Goal: Task Accomplishment & Management: Complete application form

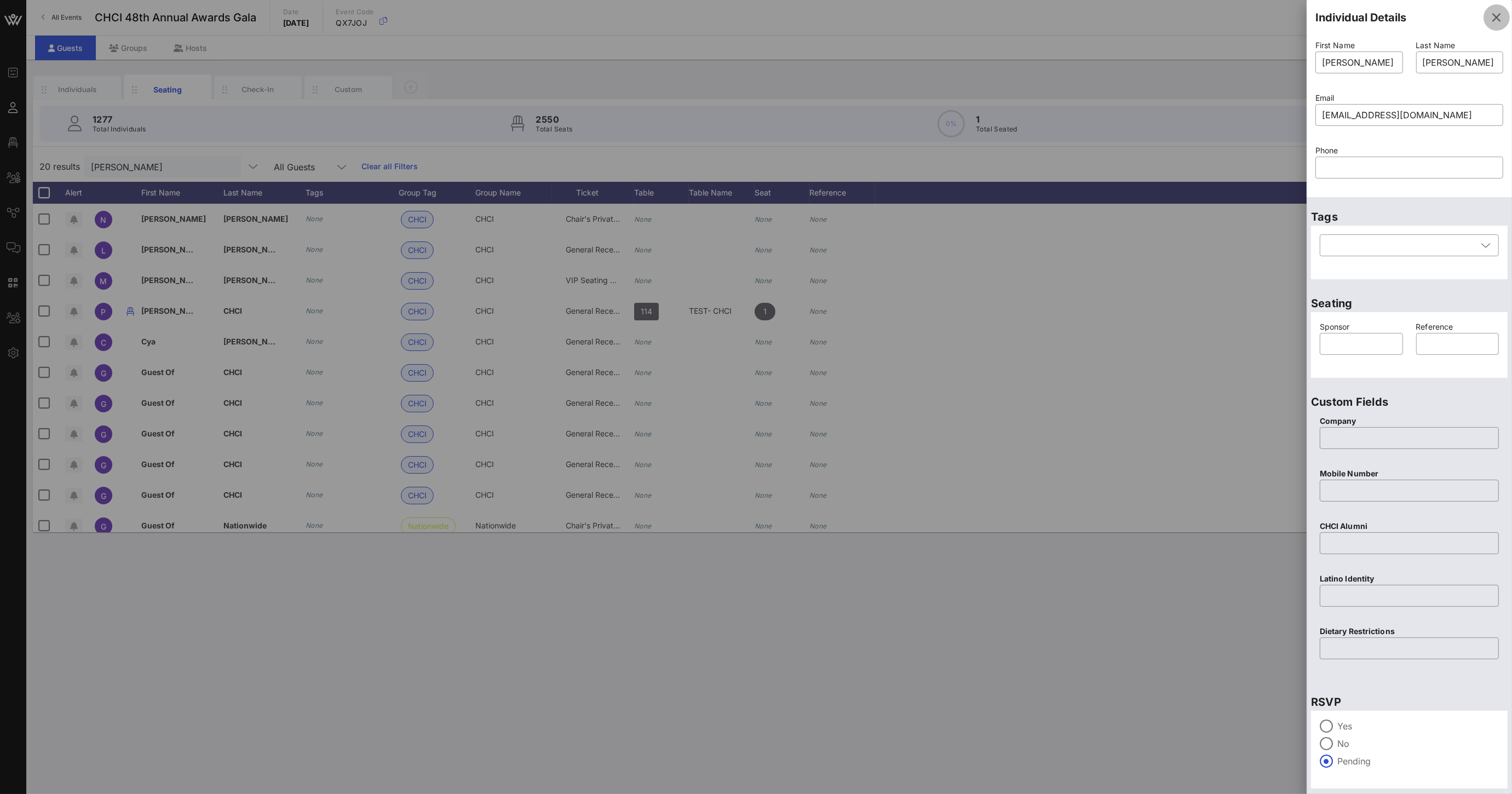
click at [1490, 18] on icon "button" at bounding box center [1497, 18] width 13 height 13
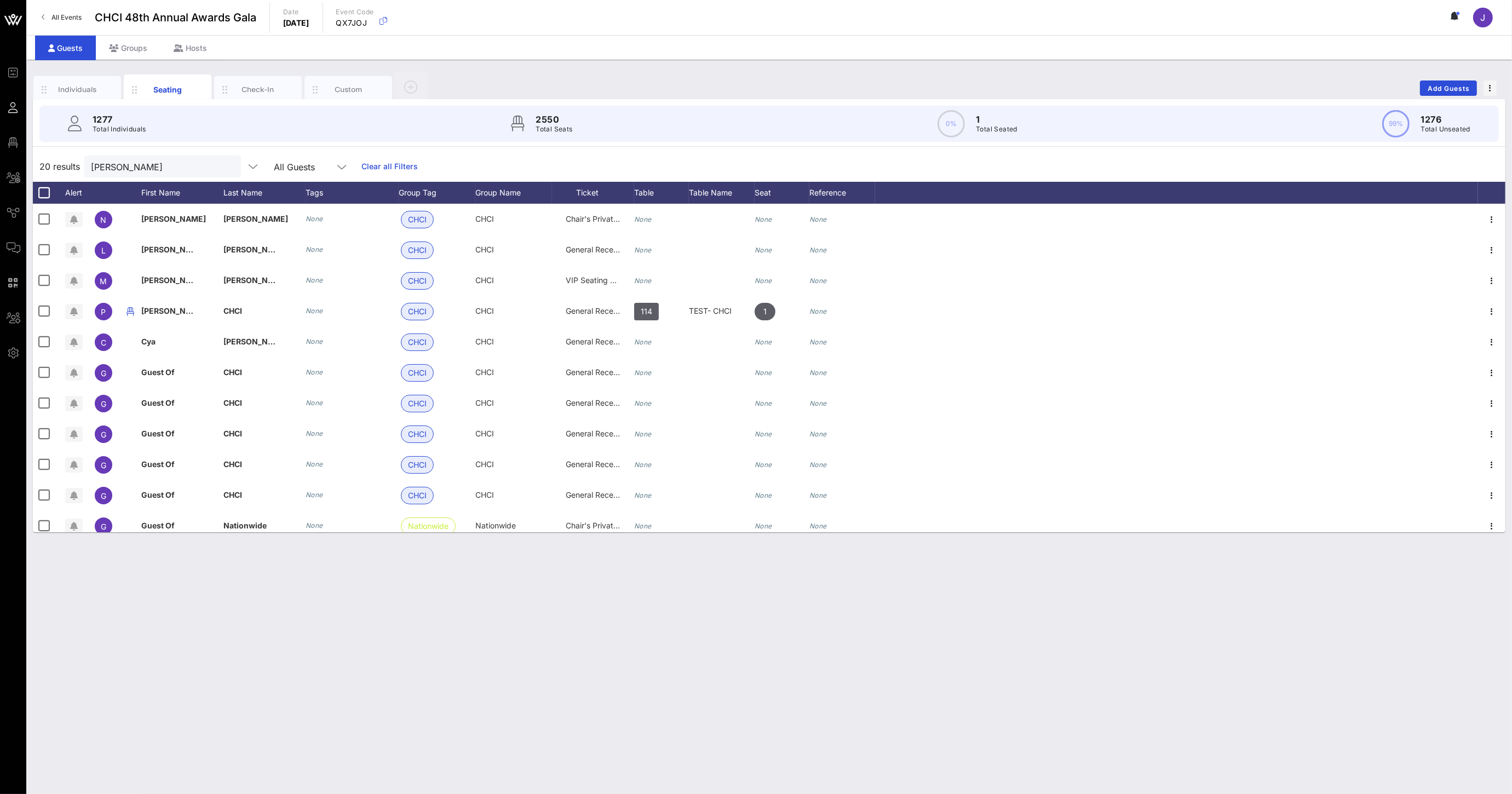
click at [68, 46] on div "Guests" at bounding box center [66, 48] width 61 height 24
click at [1459, 88] on span "Add Guests" at bounding box center [1448, 88] width 43 height 8
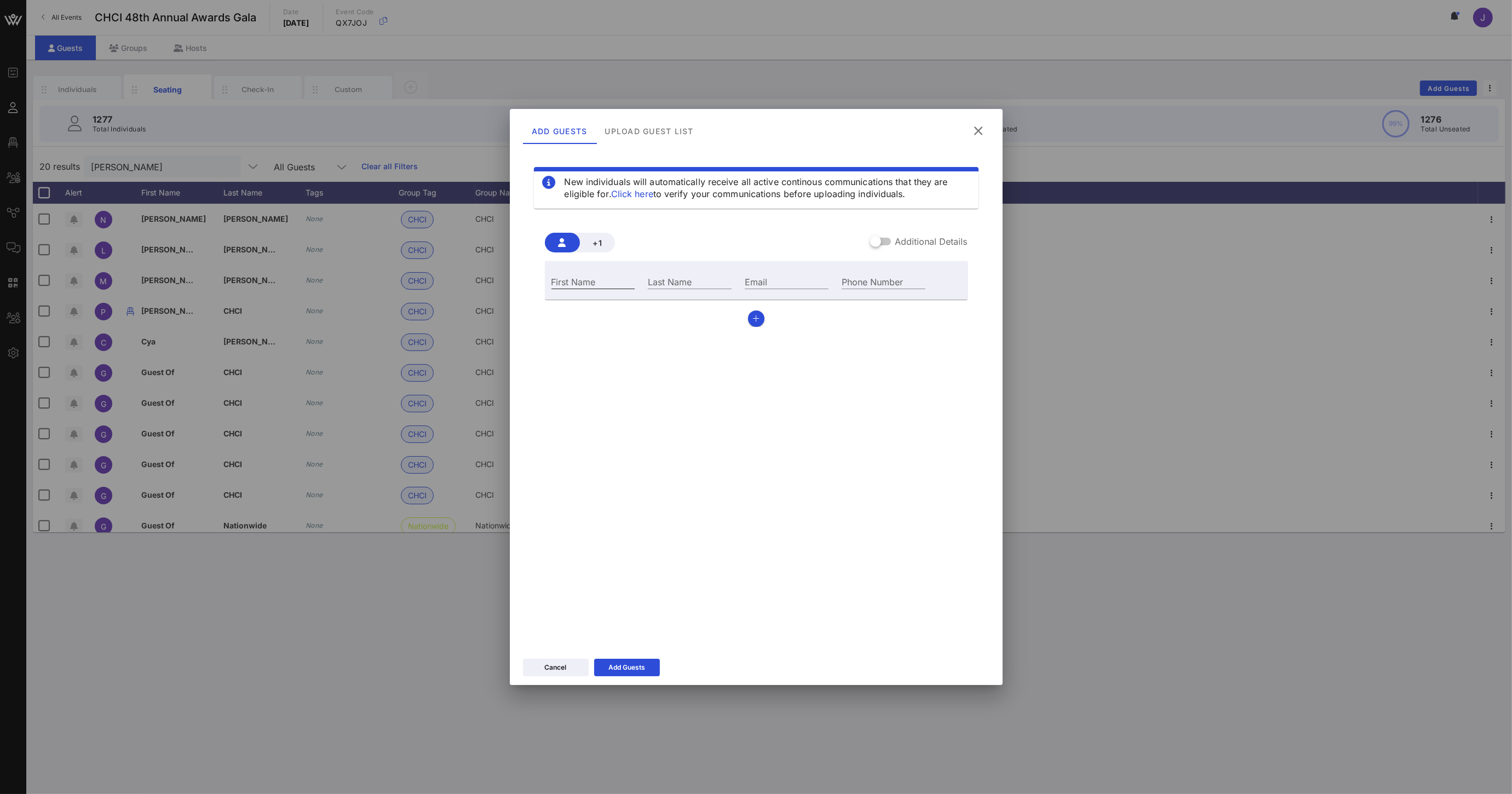
click at [610, 283] on input "First Name" at bounding box center [593, 281] width 84 height 14
type input "[PERSON_NAME]"
paste input "Casar"
type input "Casar"
click at [880, 243] on div at bounding box center [875, 241] width 19 height 19
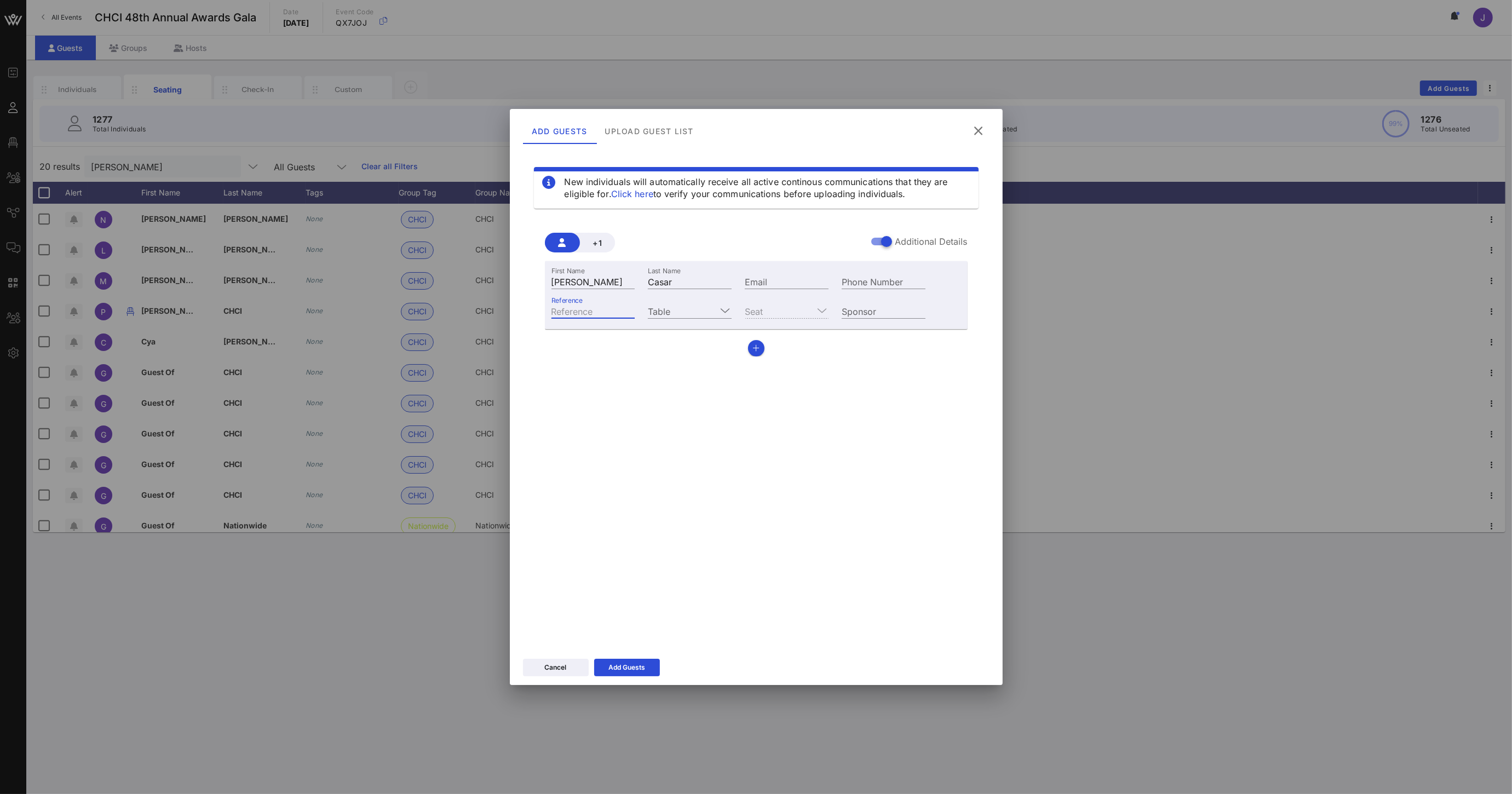
click at [609, 313] on input "Reference" at bounding box center [593, 311] width 84 height 14
type input "MOC"
click at [596, 245] on span "+1" at bounding box center [597, 243] width 18 height 9
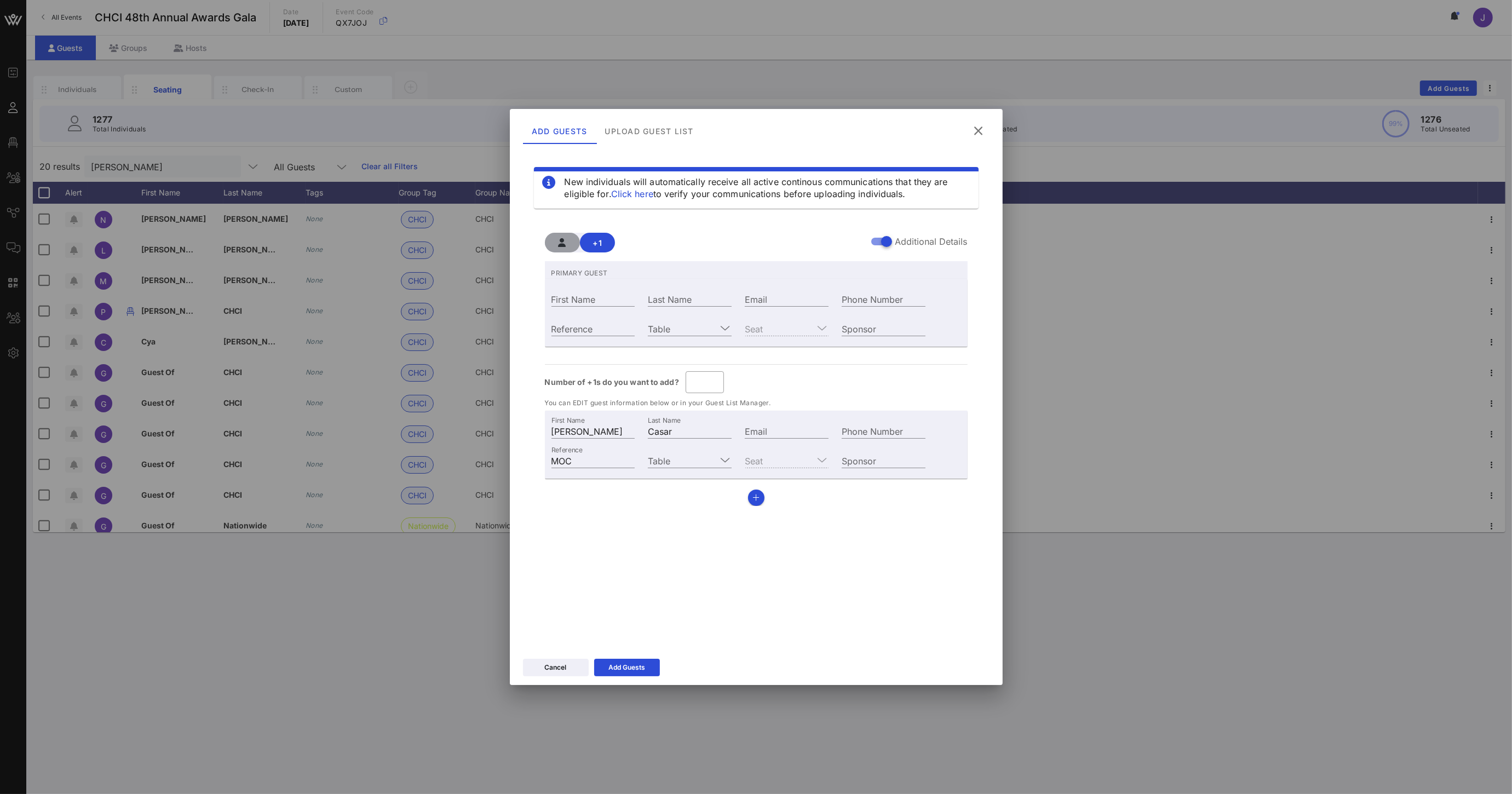
click at [567, 241] on span "button" at bounding box center [562, 243] width 18 height 9
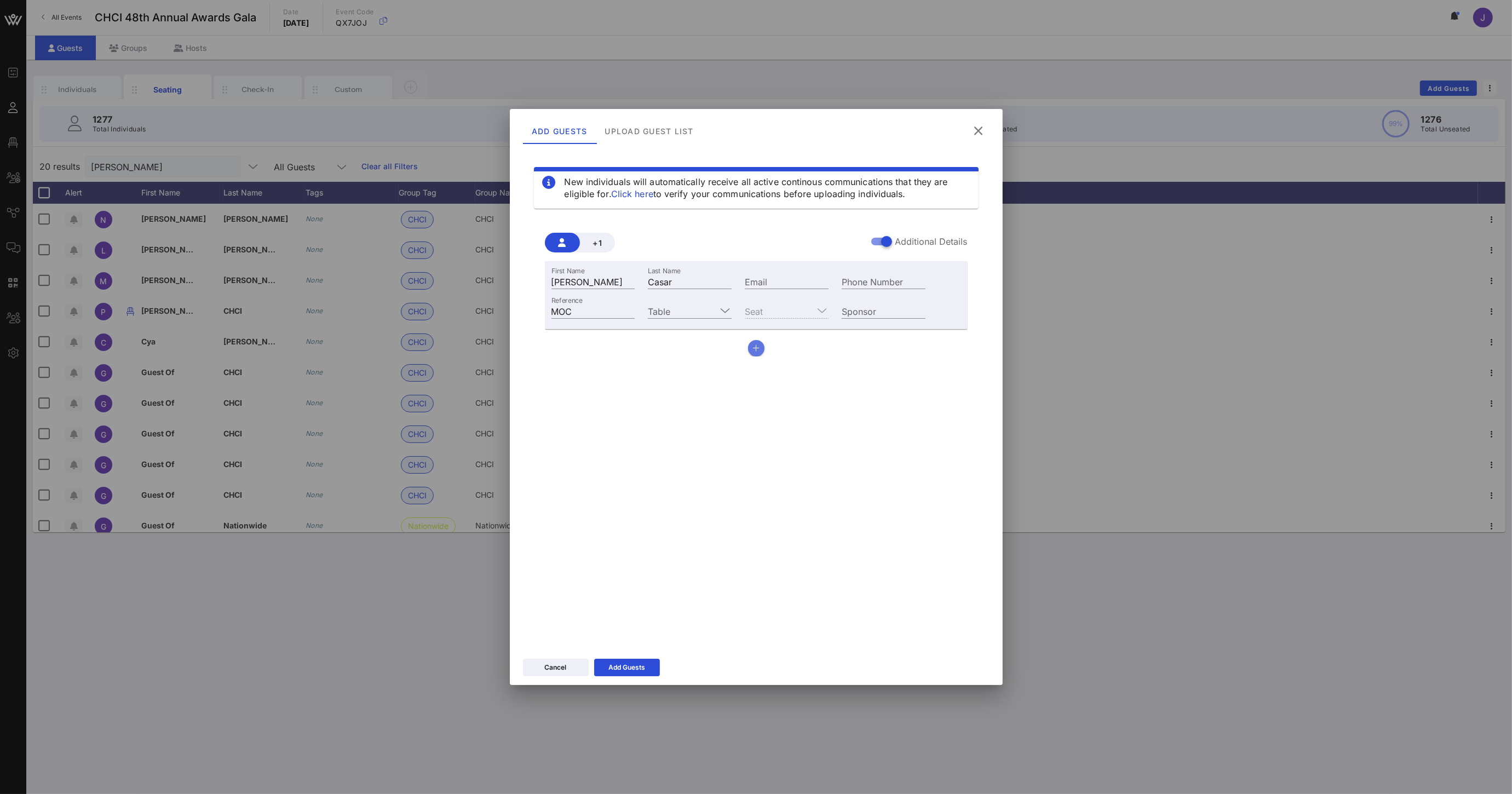
click at [760, 355] on button "button" at bounding box center [756, 348] width 16 height 16
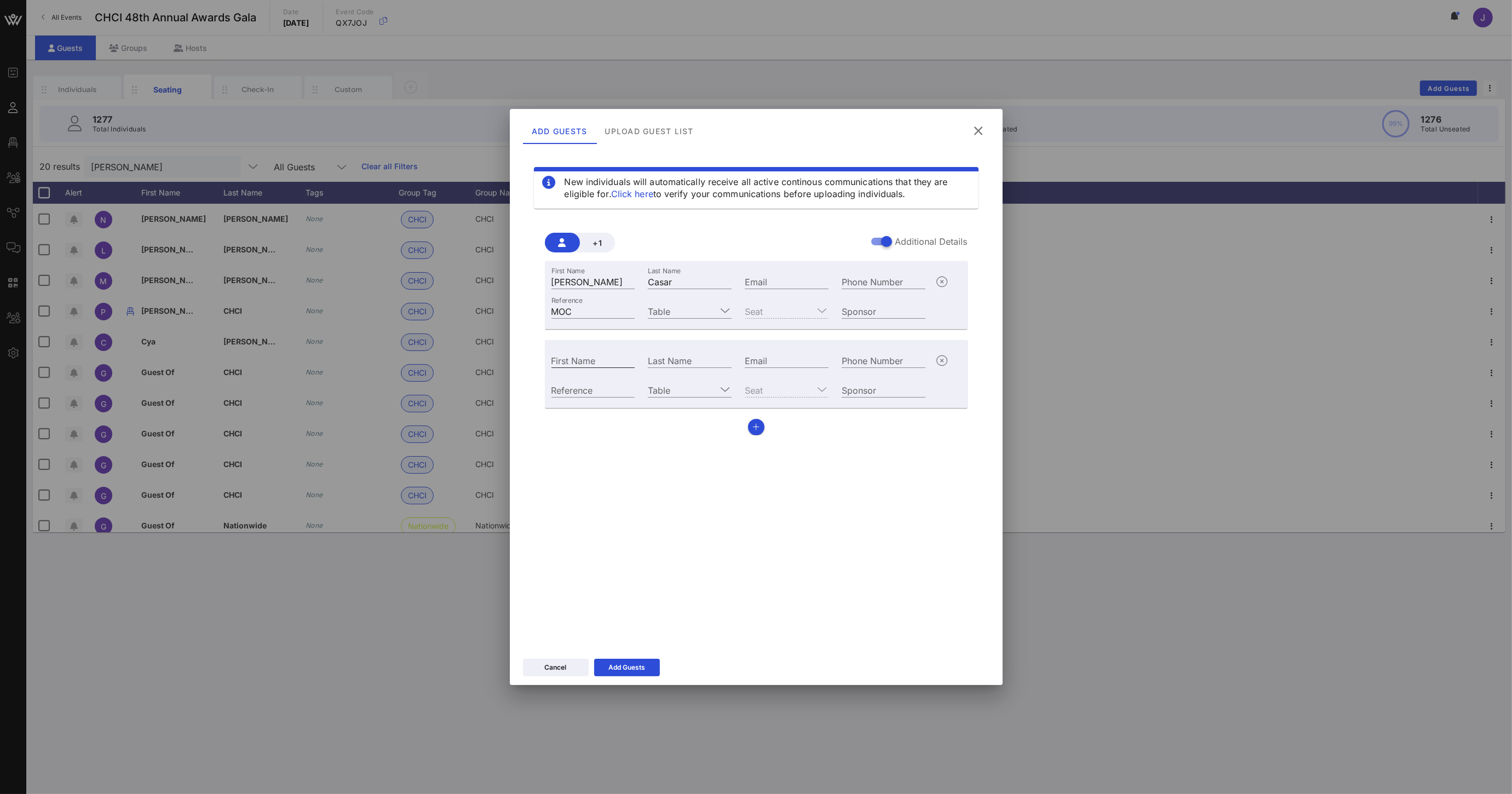
click at [597, 357] on input "First Name" at bounding box center [593, 360] width 84 height 14
type input "[PERSON_NAME]"
click at [584, 394] on input "Reference" at bounding box center [593, 389] width 84 height 14
type input "MOC"
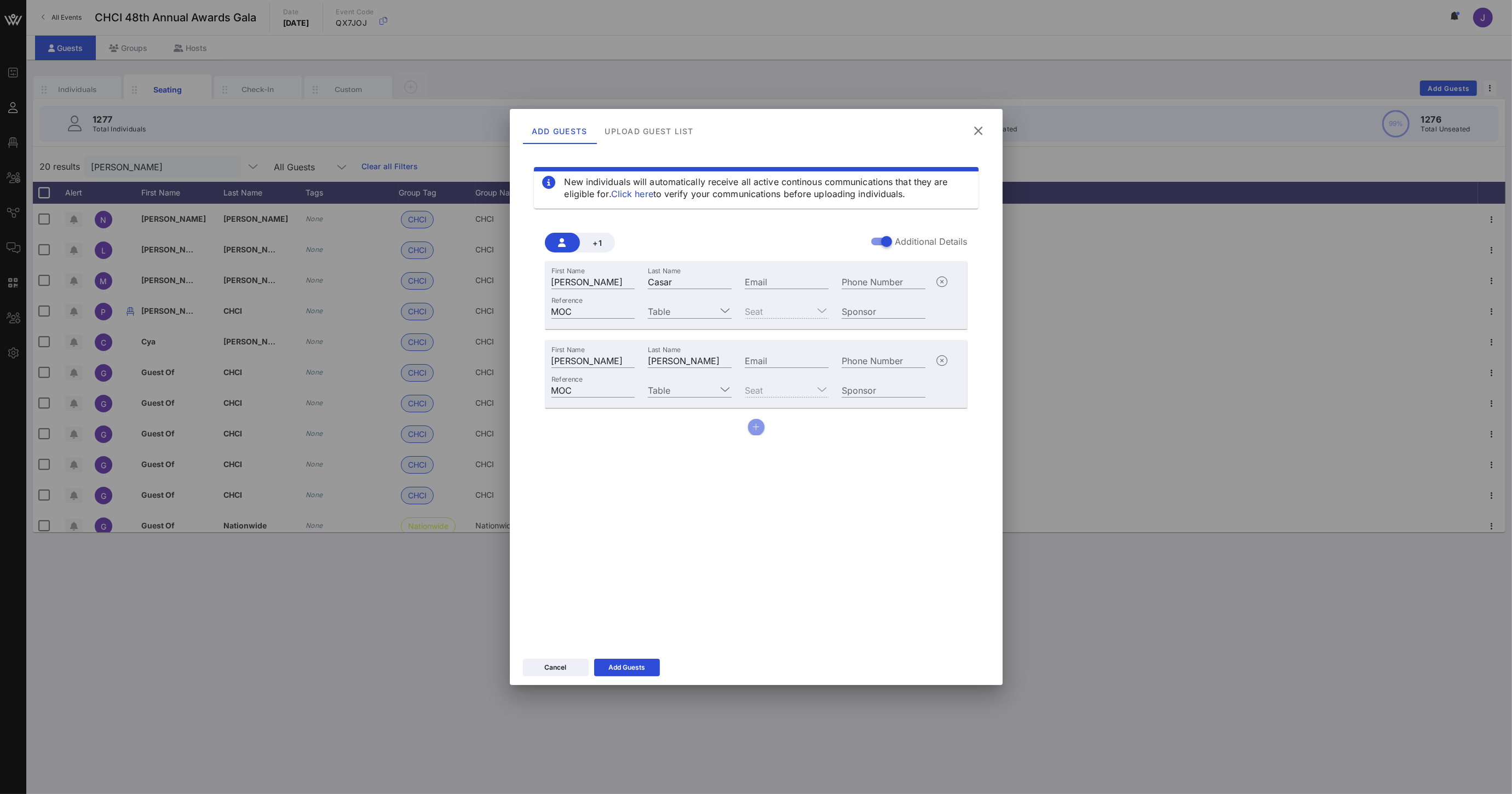
click at [758, 430] on icon "button" at bounding box center [756, 427] width 7 height 8
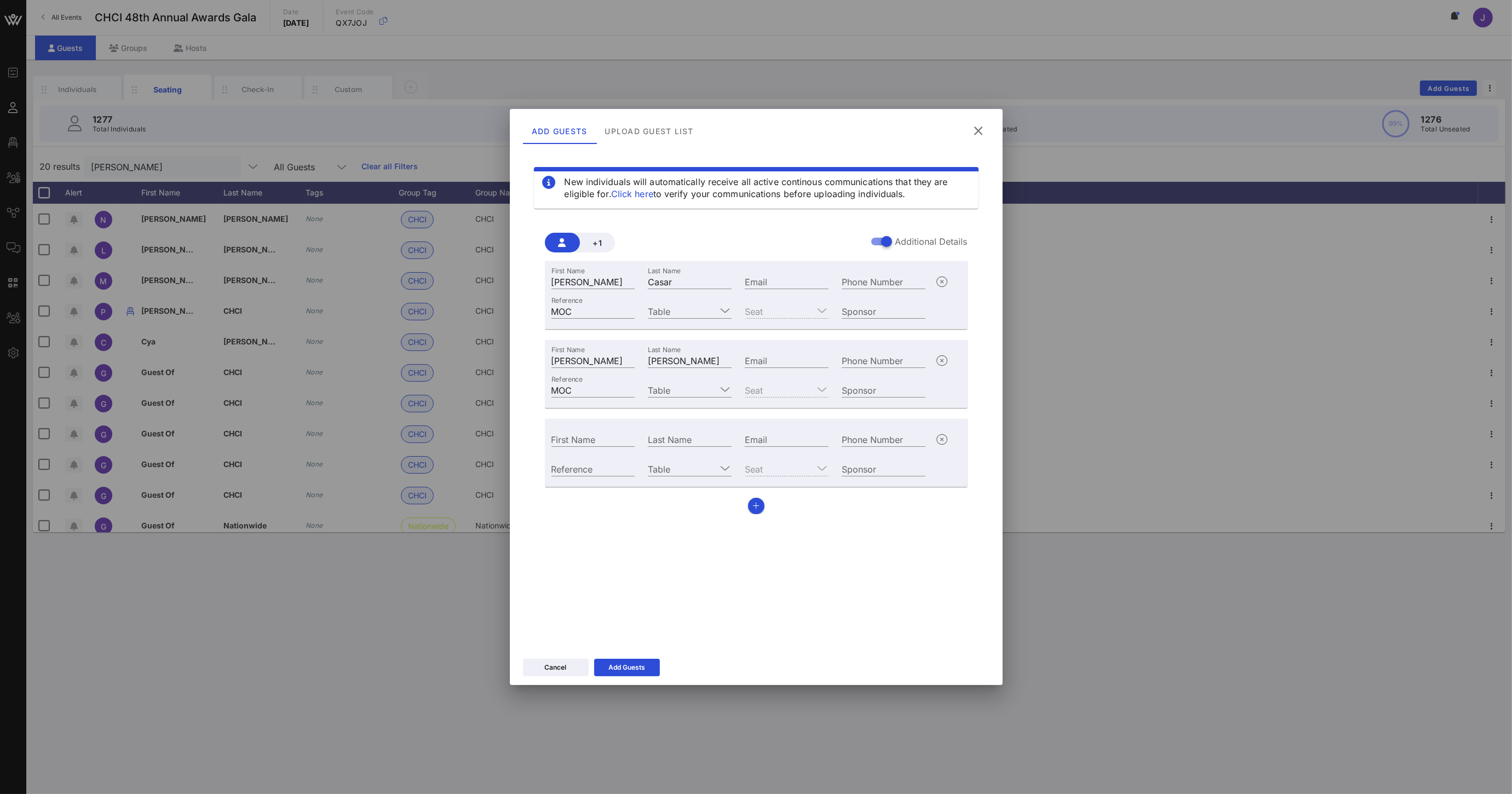
click at [616, 452] on div "First Name" at bounding box center [593, 438] width 97 height 30
click at [618, 439] on input "First Name" at bounding box center [593, 439] width 84 height 14
type input "[PERSON_NAME]"
click at [592, 467] on input "Reference" at bounding box center [593, 469] width 84 height 14
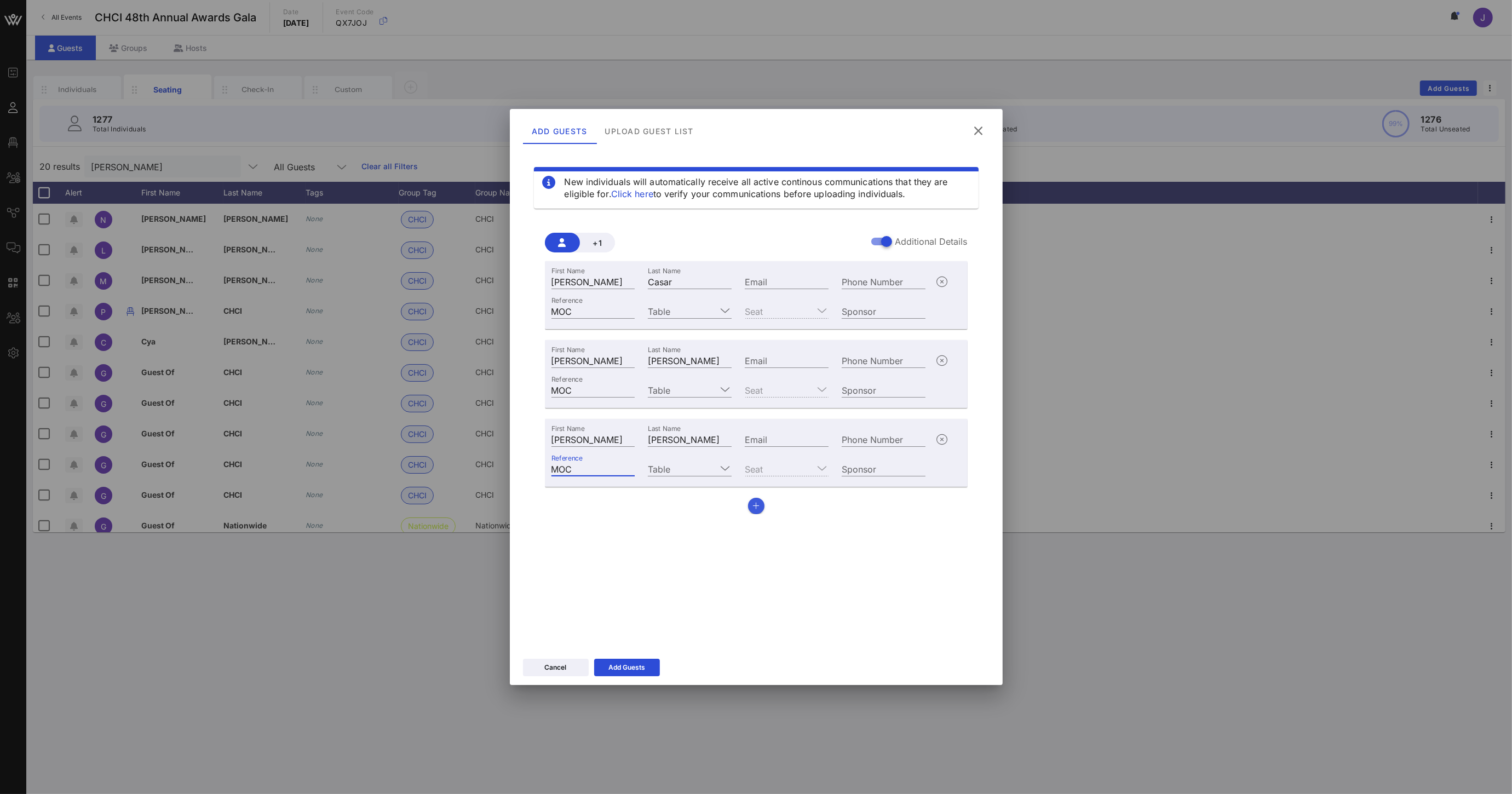
type input "MOC"
click at [758, 510] on button "button" at bounding box center [756, 506] width 16 height 16
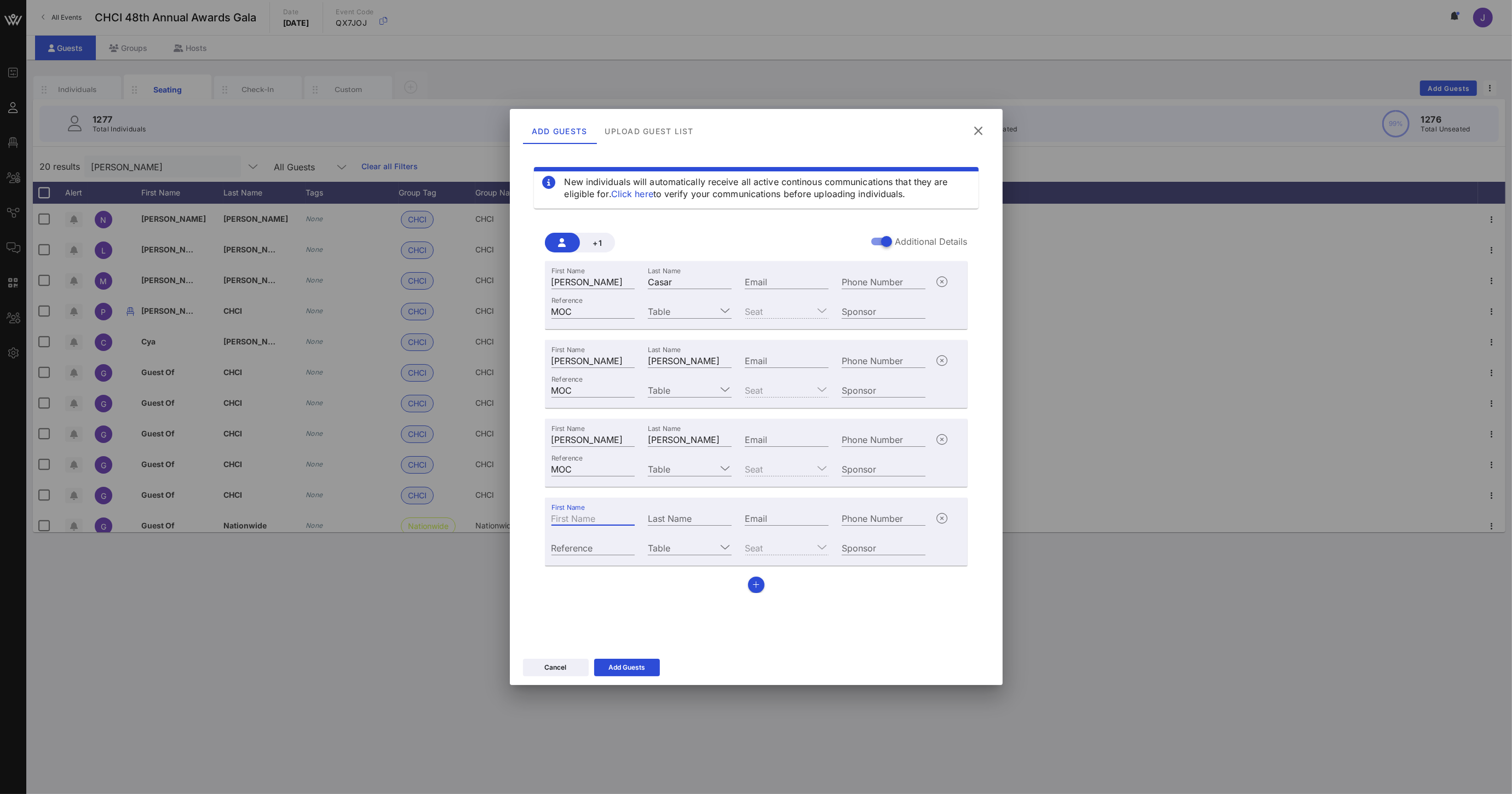
click at [621, 522] on input "First Name" at bounding box center [593, 518] width 84 height 14
type input "[PERSON_NAME]"
paste input "[PERSON_NAME]"
type input "[PERSON_NAME]"
click at [584, 541] on div "Reference" at bounding box center [593, 547] width 84 height 14
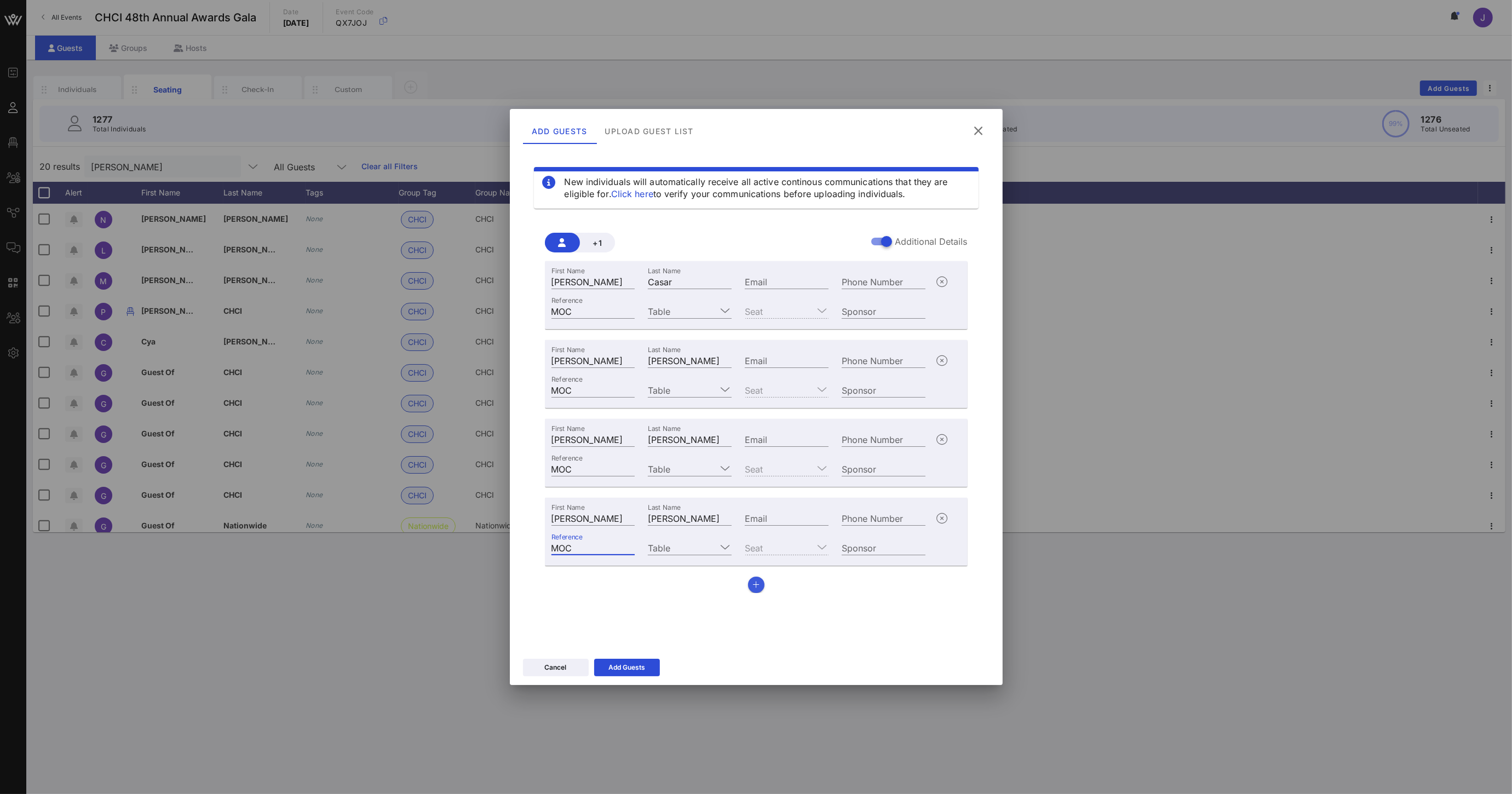
type input "MOC"
click at [755, 587] on icon "button" at bounding box center [756, 585] width 7 height 8
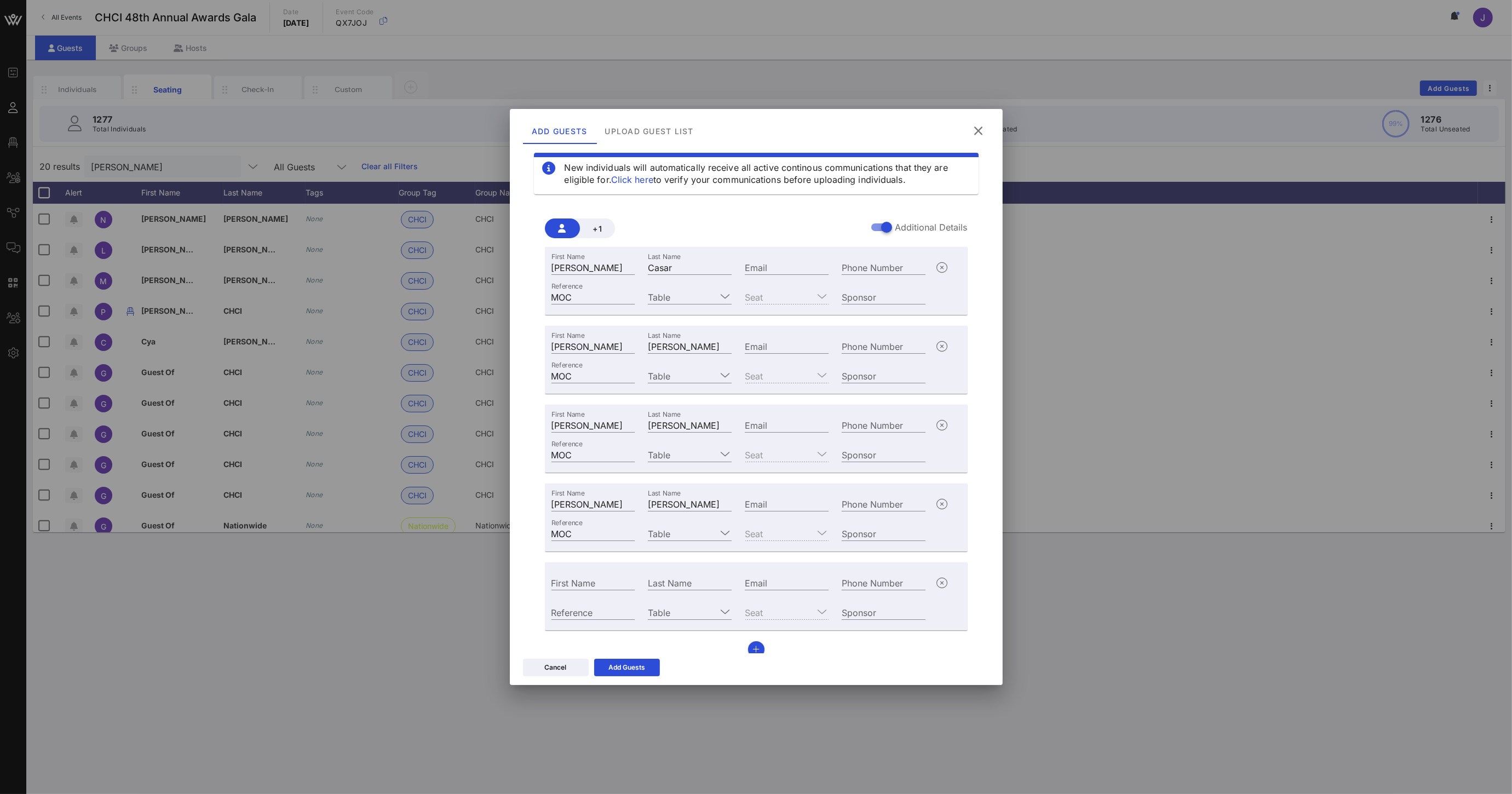
scroll to position [27, 0]
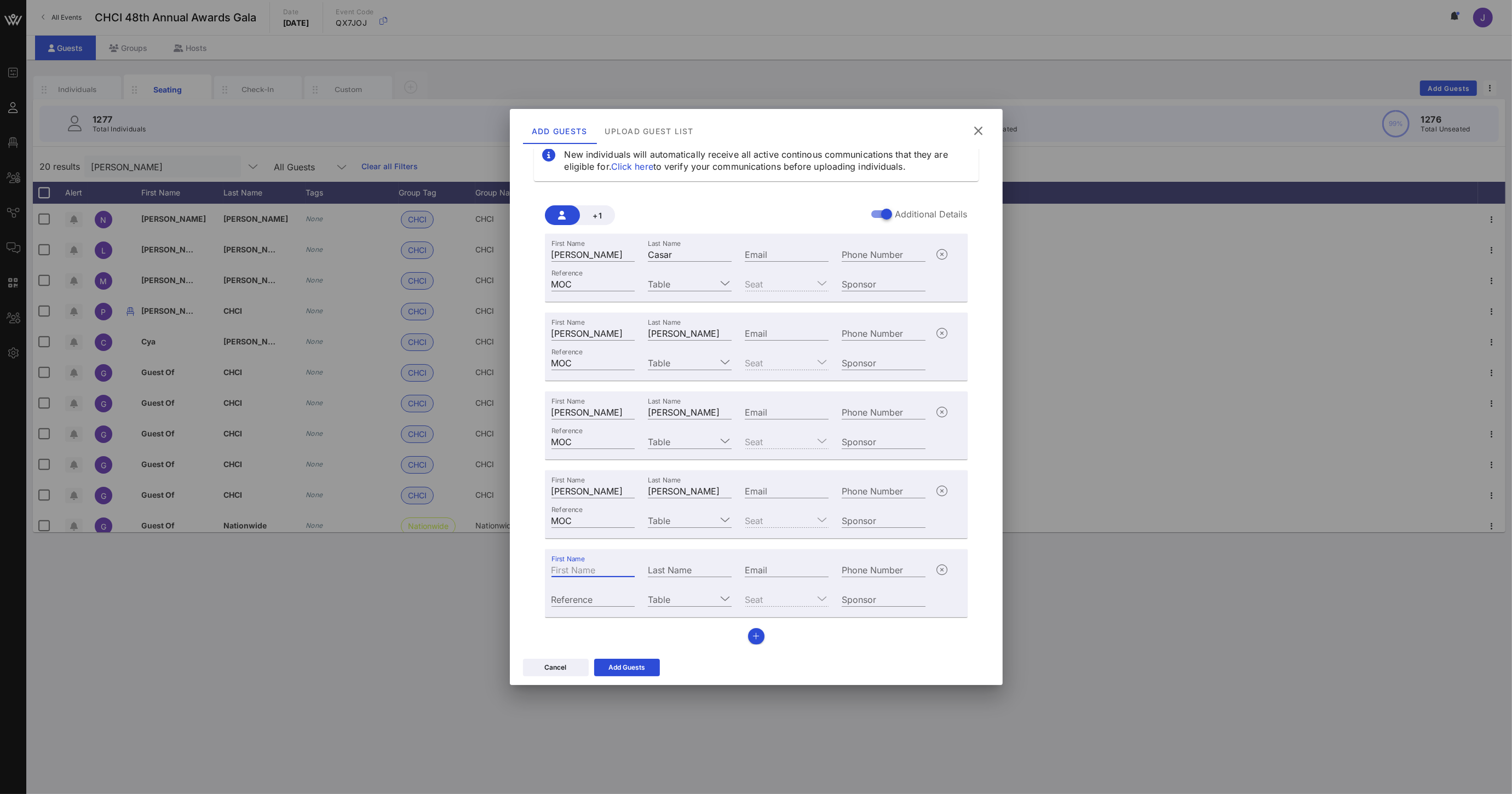
click at [574, 571] on div "First Name" at bounding box center [593, 569] width 84 height 14
type input "[PERSON_NAME]"
click at [657, 566] on input "Last Name" at bounding box center [690, 569] width 84 height 14
paste input "[PERSON_NAME] [PERSON_NAME]"
type input "[PERSON_NAME] [PERSON_NAME]"
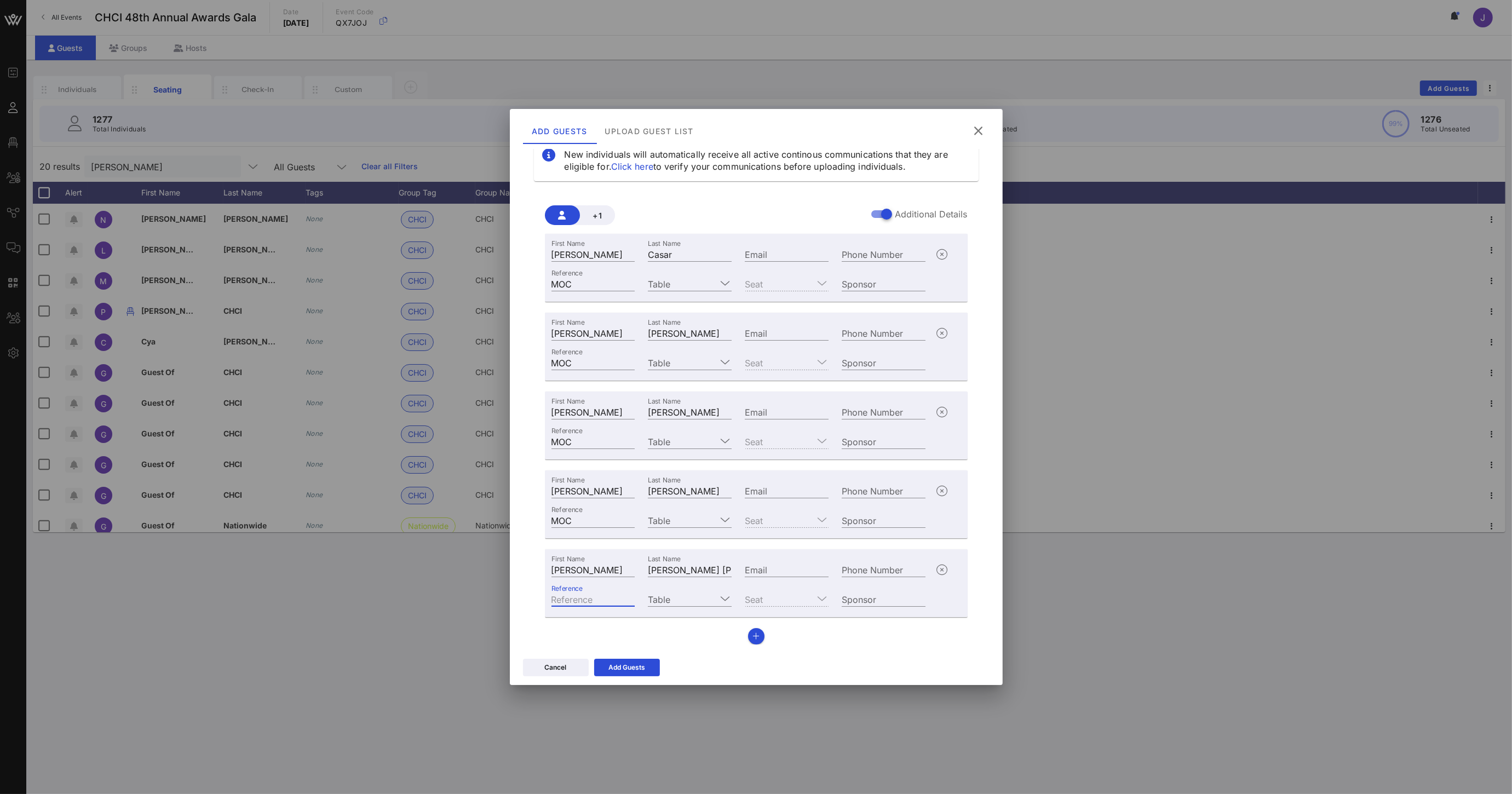
click at [579, 598] on div "Reference" at bounding box center [593, 599] width 84 height 14
type input "MOC"
click at [753, 634] on icon "button" at bounding box center [756, 636] width 7 height 8
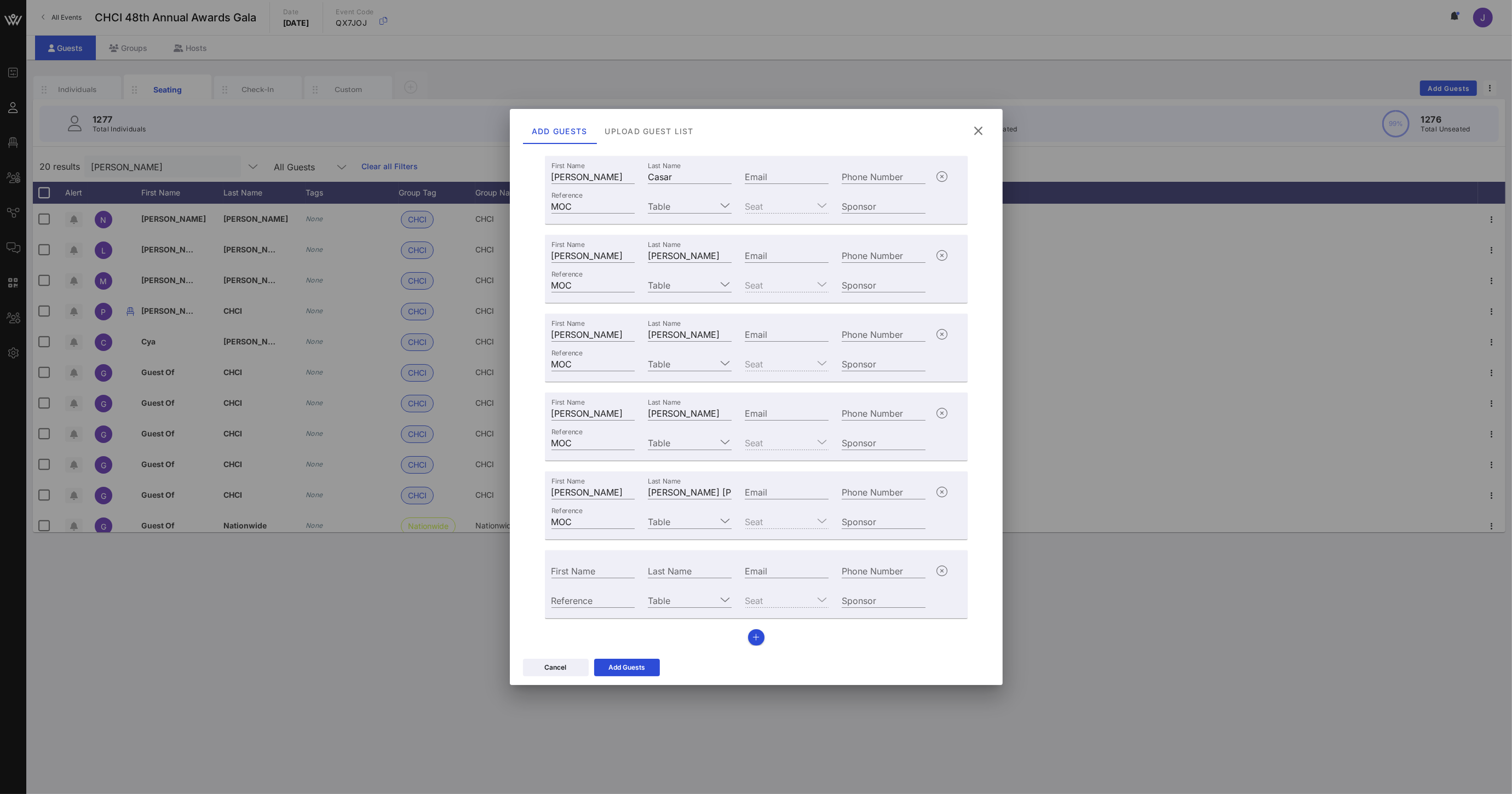
scroll to position [105, 0]
click at [560, 581] on div "First Name" at bounding box center [593, 569] width 97 height 30
click at [565, 565] on div "First Name" at bounding box center [593, 570] width 84 height 14
click at [603, 568] on input "Roberty" at bounding box center [593, 570] width 84 height 14
type input "[PERSON_NAME]"
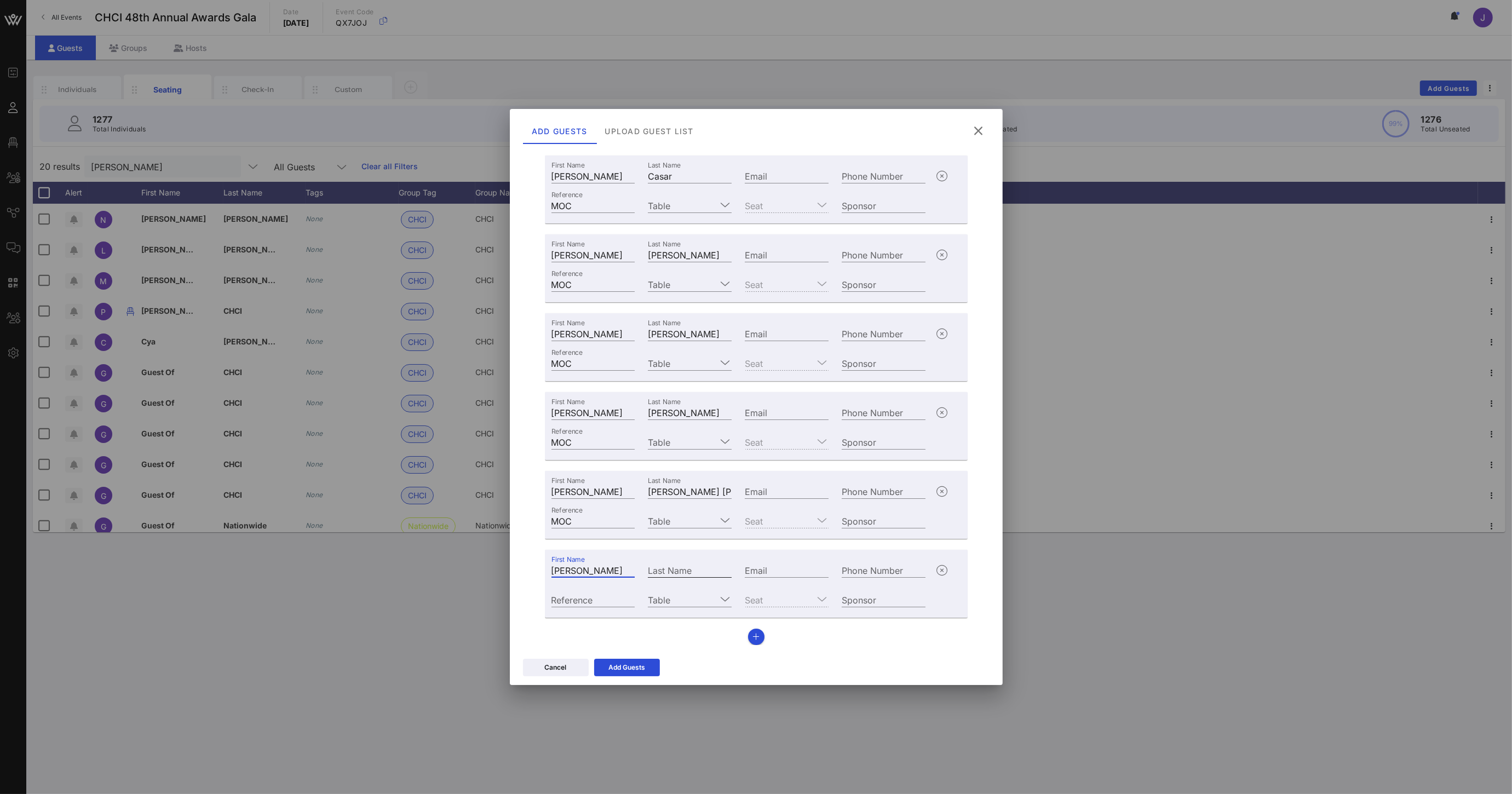
click at [683, 571] on input "Last Name" at bounding box center [690, 570] width 84 height 14
paste input "[PERSON_NAME]"
type input "[PERSON_NAME]"
click at [576, 602] on input "Reference" at bounding box center [593, 599] width 84 height 14
type input "MOC"
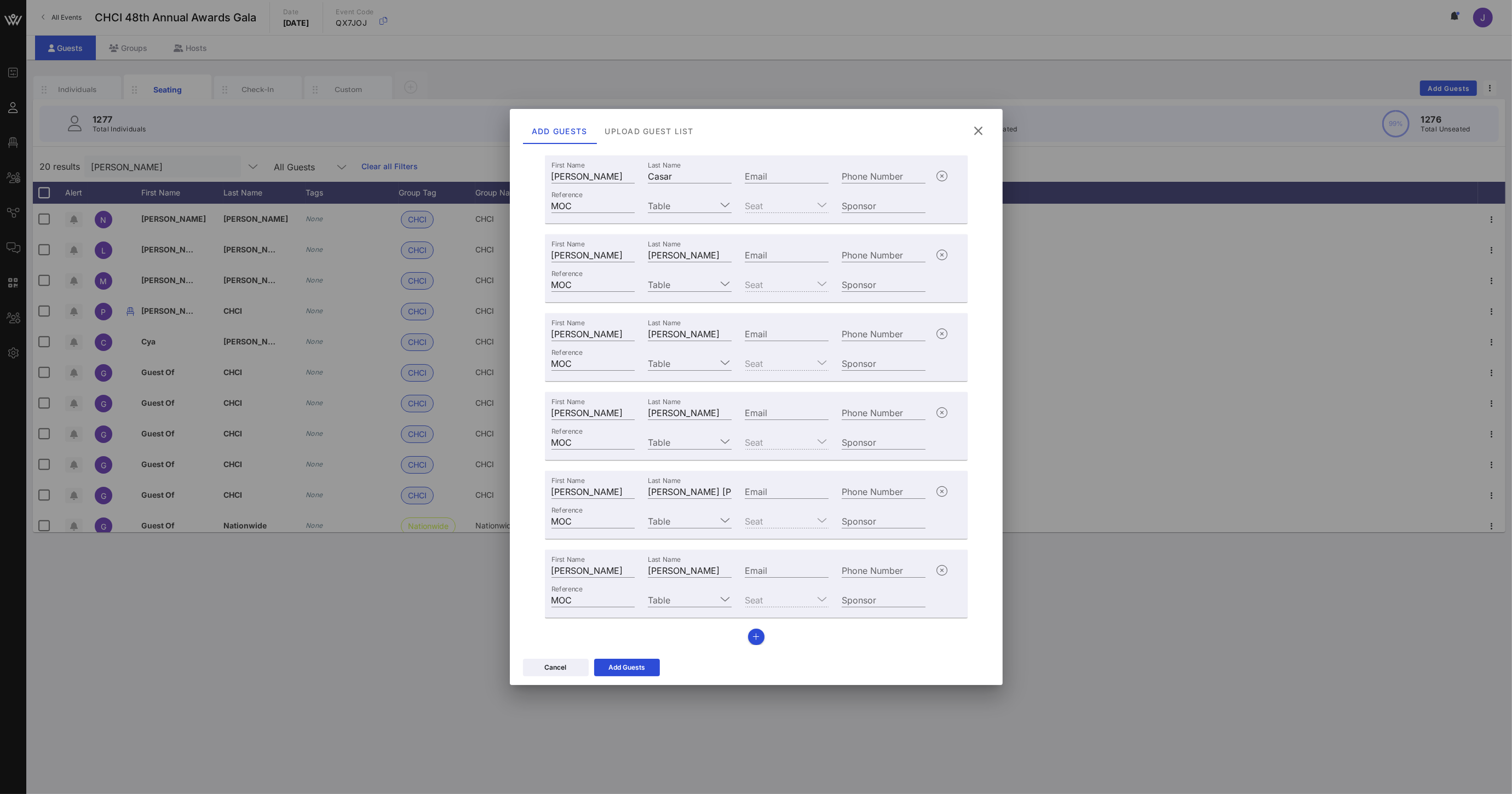
click at [741, 634] on div "First Name [PERSON_NAME] Last Name Casar Email Phone Number Reference MOC Table…" at bounding box center [756, 400] width 423 height 490
click at [752, 636] on icon "button" at bounding box center [756, 637] width 7 height 8
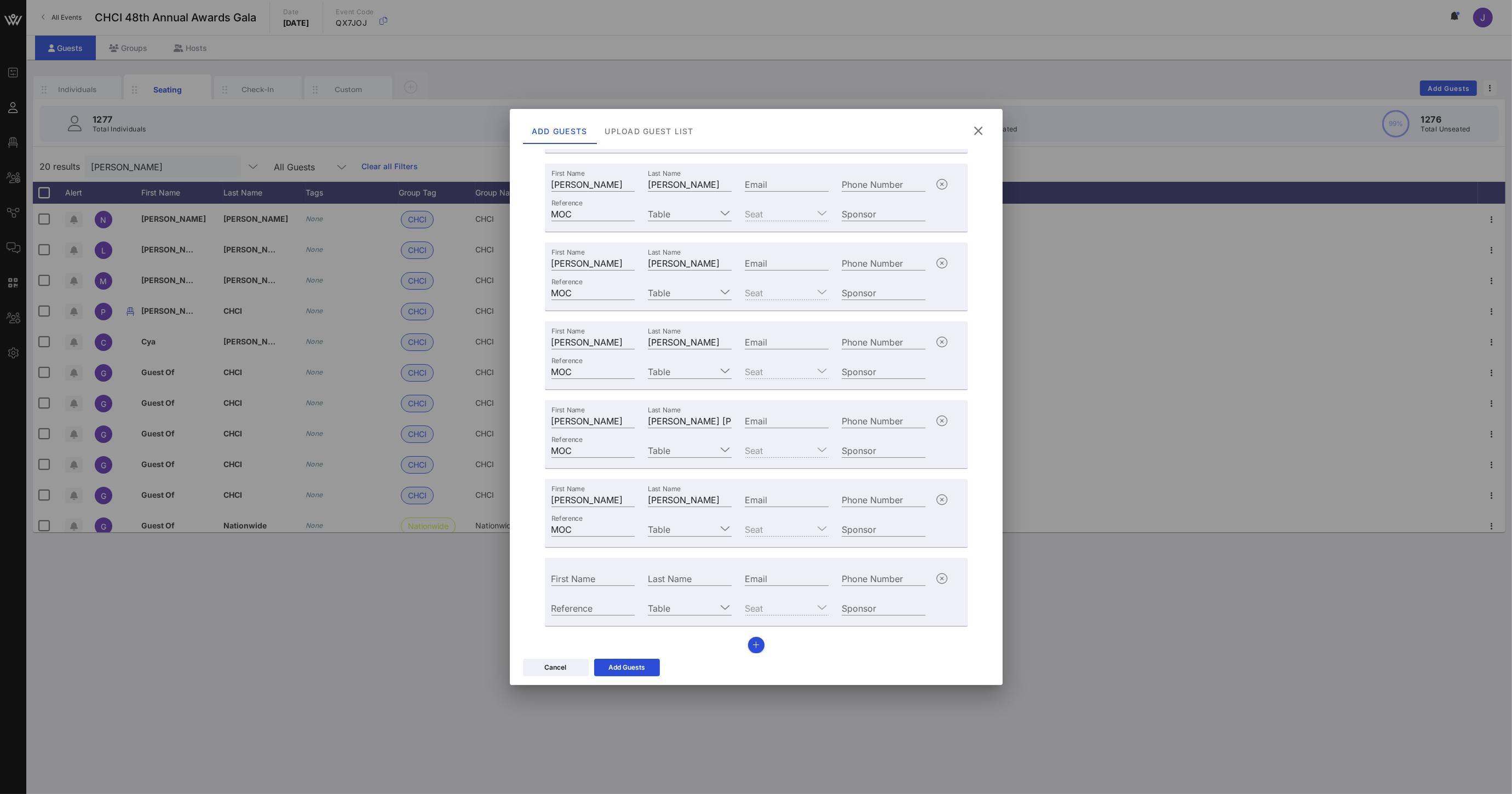
scroll to position [185, 0]
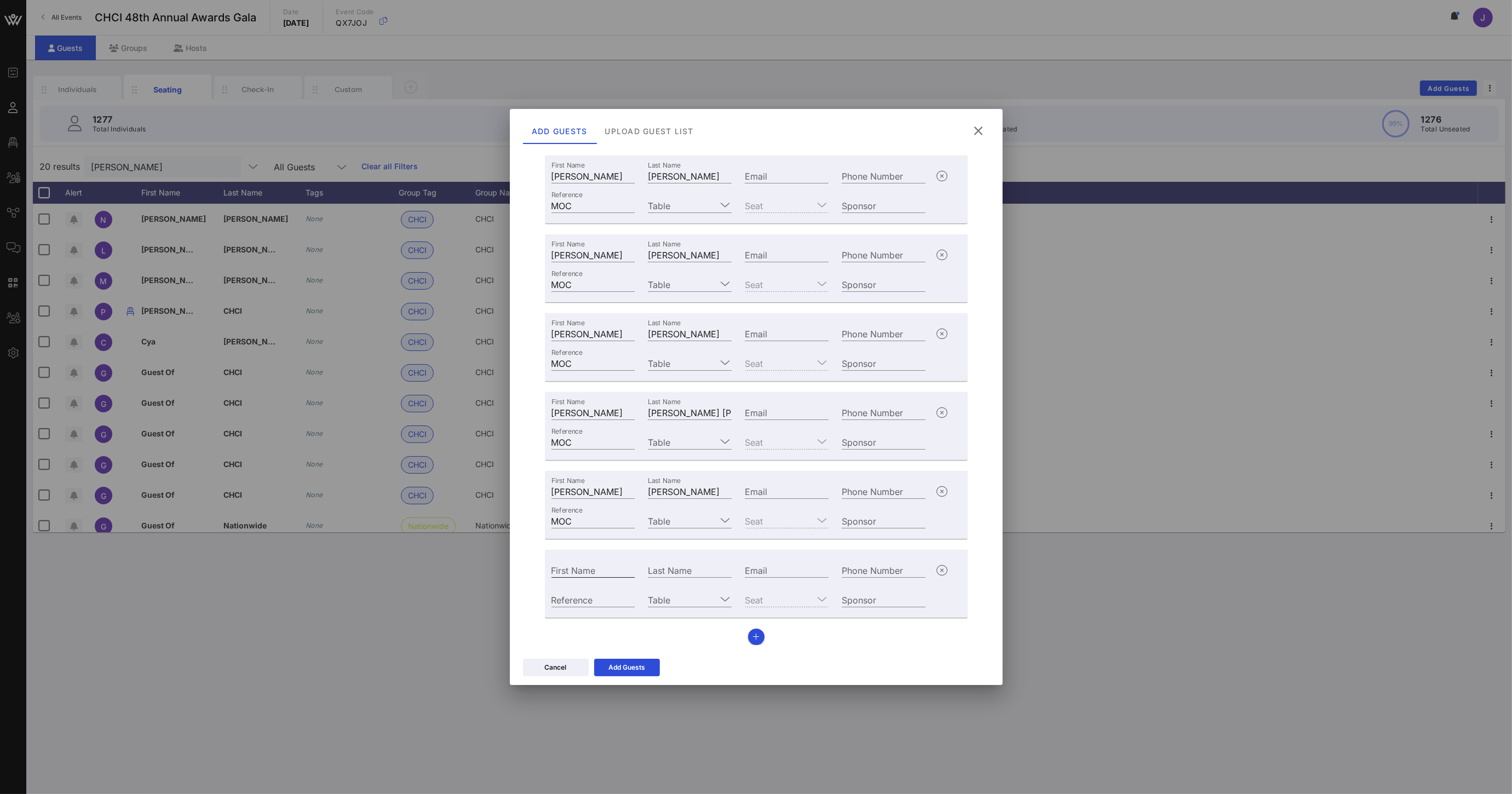
click at [603, 571] on input "First Name" at bounding box center [593, 570] width 84 height 14
type input "[PERSON_NAME]"
type input "Pou"
click at [582, 598] on div "Reference" at bounding box center [593, 599] width 84 height 14
type input "MOC"
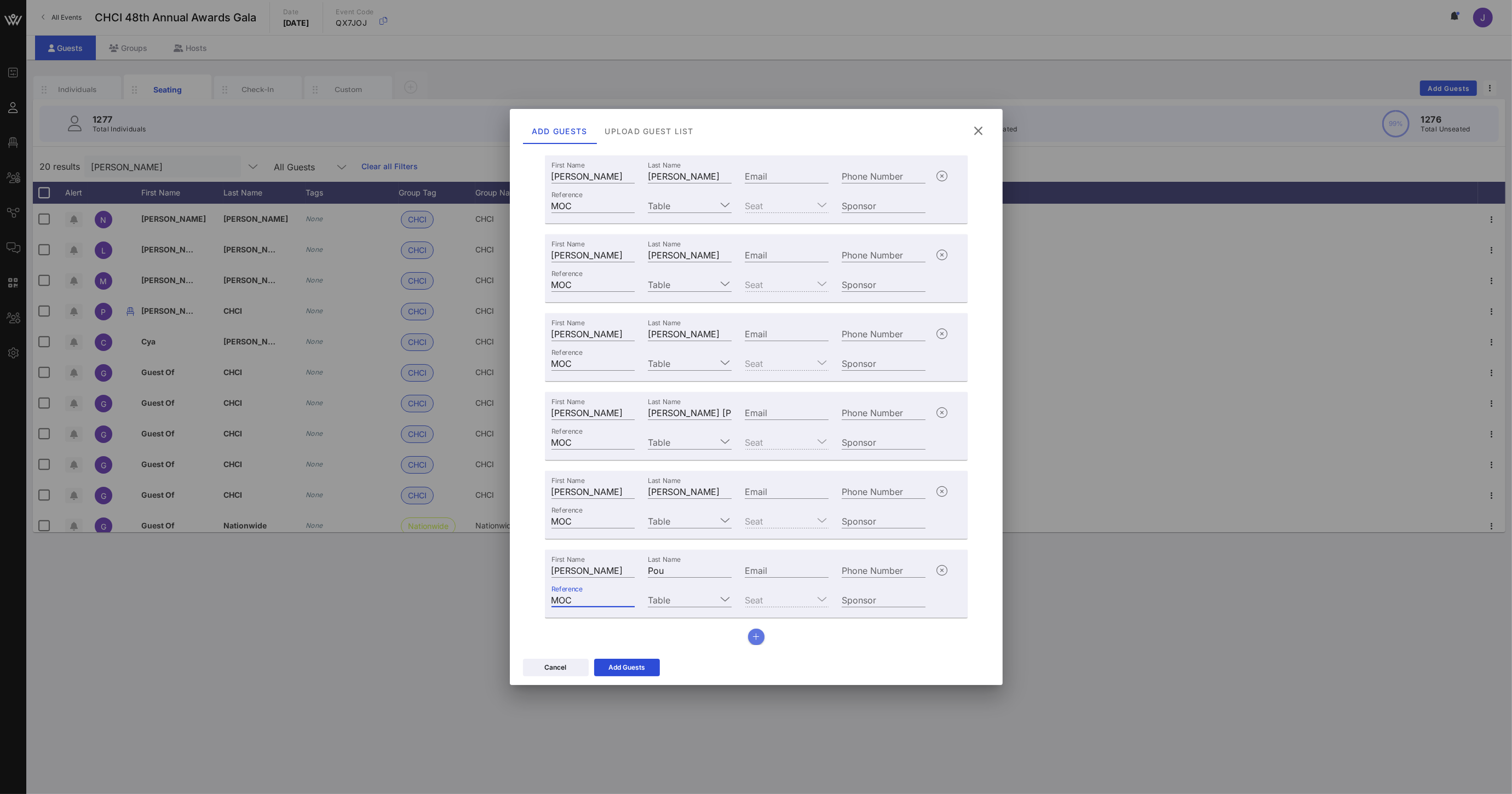
click at [753, 637] on icon "button" at bounding box center [756, 637] width 7 height 8
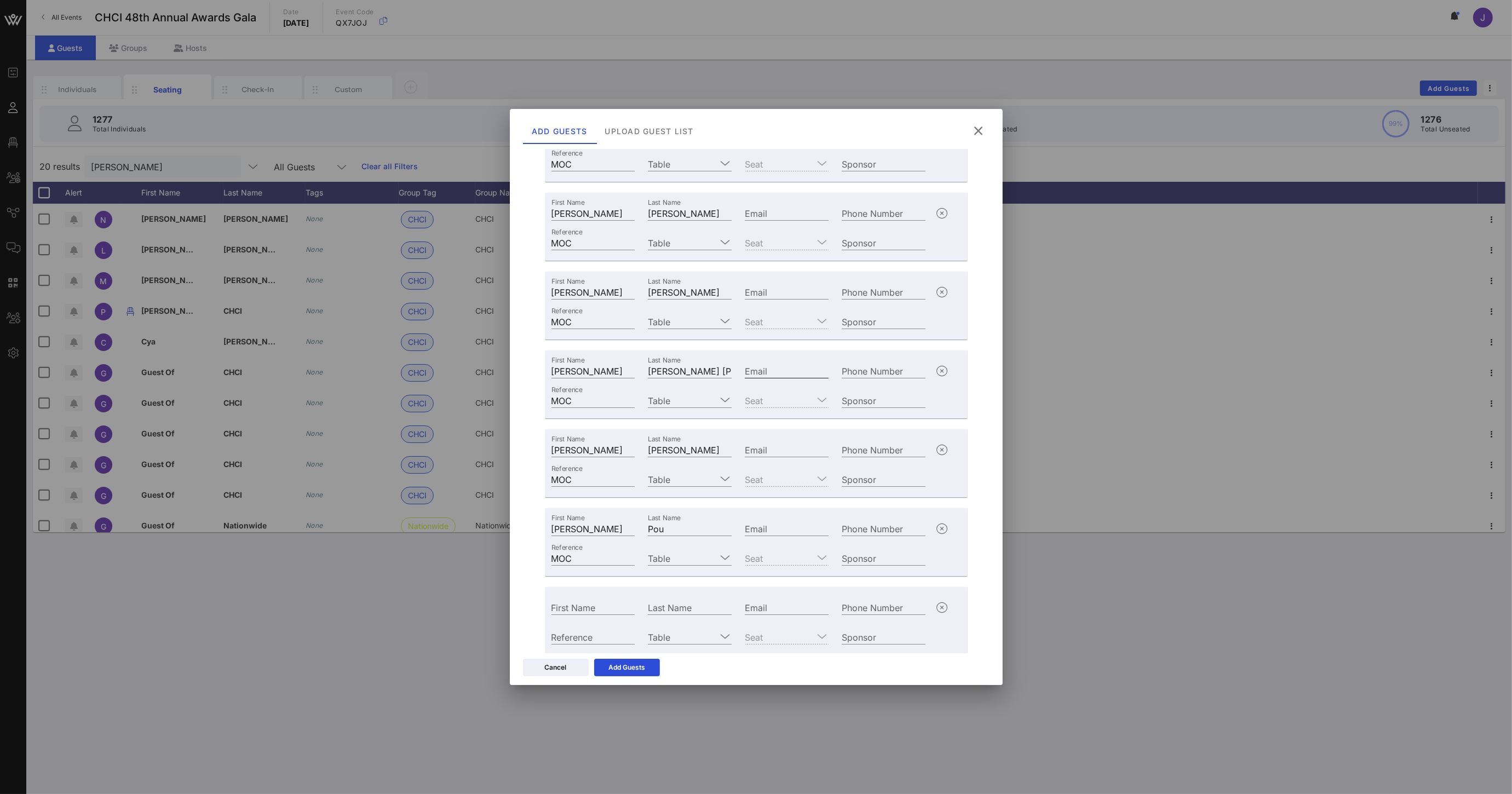
scroll to position [263, 0]
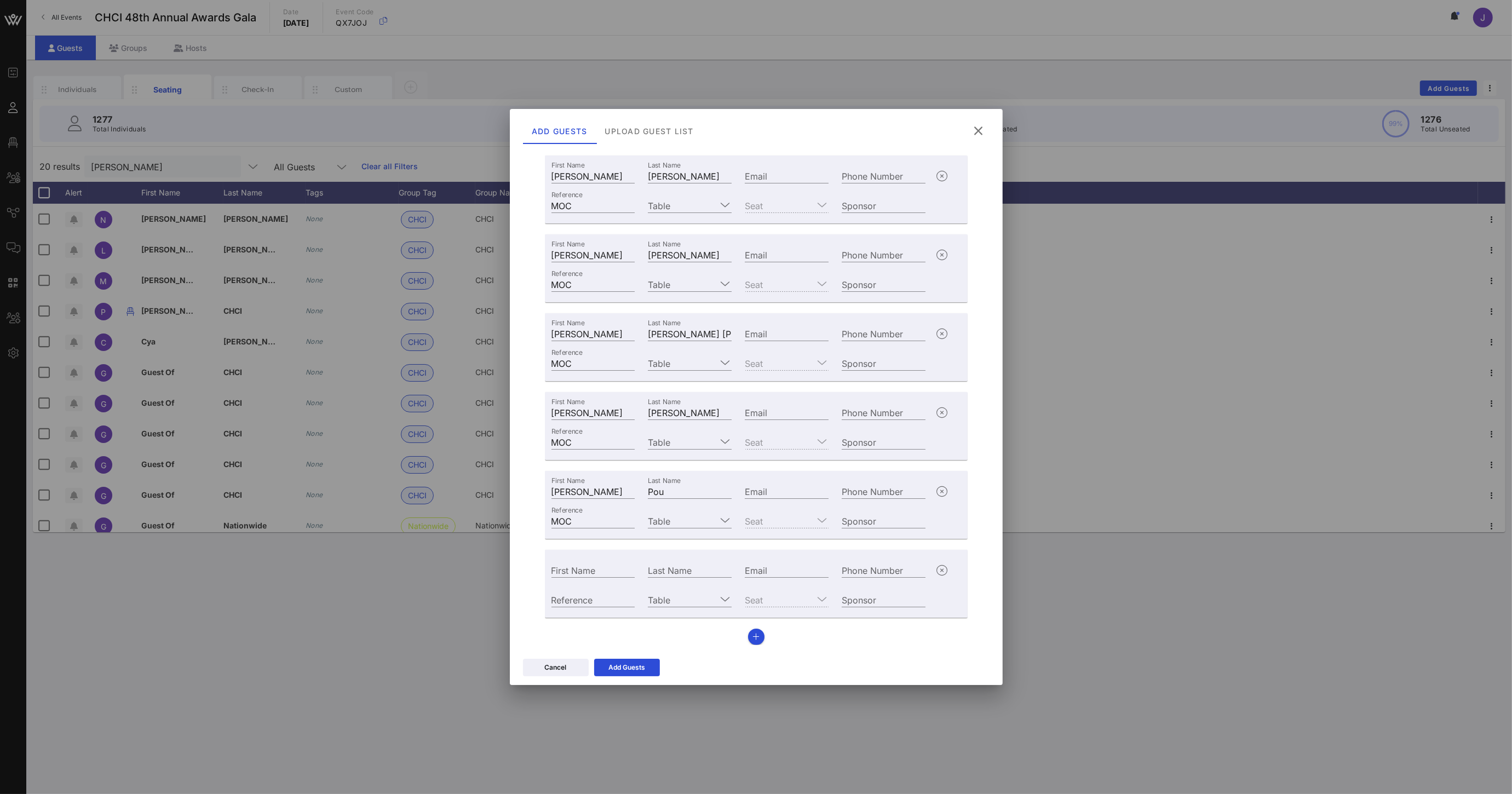
click at [602, 577] on div "First Name" at bounding box center [593, 569] width 97 height 30
click at [602, 569] on input "First Name" at bounding box center [593, 570] width 84 height 14
type input "[PERSON_NAME]"
click at [683, 571] on input "Last Name" at bounding box center [690, 570] width 84 height 14
type input "[PERSON_NAME]"
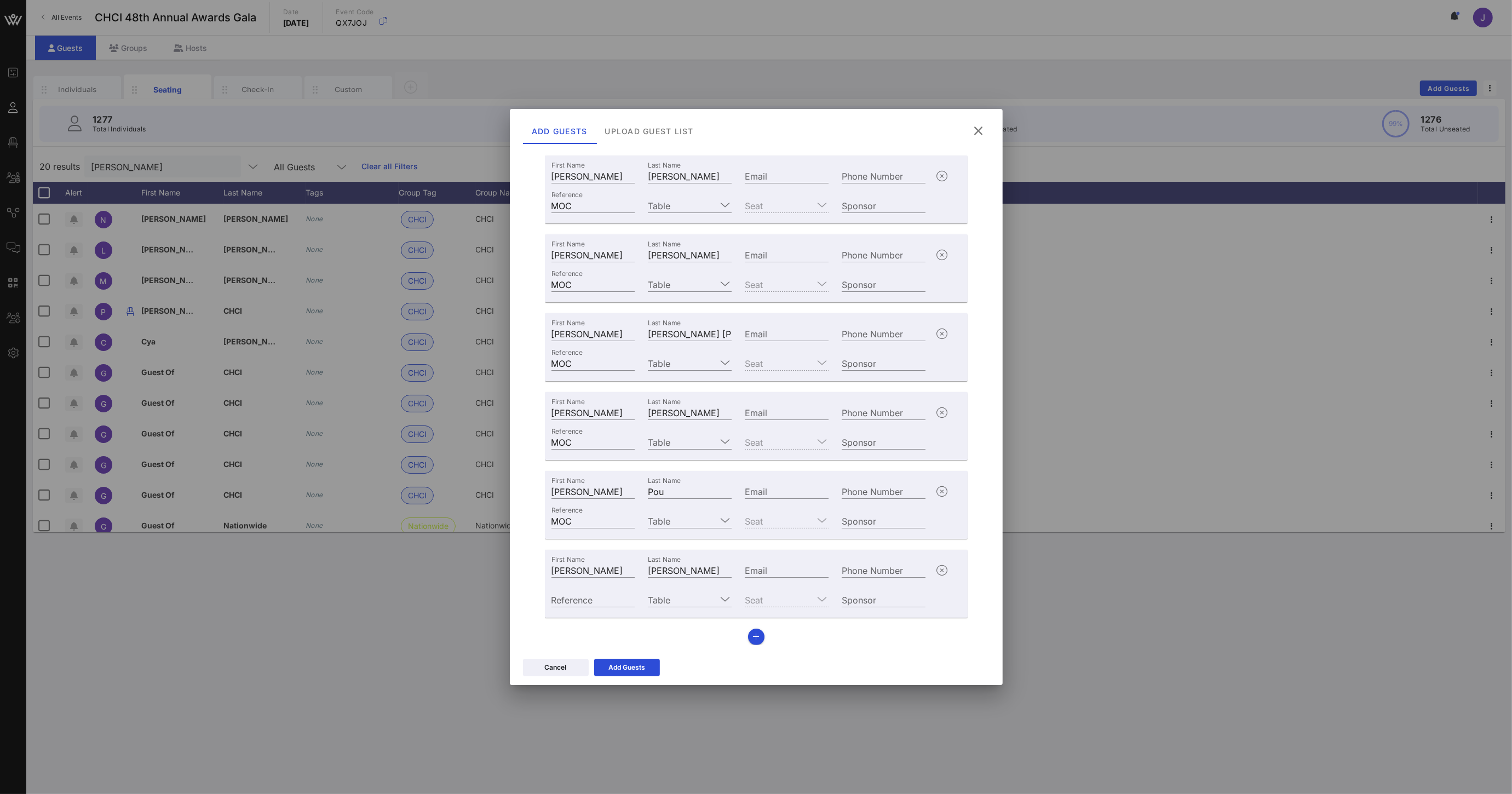
click at [593, 608] on div "Reference" at bounding box center [593, 598] width 97 height 30
click at [588, 606] on div "Reference" at bounding box center [593, 599] width 84 height 14
type input "MOC"
click at [755, 636] on button "button" at bounding box center [756, 637] width 16 height 16
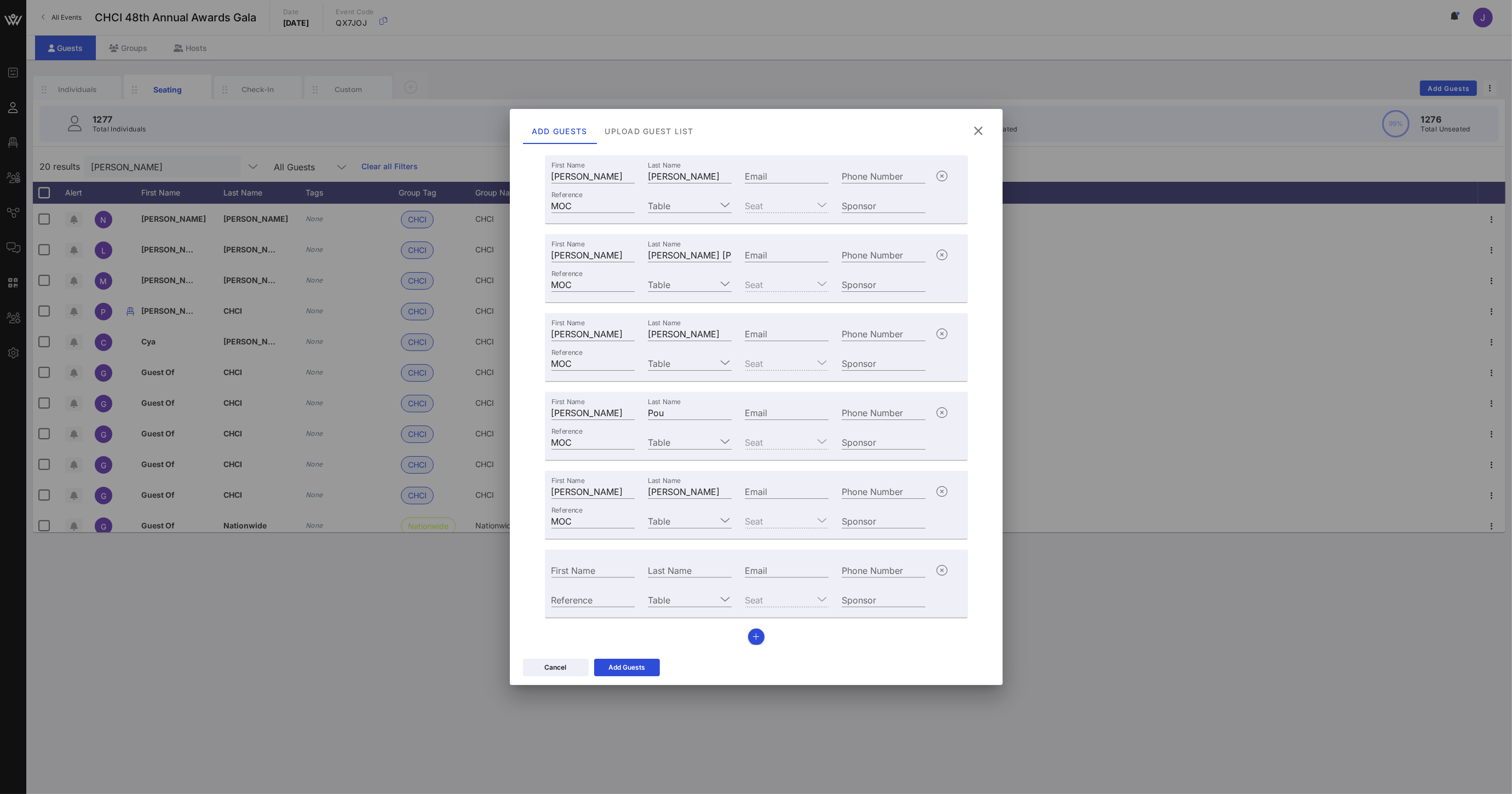
click at [634, 573] on div "First Name" at bounding box center [593, 569] width 97 height 30
click at [625, 571] on input "First Name" at bounding box center [593, 570] width 84 height 14
type input "[PERSON_NAME]"
paste input "[PERSON_NAME]"
type input "[PERSON_NAME]"
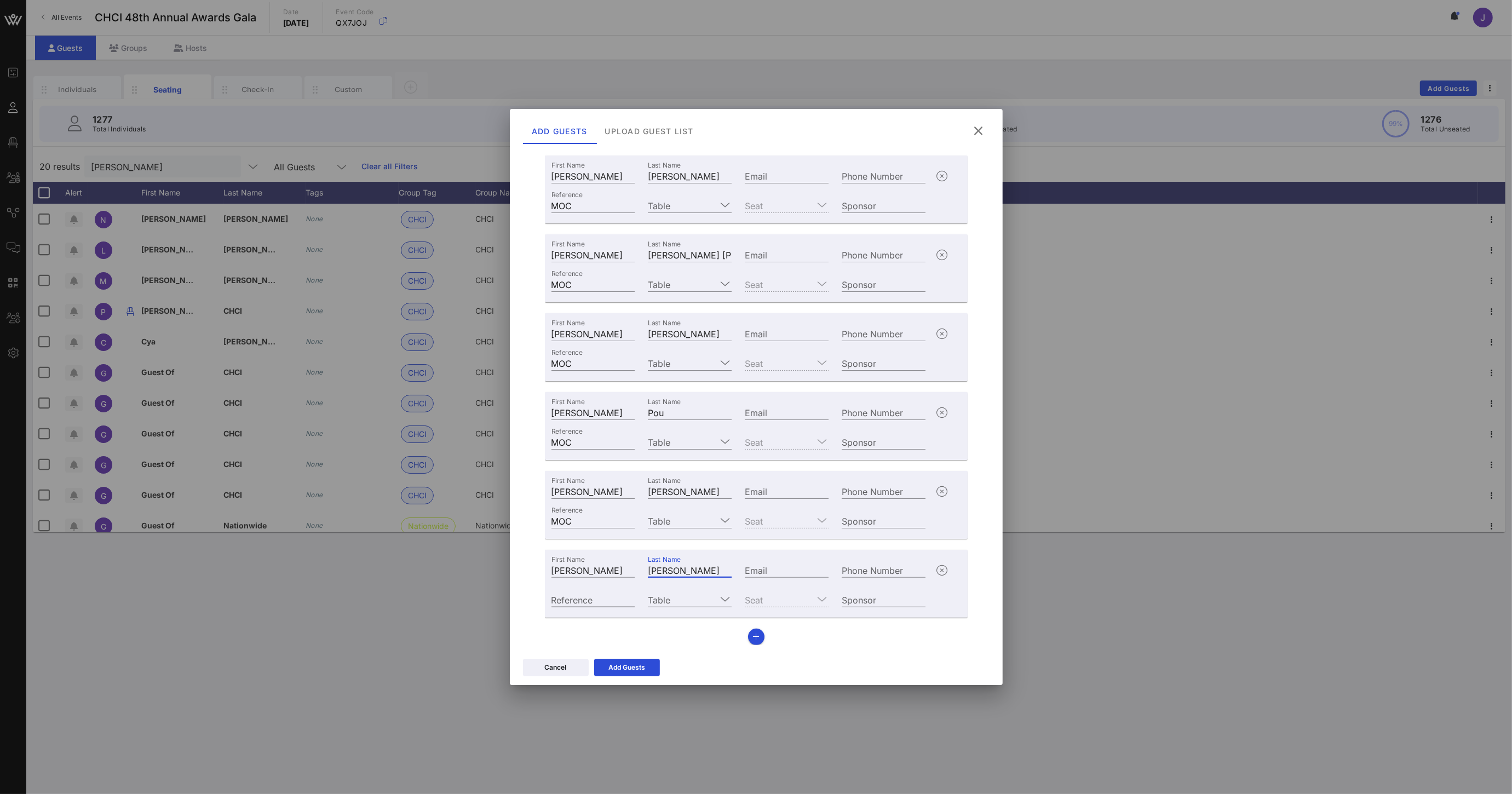
click at [581, 592] on div "Reference" at bounding box center [593, 599] width 84 height 14
type input "MOC"
click at [748, 632] on button "button" at bounding box center [756, 637] width 16 height 16
click at [576, 570] on div "First Name" at bounding box center [593, 570] width 84 height 14
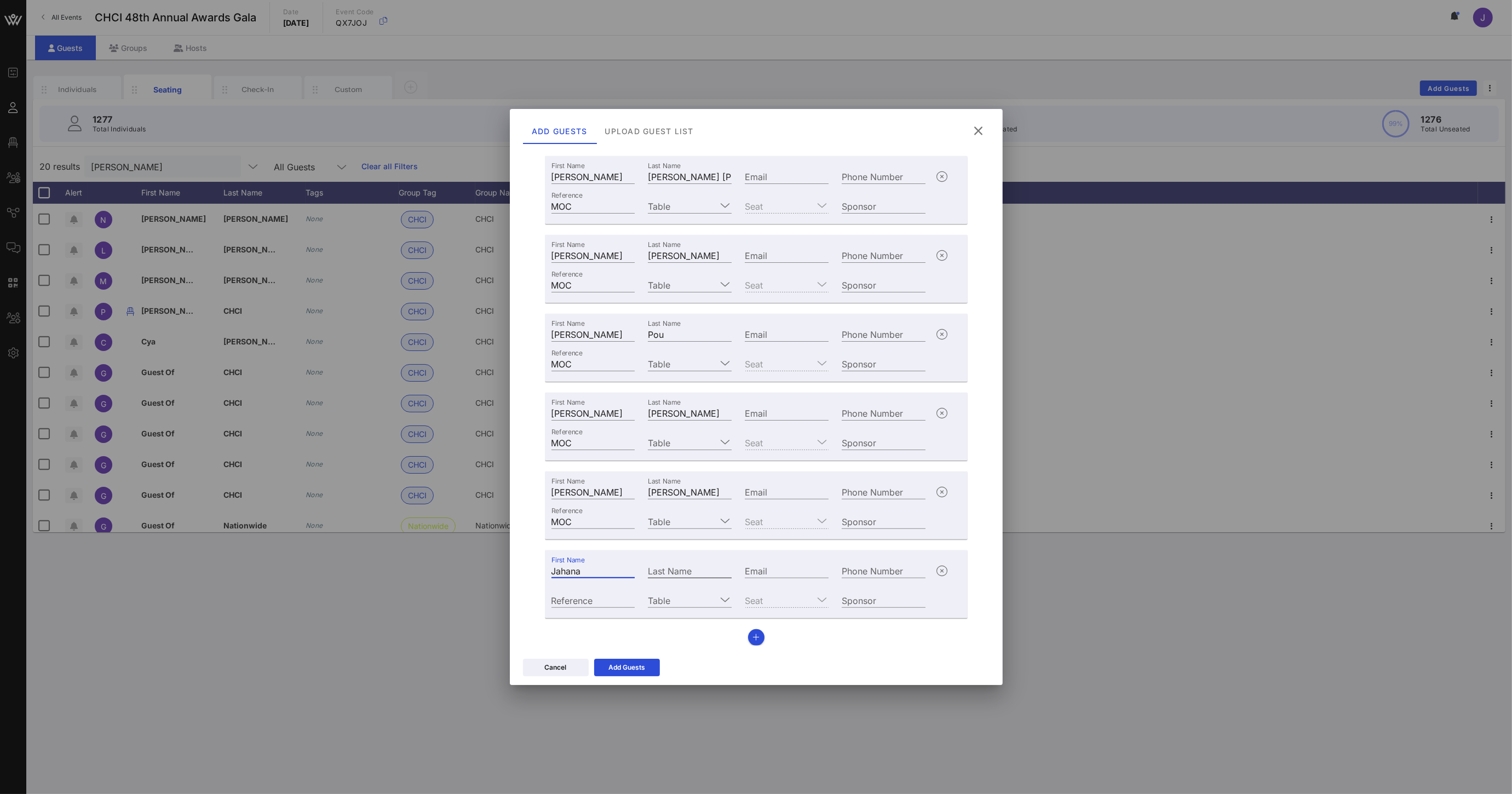
type input "Jahana"
click at [691, 572] on input "Last Name" at bounding box center [690, 570] width 84 height 14
paste input "[PERSON_NAME]"
type input "[PERSON_NAME]"
click at [581, 598] on div "Reference" at bounding box center [593, 600] width 84 height 14
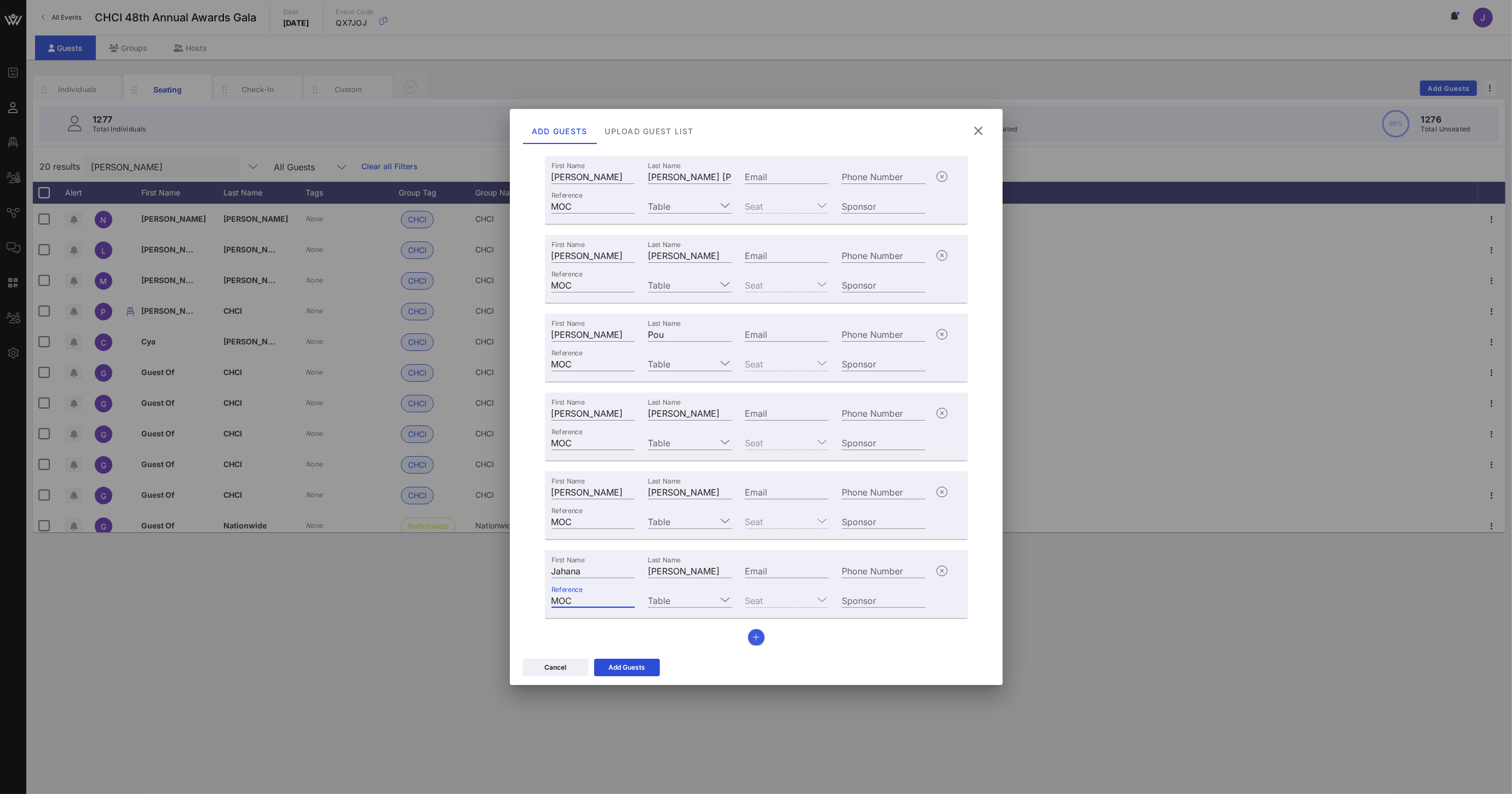
type input "MOC"
click at [748, 635] on button "button" at bounding box center [756, 637] width 16 height 16
click at [593, 565] on input "First Name" at bounding box center [593, 570] width 84 height 14
type input "[PERSON_NAME]"
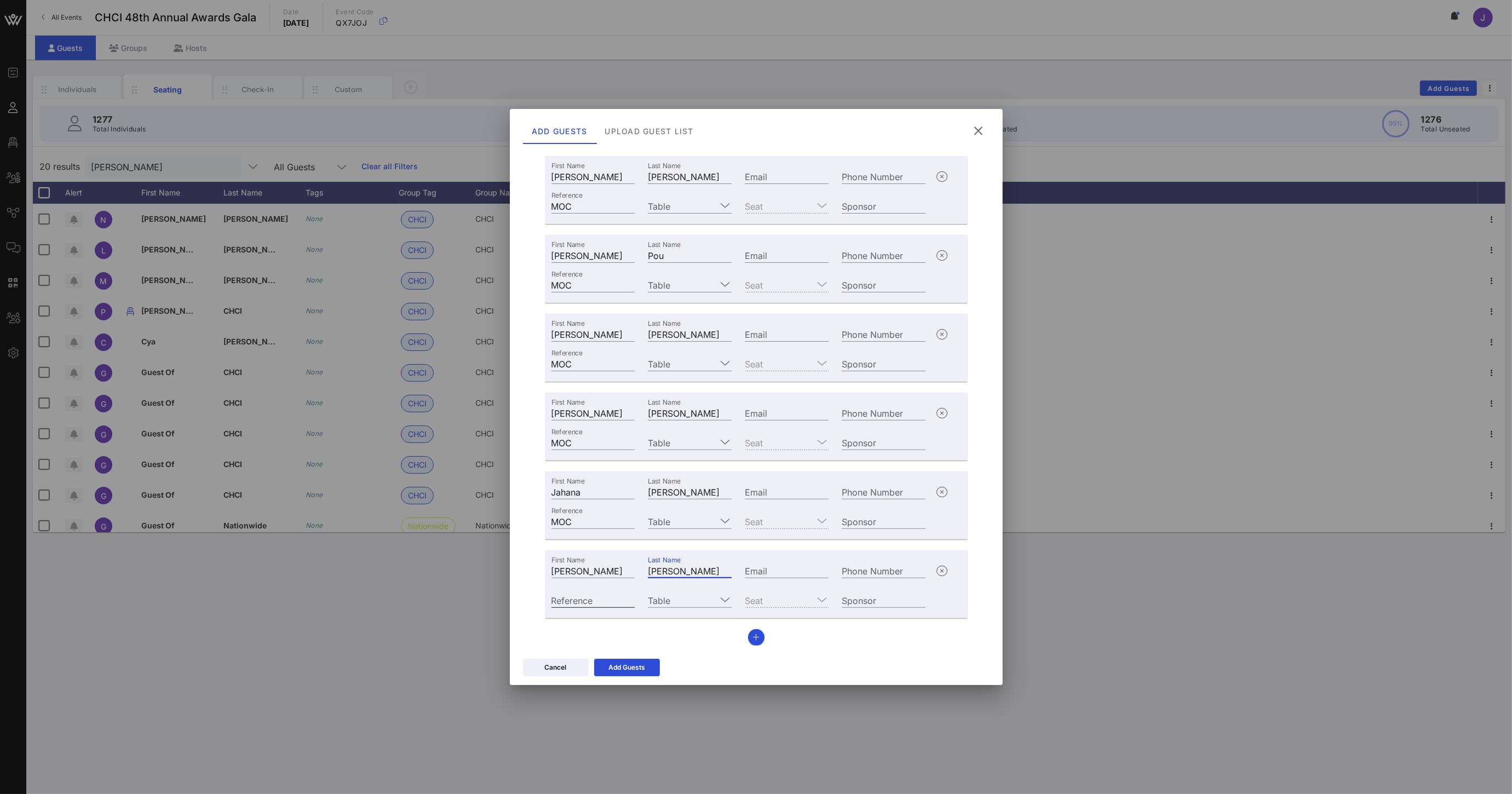
type input "[PERSON_NAME]"
click at [584, 597] on div "Reference" at bounding box center [593, 600] width 84 height 14
type input "MOC"
click at [752, 639] on icon "button" at bounding box center [756, 637] width 7 height 8
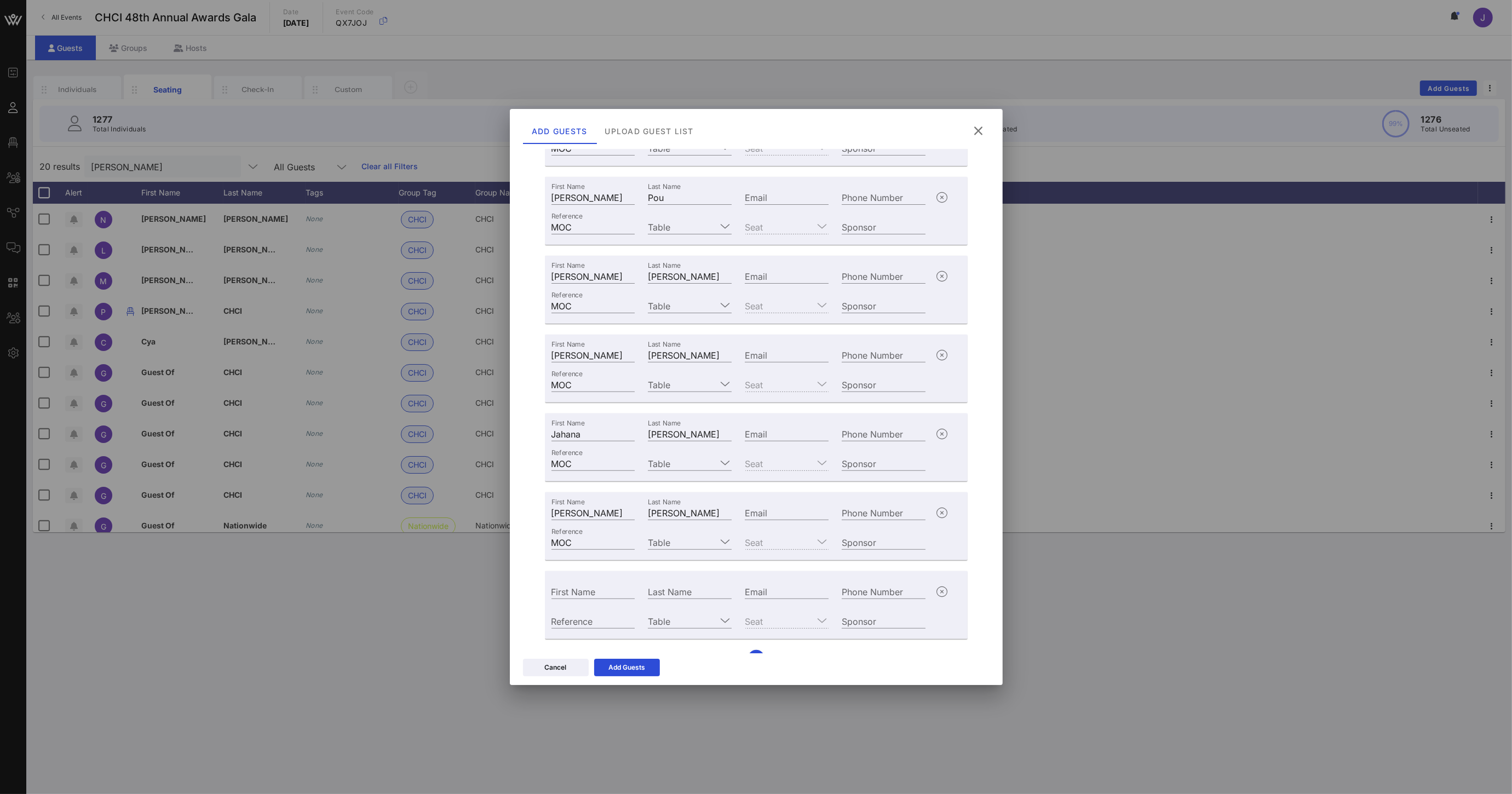
scroll to position [578, 0]
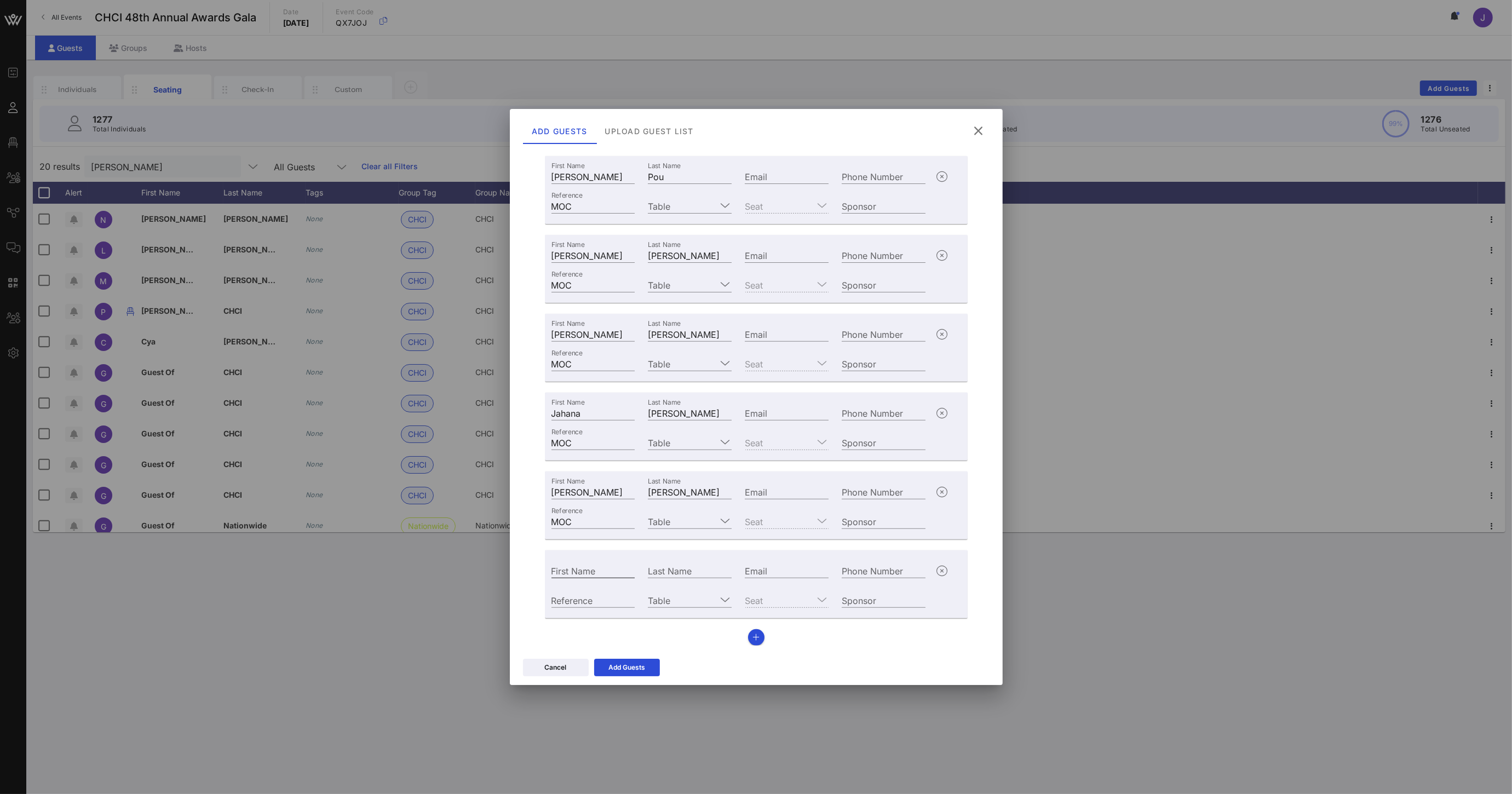
click at [578, 574] on input "First Name" at bounding box center [593, 570] width 84 height 14
type input "[PERSON_NAME]"
paste input "[PERSON_NAME] [PERSON_NAME]"
type input "[PERSON_NAME] [PERSON_NAME]"
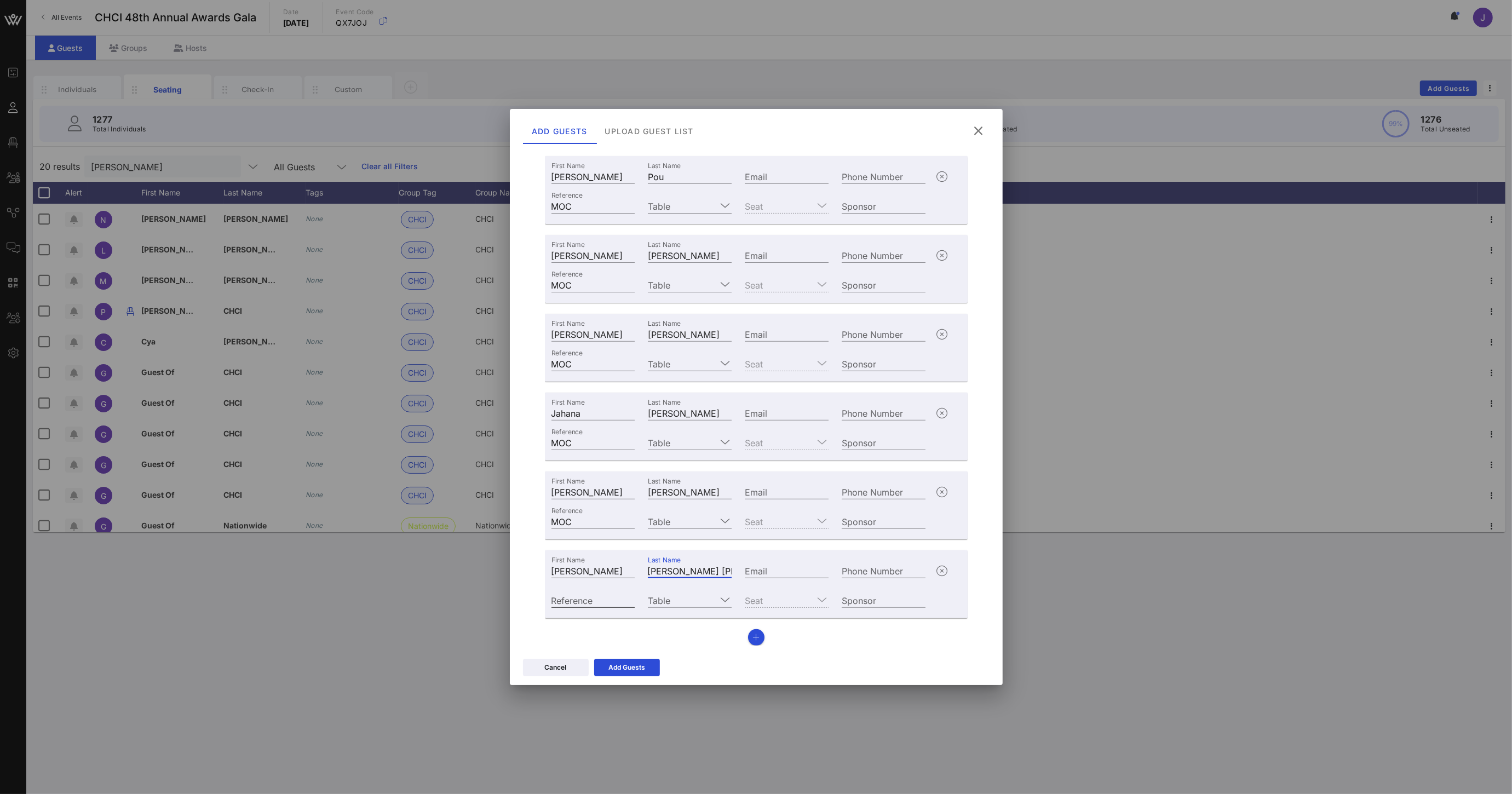
click at [583, 595] on div "Reference" at bounding box center [593, 600] width 84 height 14
type input "MOC"
click at [755, 638] on button "button" at bounding box center [756, 637] width 16 height 16
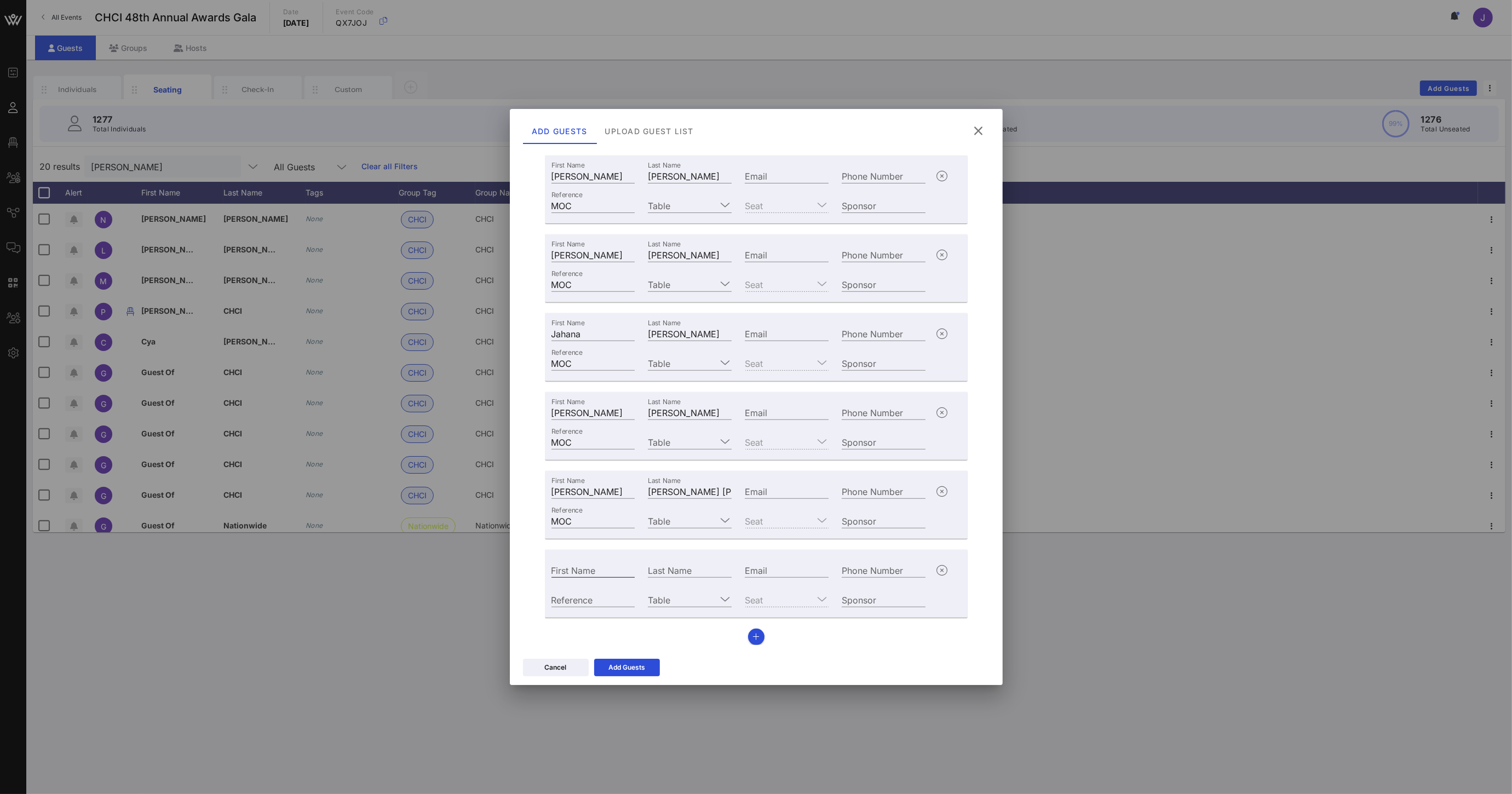
click at [603, 565] on input "First Name" at bounding box center [593, 570] width 84 height 14
type input "[PERSON_NAME]"
paste input "[PERSON_NAME]"
type input "[PERSON_NAME]"
click at [609, 600] on input "Reference" at bounding box center [593, 599] width 84 height 14
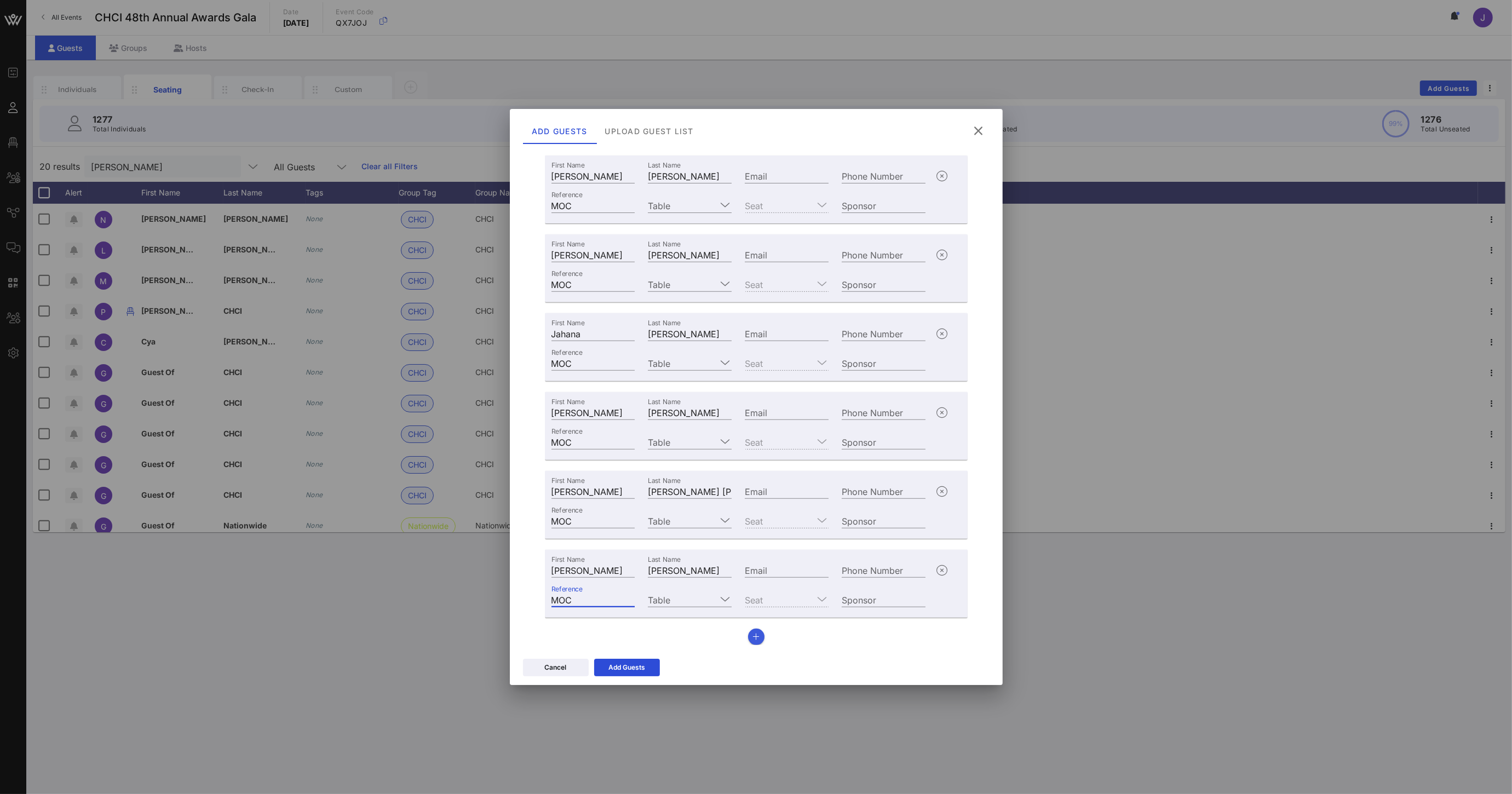
type input "MOC"
click at [748, 637] on button "button" at bounding box center [756, 637] width 16 height 16
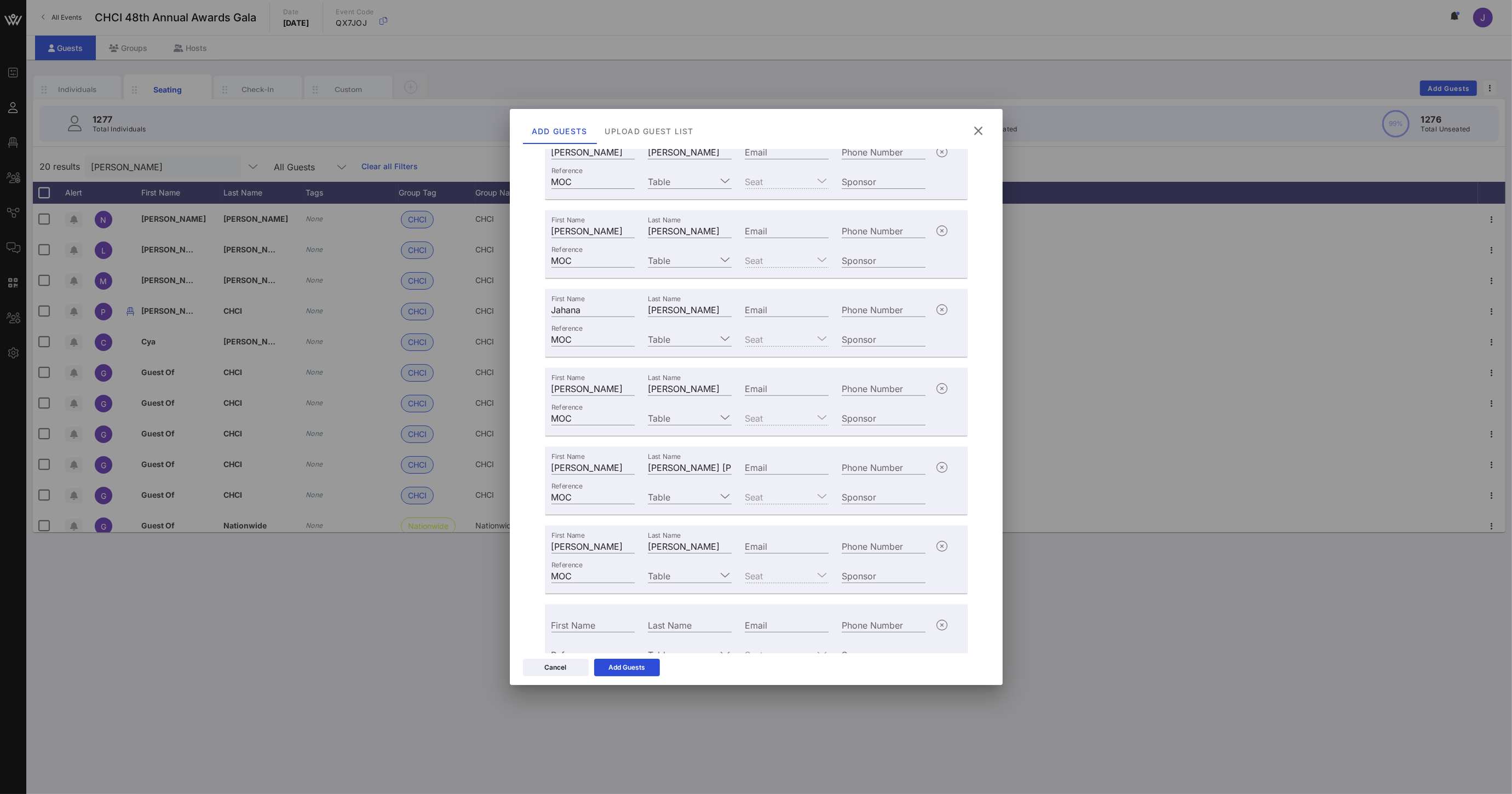
scroll to position [737, 0]
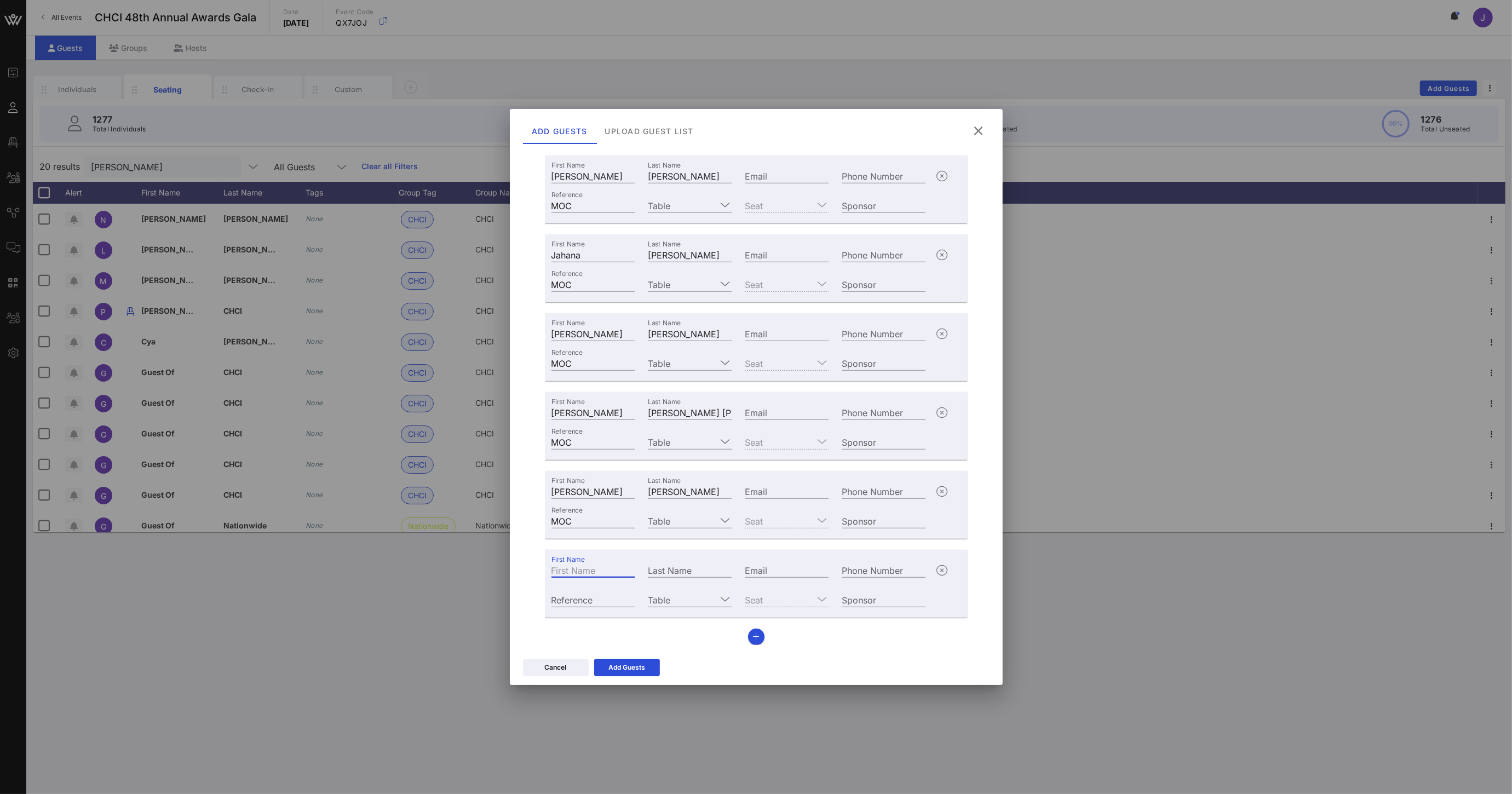
click at [602, 569] on input "First Name" at bounding box center [593, 570] width 84 height 14
type input "[PERSON_NAME]"
paste input "[PERSON_NAME]"
type input "[PERSON_NAME]"
click at [657, 600] on input "Table" at bounding box center [682, 599] width 68 height 14
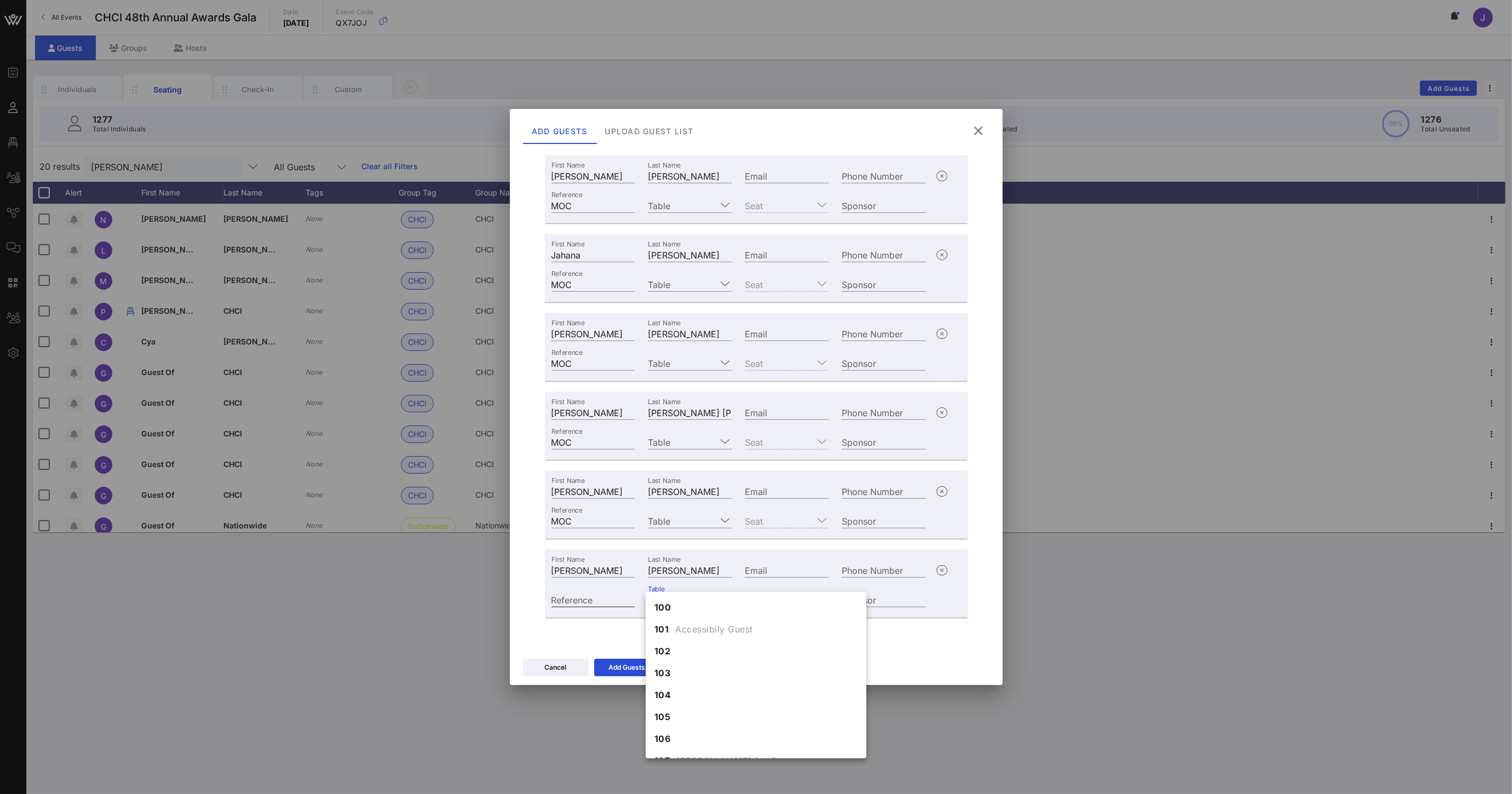
click at [585, 597] on input "Reference" at bounding box center [593, 599] width 84 height 14
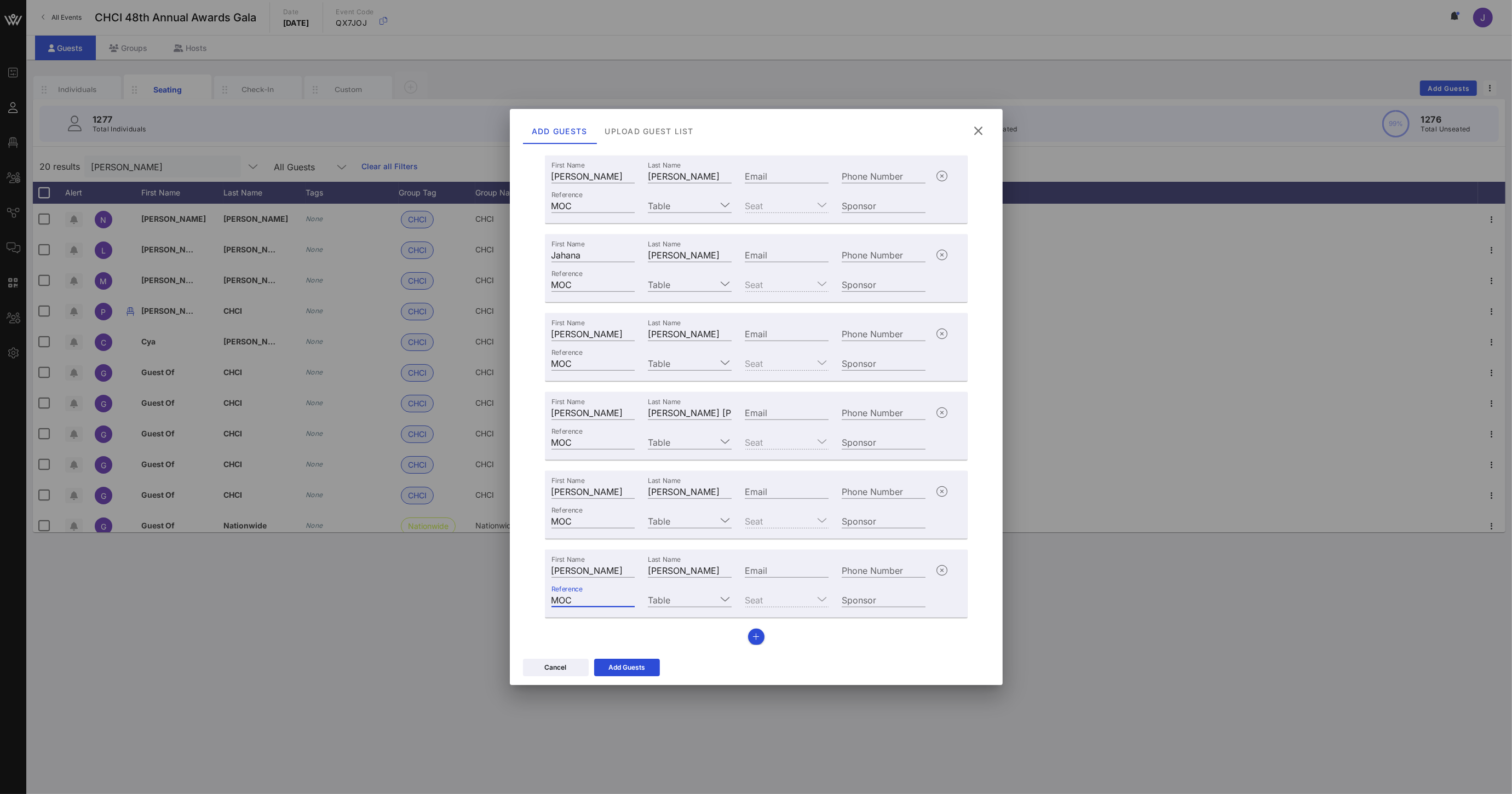
type input "MOC"
click at [752, 637] on icon "button" at bounding box center [756, 637] width 7 height 8
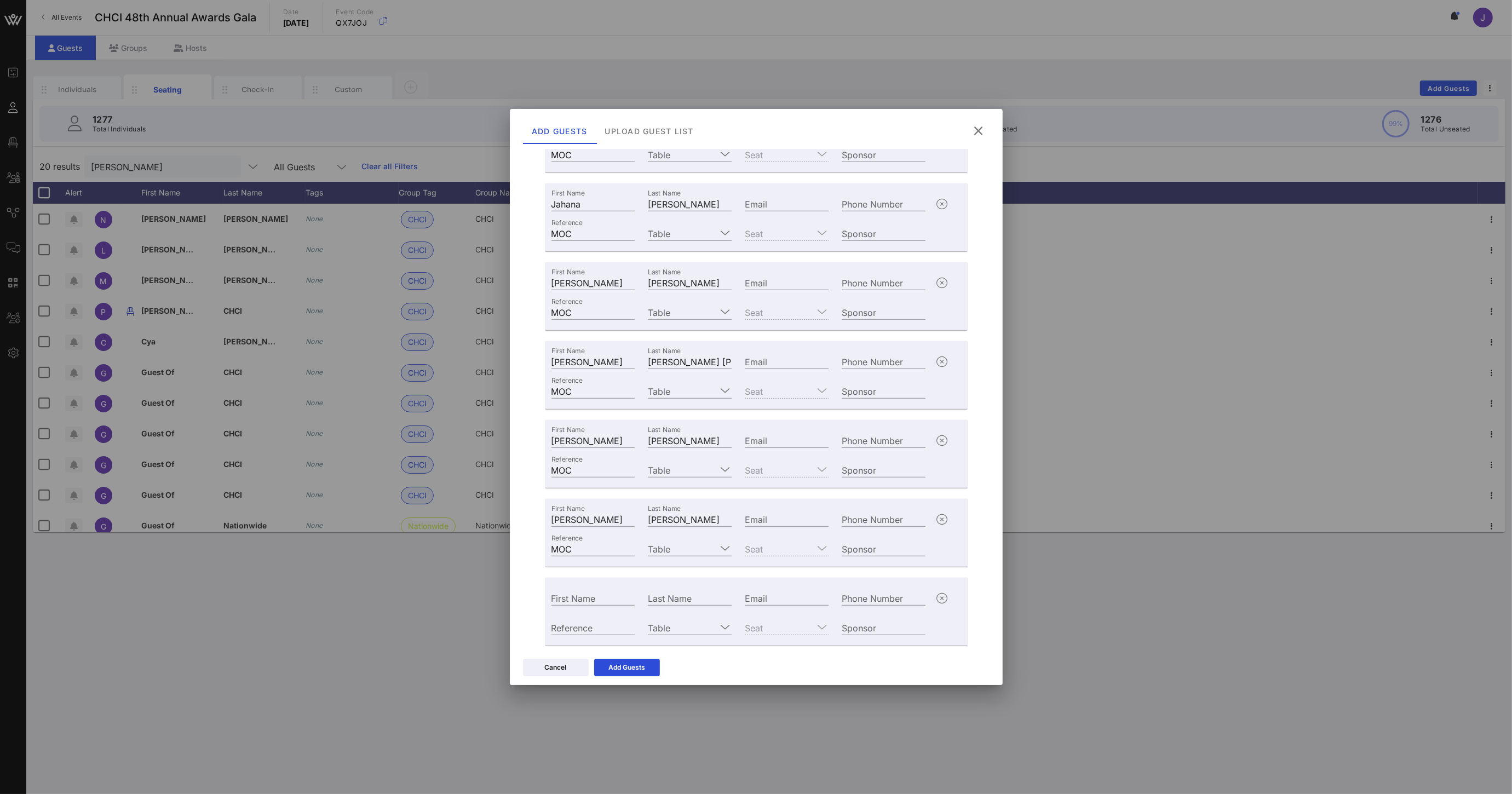
scroll to position [815, 0]
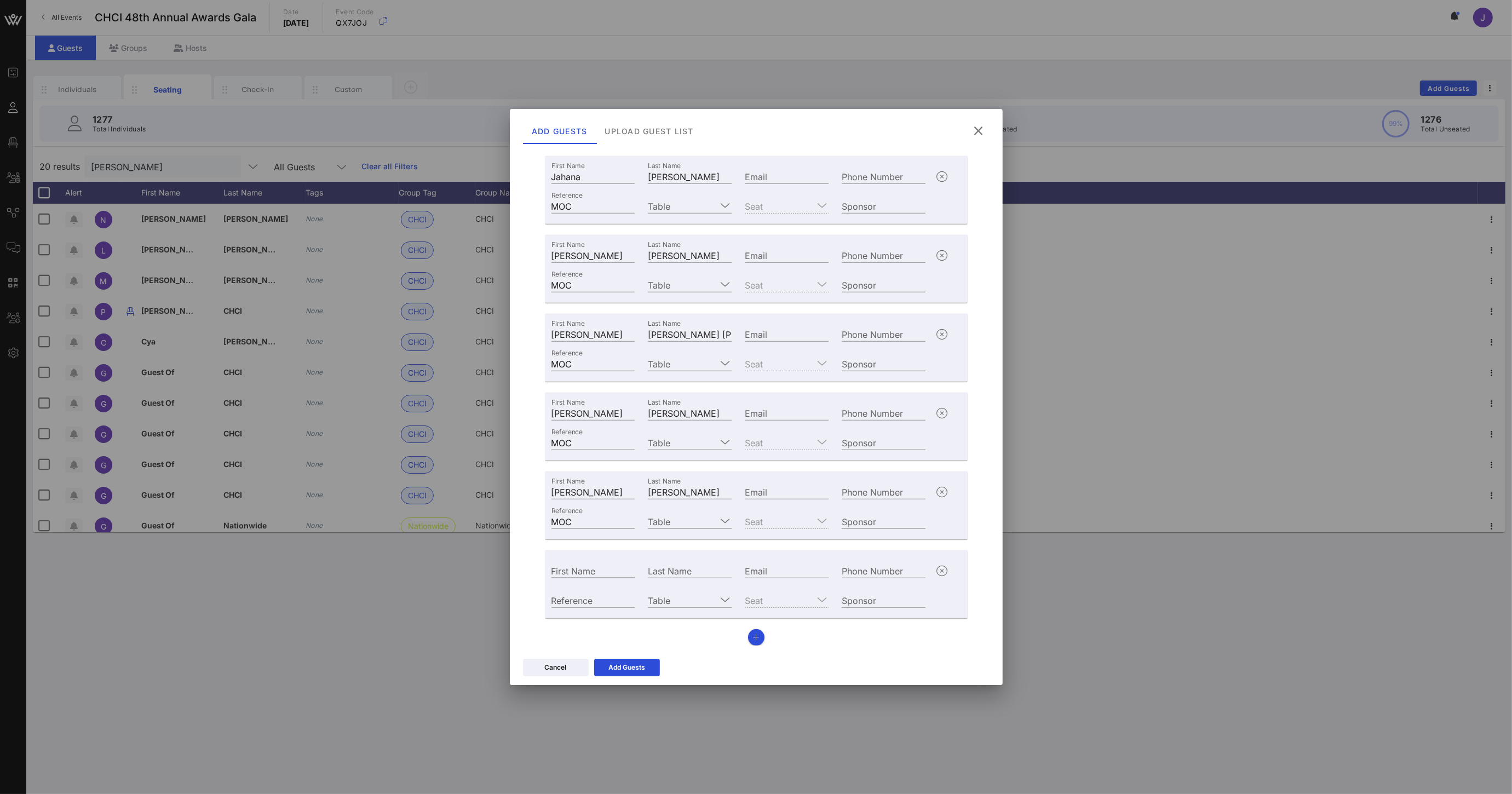
click at [598, 573] on input "First Name" at bounding box center [593, 570] width 84 height 14
type input "Summer"
type input "[PERSON_NAME]"
click at [596, 598] on input "Reference" at bounding box center [593, 600] width 84 height 14
type input "MOC"
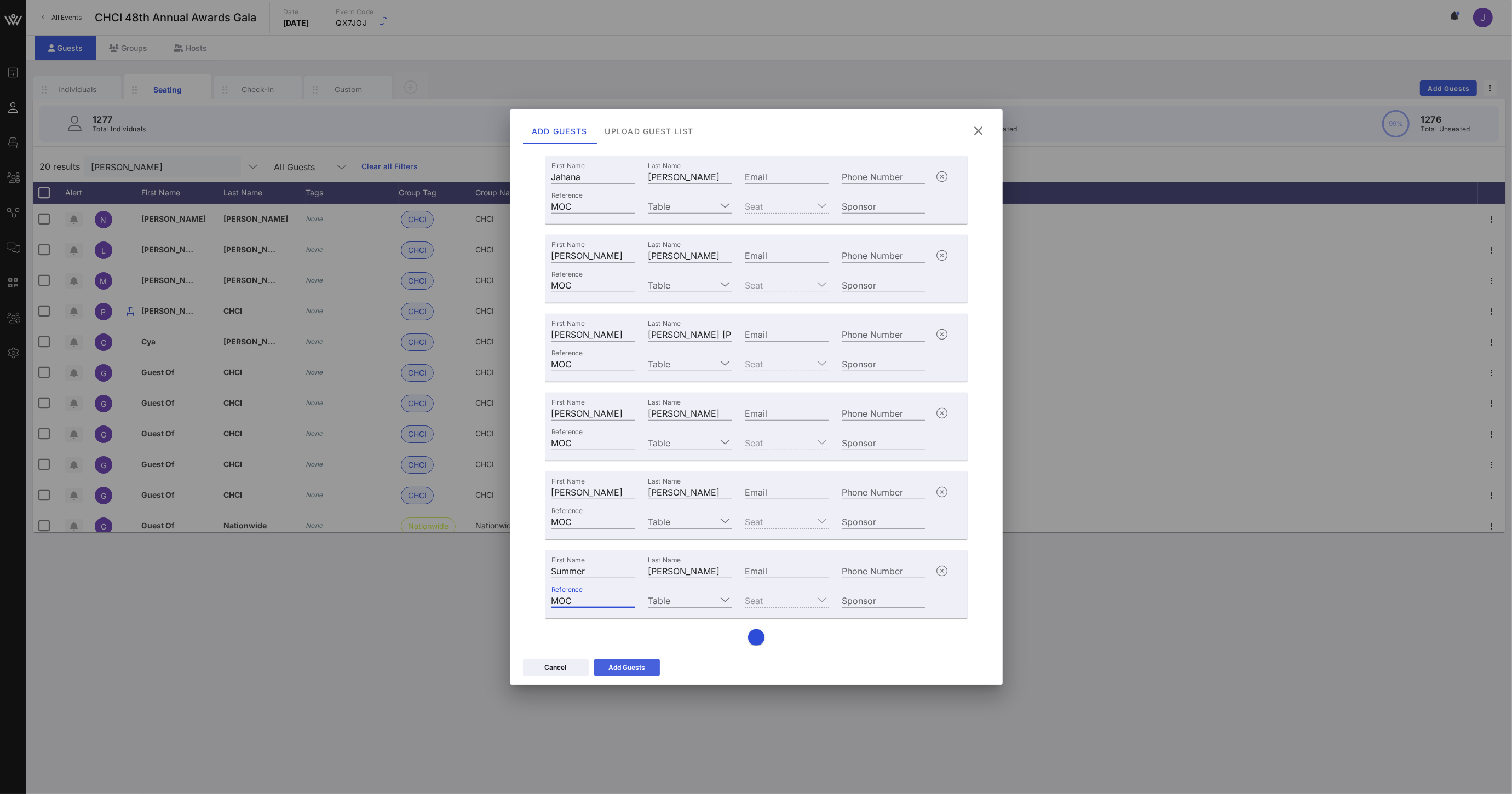
click at [639, 666] on div "Add Guests" at bounding box center [627, 668] width 37 height 11
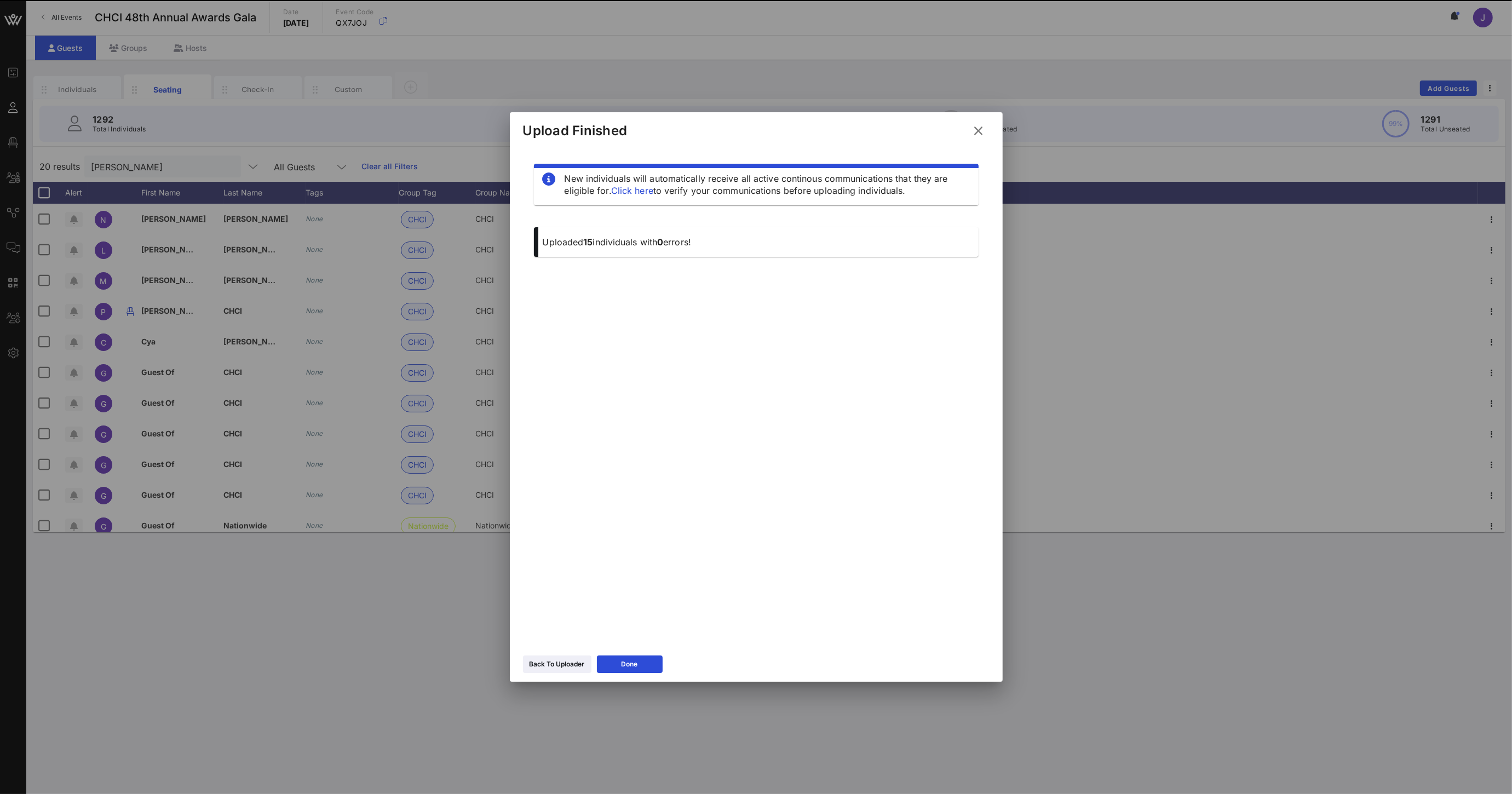
scroll to position [0, 0]
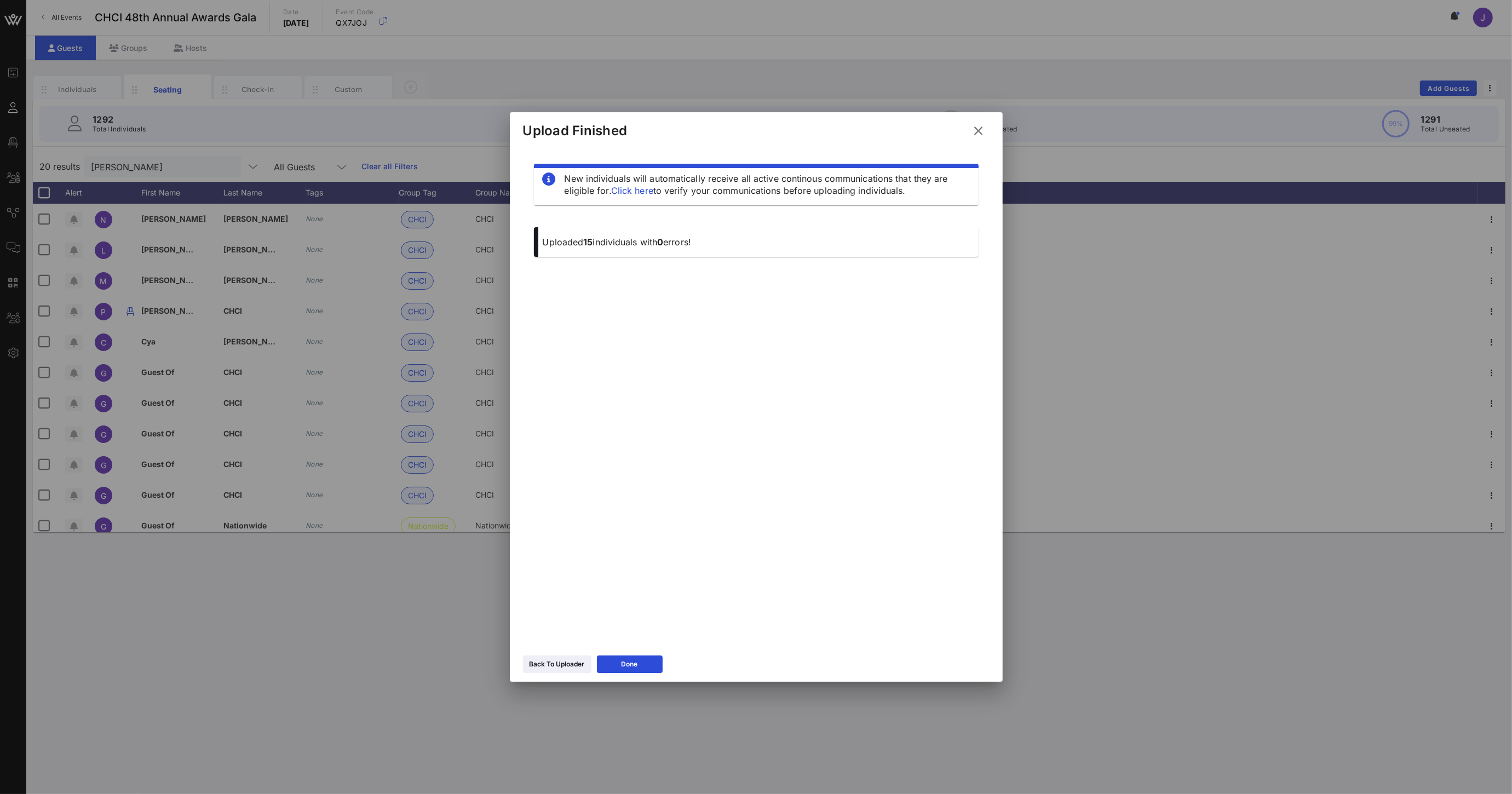
click at [973, 127] on icon at bounding box center [978, 131] width 16 height 15
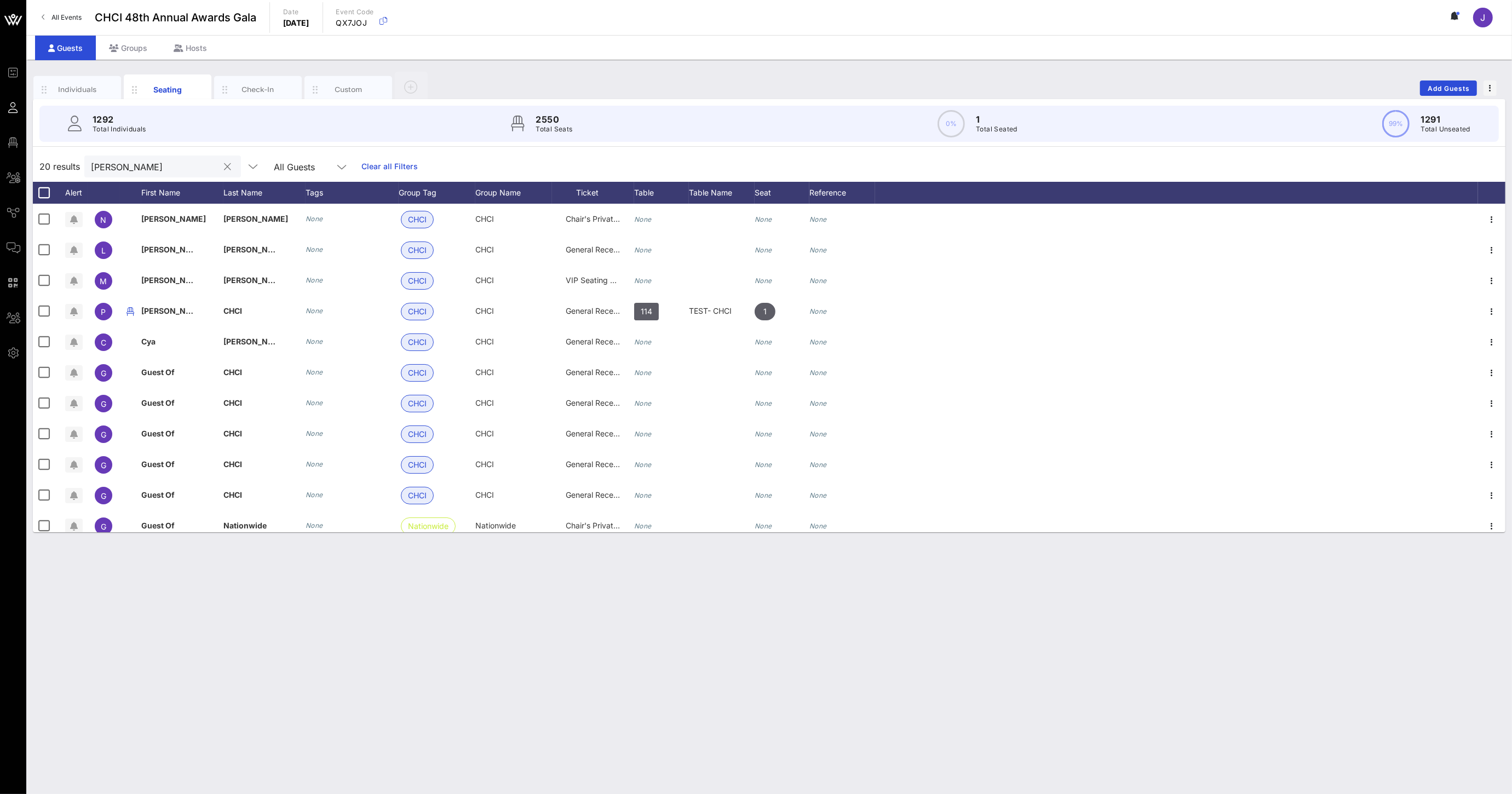
click at [107, 163] on input "[PERSON_NAME]" at bounding box center [155, 166] width 128 height 14
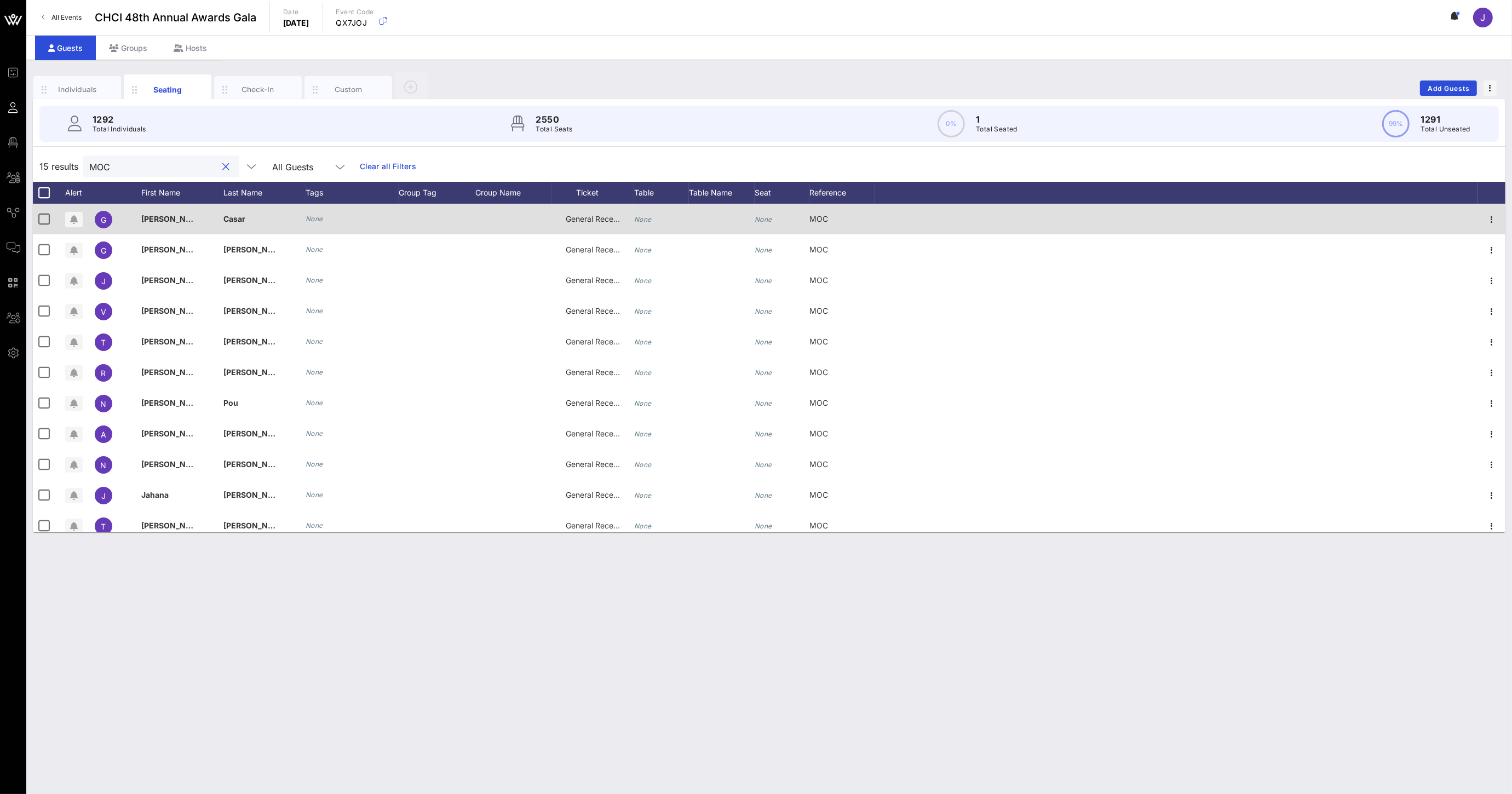
type input "MOC"
click at [606, 214] on span "General Reception" at bounding box center [598, 218] width 66 height 9
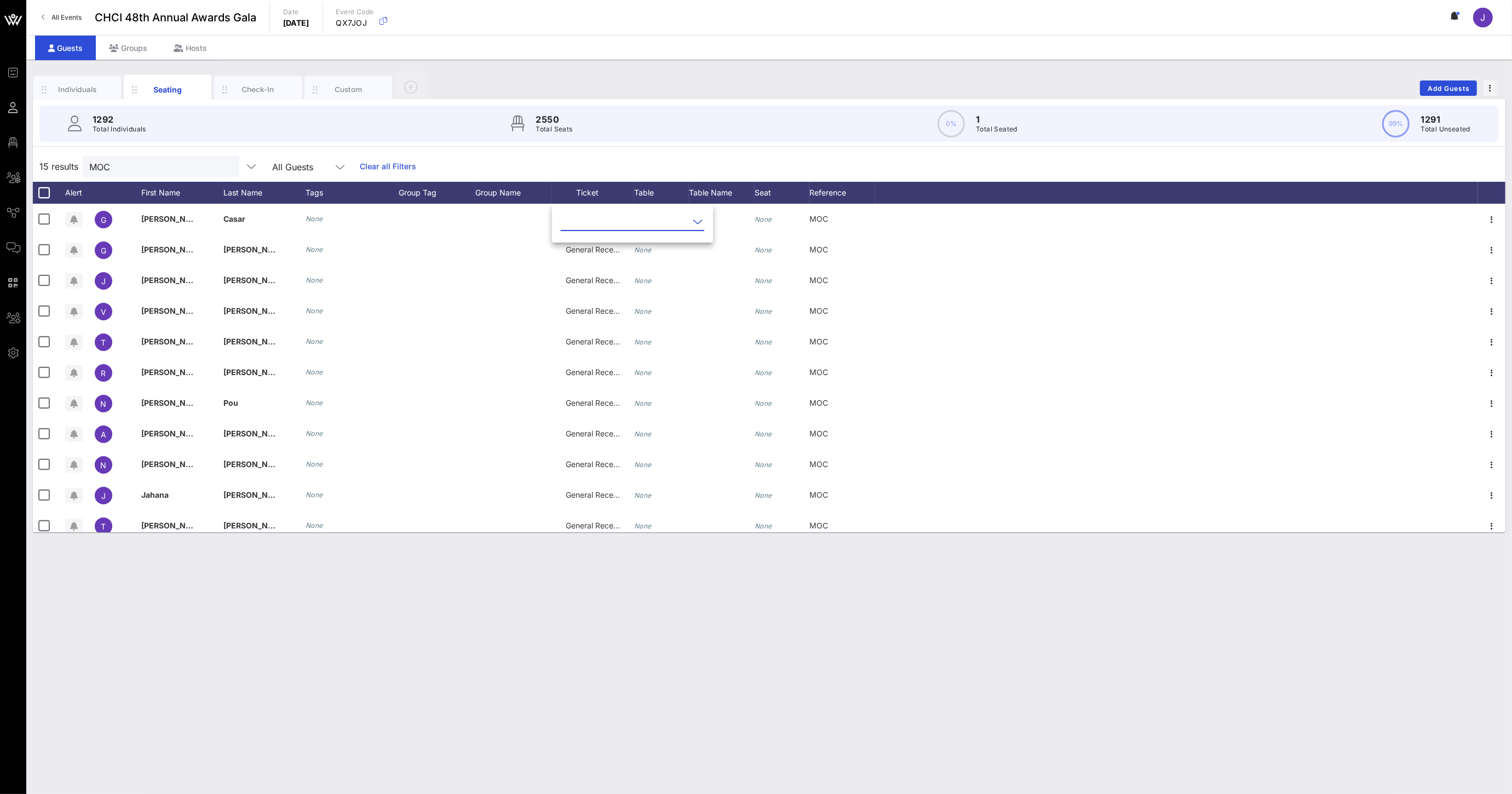
click at [670, 214] on div at bounding box center [632, 222] width 143 height 18
click at [638, 257] on div "Chair's Private Reception" at bounding box center [651, 257] width 162 height 10
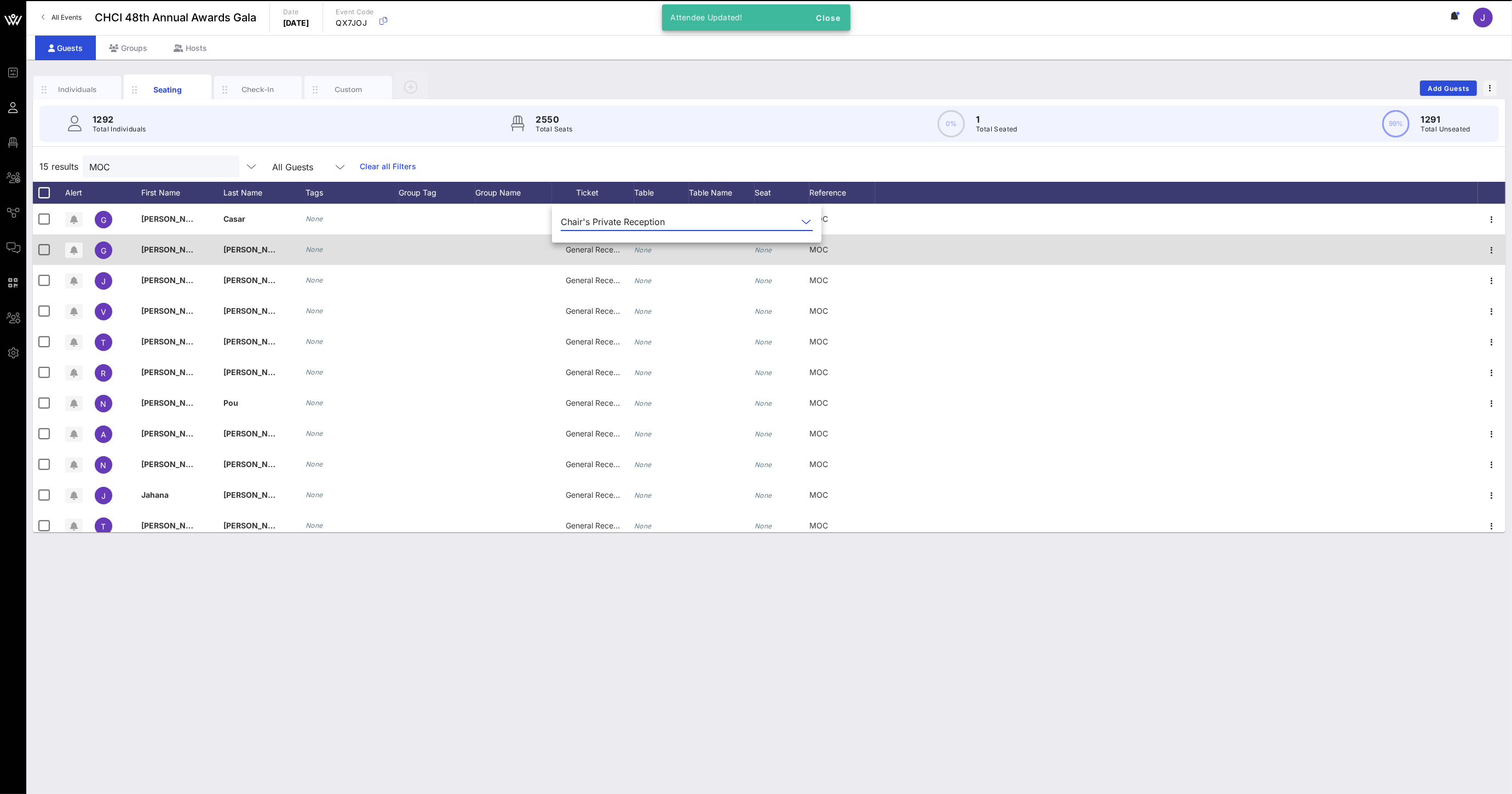
click at [602, 252] on span "General Reception" at bounding box center [598, 249] width 66 height 9
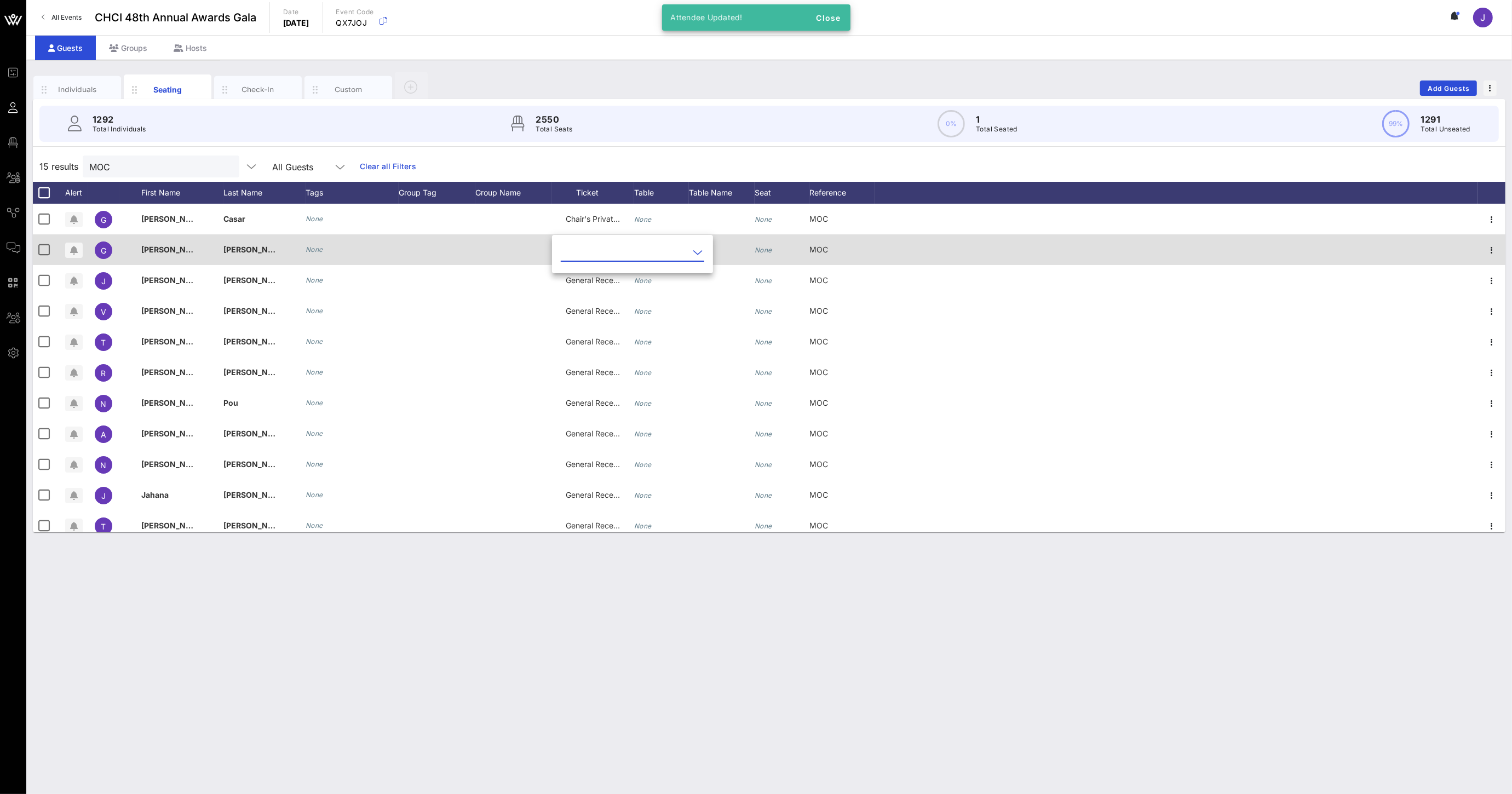
click at [602, 252] on input "text" at bounding box center [624, 252] width 128 height 18
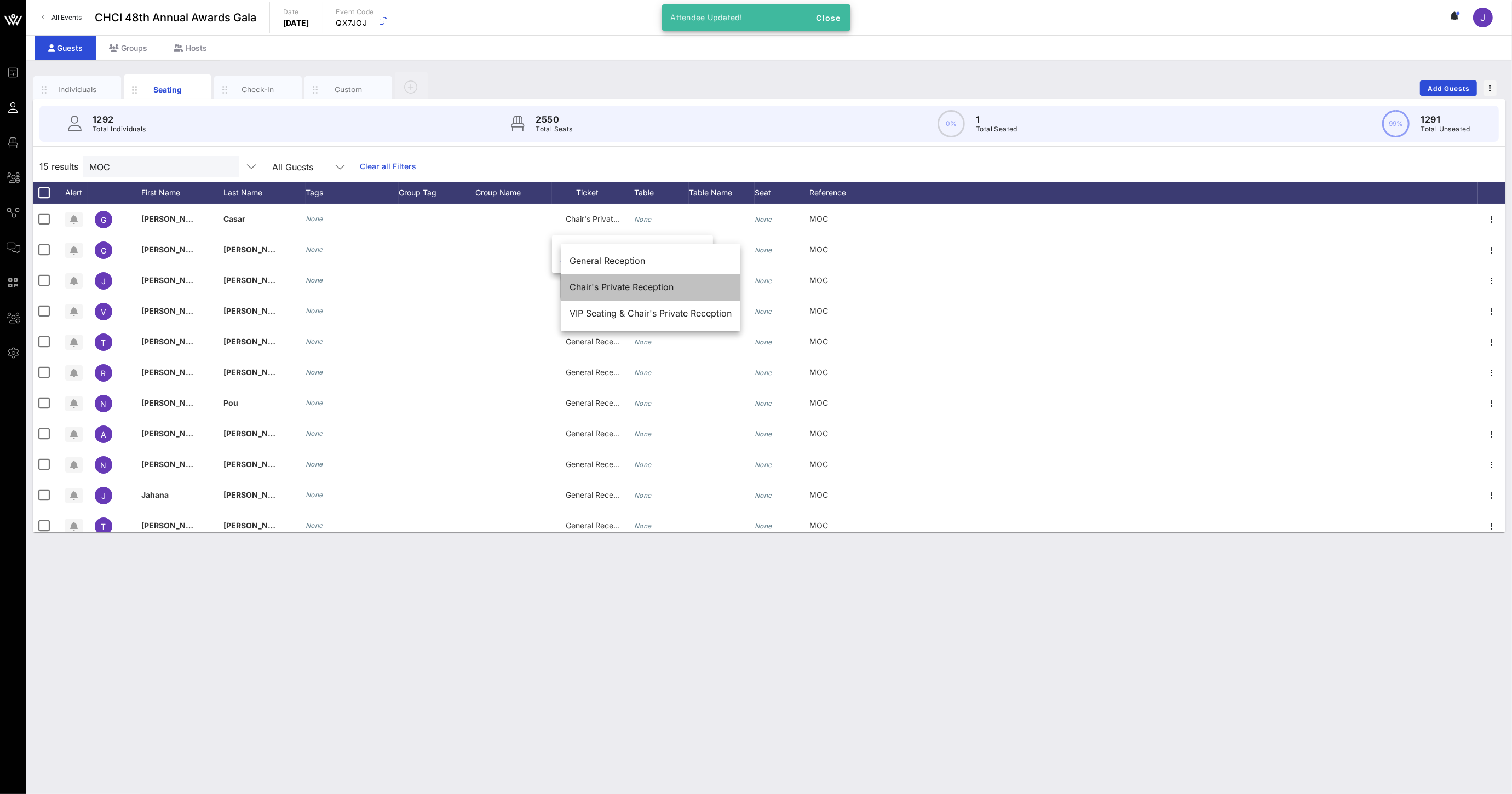
click at [620, 284] on div "Chair's Private Reception" at bounding box center [651, 287] width 162 height 10
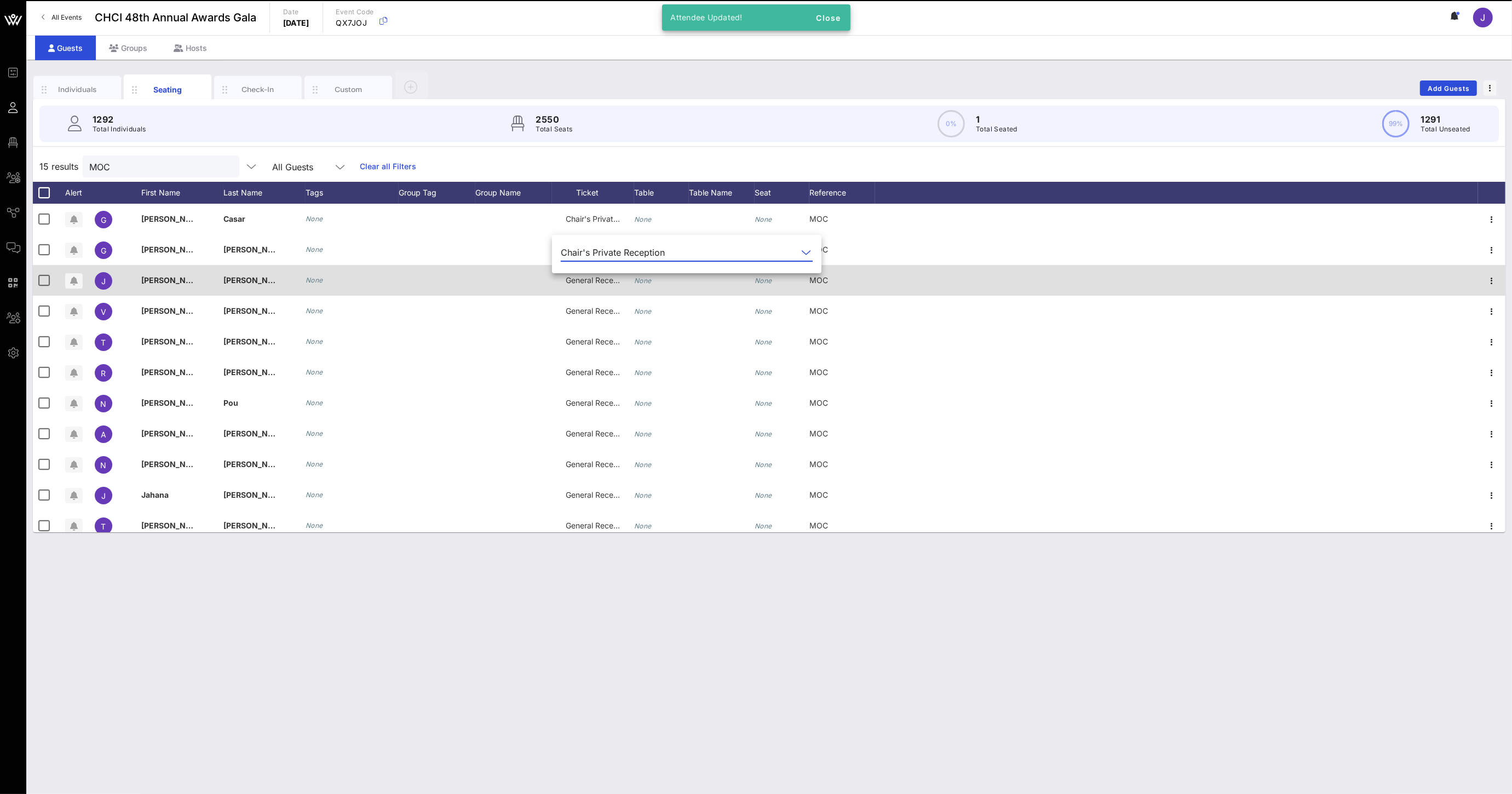
click at [592, 280] on span "General Reception" at bounding box center [598, 280] width 66 height 9
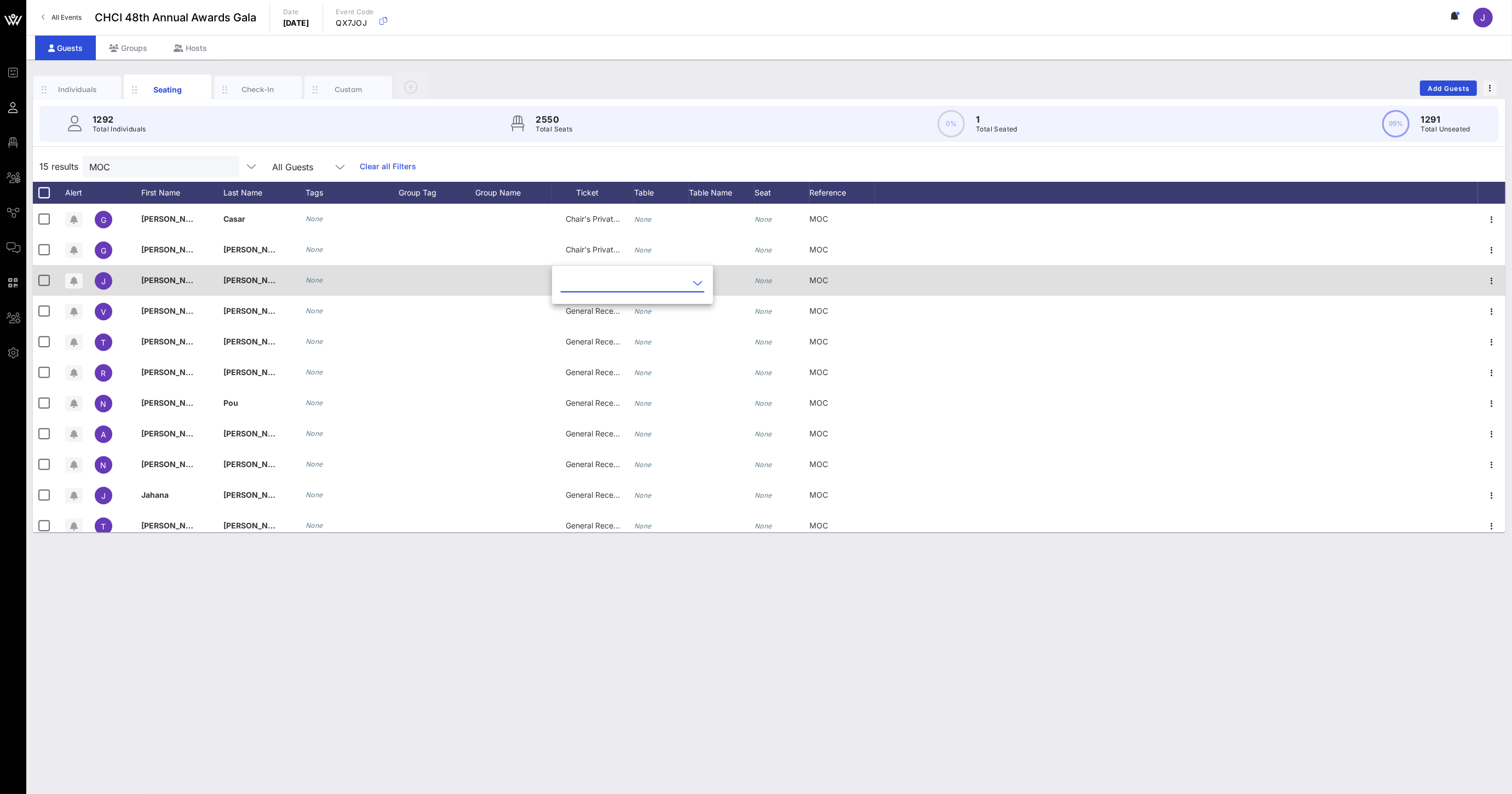
click at [592, 280] on input "text" at bounding box center [624, 283] width 128 height 18
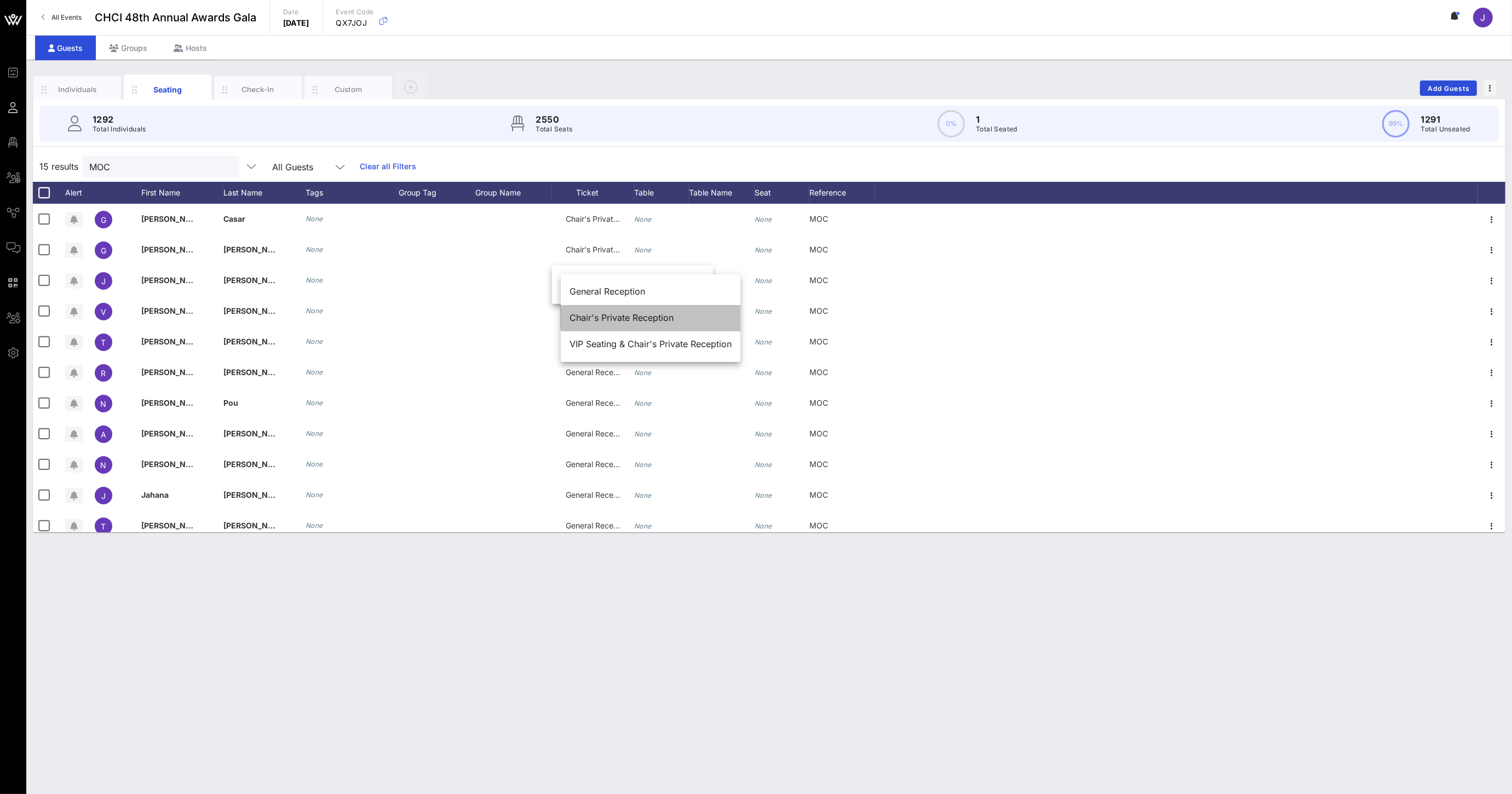
click at [606, 311] on div "Chair's Private Reception" at bounding box center [651, 317] width 162 height 24
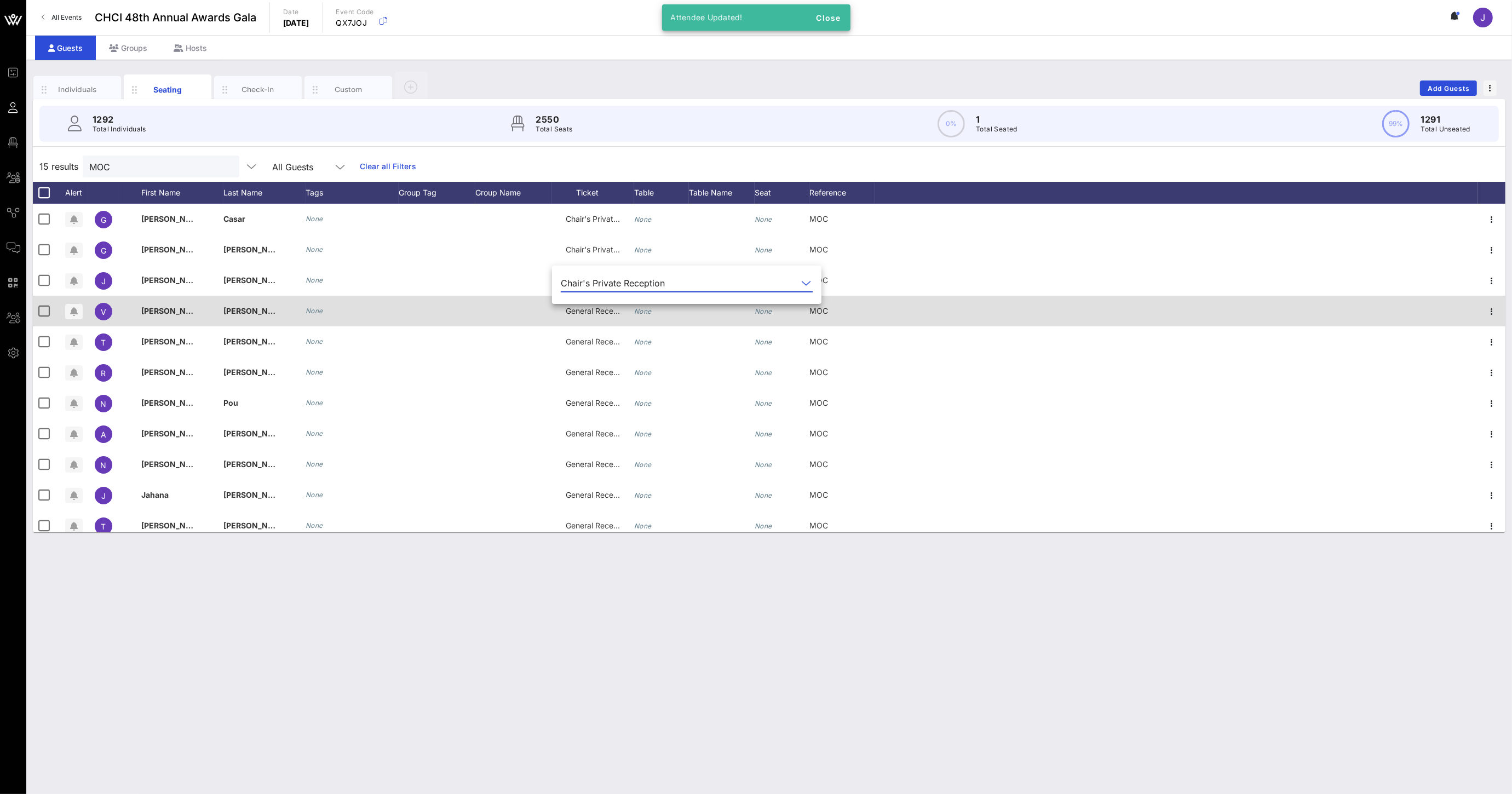
click at [589, 315] on span "General Reception" at bounding box center [598, 310] width 66 height 9
click at [589, 315] on input "text" at bounding box center [624, 314] width 128 height 18
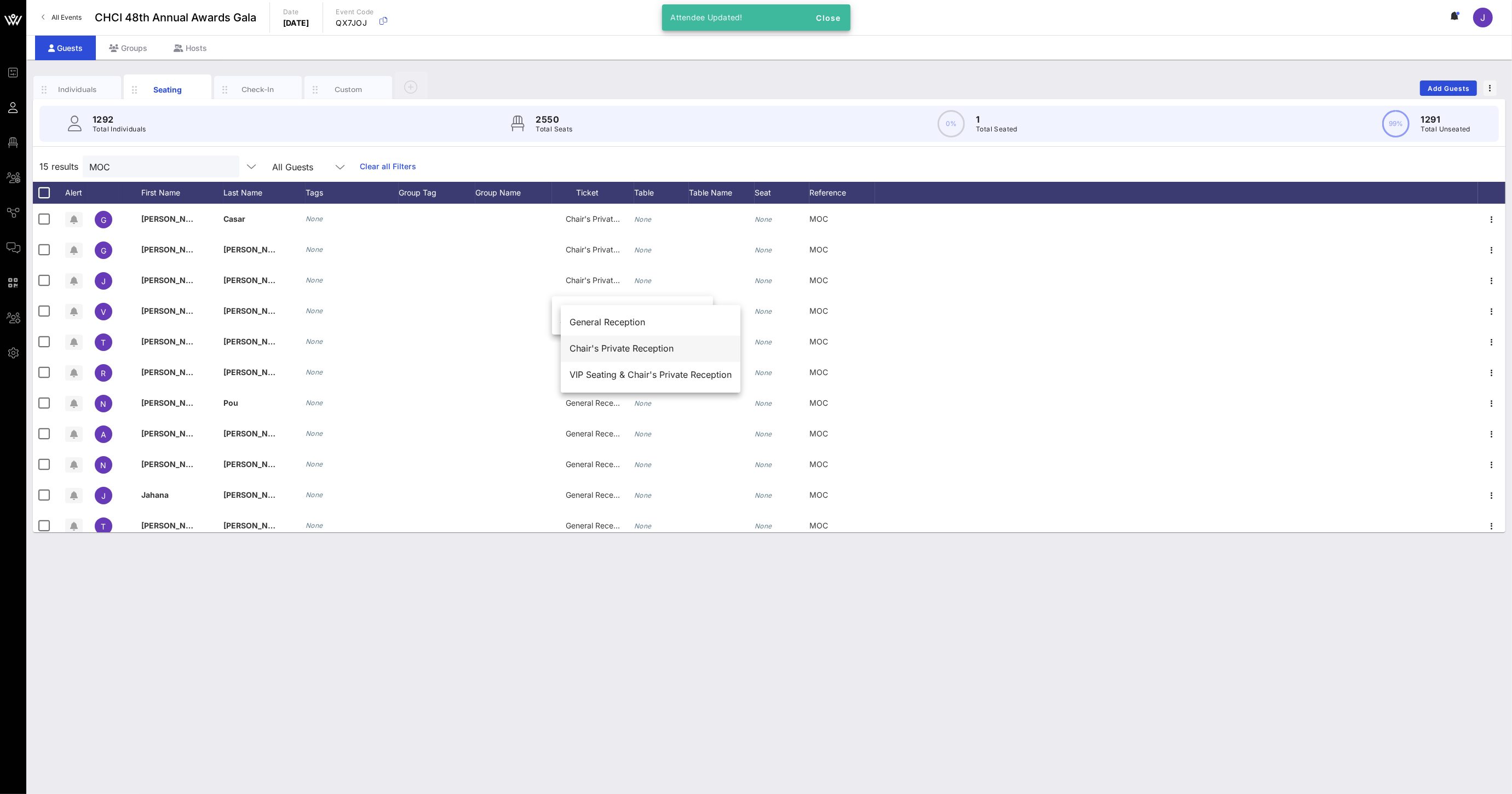
click at [598, 353] on div "Chair's Private Reception" at bounding box center [651, 349] width 162 height 10
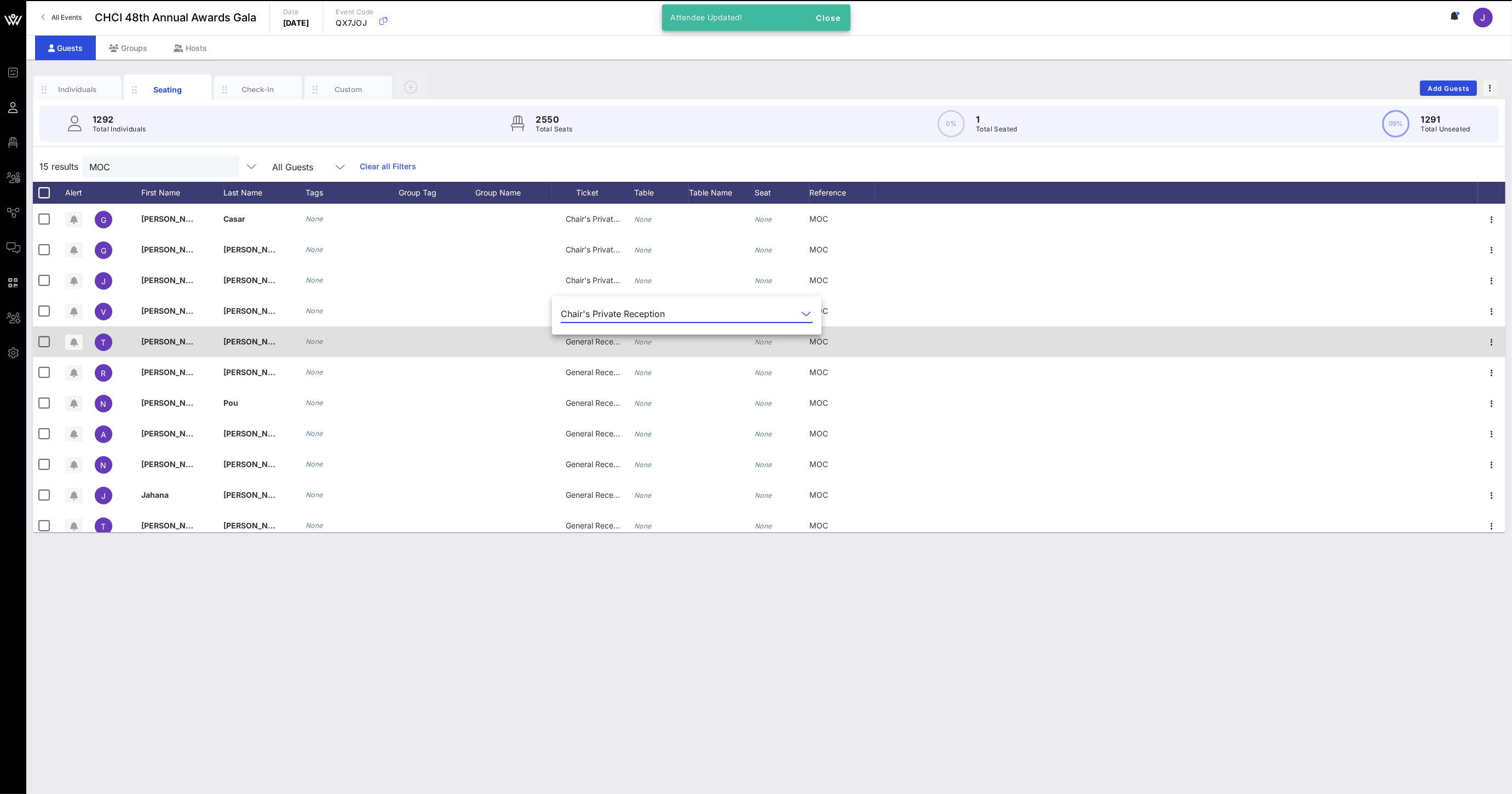
click at [598, 343] on span "General Reception" at bounding box center [598, 341] width 66 height 9
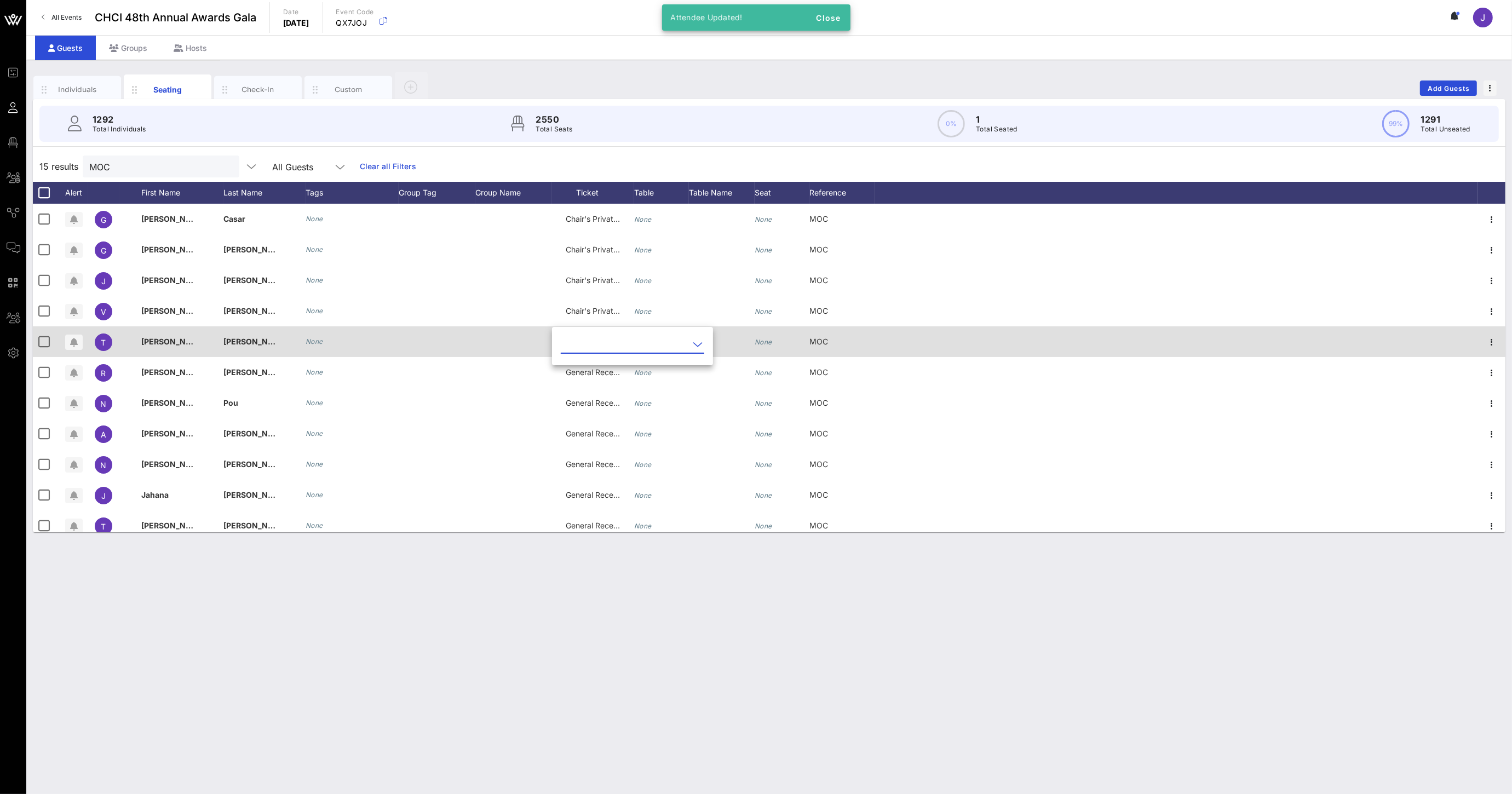
click at [598, 343] on input "text" at bounding box center [624, 344] width 128 height 18
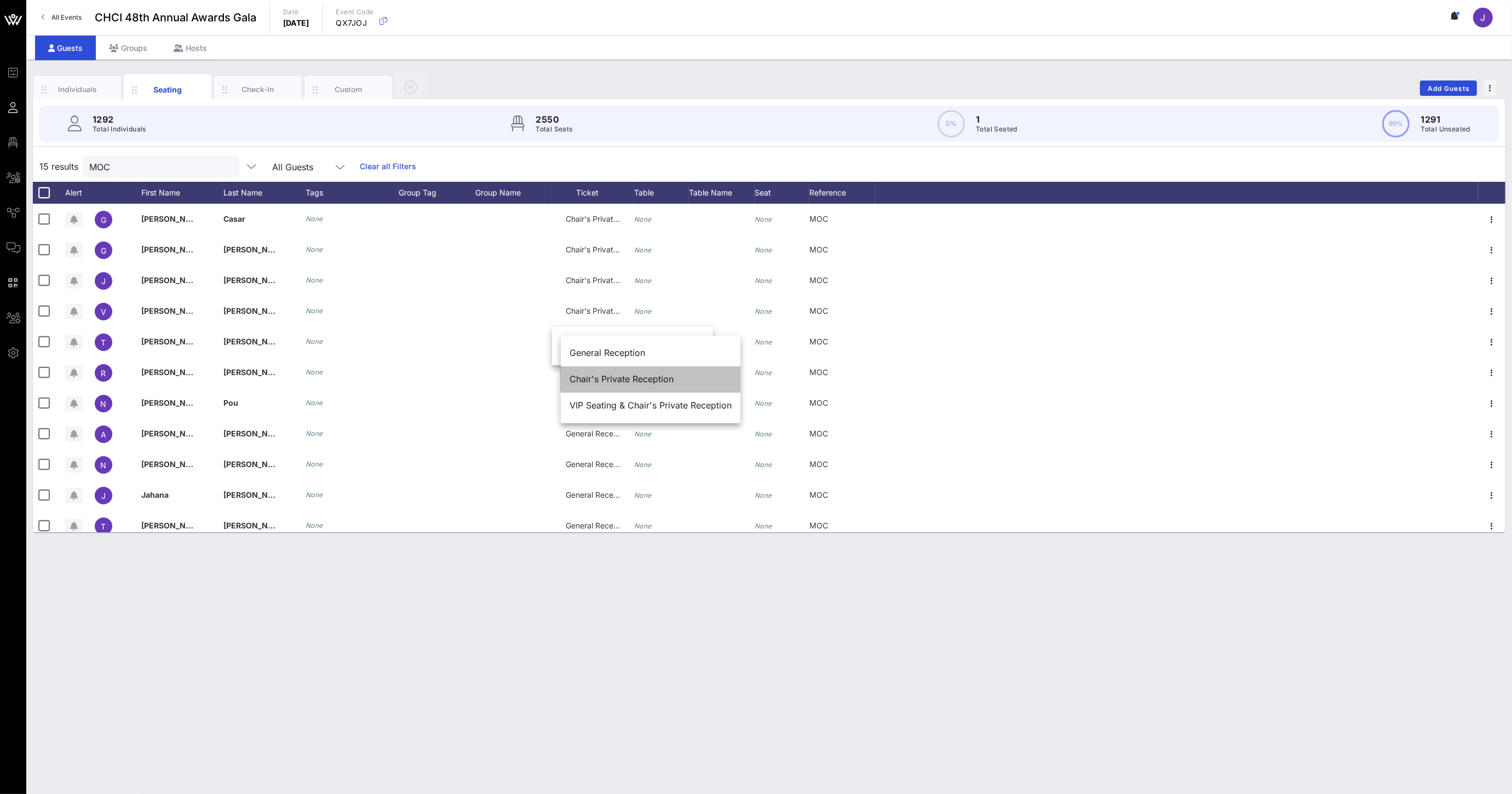
click at [598, 380] on div "Chair's Private Reception" at bounding box center [651, 379] width 162 height 10
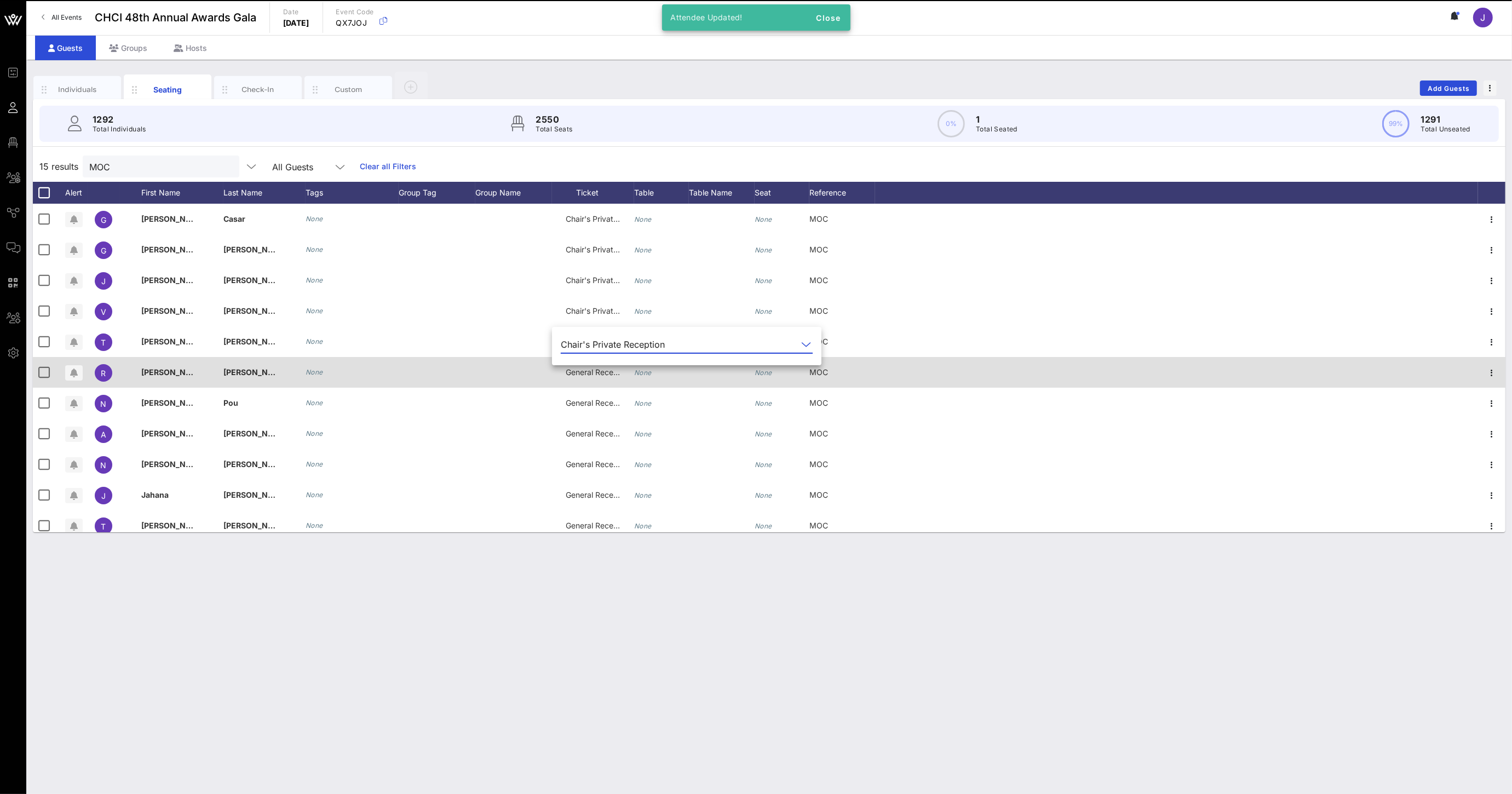
click at [596, 380] on div "General Reception" at bounding box center [593, 372] width 55 height 30
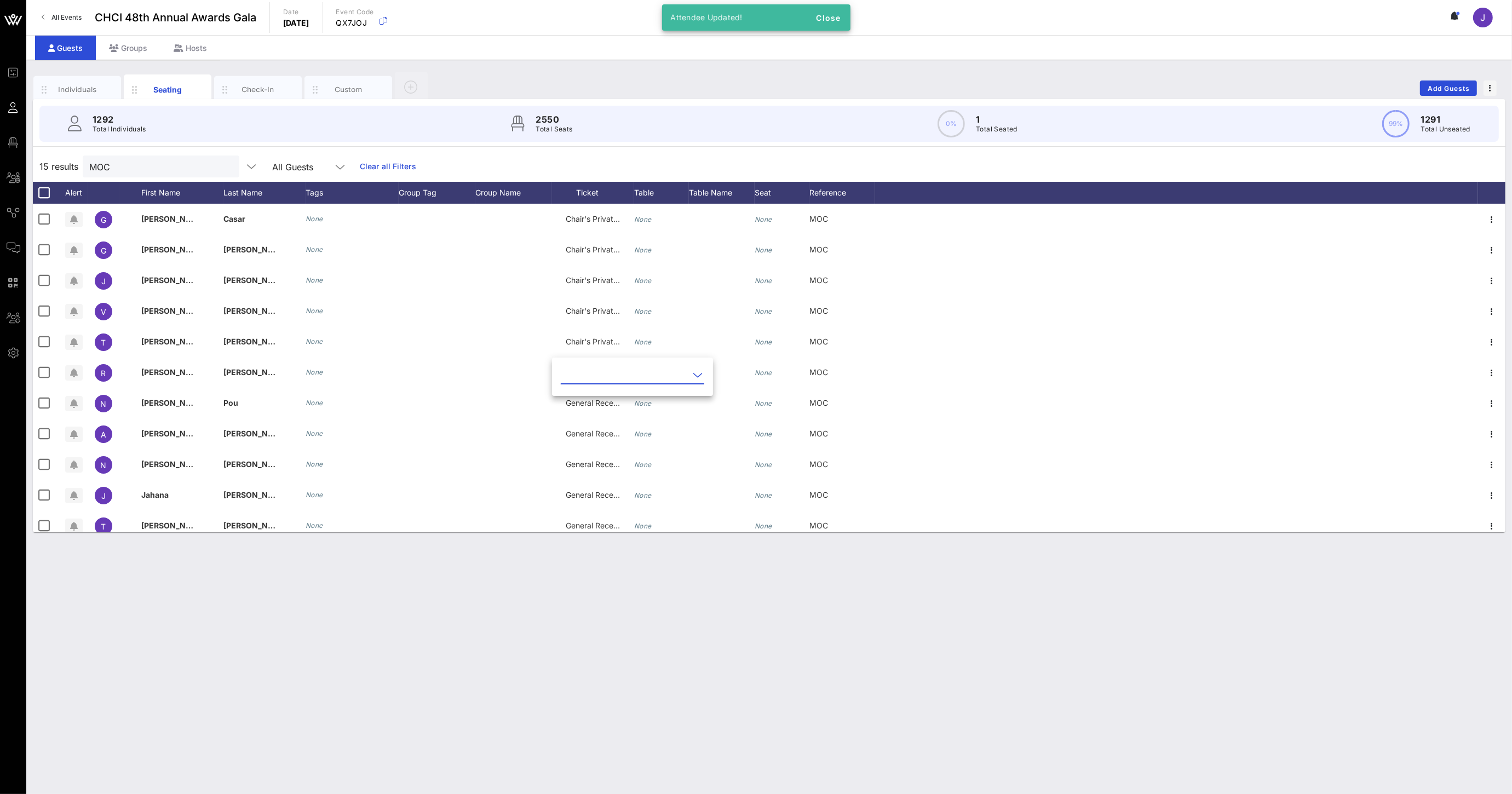
click at [596, 378] on input "text" at bounding box center [624, 375] width 128 height 18
click at [595, 402] on div "Chair's Private Reception" at bounding box center [651, 409] width 162 height 24
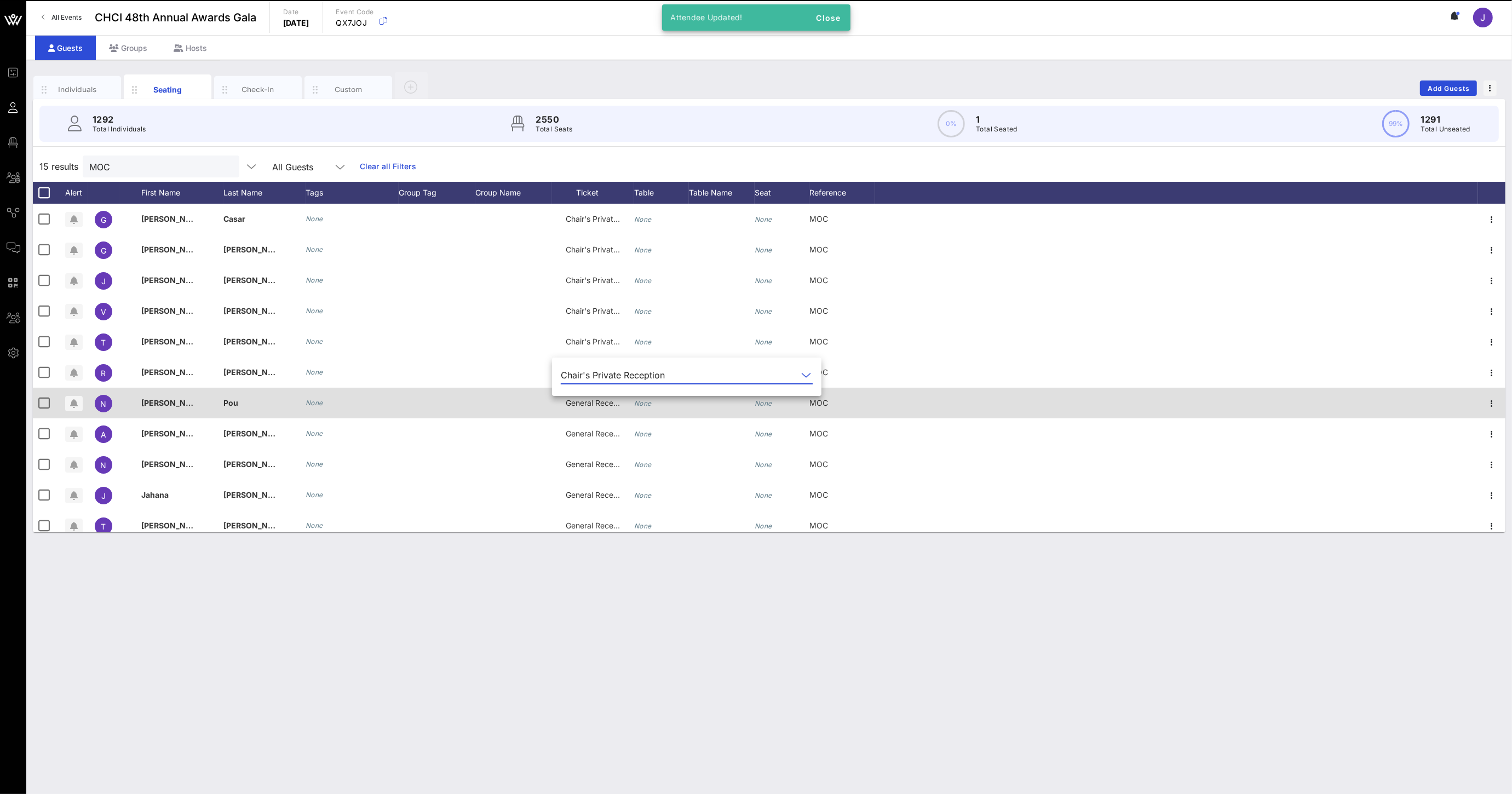
click at [596, 405] on span "General Reception" at bounding box center [598, 402] width 66 height 9
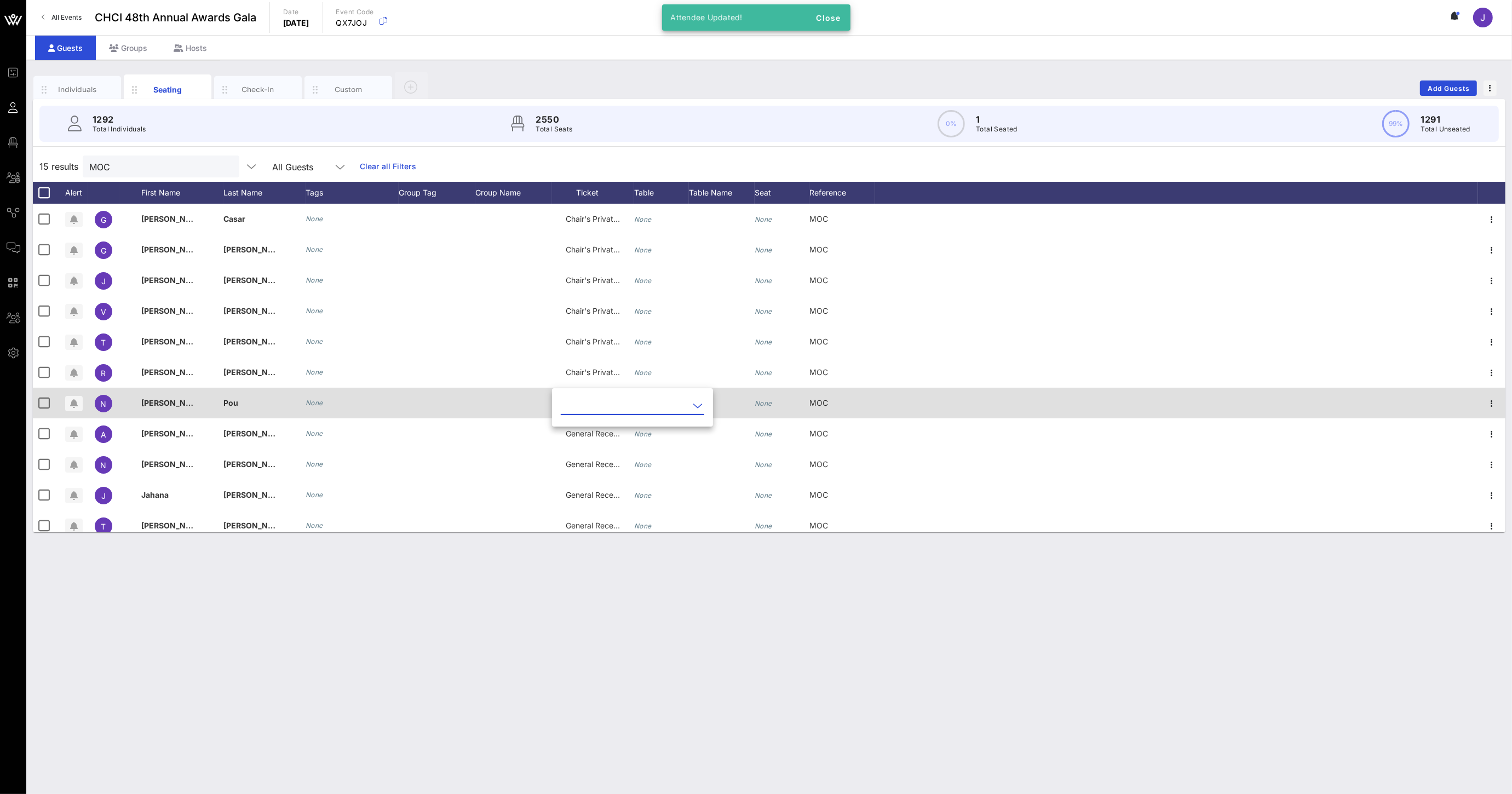
click at [596, 405] on input "text" at bounding box center [624, 406] width 128 height 18
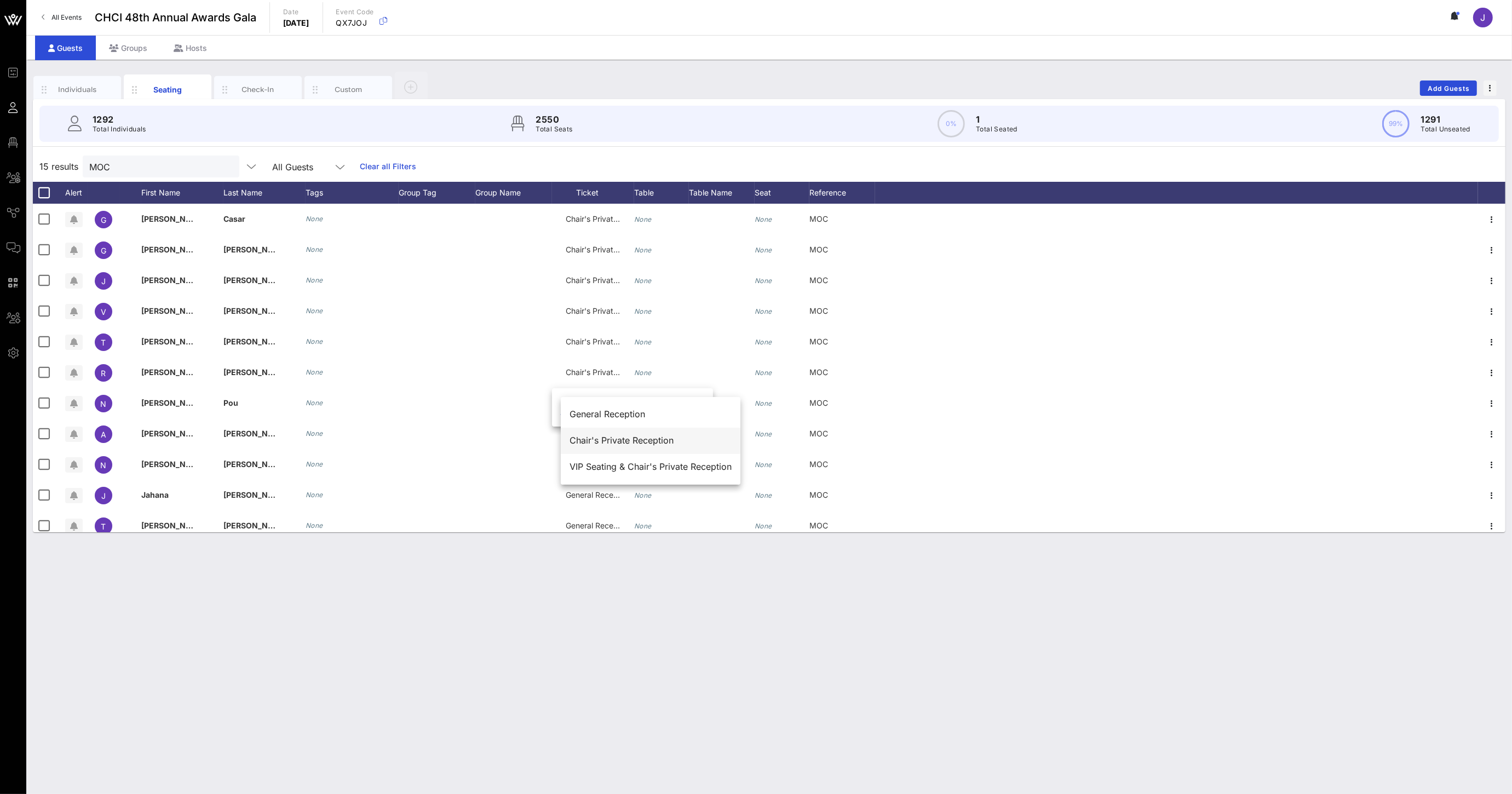
click at [601, 436] on div "Chair's Private Reception" at bounding box center [651, 441] width 162 height 10
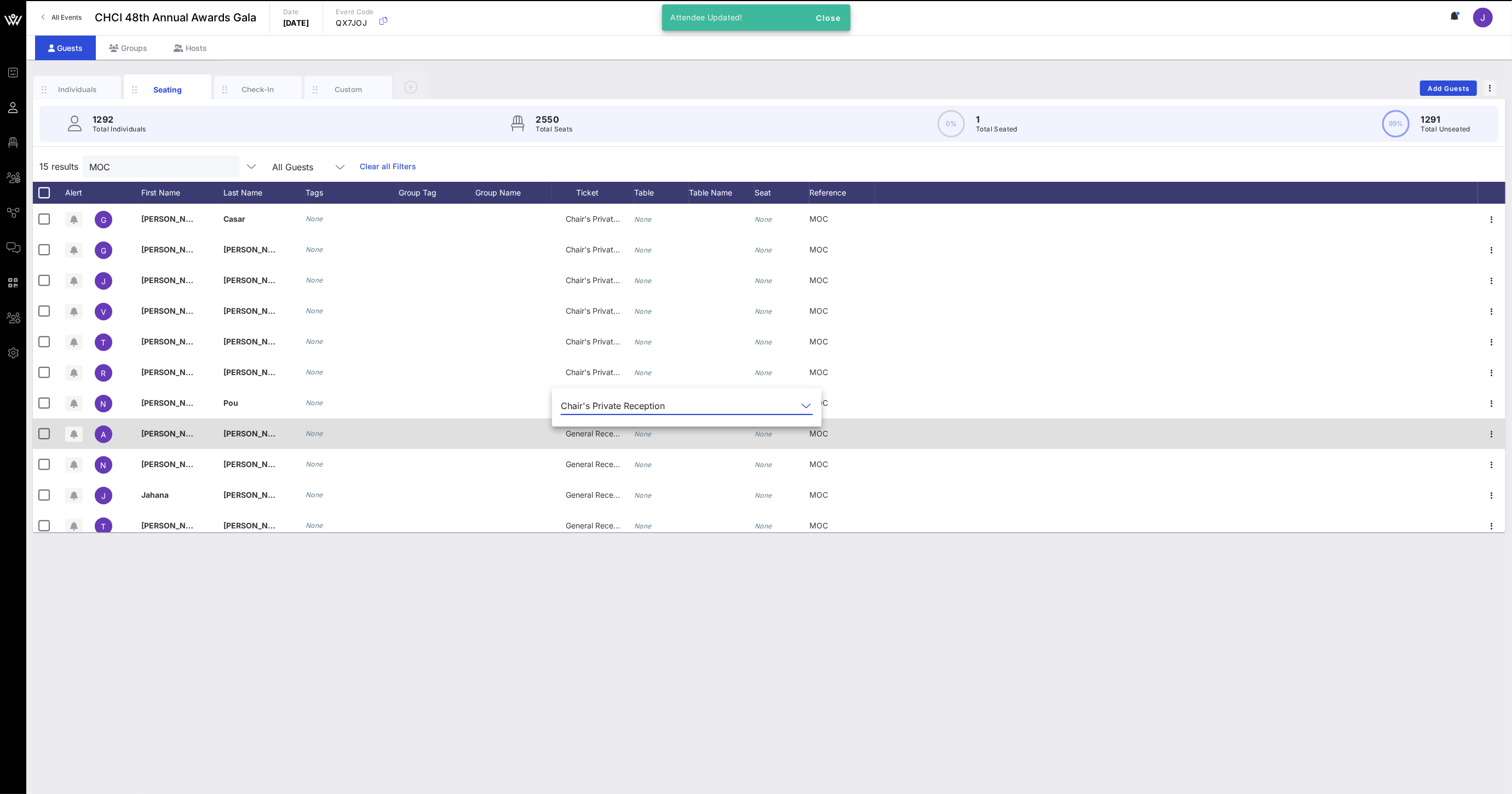
click at [592, 440] on div "General Reception" at bounding box center [593, 434] width 55 height 30
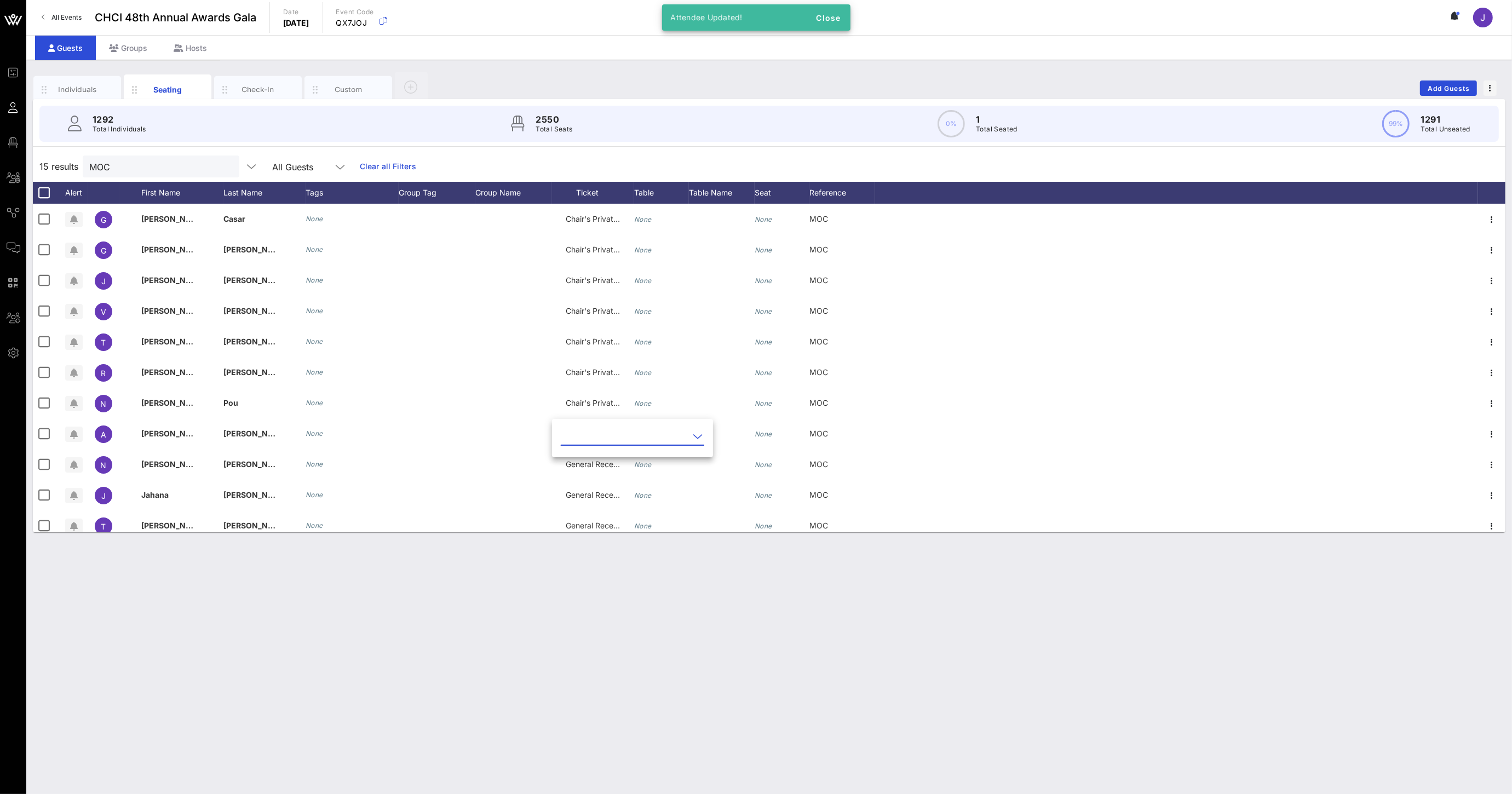
click at [592, 440] on input "text" at bounding box center [624, 436] width 128 height 18
click at [593, 468] on div "Chair's Private Reception" at bounding box center [651, 471] width 162 height 10
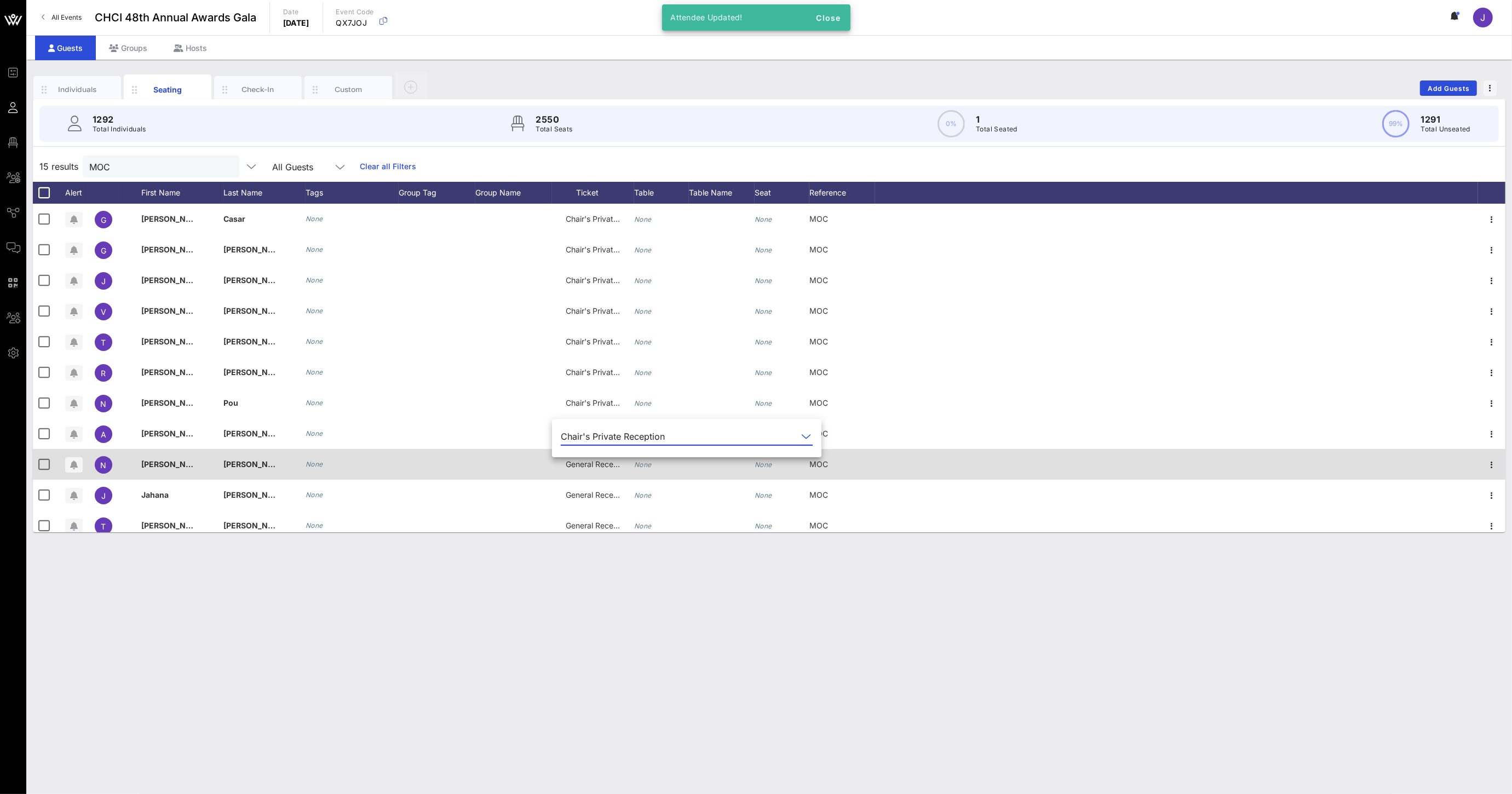
click at [582, 473] on div "General Reception" at bounding box center [593, 464] width 55 height 30
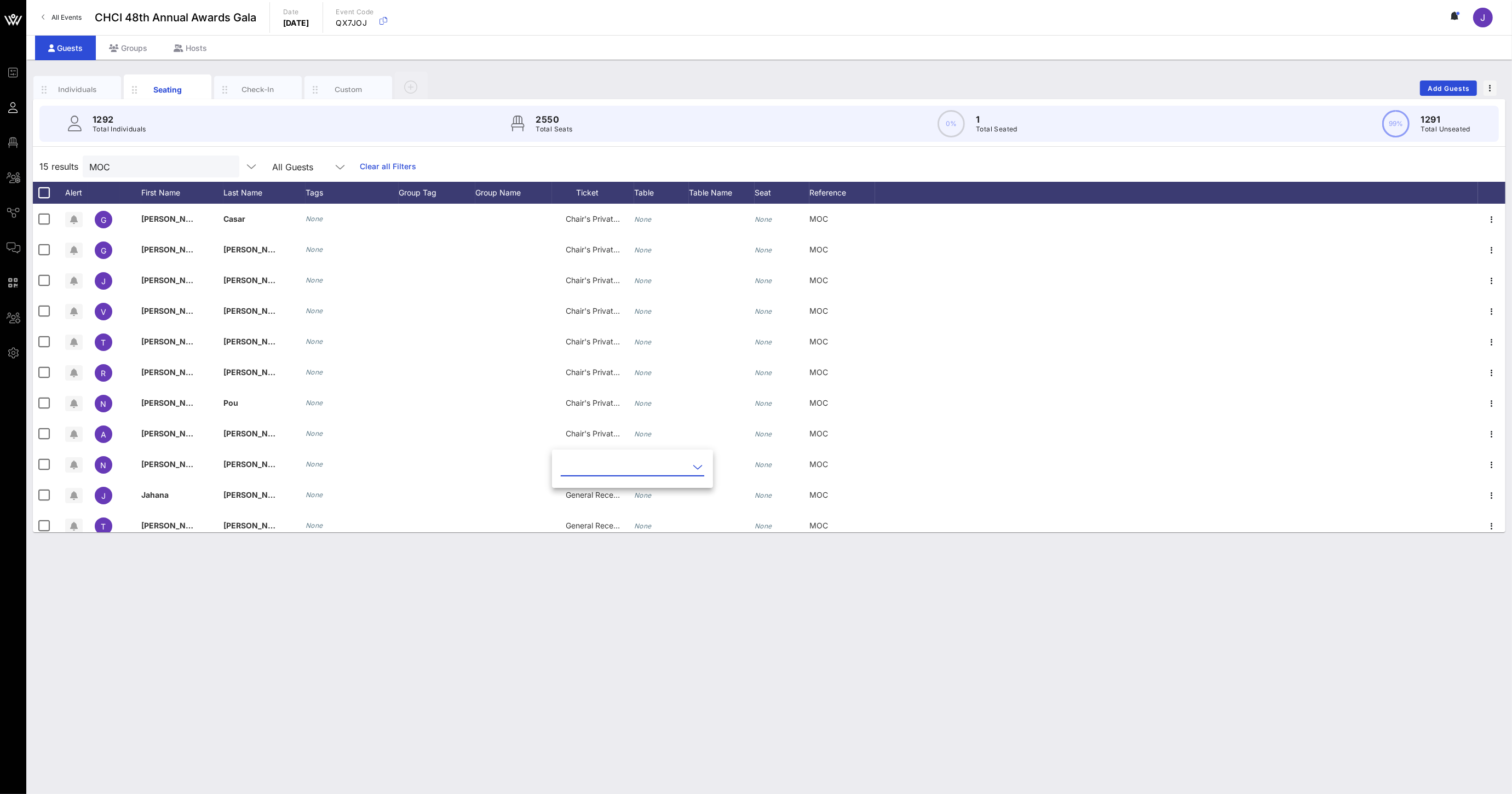
click at [582, 470] on input "text" at bounding box center [624, 467] width 128 height 18
click at [596, 497] on div "Chair's Private Reception" at bounding box center [651, 502] width 162 height 10
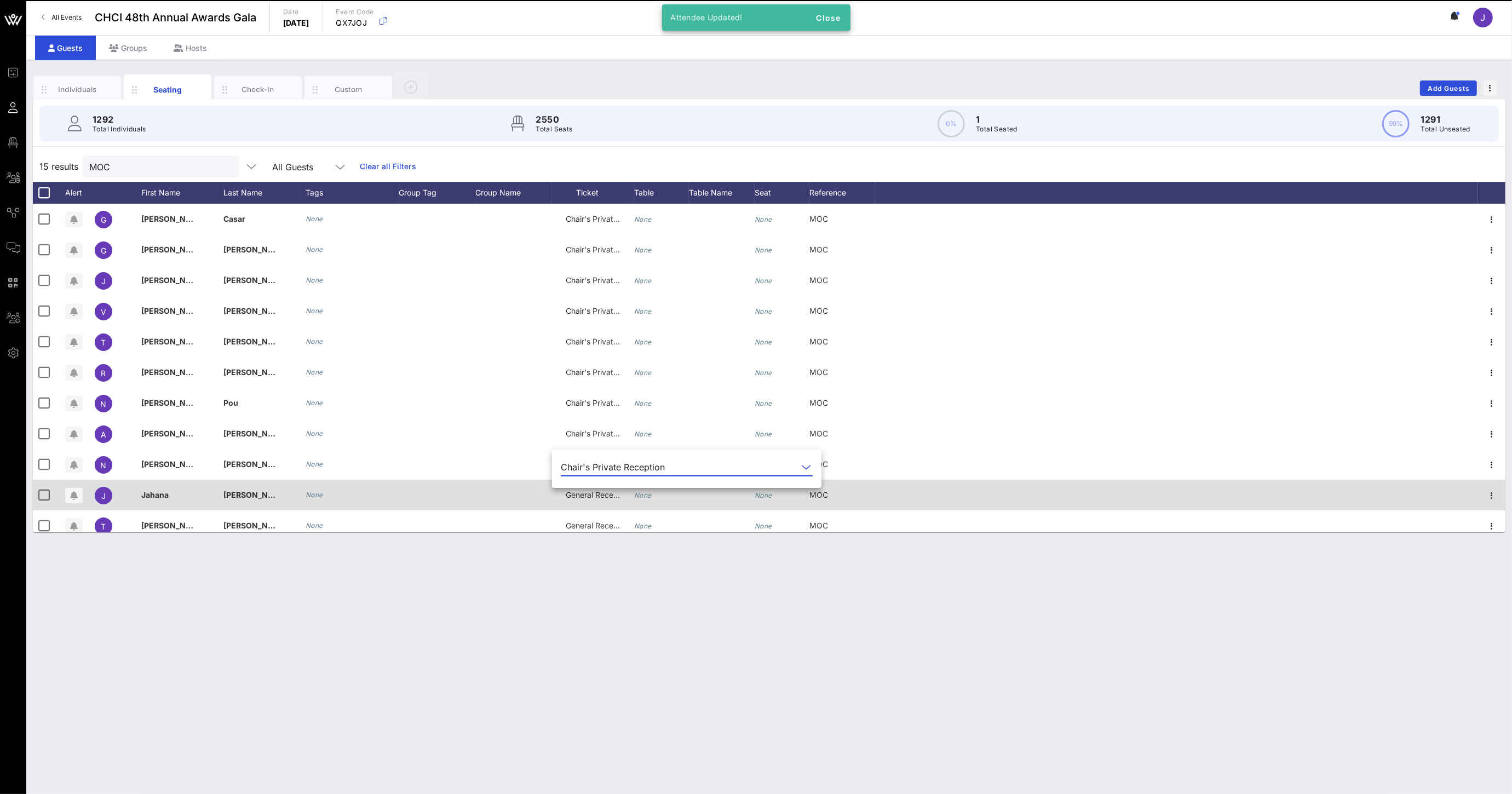
click at [582, 495] on span "General Reception" at bounding box center [598, 494] width 66 height 9
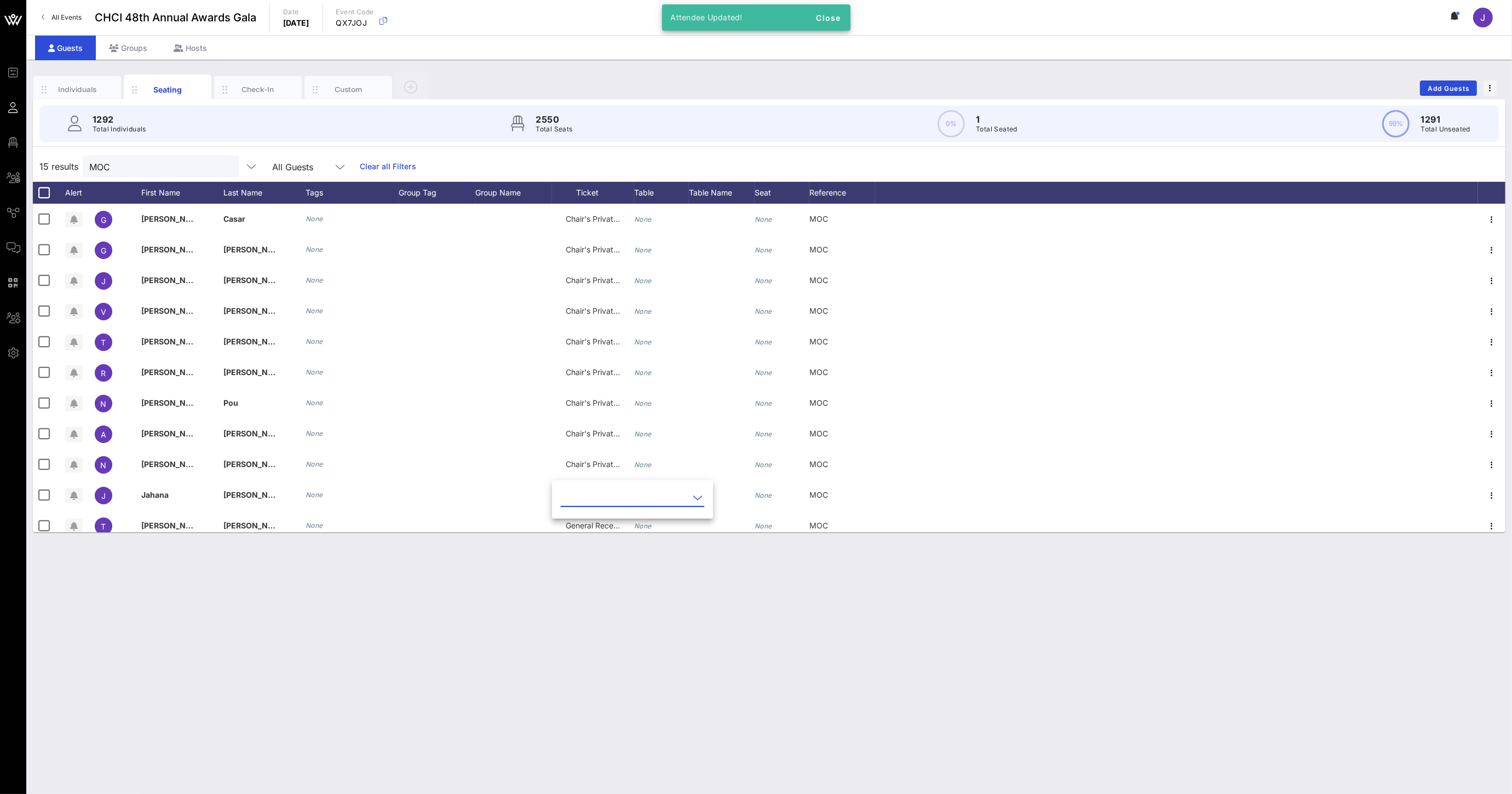
click at [587, 494] on input "text" at bounding box center [624, 498] width 128 height 18
click at [595, 522] on div "Chair's Private Reception" at bounding box center [651, 533] width 162 height 24
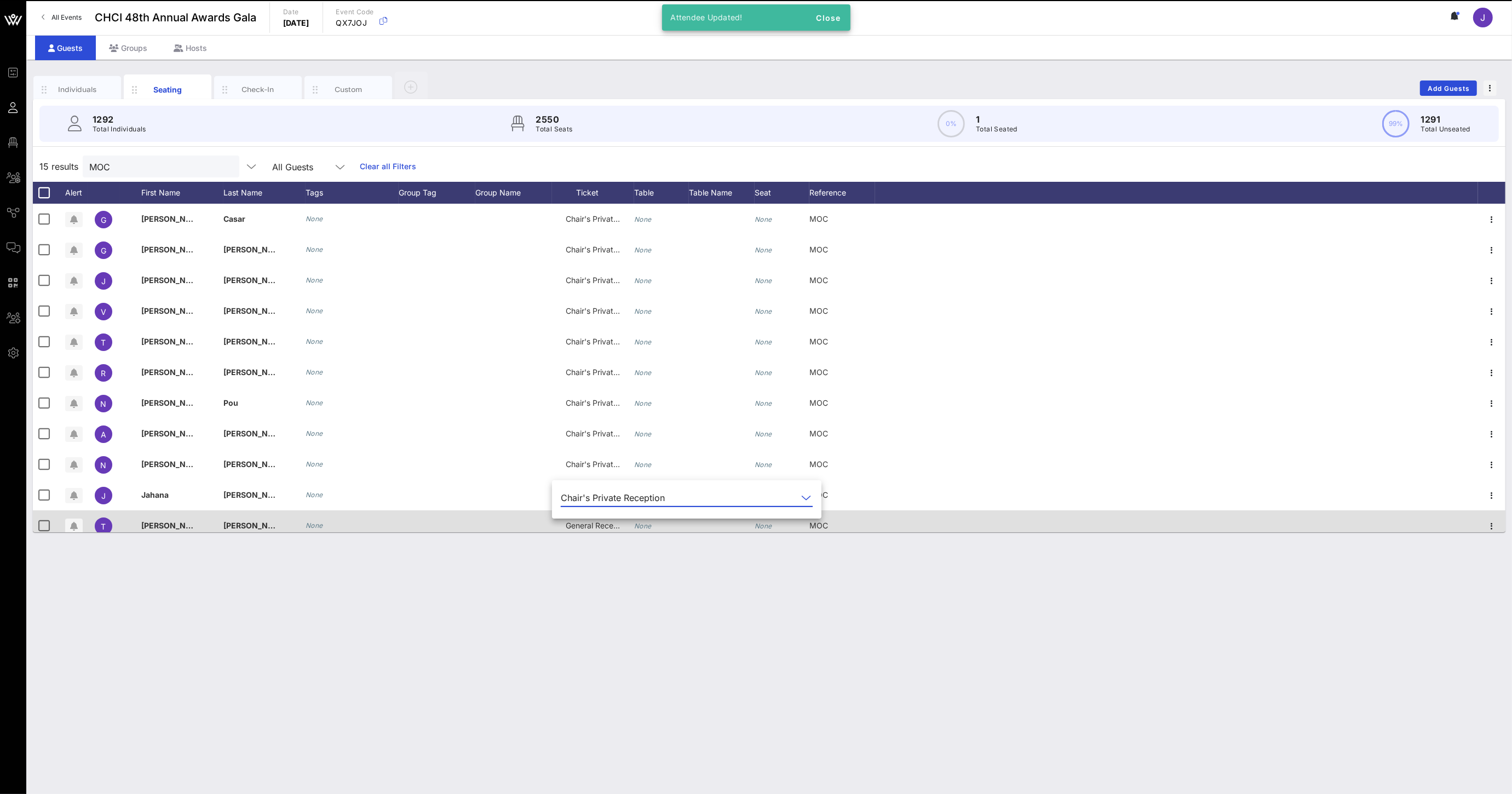
click at [584, 524] on span "General Reception" at bounding box center [598, 525] width 66 height 9
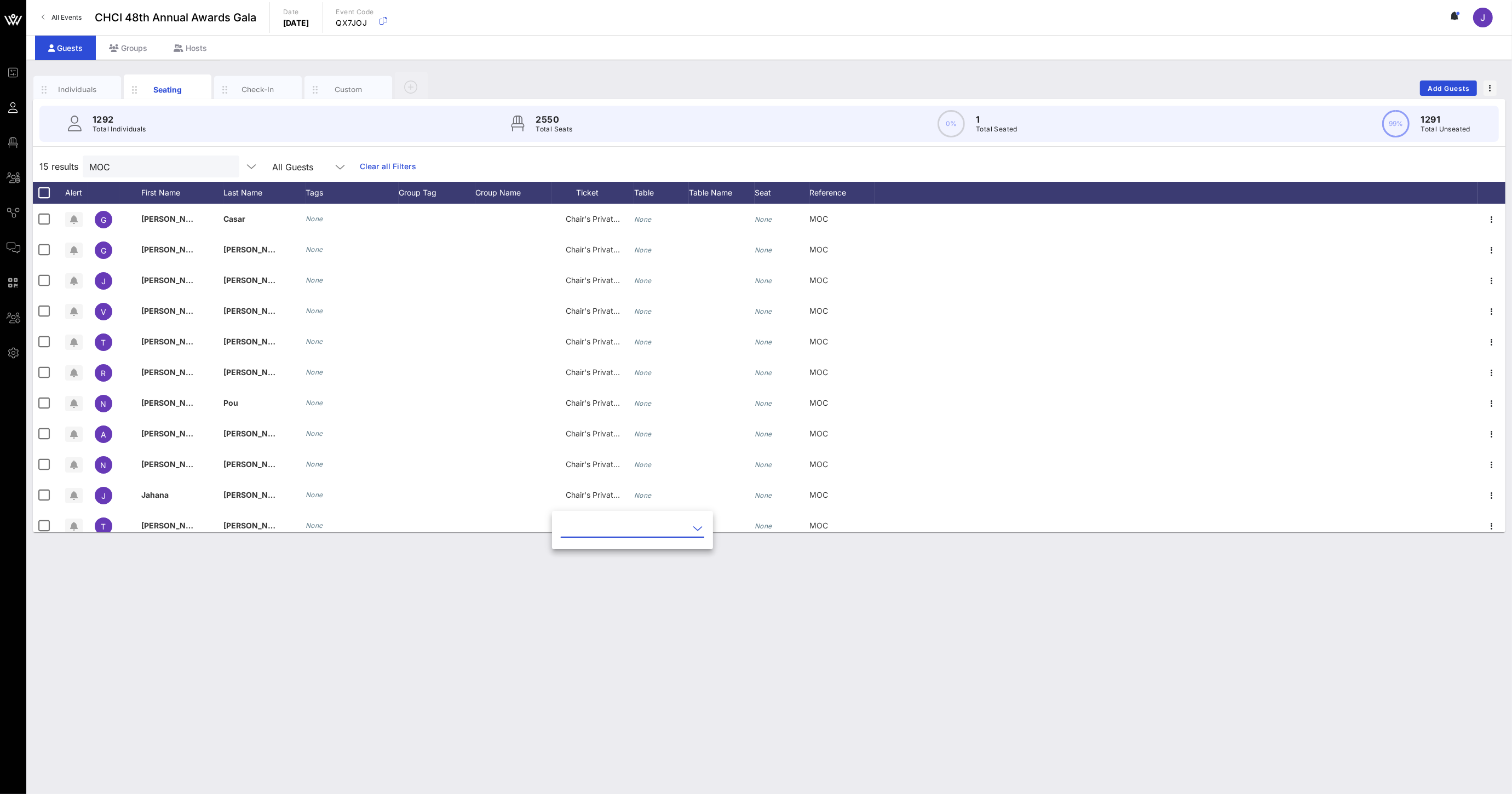
click at [587, 522] on input "text" at bounding box center [624, 528] width 128 height 18
click at [598, 555] on div "Chair's Private Reception" at bounding box center [651, 563] width 162 height 24
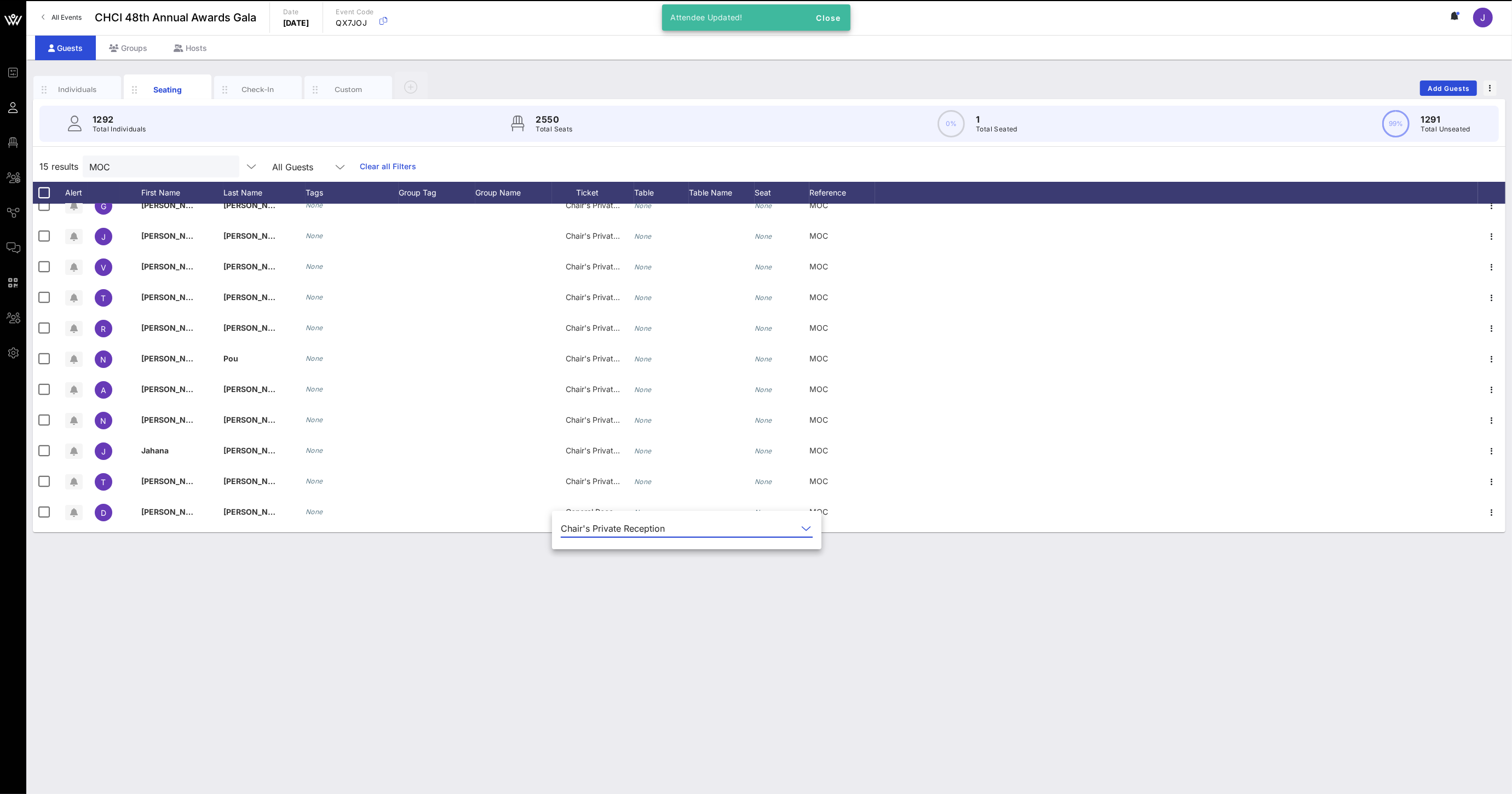
scroll to position [132, 0]
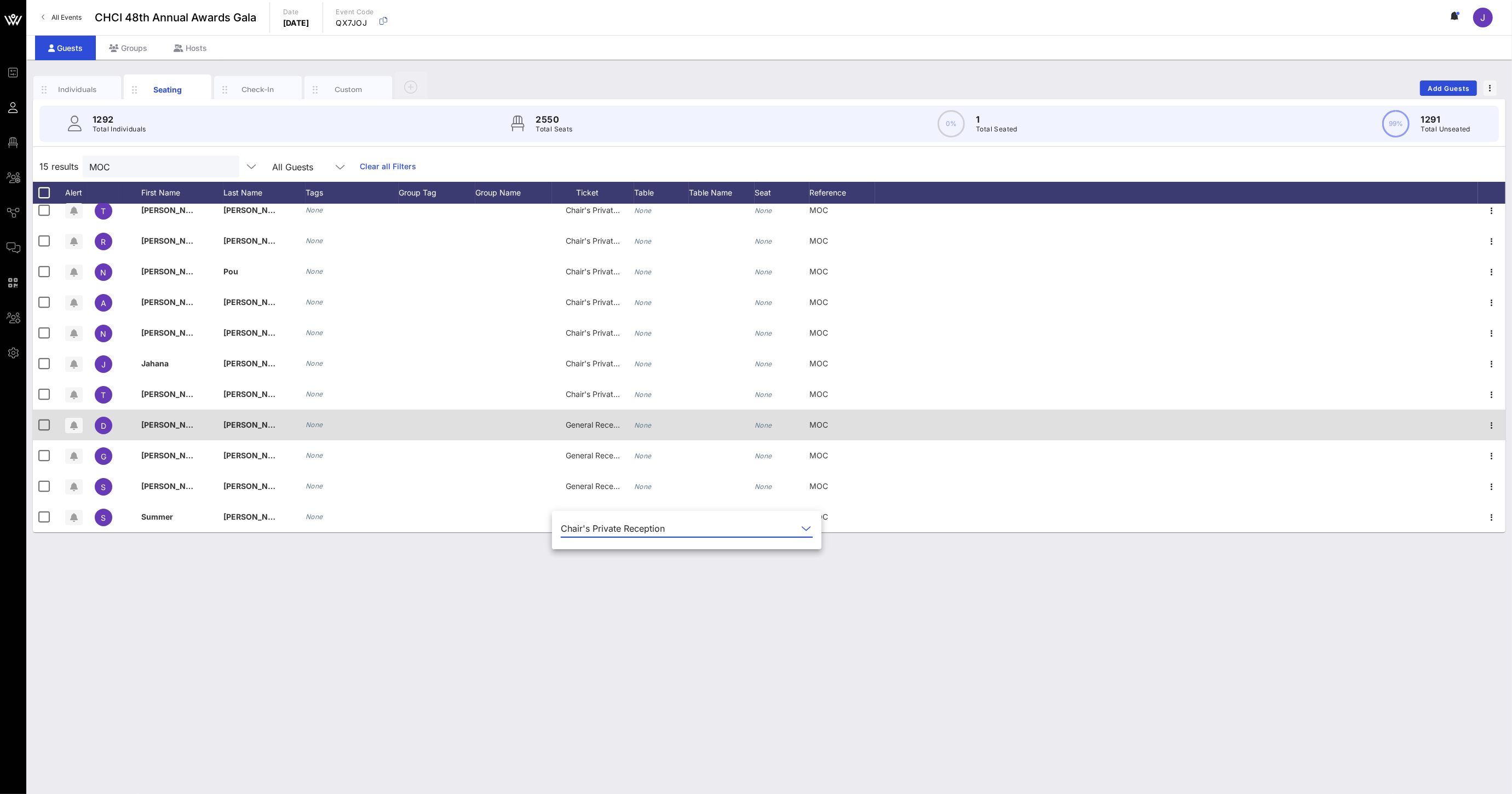
click at [590, 428] on span "General Reception" at bounding box center [598, 424] width 66 height 9
click at [590, 428] on input "text" at bounding box center [624, 428] width 128 height 18
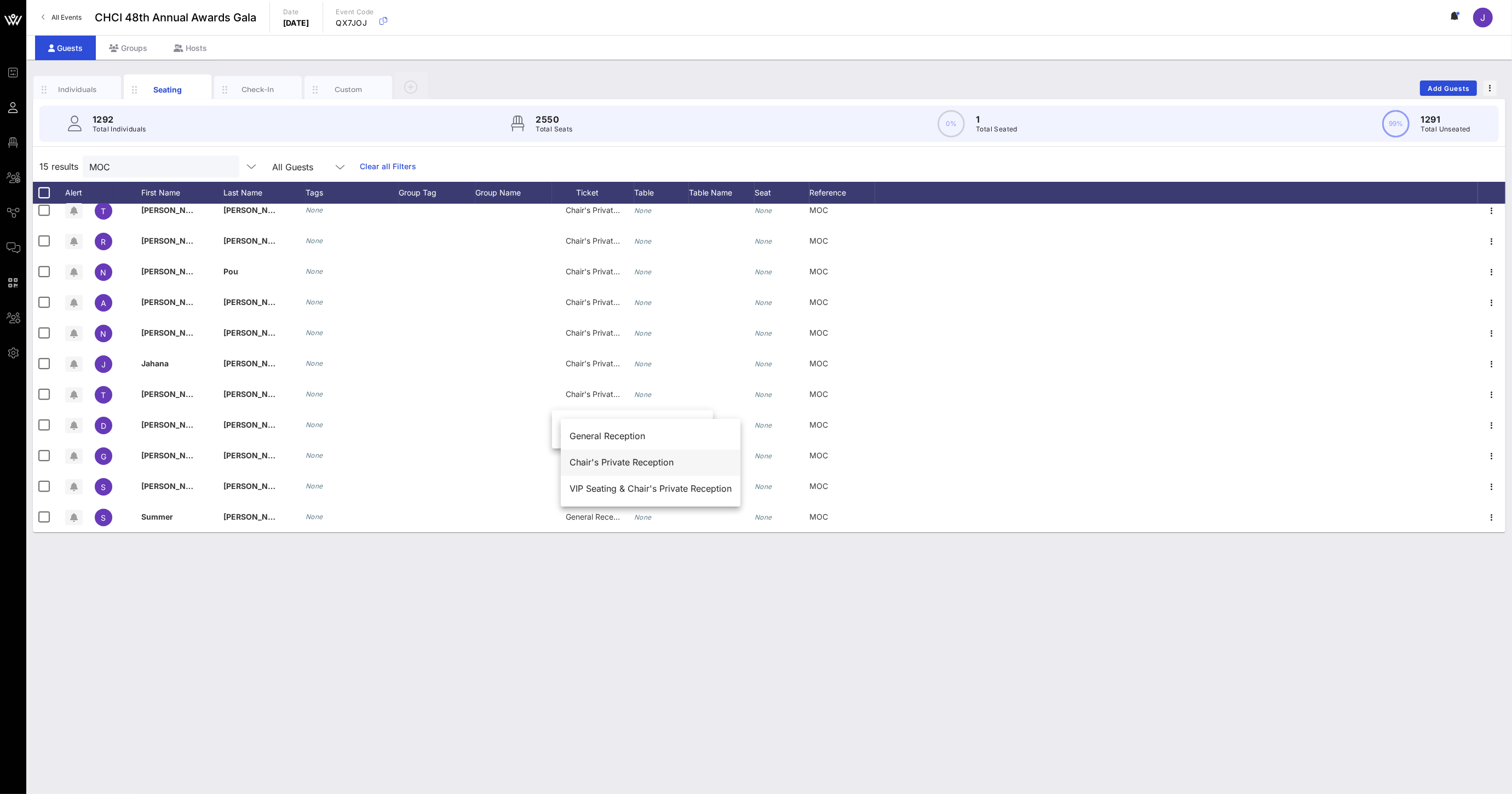
click at [603, 461] on div "Chair's Private Reception" at bounding box center [651, 462] width 162 height 10
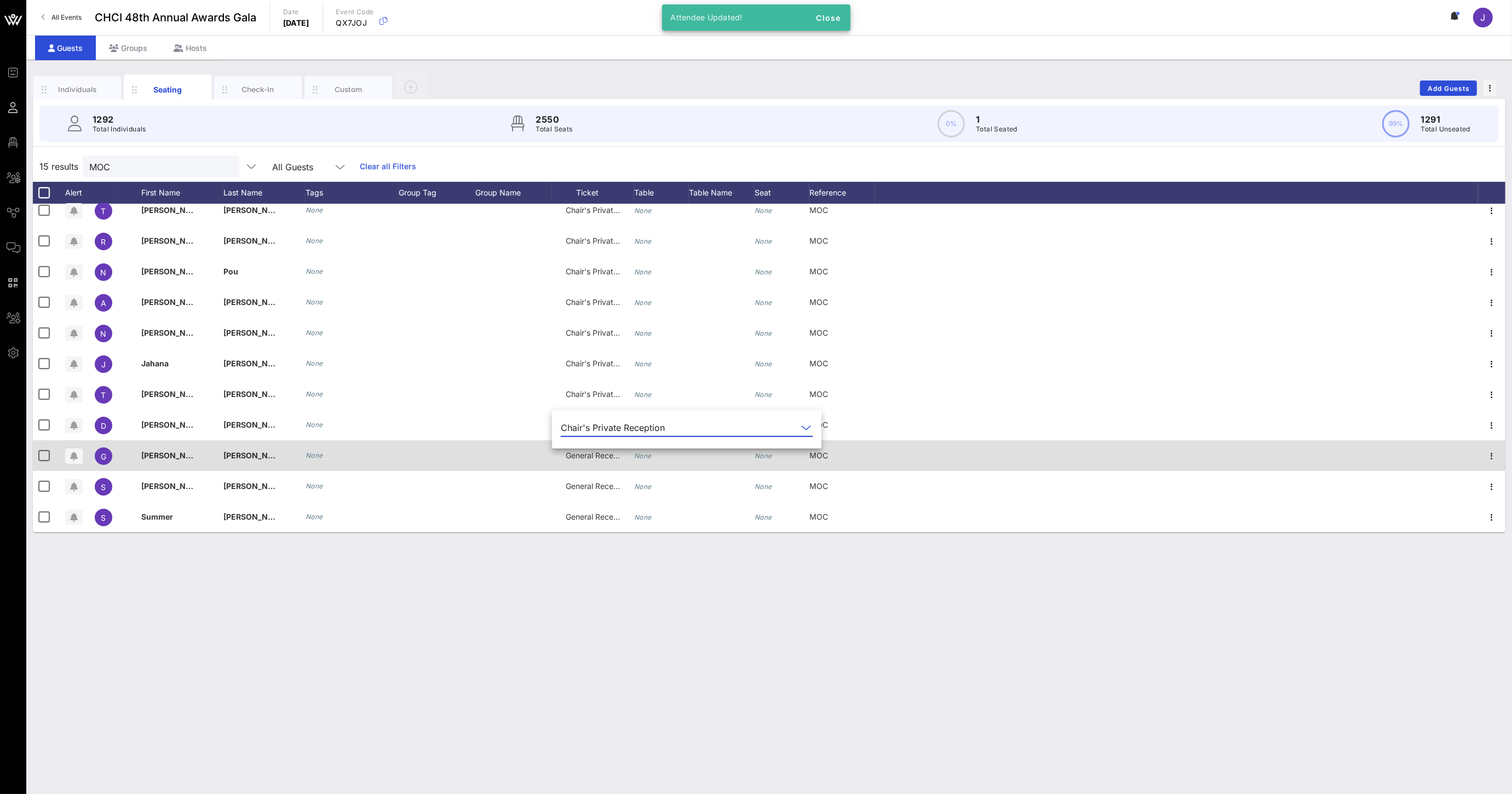
click at [601, 464] on div "General Reception" at bounding box center [593, 456] width 55 height 30
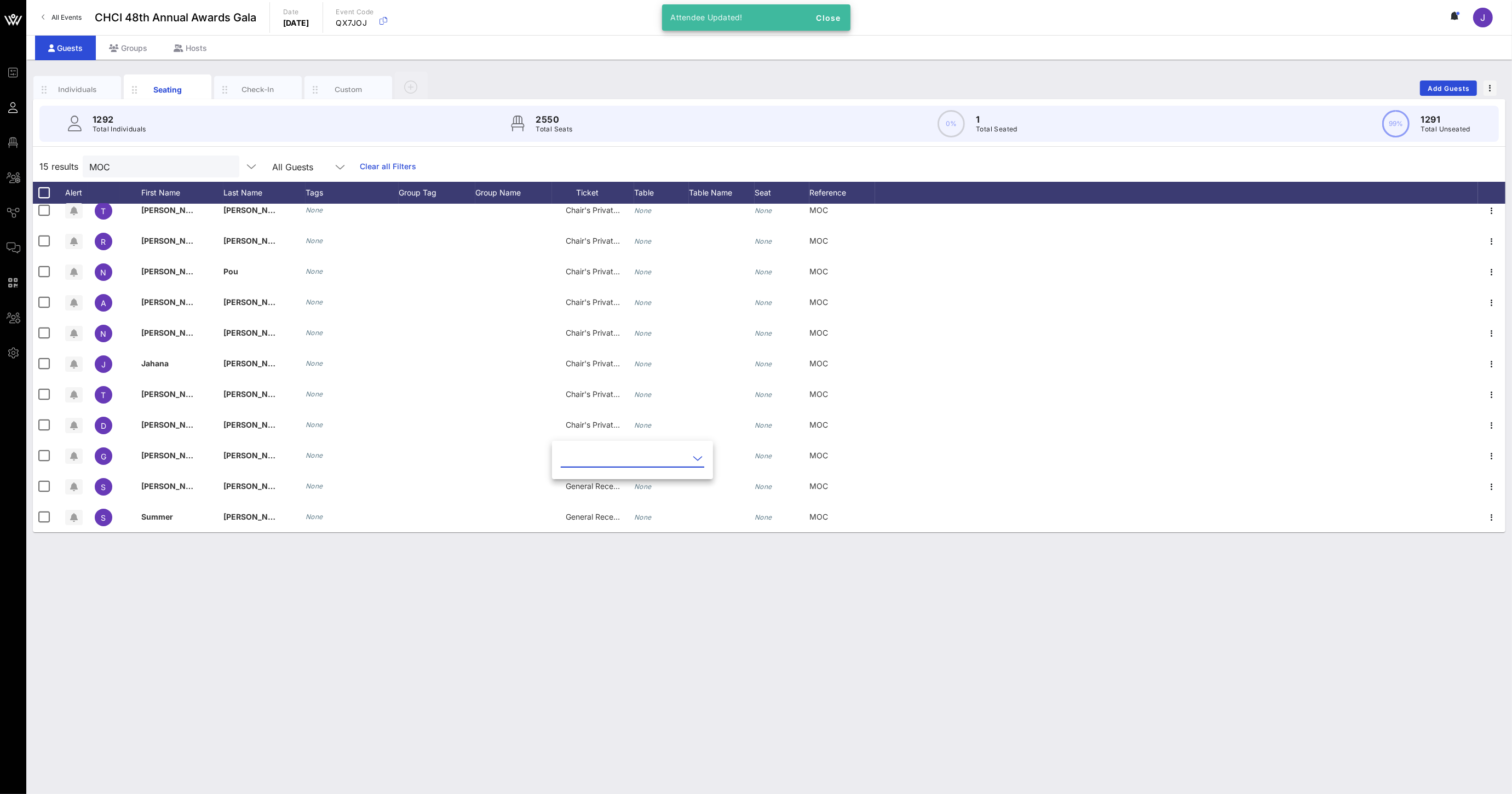
click at [601, 463] on input "text" at bounding box center [624, 458] width 128 height 18
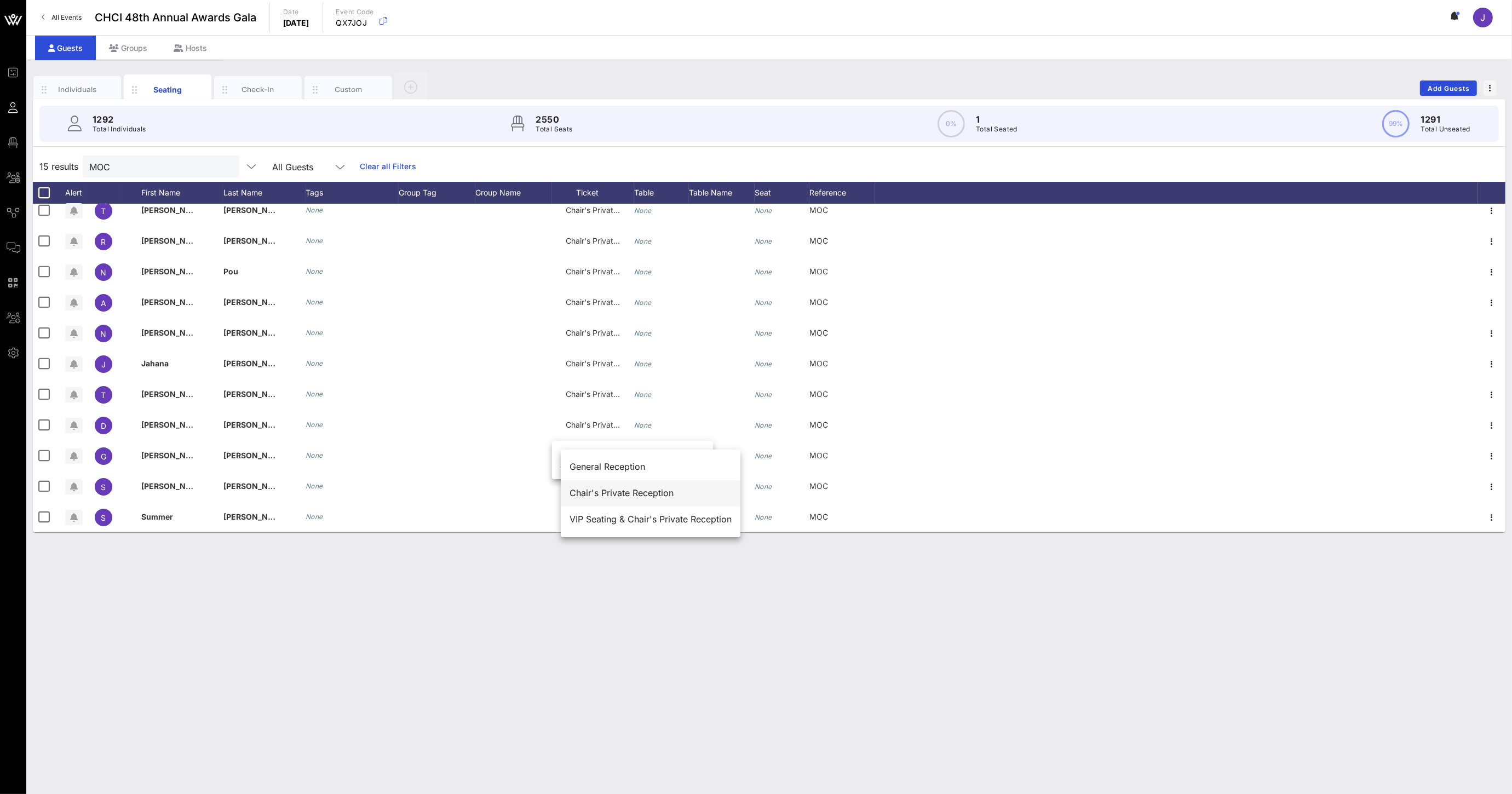
click at [609, 486] on div "Chair's Private Reception" at bounding box center [651, 493] width 162 height 24
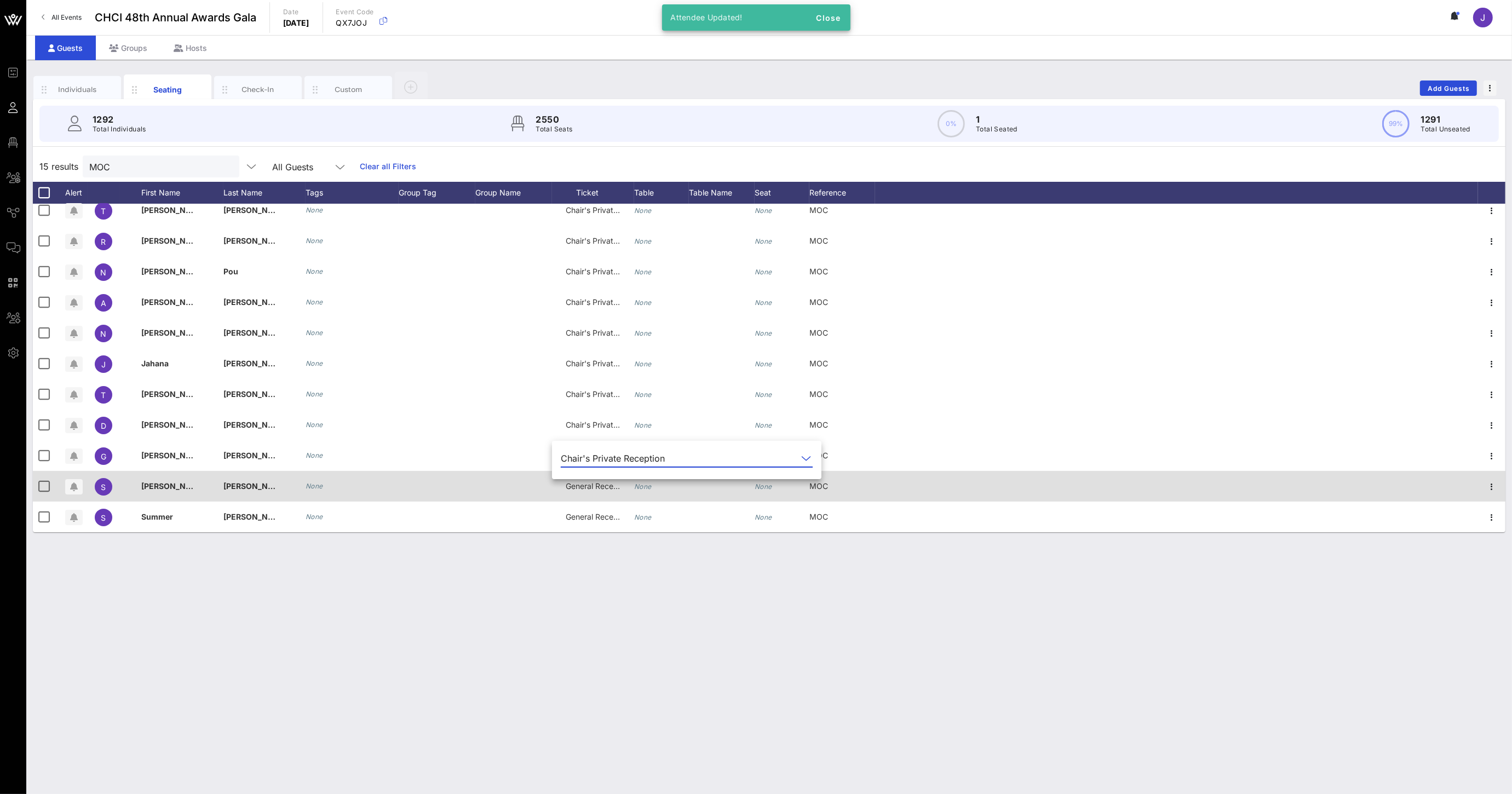
click at [601, 497] on div "General Reception" at bounding box center [593, 486] width 55 height 30
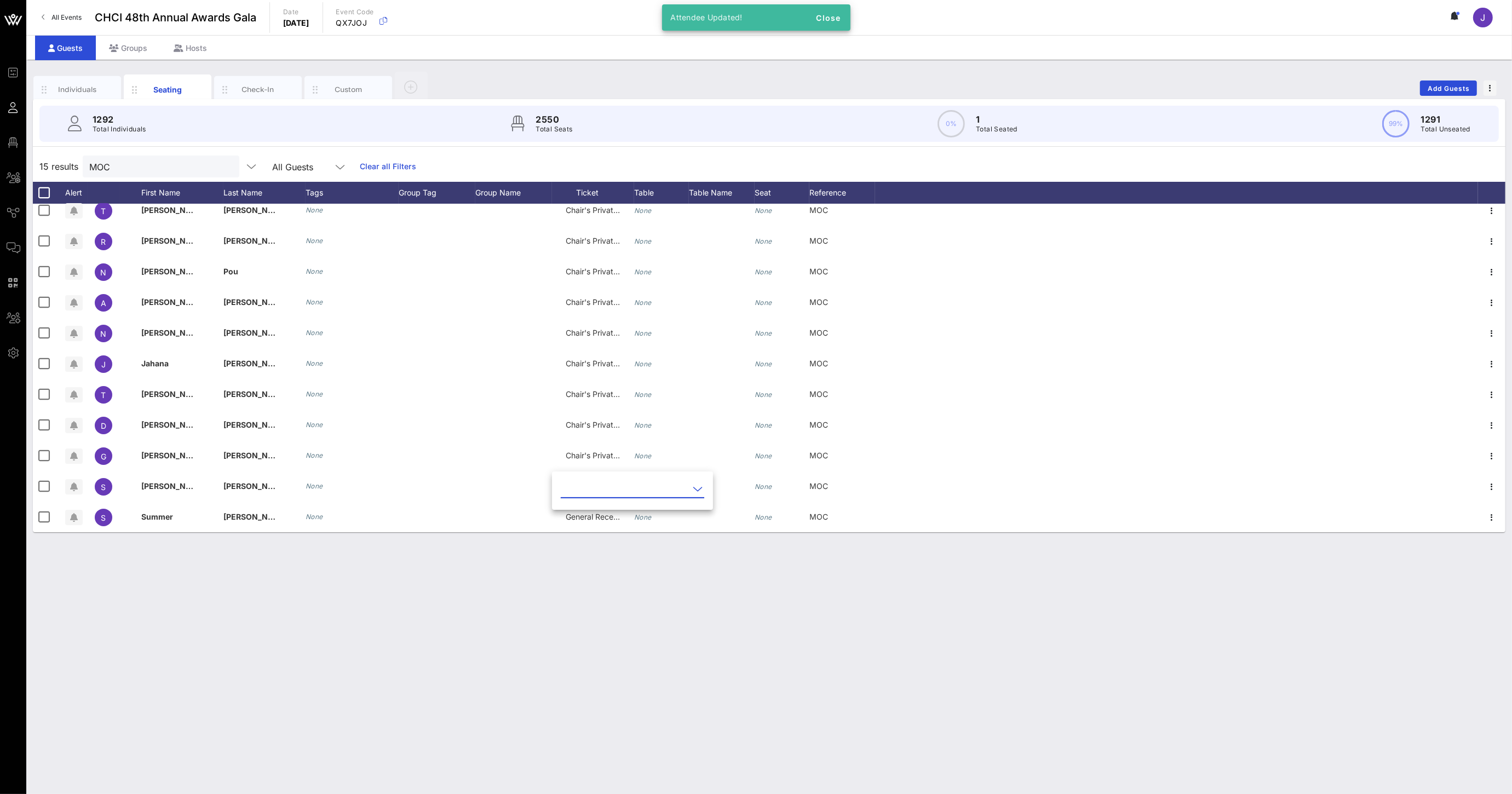
click at [601, 494] on input "text" at bounding box center [624, 489] width 128 height 18
click at [607, 522] on div "Chair's Private Reception" at bounding box center [651, 523] width 162 height 10
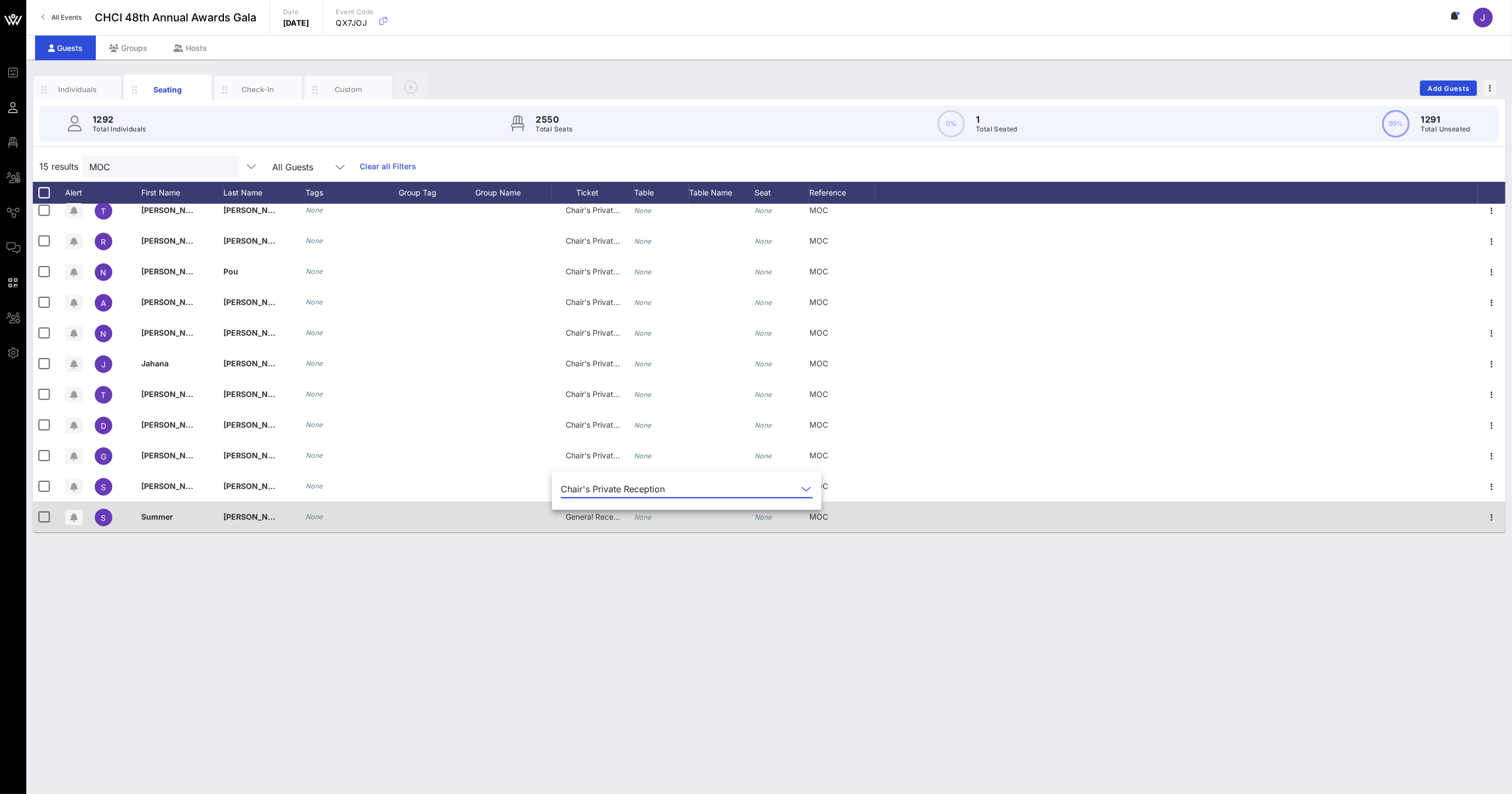
click at [595, 523] on div "General Reception" at bounding box center [593, 517] width 55 height 30
click at [595, 523] on input "text" at bounding box center [624, 520] width 128 height 18
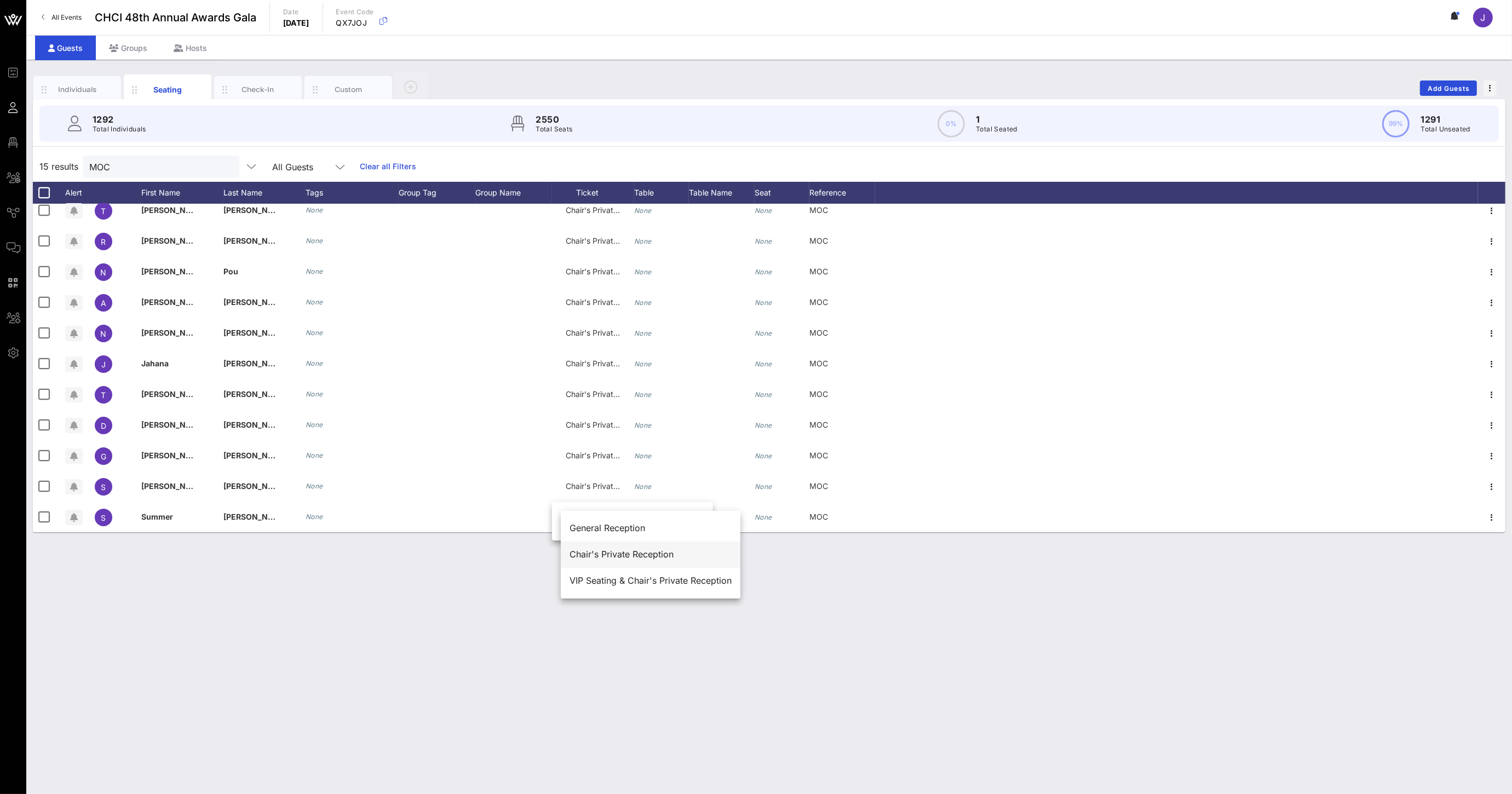
click at [613, 560] on div "Chair's Private Reception" at bounding box center [651, 555] width 162 height 24
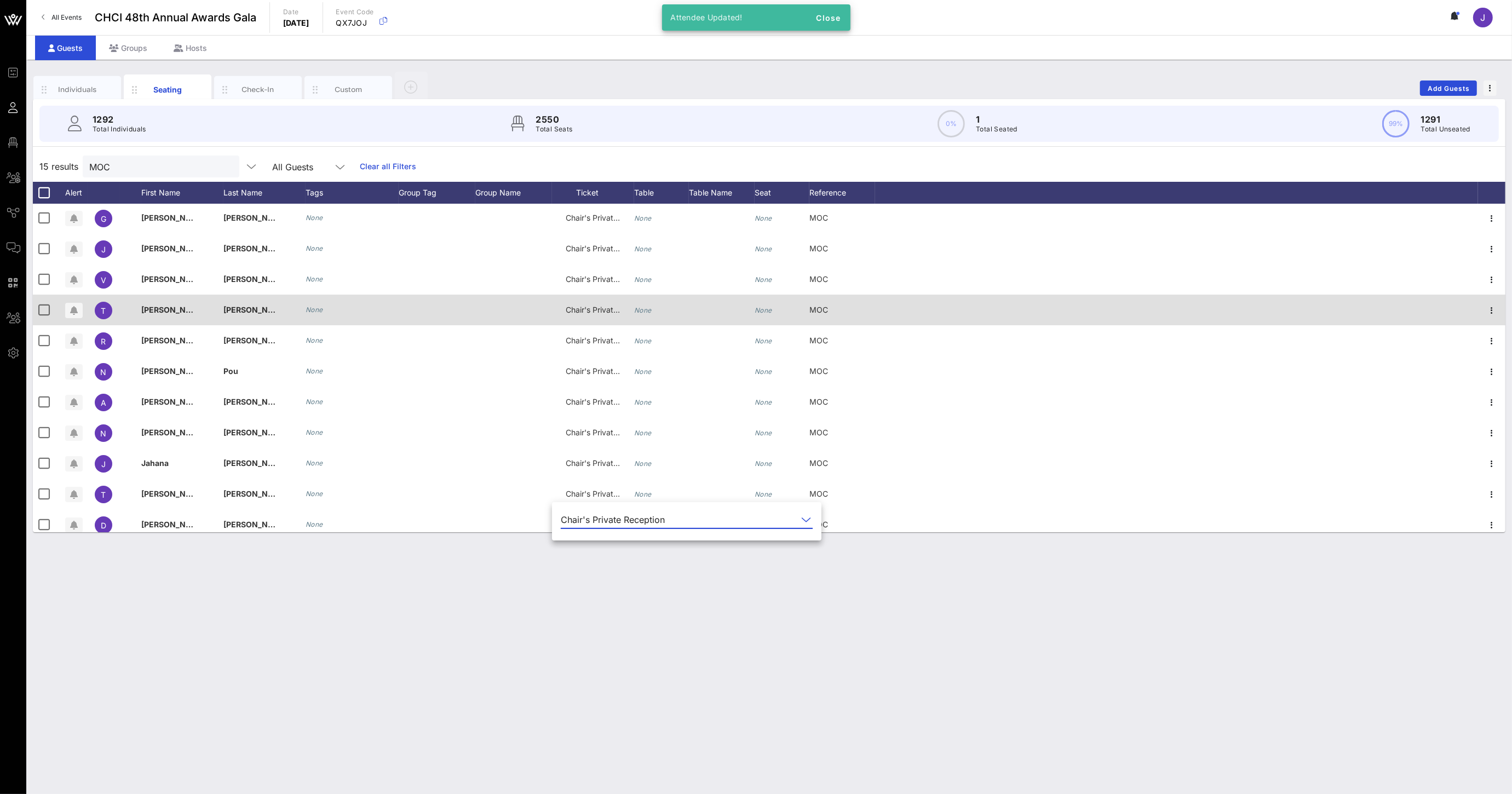
scroll to position [0, 0]
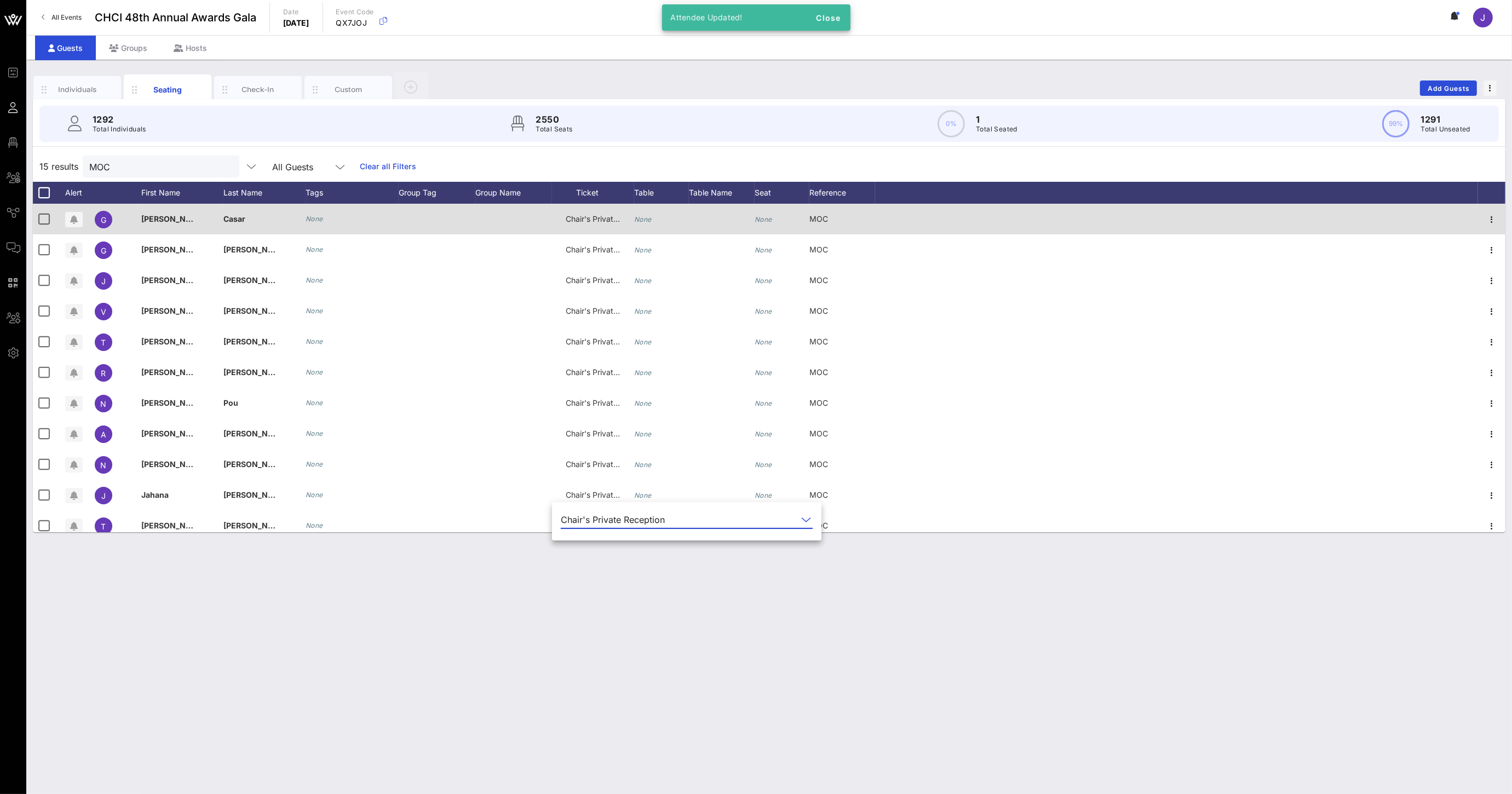
click at [422, 211] on div at bounding box center [437, 219] width 77 height 30
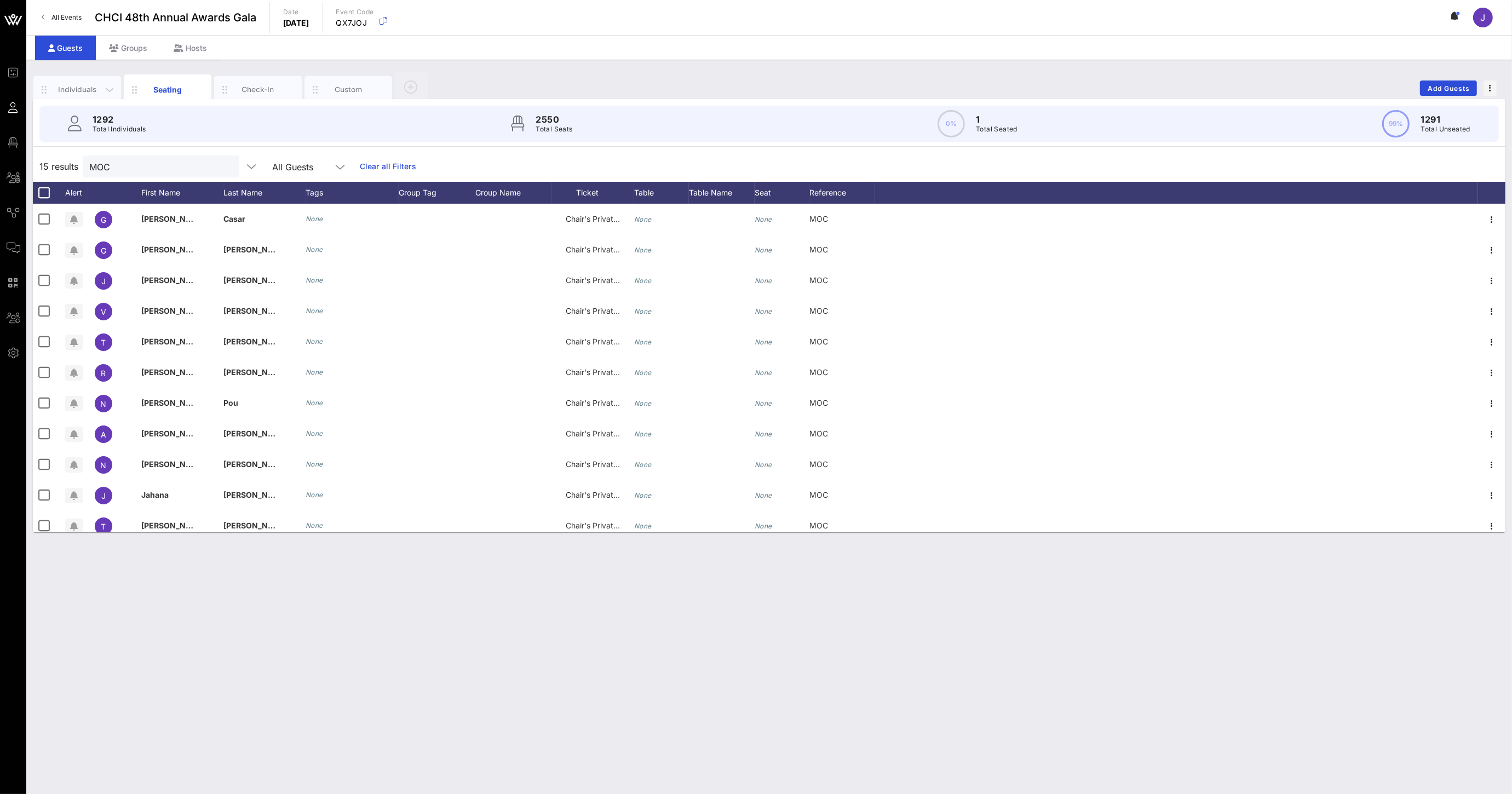
click at [69, 85] on div "Individuals" at bounding box center [77, 89] width 49 height 10
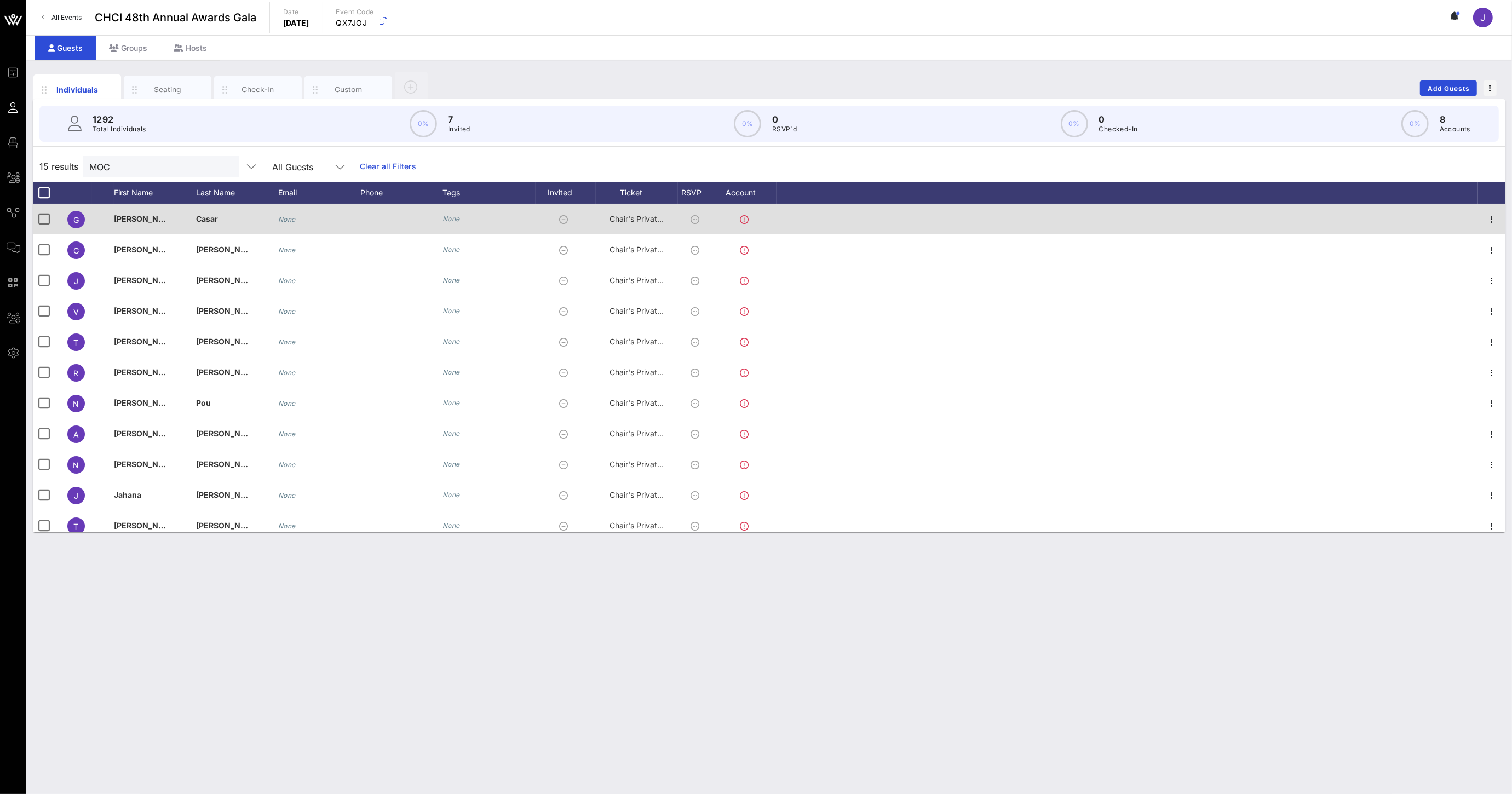
click at [457, 216] on icon "None" at bounding box center [451, 218] width 18 height 8
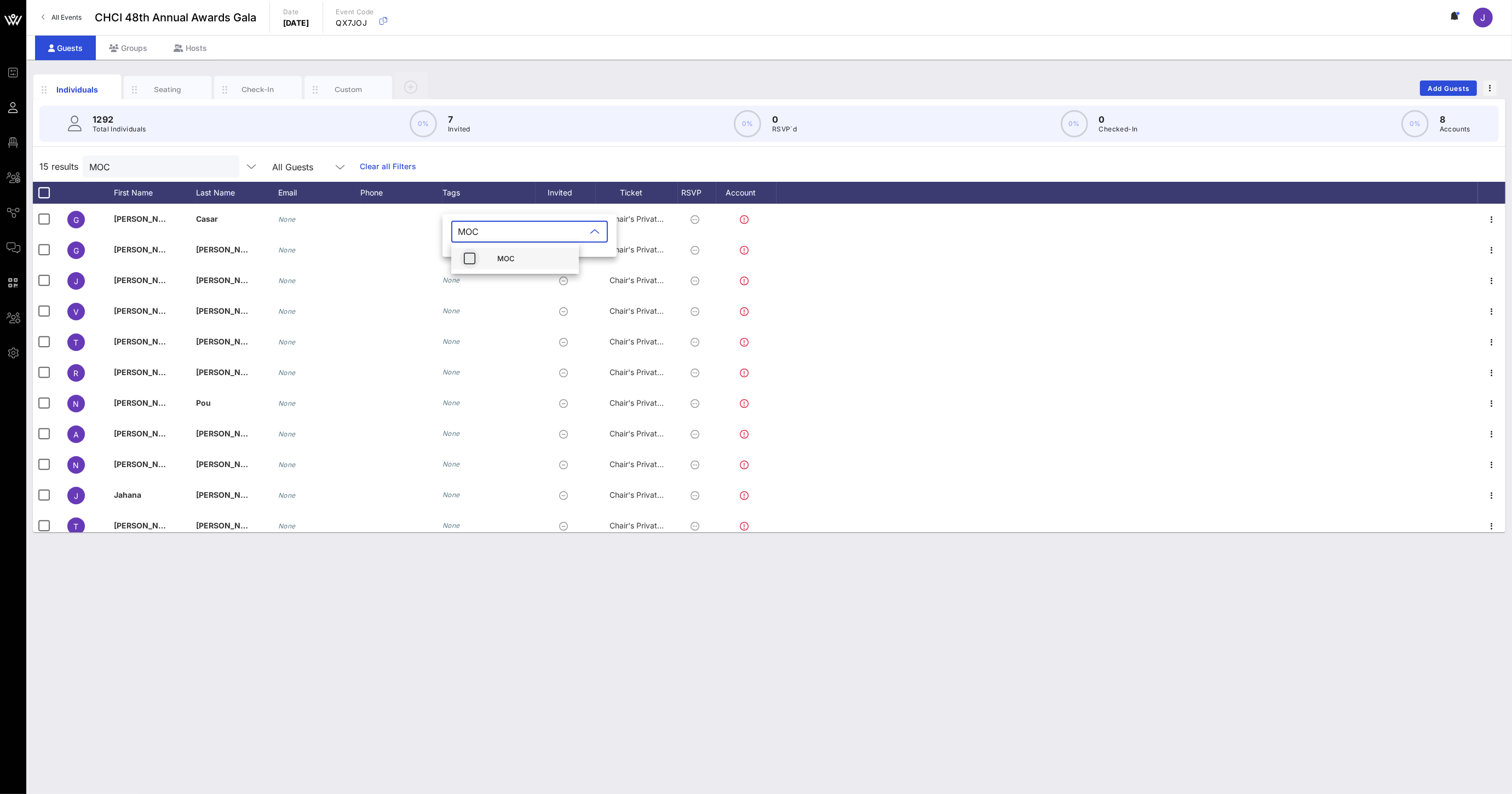
type input "MOC"
click at [475, 262] on icon "button" at bounding box center [470, 258] width 13 height 13
click at [529, 166] on div "15 results MOC All Guests Clear all Filters" at bounding box center [769, 166] width 1472 height 30
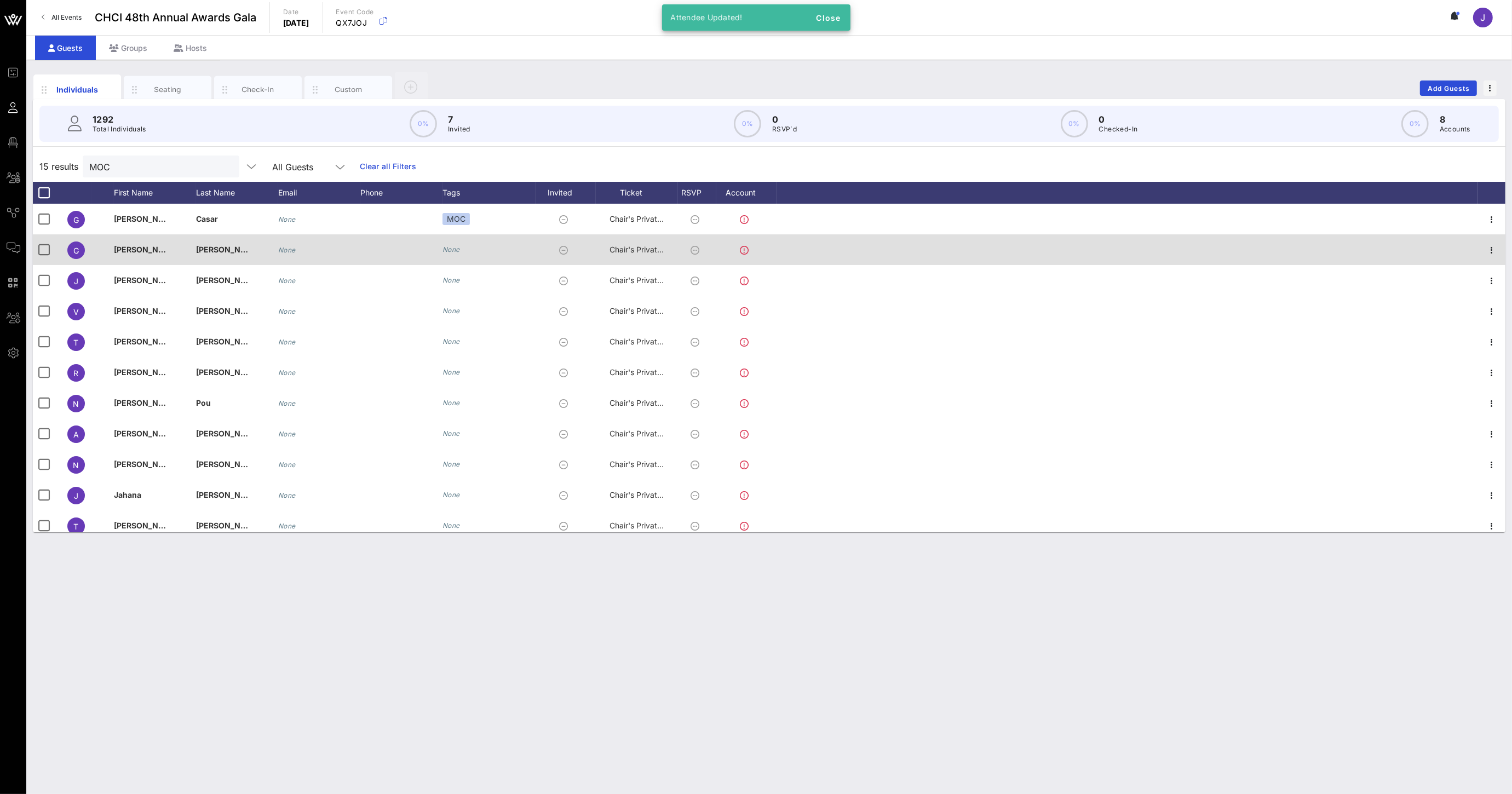
click at [454, 250] on icon "None" at bounding box center [451, 249] width 18 height 8
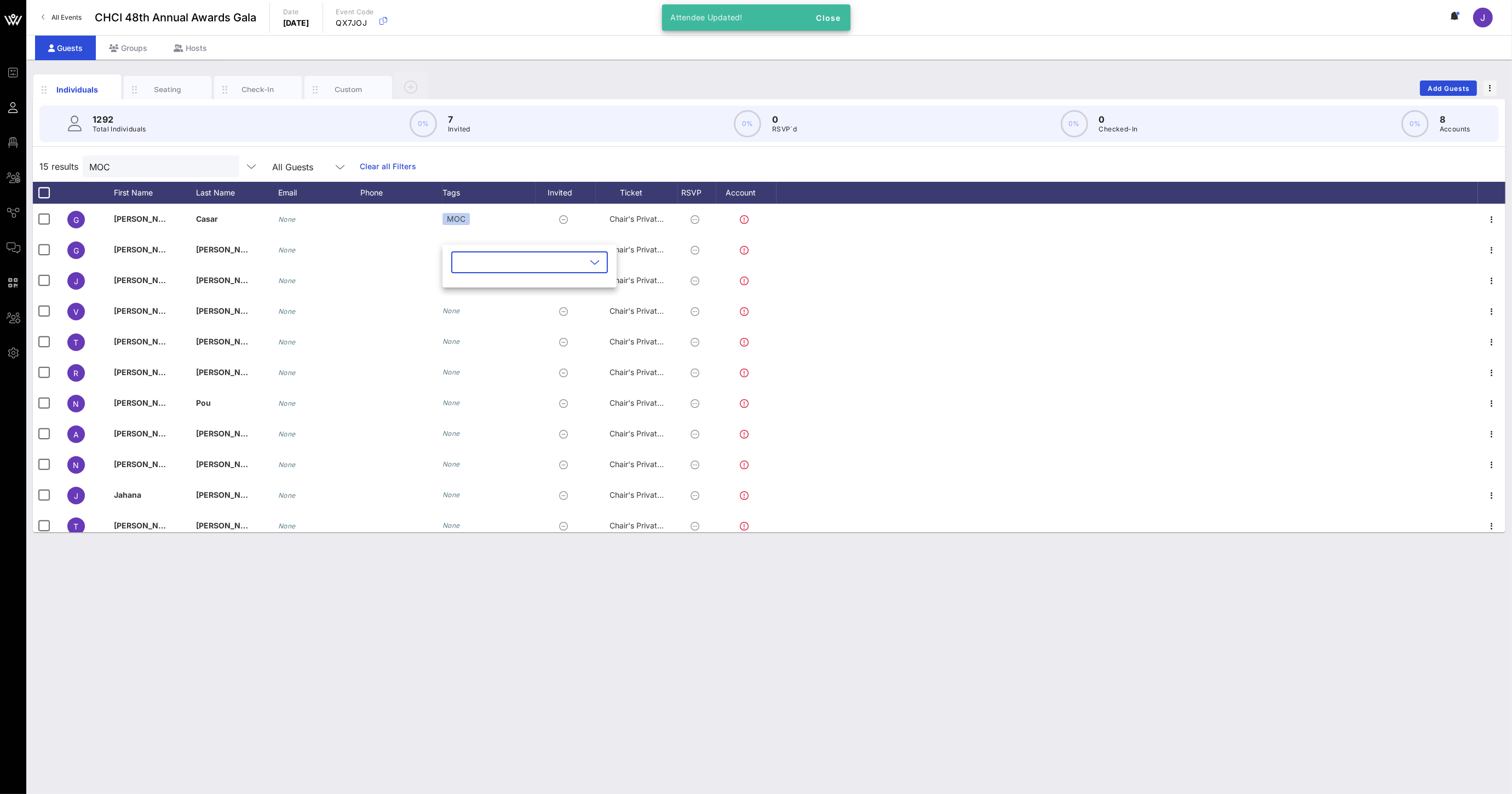
click at [468, 260] on input "text" at bounding box center [521, 262] width 128 height 18
click at [487, 291] on div "MOC" at bounding box center [515, 289] width 127 height 22
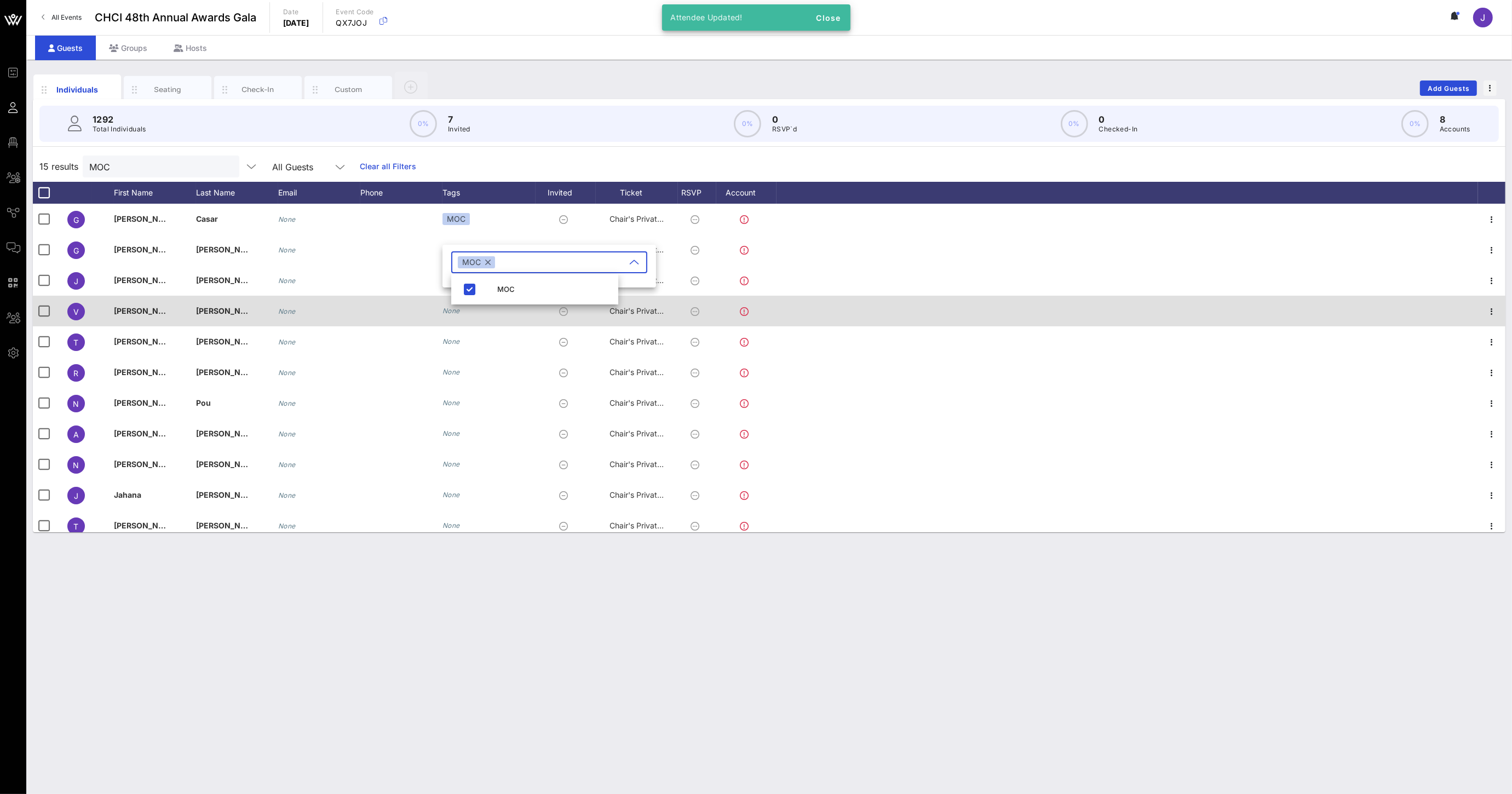
click at [460, 317] on div "None" at bounding box center [489, 311] width 93 height 30
click at [454, 314] on icon "None" at bounding box center [451, 310] width 18 height 8
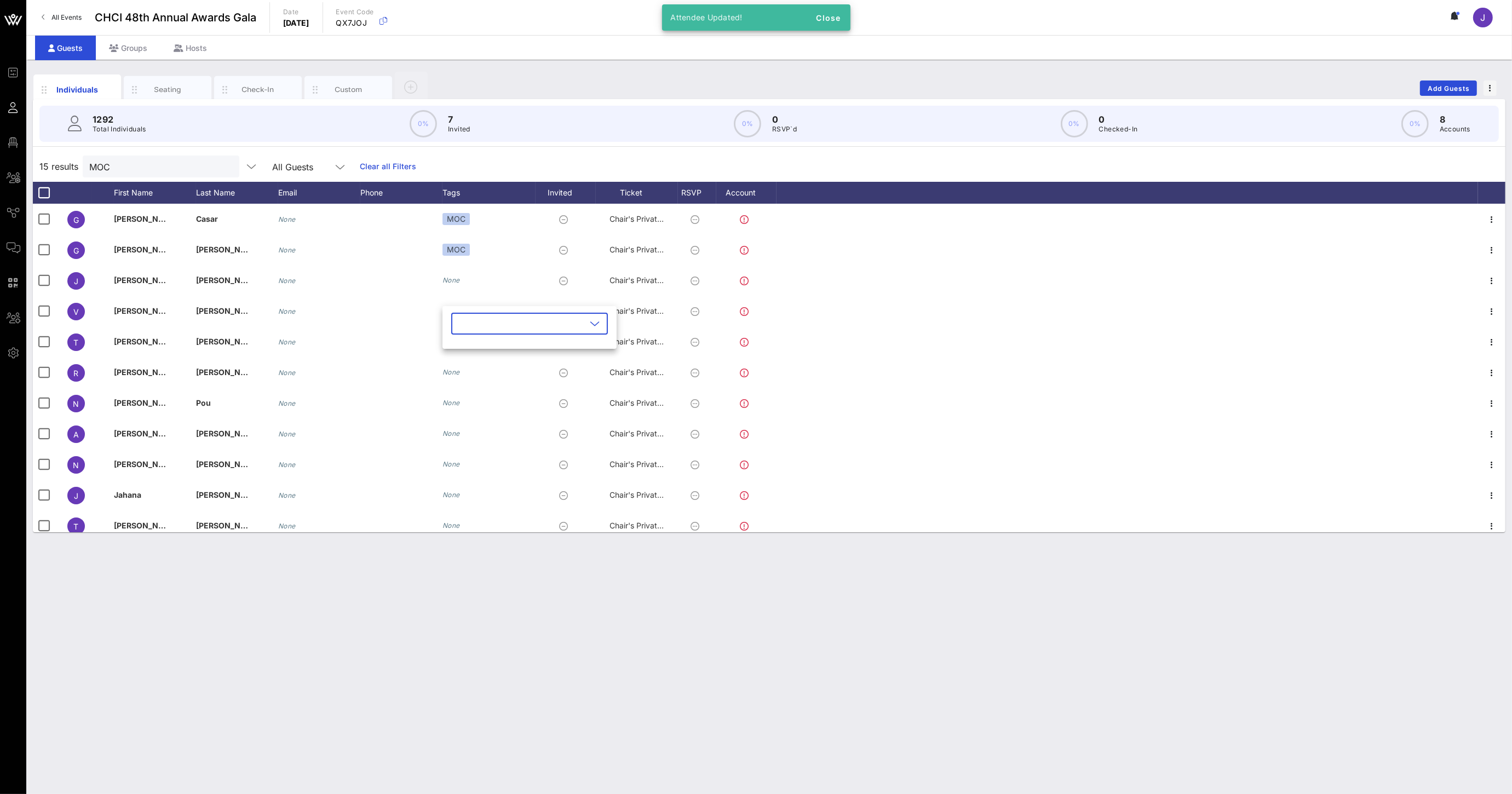
click at [468, 327] on input "text" at bounding box center [521, 324] width 128 height 18
click at [478, 351] on span "button" at bounding box center [470, 350] width 19 height 13
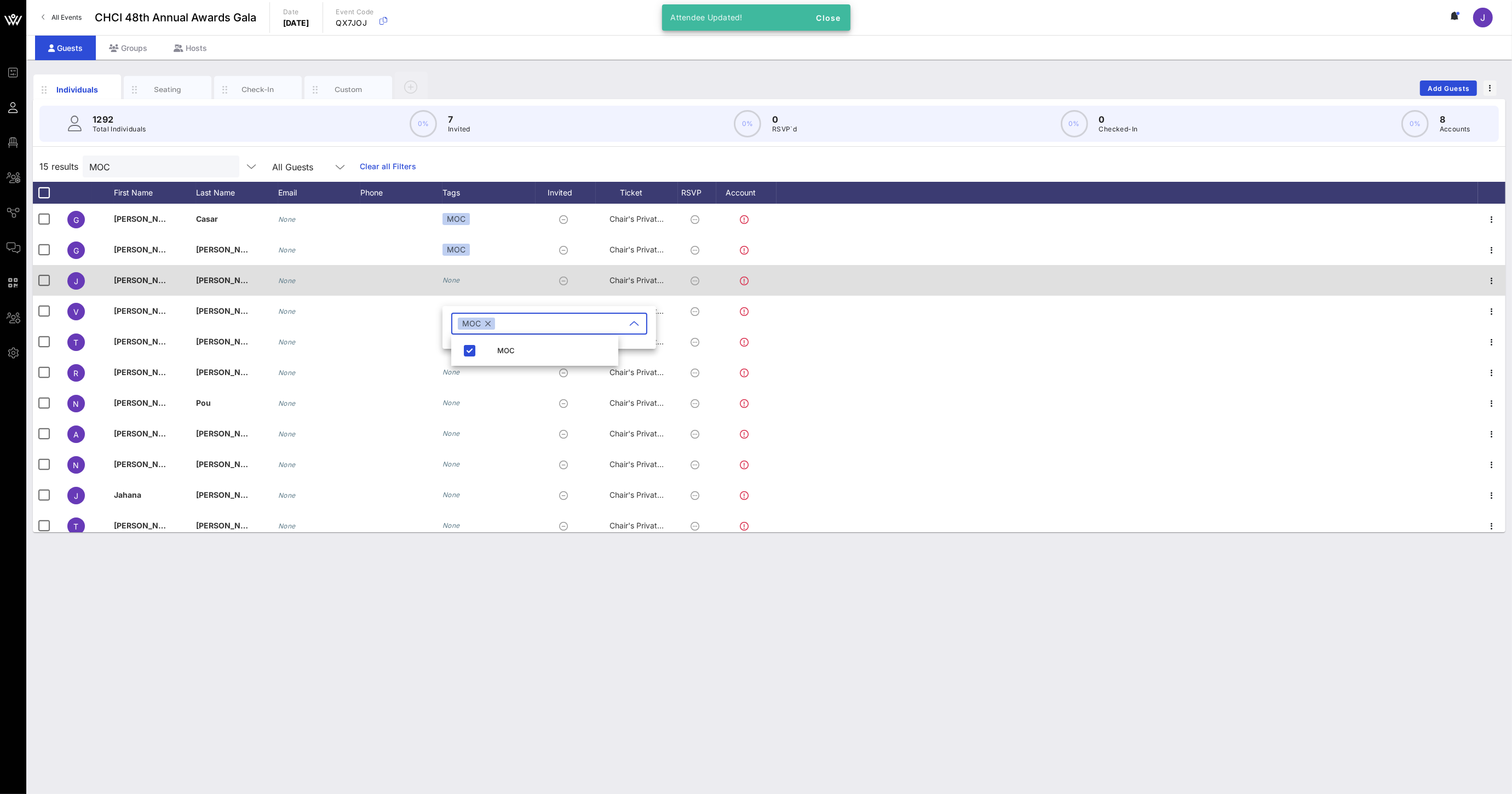
click at [468, 282] on div "None" at bounding box center [489, 280] width 93 height 30
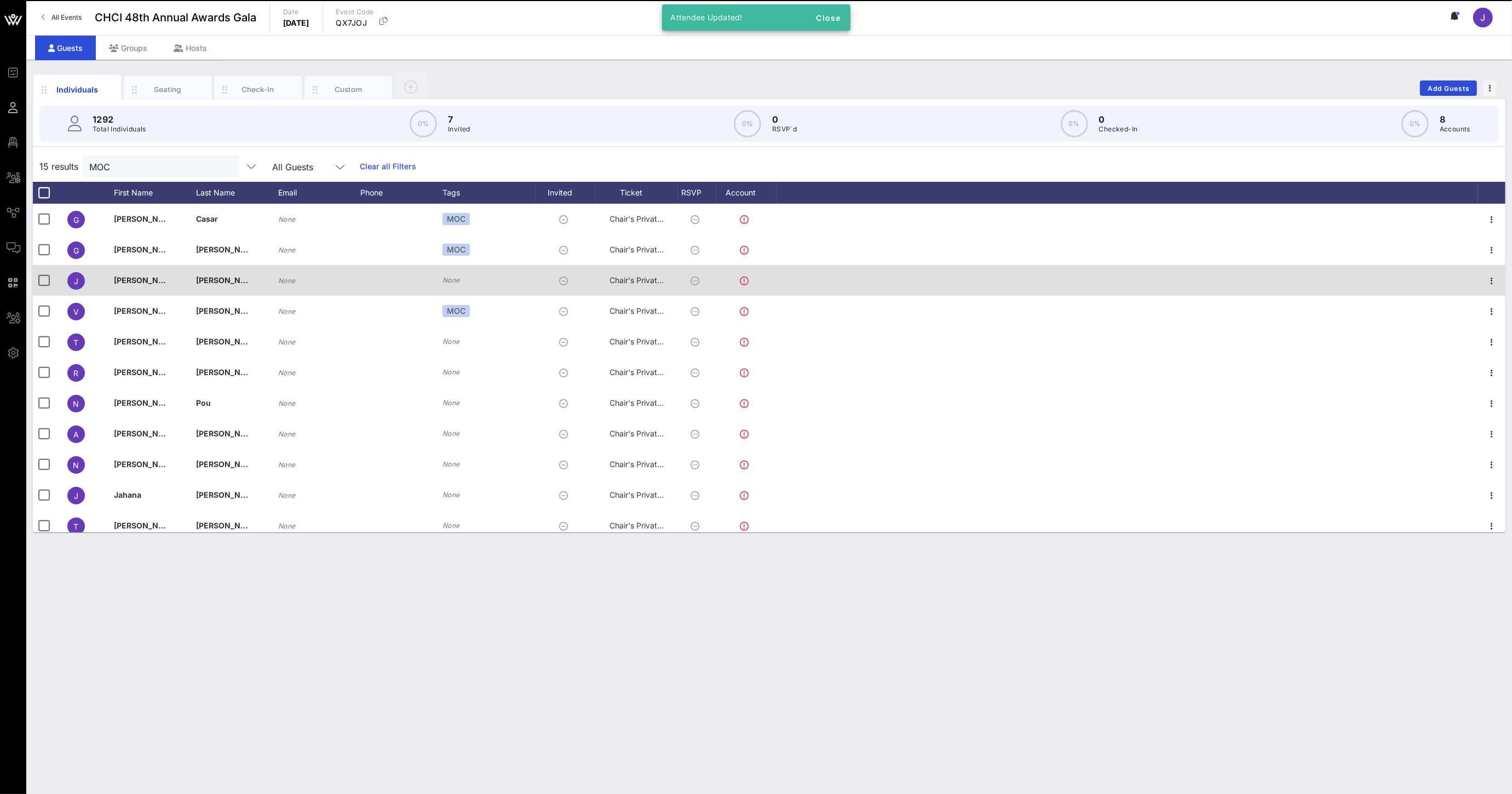
click at [458, 280] on icon "None" at bounding box center [451, 280] width 18 height 8
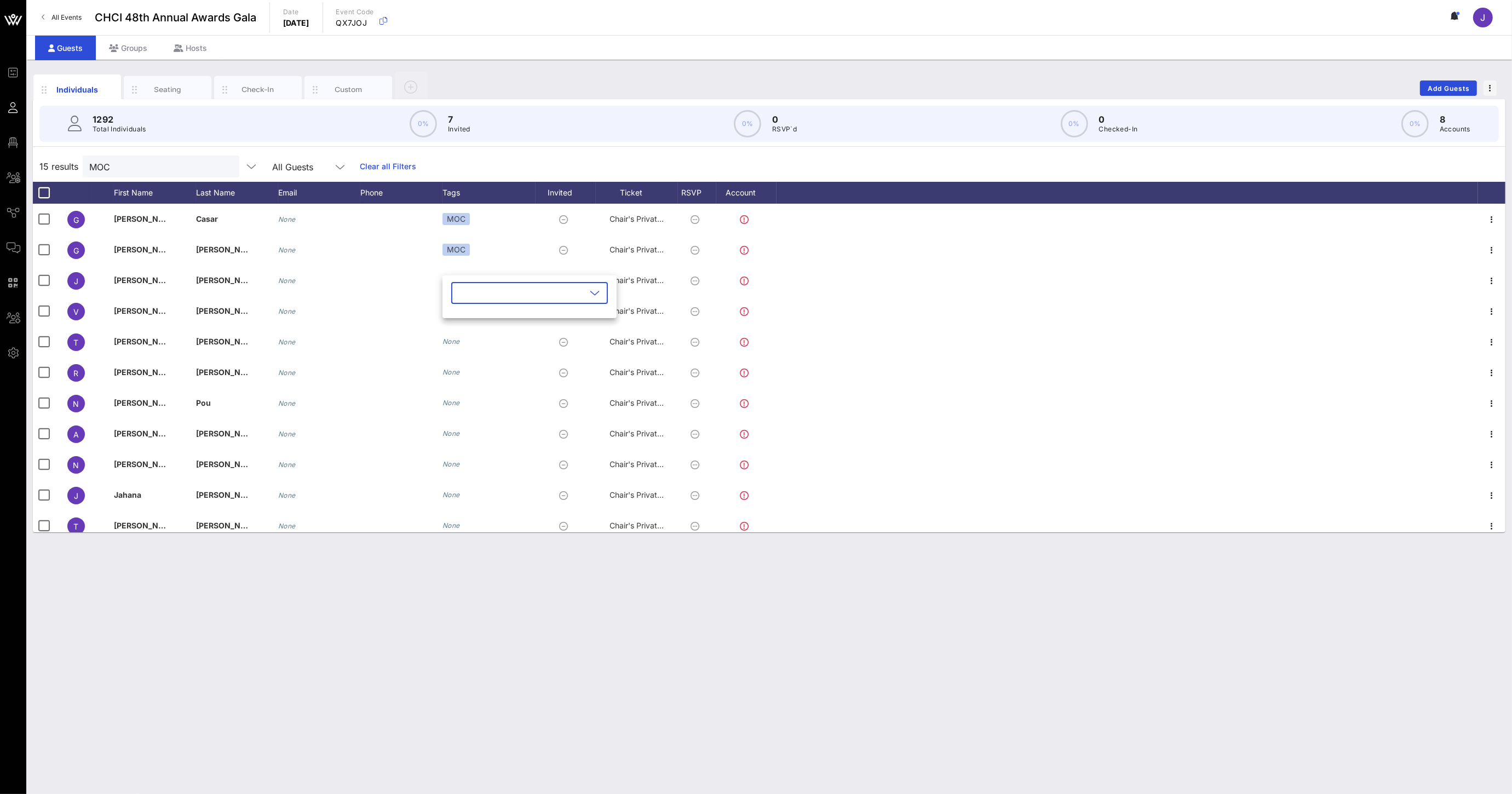
click at [456, 302] on div "​" at bounding box center [529, 293] width 157 height 22
click at [468, 320] on icon "button" at bounding box center [470, 320] width 13 height 13
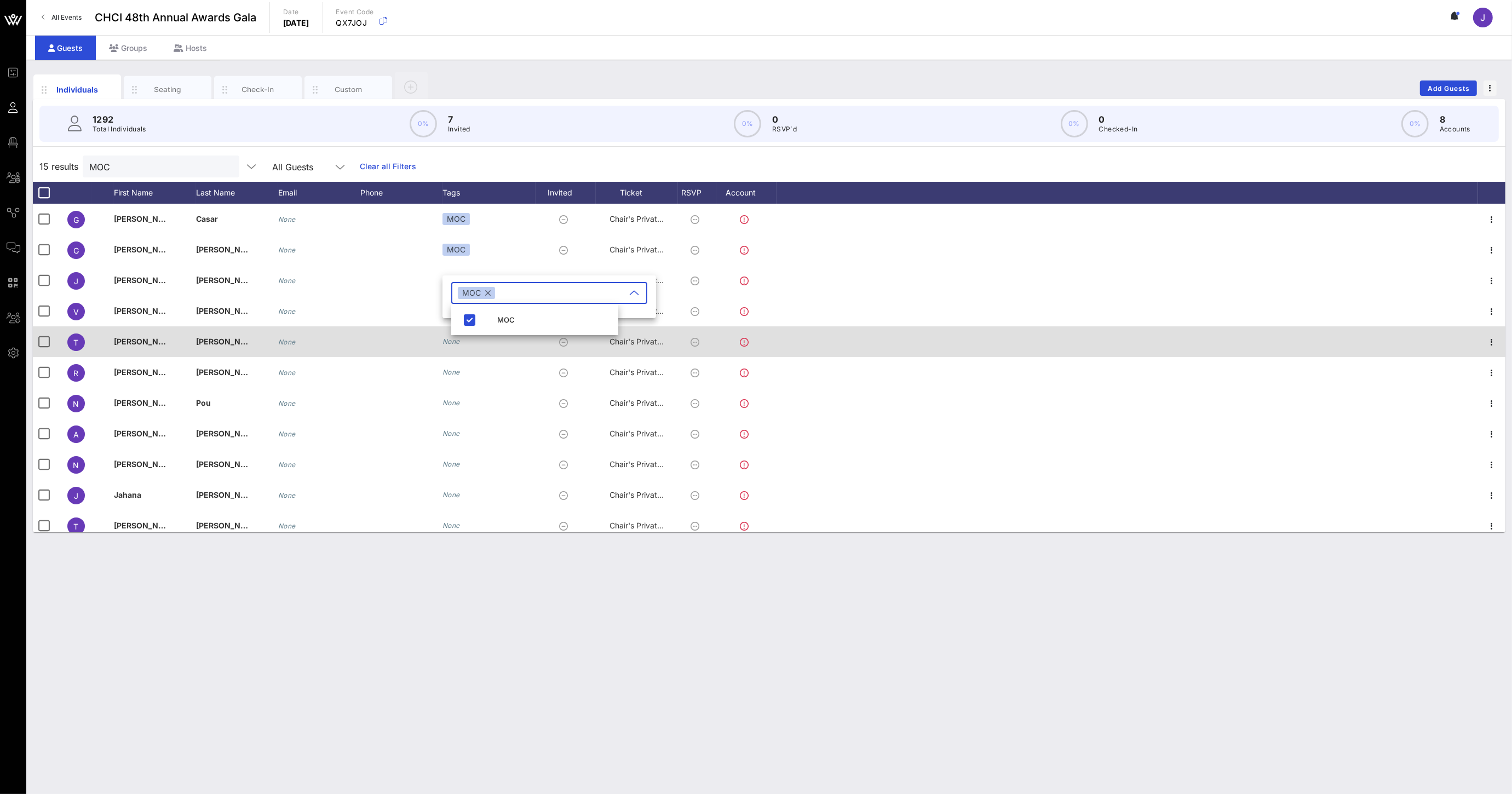
click at [457, 341] on icon "None" at bounding box center [451, 341] width 18 height 8
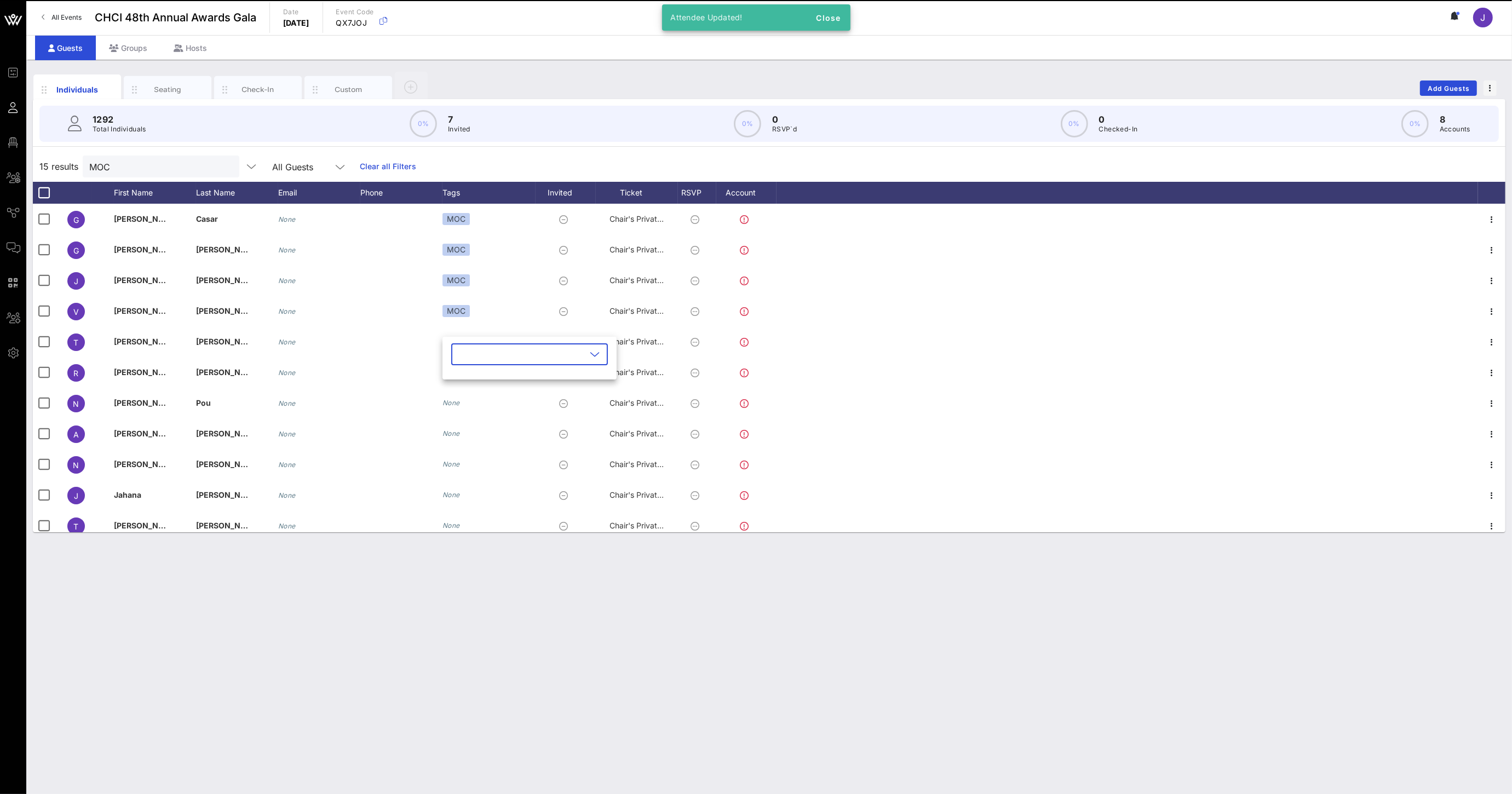
click at [467, 357] on input "text" at bounding box center [521, 354] width 128 height 18
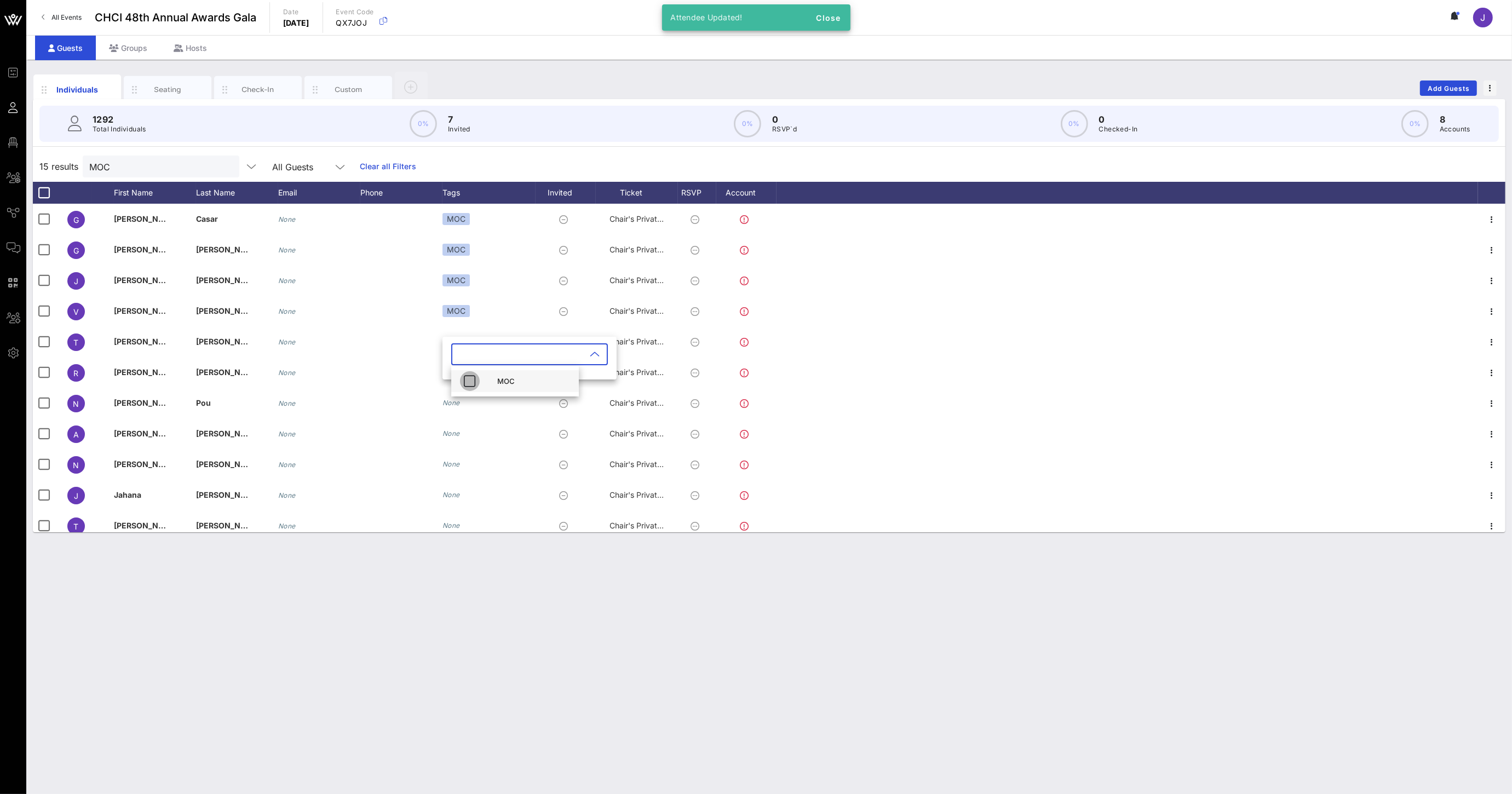
click at [468, 380] on icon "button" at bounding box center [470, 381] width 13 height 13
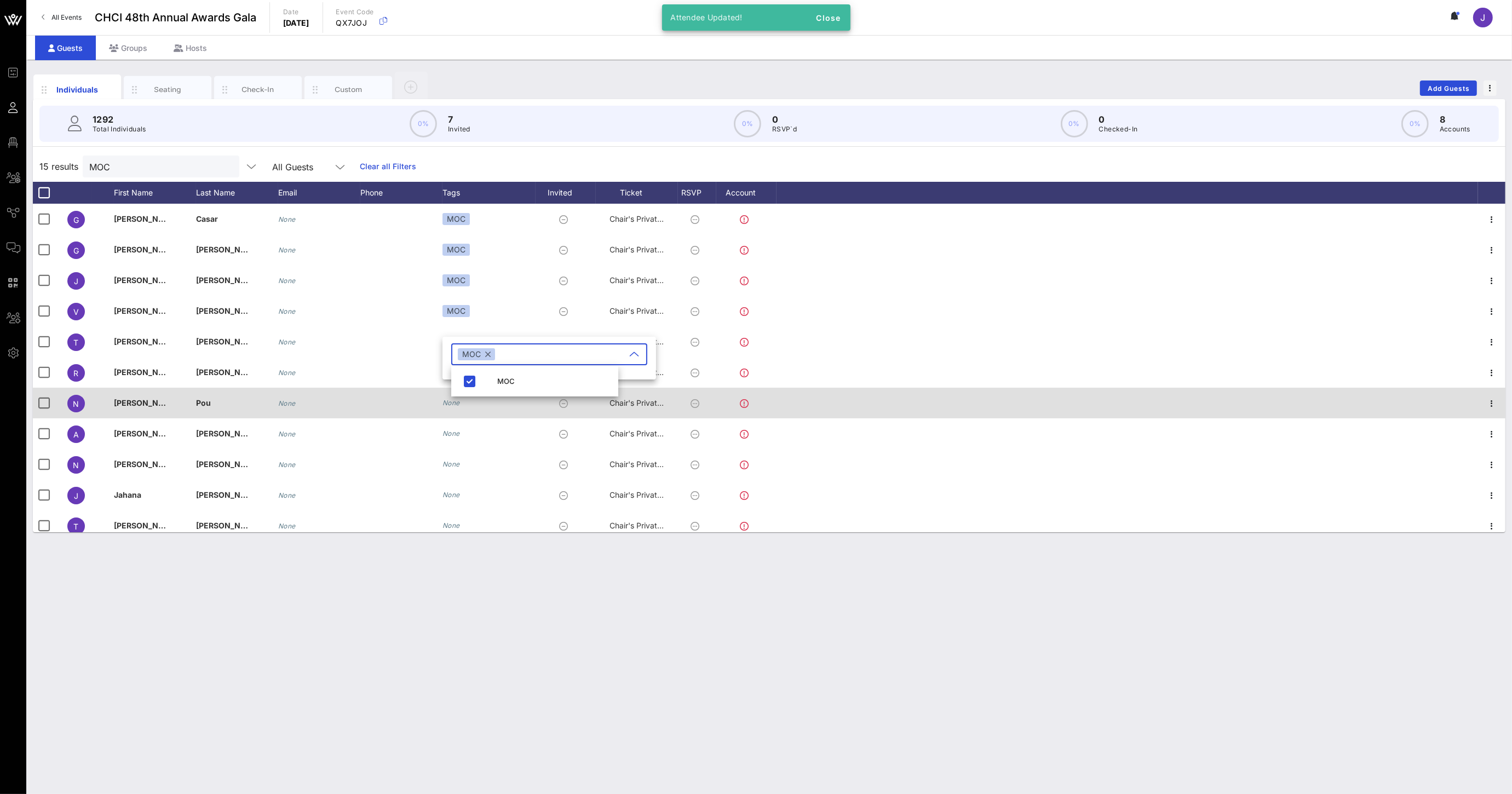
click at [452, 405] on icon "None" at bounding box center [451, 402] width 18 height 8
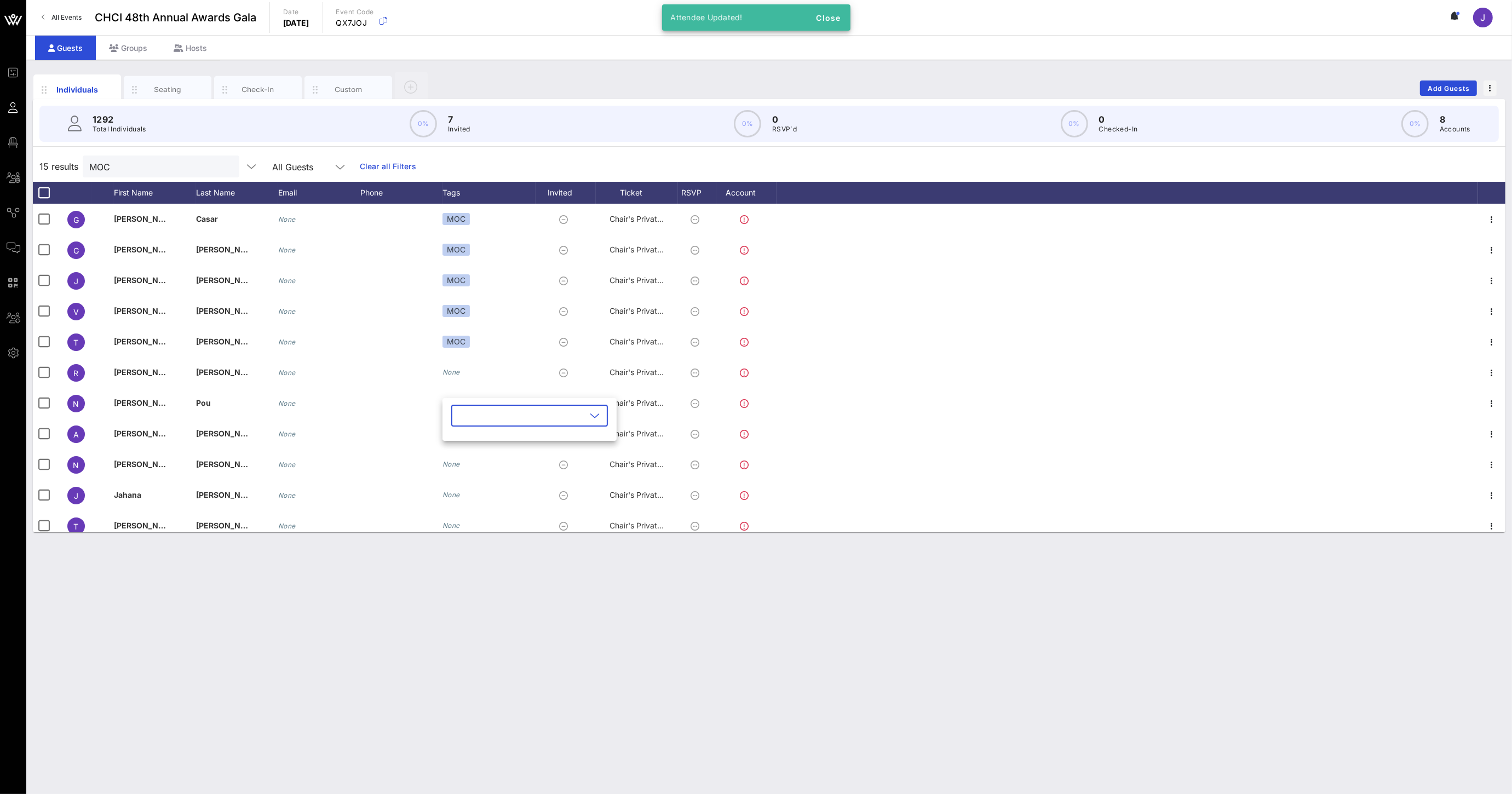
click at [467, 417] on input "text" at bounding box center [521, 416] width 128 height 18
drag, startPoint x: 475, startPoint y: 446, endPoint x: 473, endPoint y: 451, distance: 5.4
click at [475, 445] on icon "button" at bounding box center [470, 442] width 13 height 13
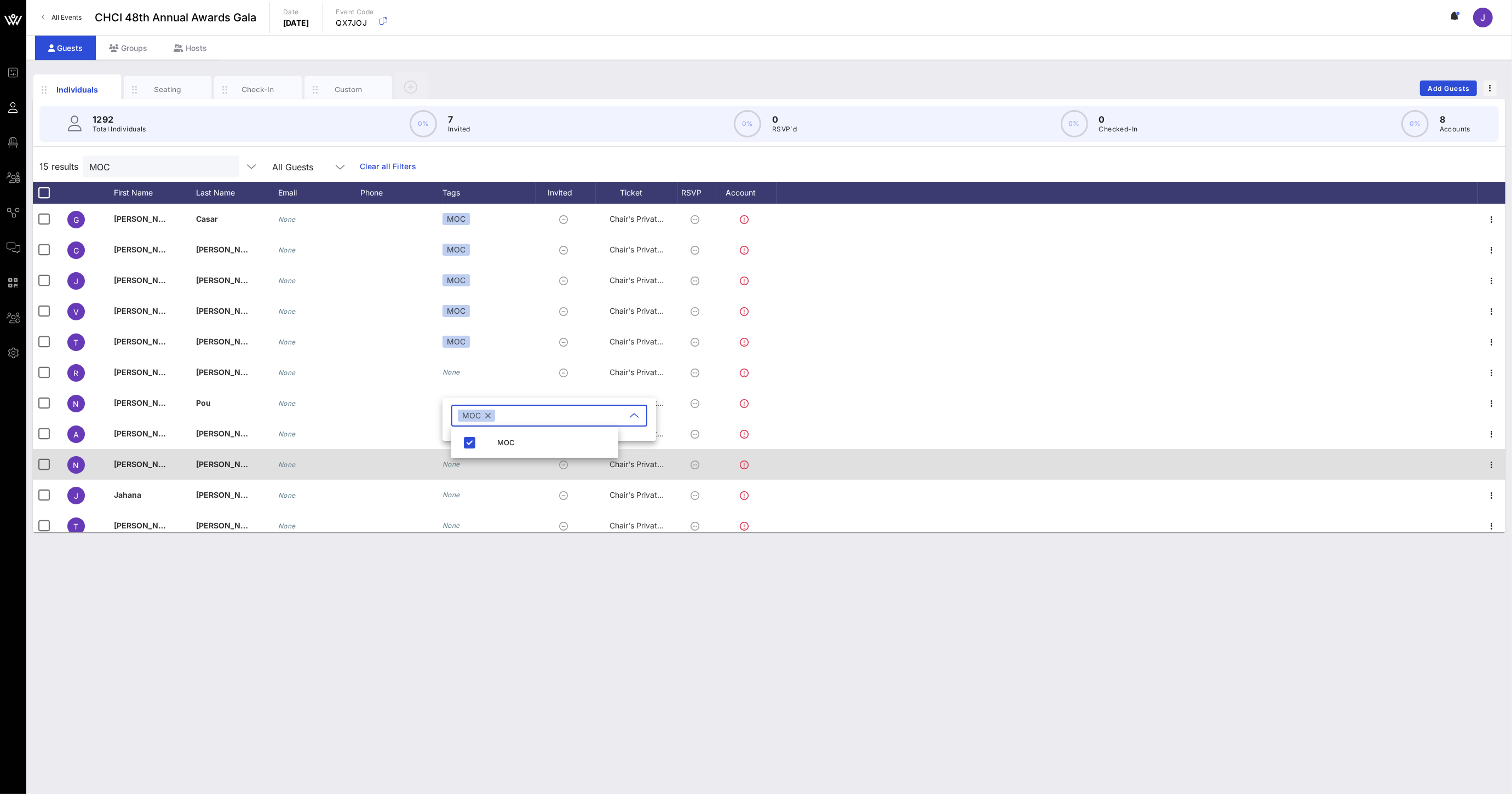
click at [447, 467] on icon "None" at bounding box center [451, 464] width 18 height 8
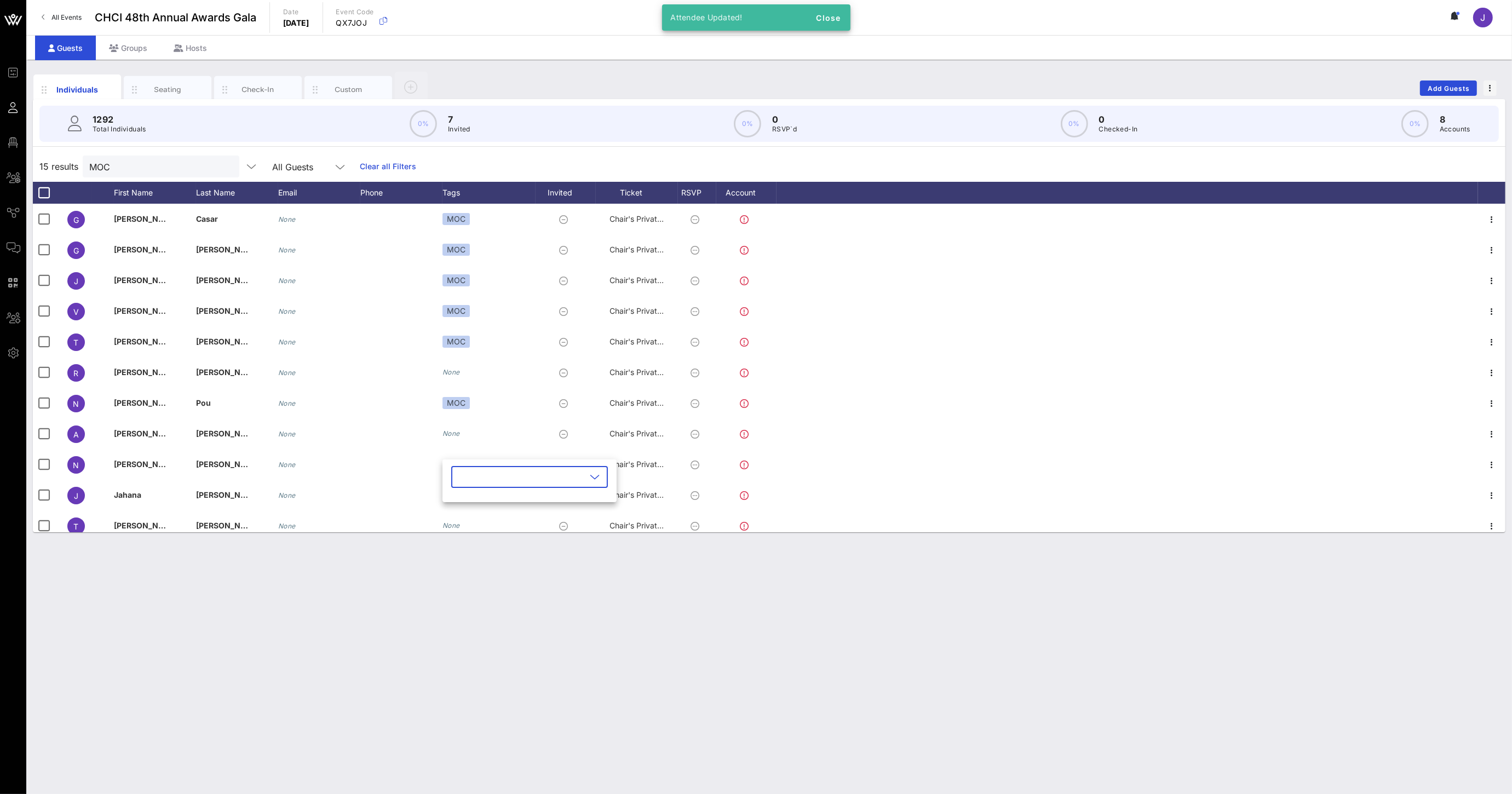
click at [464, 472] on input "text" at bounding box center [521, 477] width 128 height 18
click at [472, 499] on icon "button" at bounding box center [470, 504] width 13 height 13
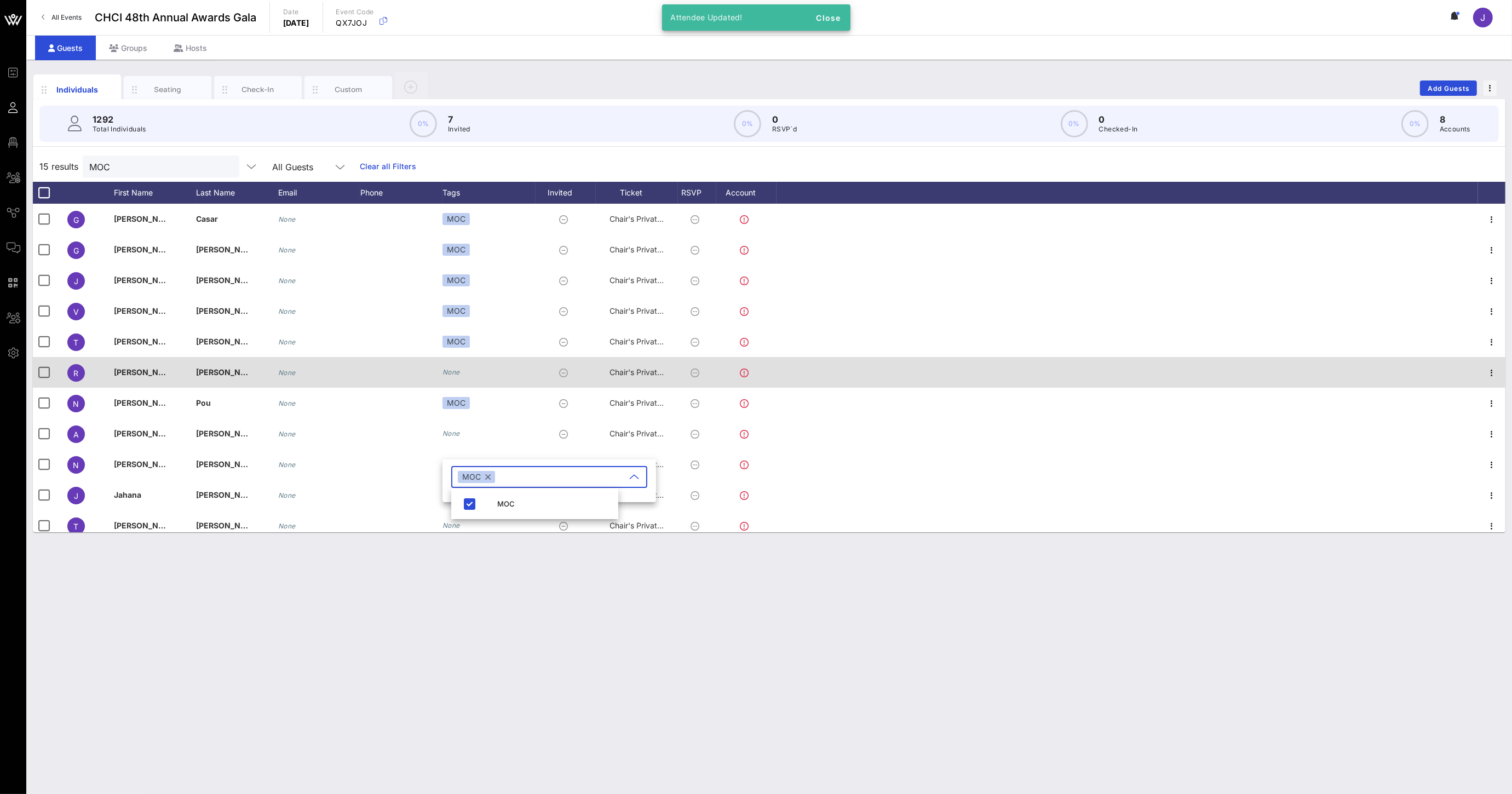
click at [457, 370] on icon "None" at bounding box center [451, 372] width 18 height 8
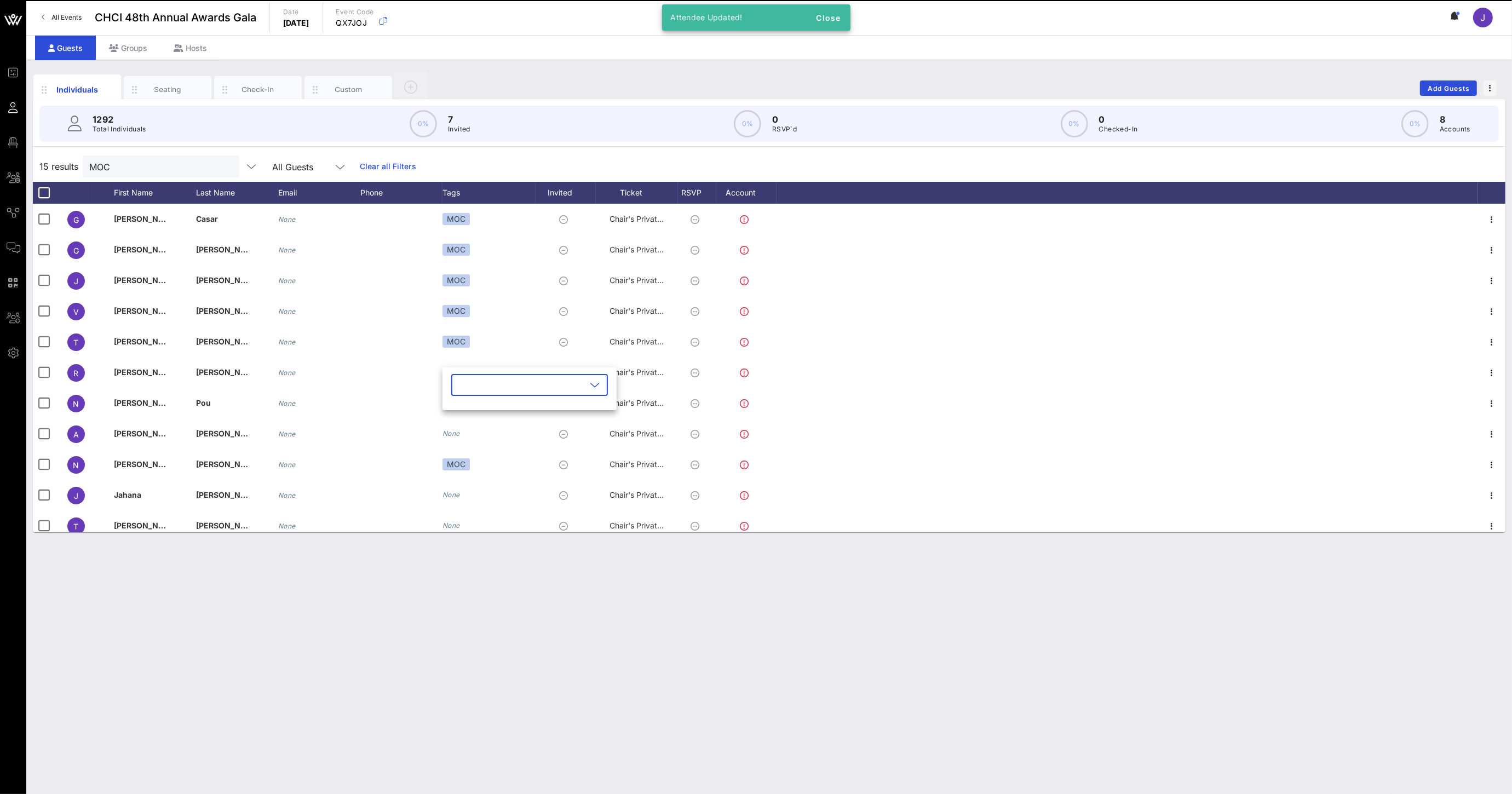
click at [465, 383] on input "text" at bounding box center [521, 385] width 128 height 18
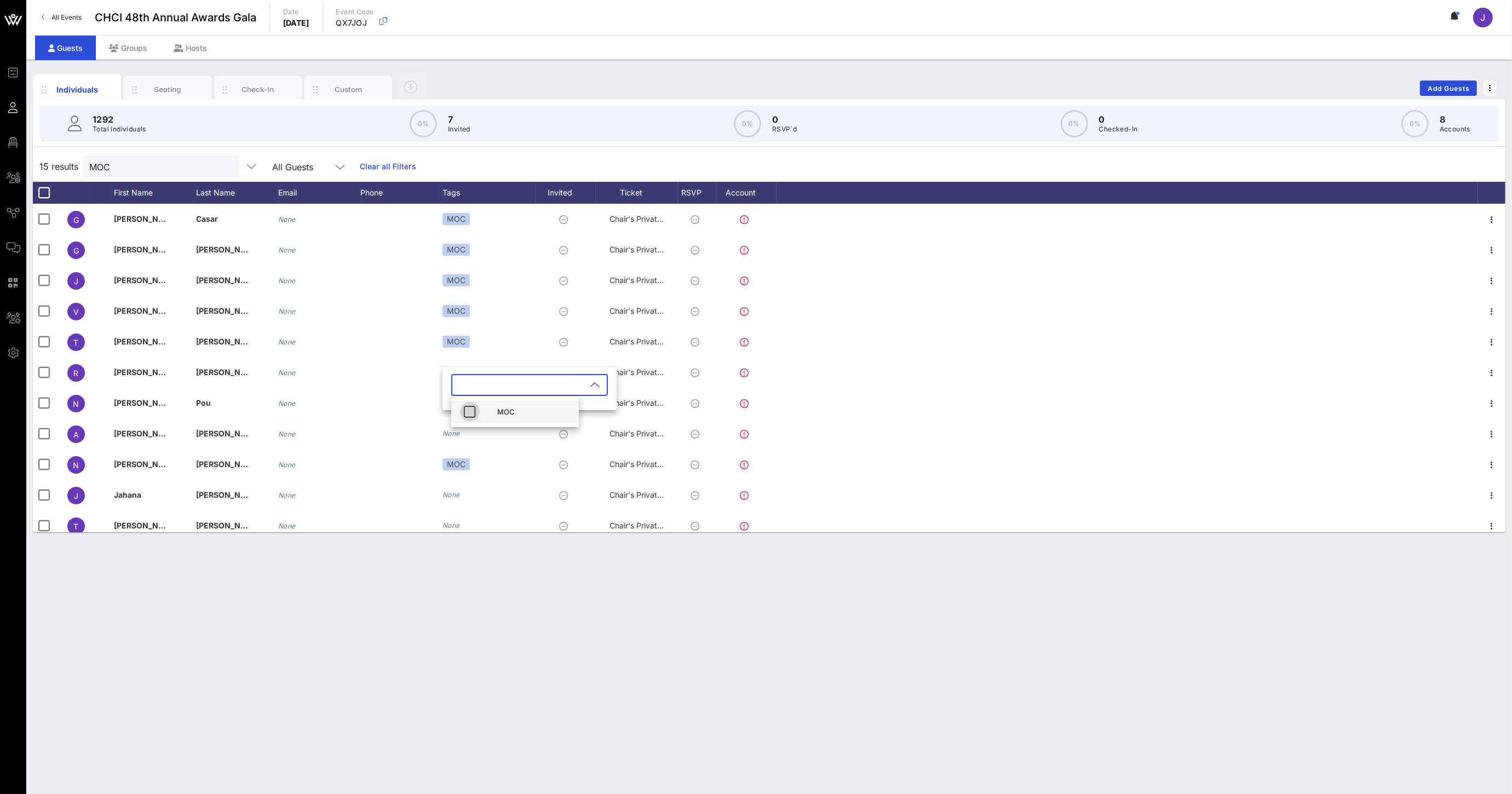
click at [476, 411] on span "button" at bounding box center [470, 412] width 19 height 13
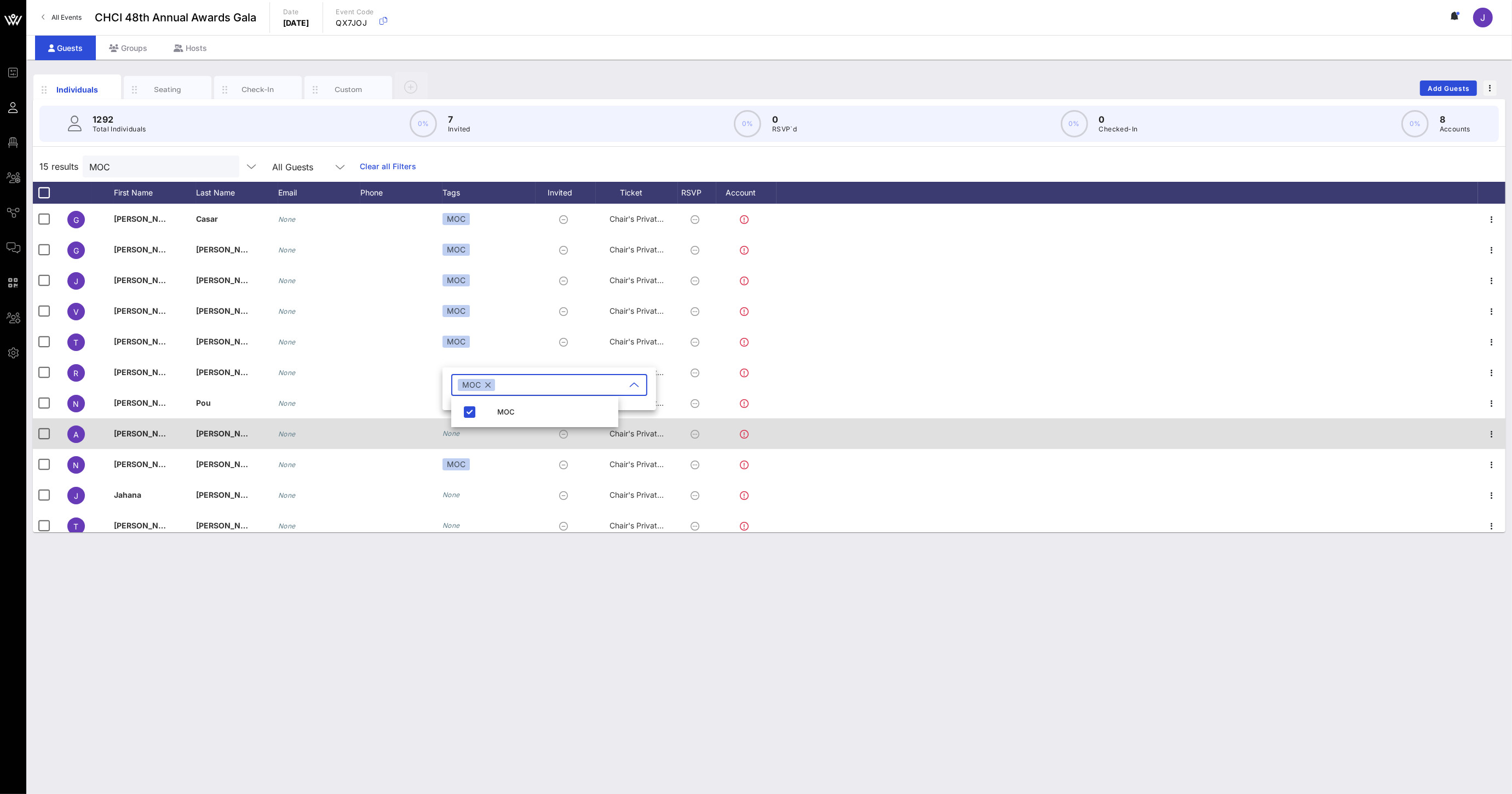
click at [453, 435] on icon "None" at bounding box center [451, 433] width 18 height 8
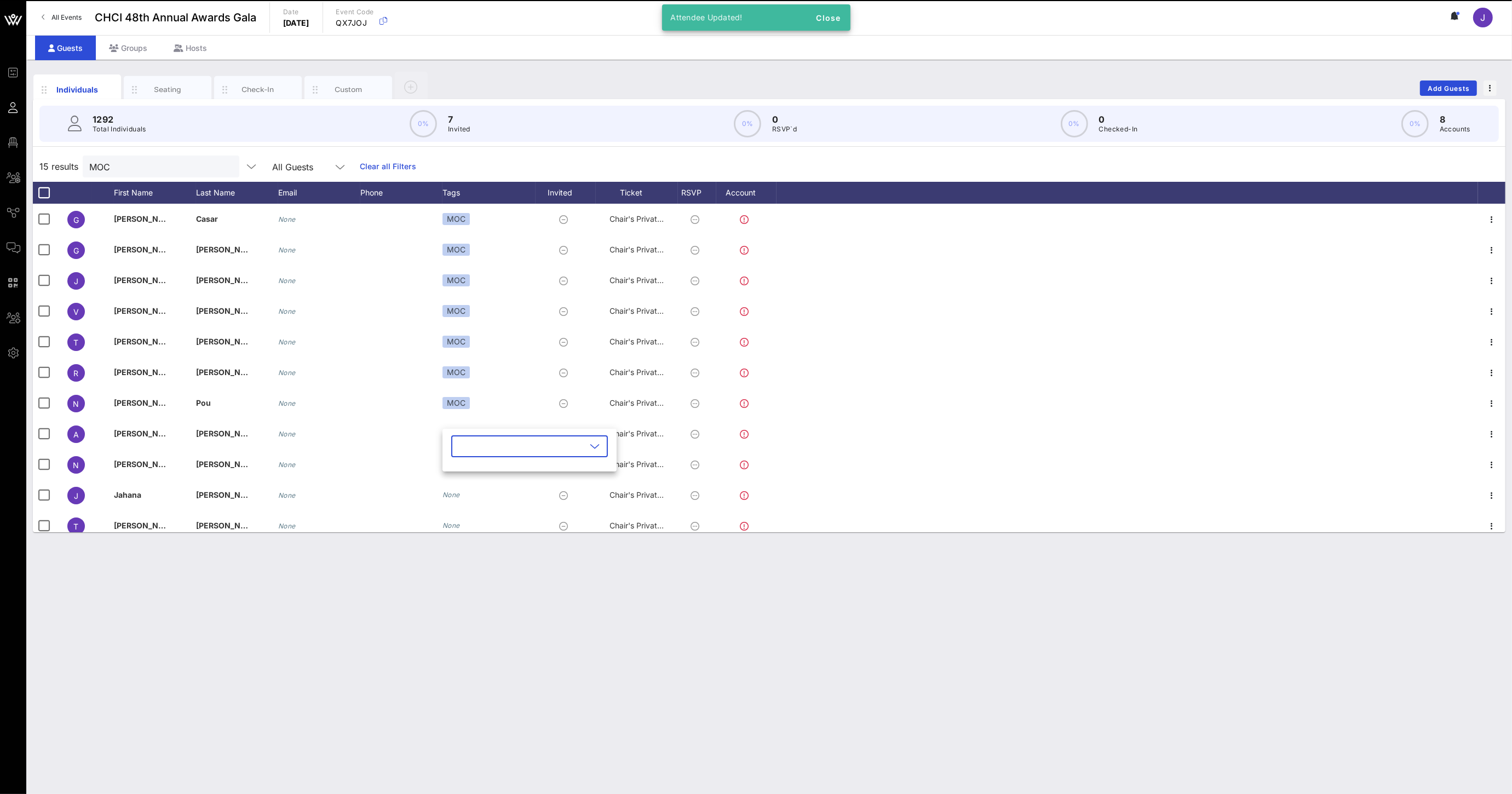
click at [467, 452] on input "text" at bounding box center [521, 446] width 128 height 18
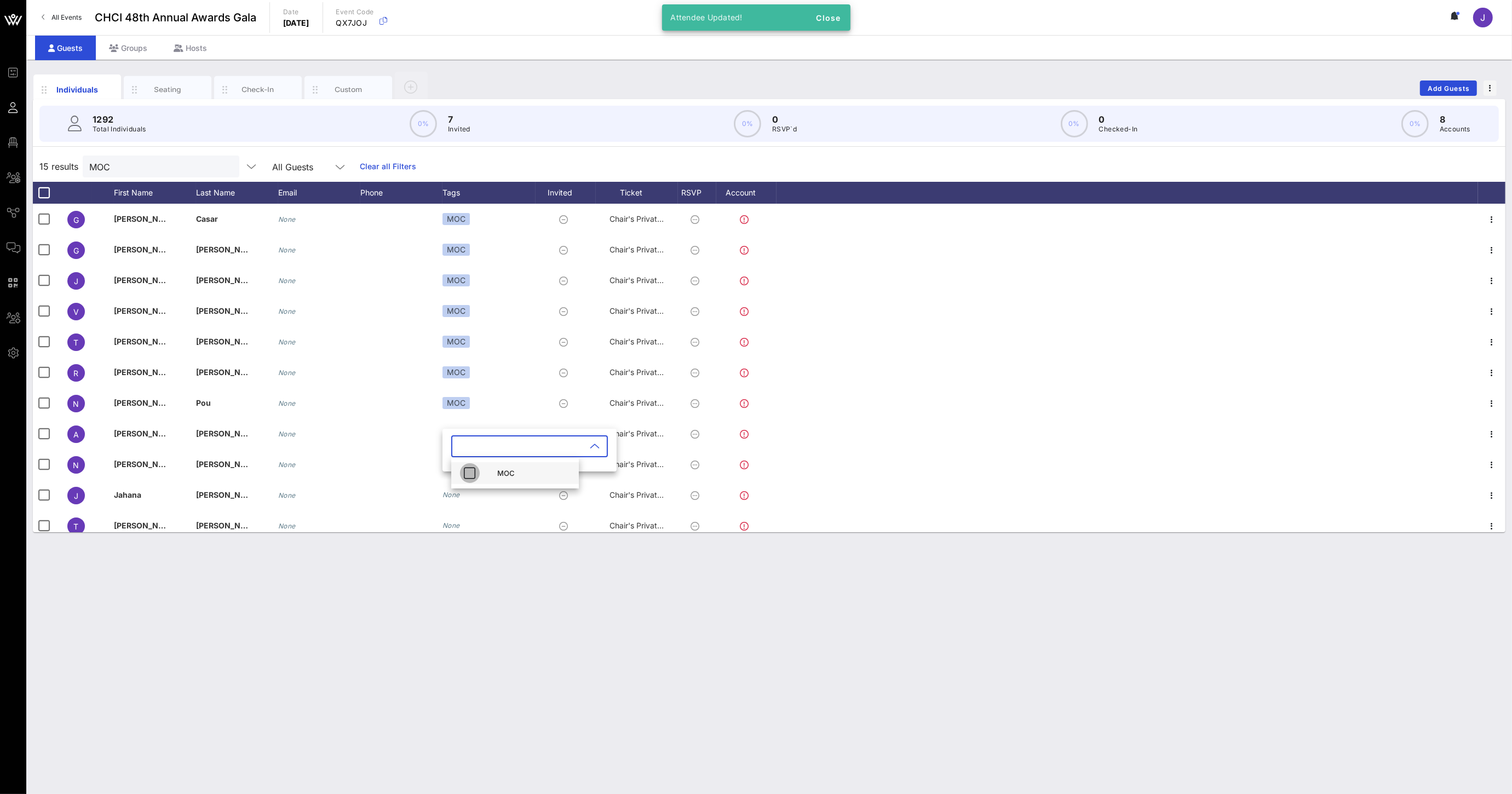
click at [473, 473] on icon "button" at bounding box center [470, 473] width 13 height 13
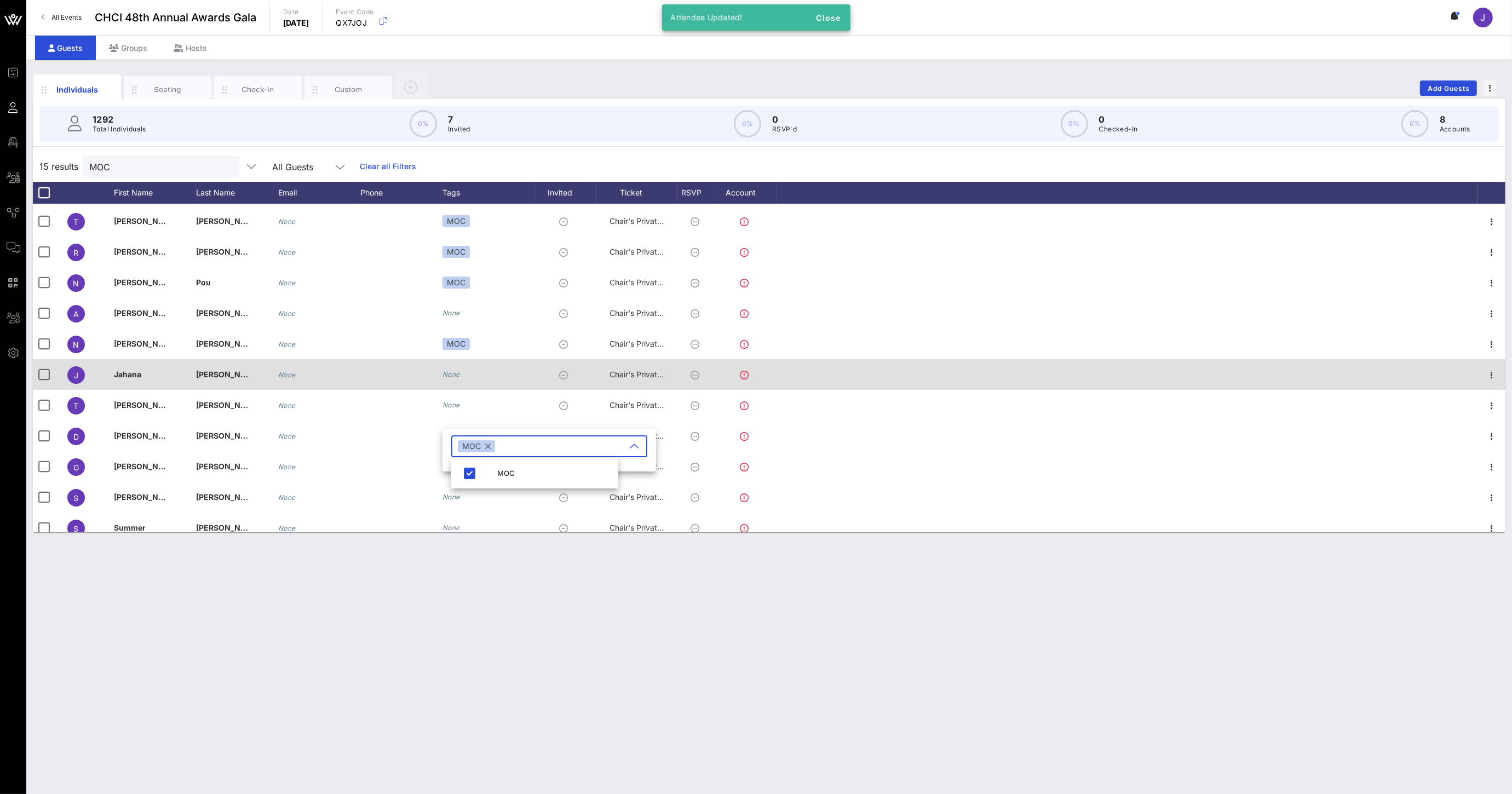
scroll to position [132, 0]
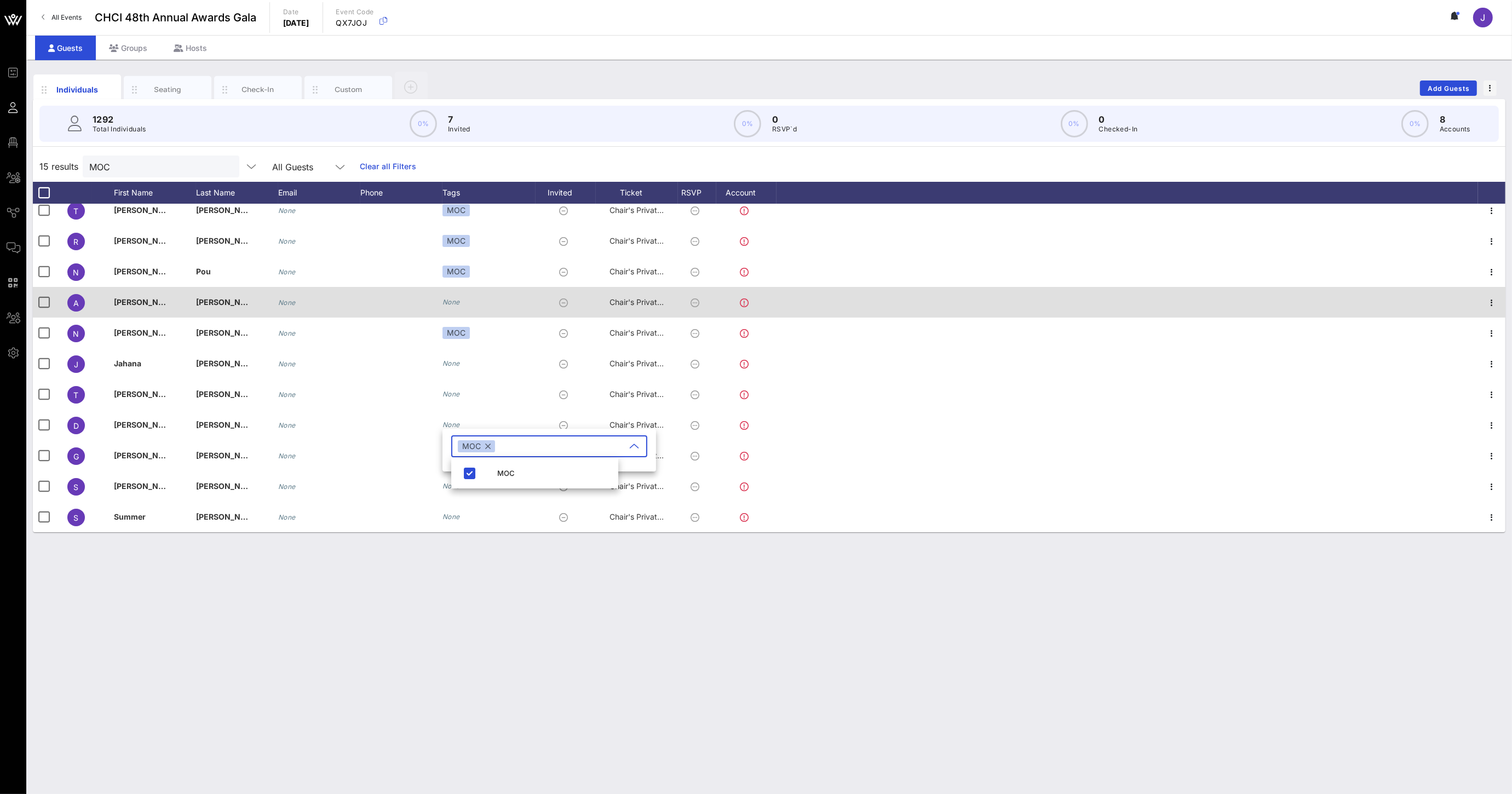
click at [453, 298] on icon "None" at bounding box center [451, 302] width 18 height 8
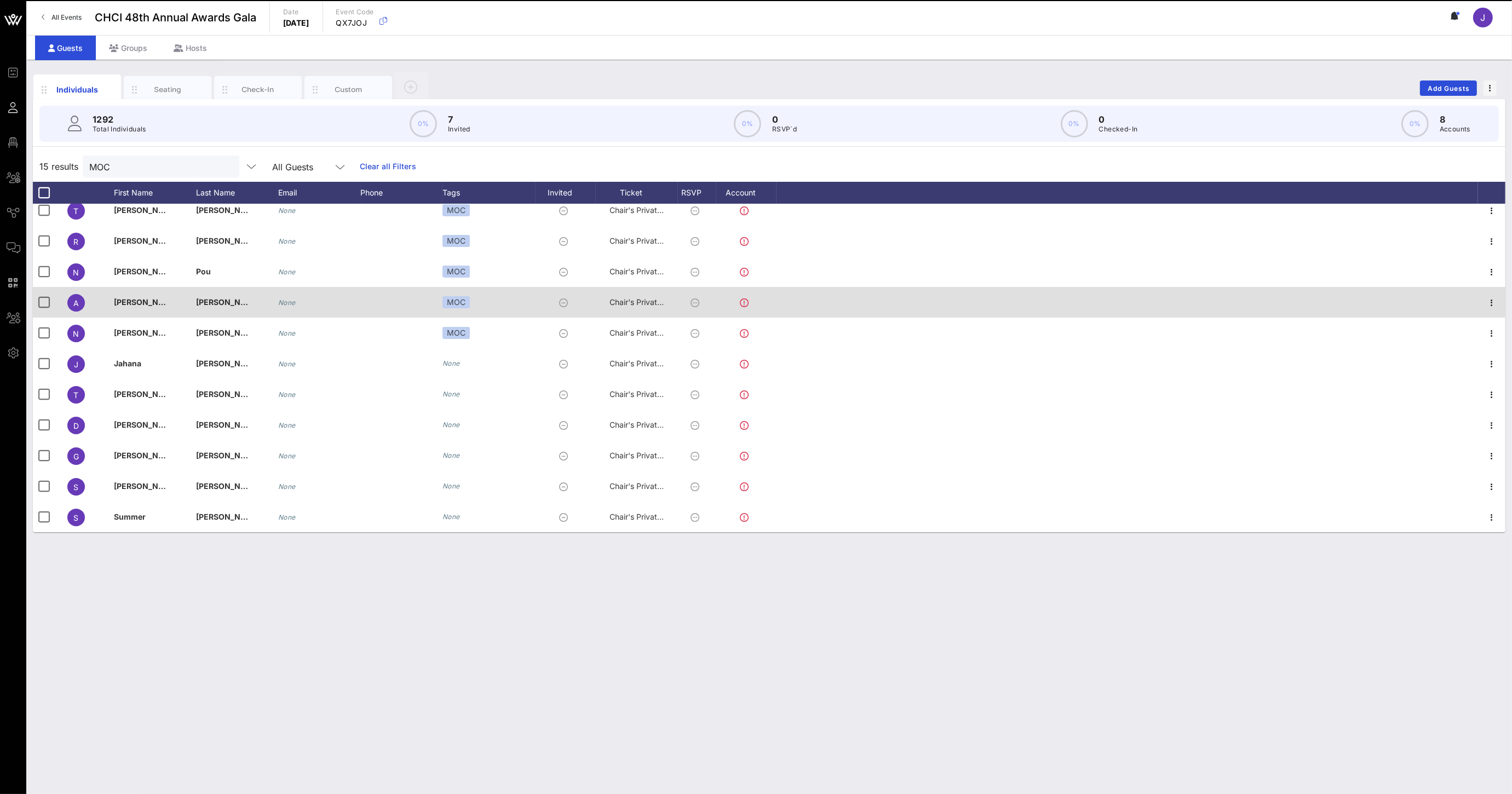
click at [453, 297] on div "MOC" at bounding box center [456, 302] width 27 height 12
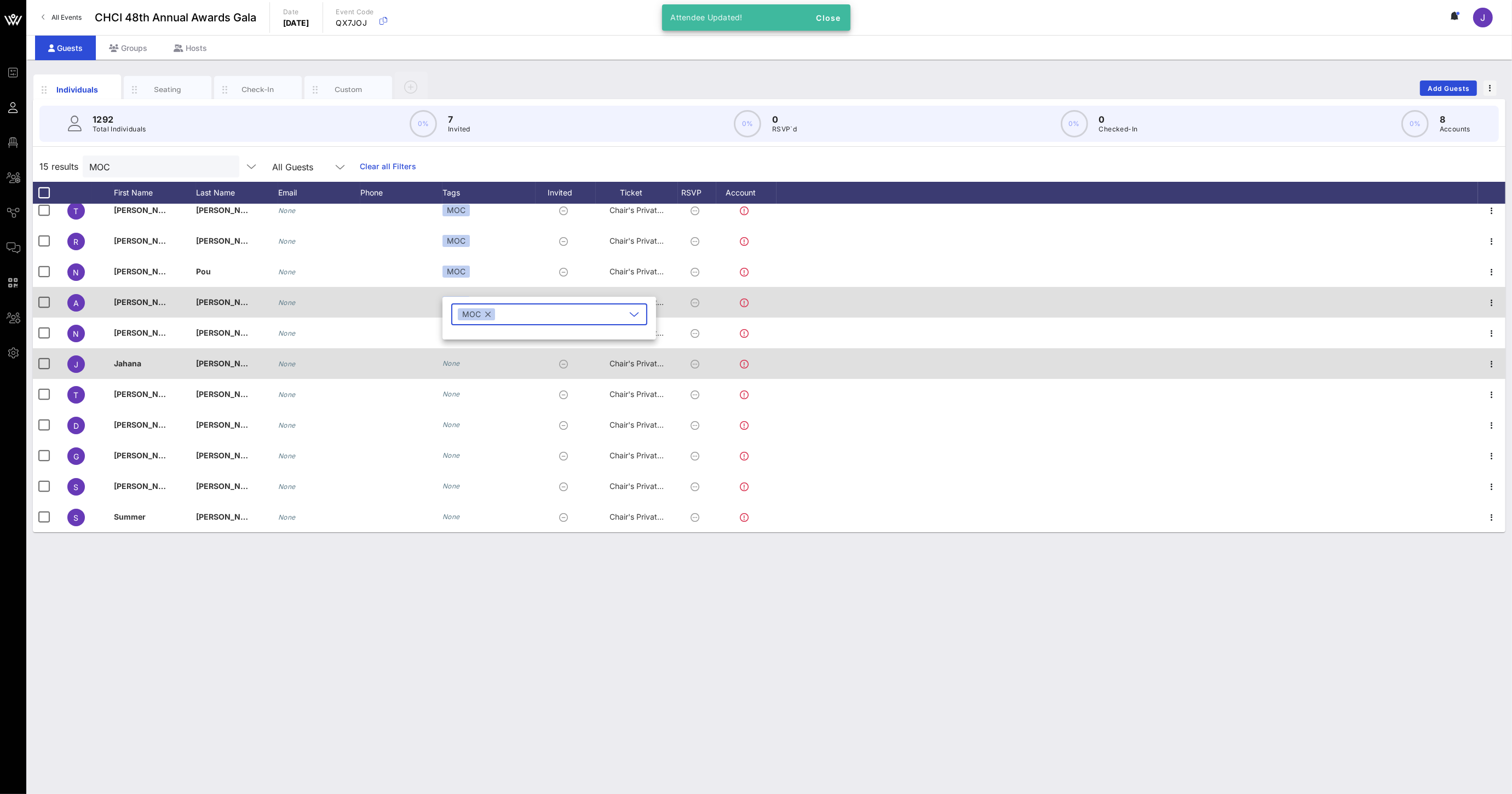
click at [456, 362] on icon "None" at bounding box center [451, 363] width 18 height 8
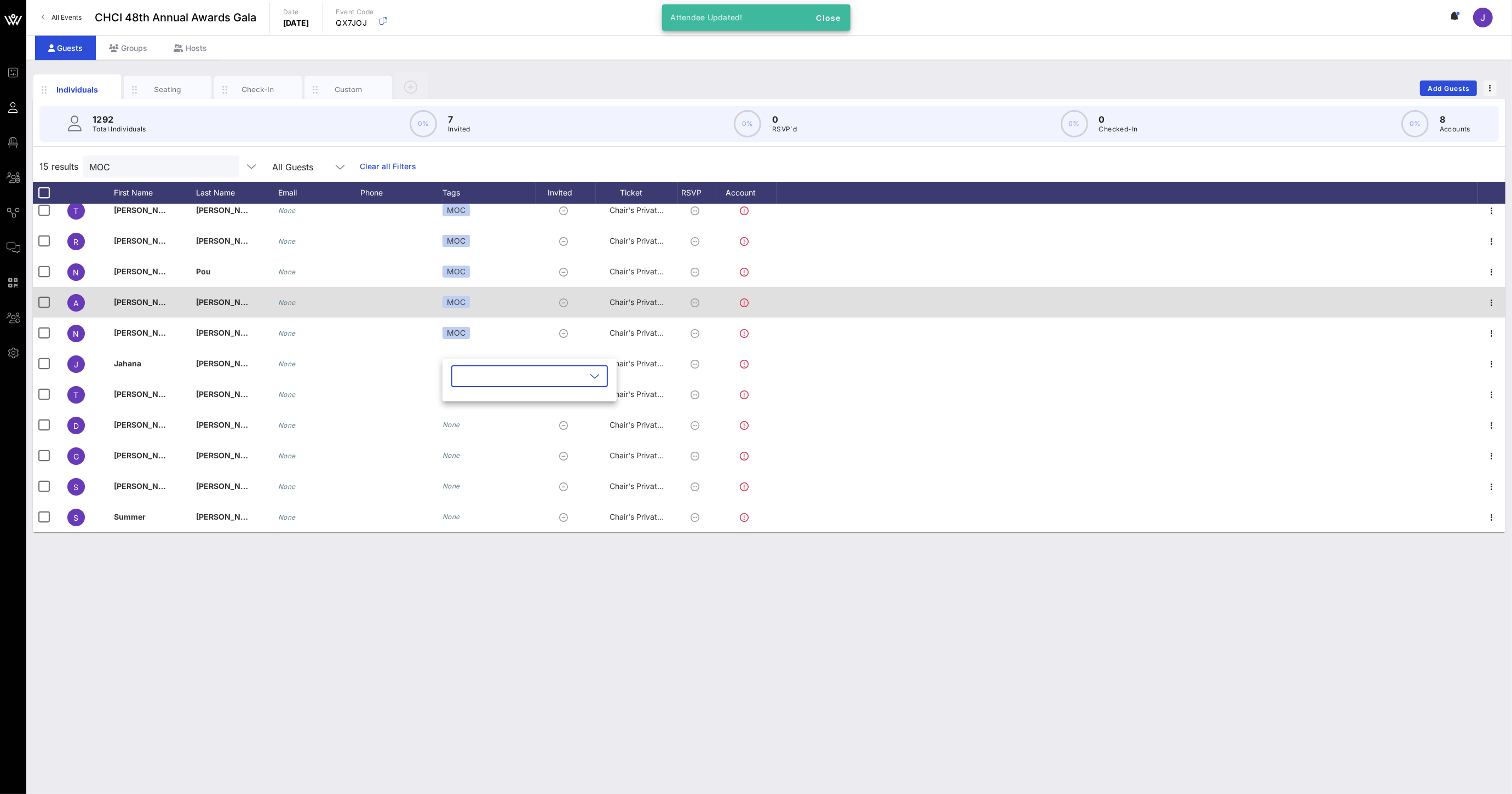
click at [462, 375] on input "text" at bounding box center [521, 376] width 128 height 18
click at [477, 399] on span "button" at bounding box center [470, 403] width 19 height 13
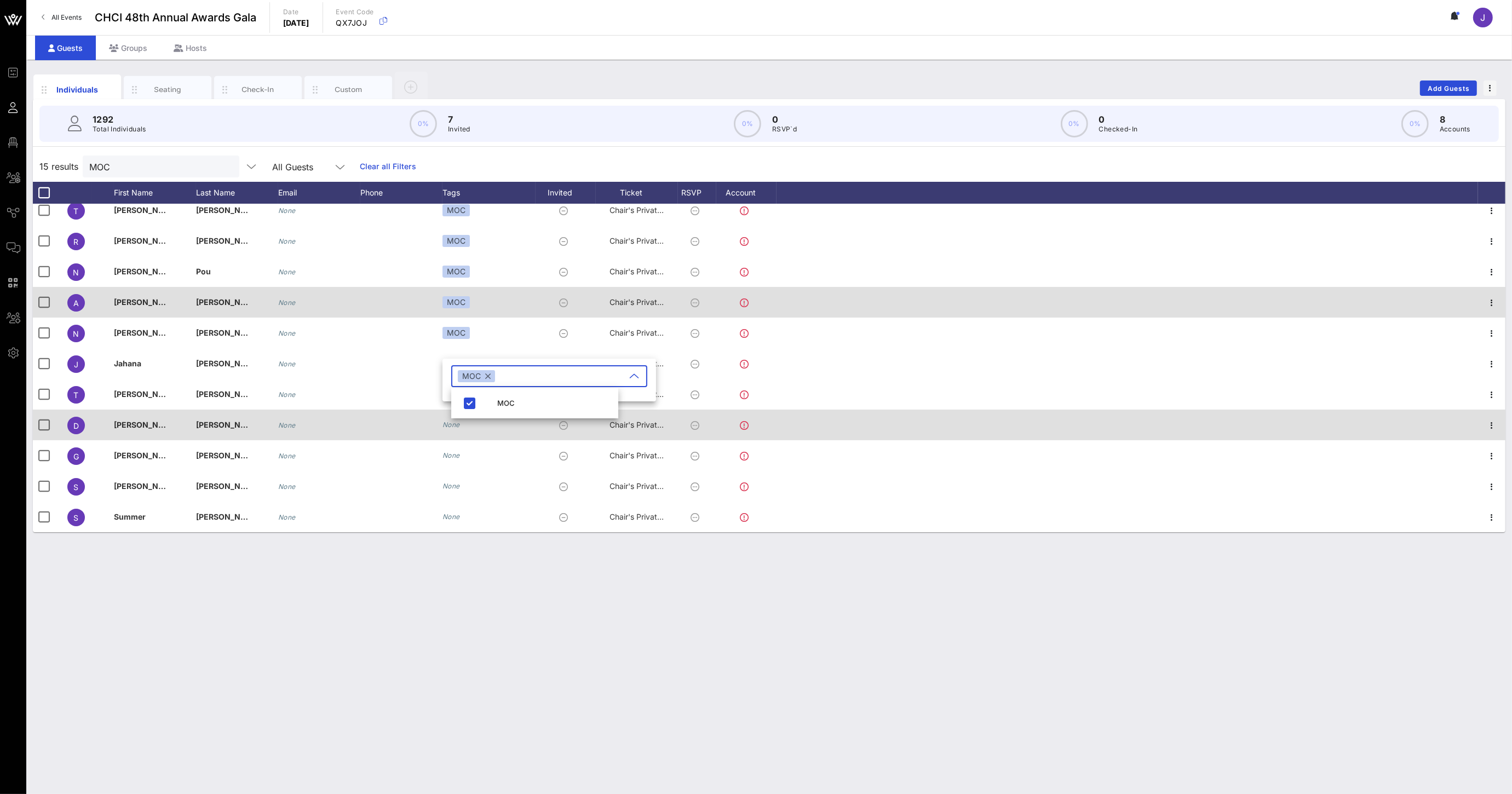
click at [448, 425] on icon "None" at bounding box center [451, 424] width 18 height 8
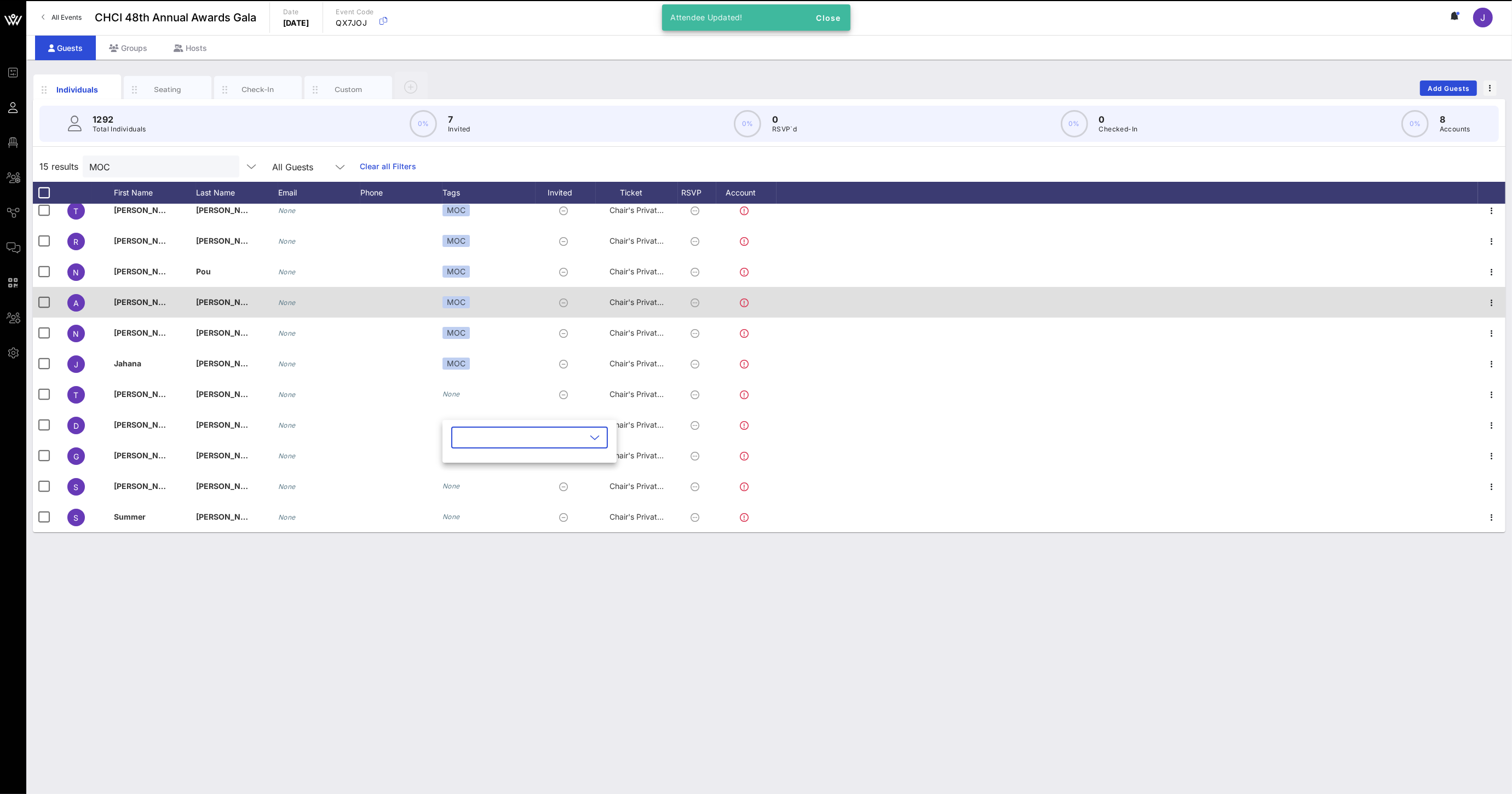
click at [473, 441] on input "text" at bounding box center [521, 438] width 128 height 18
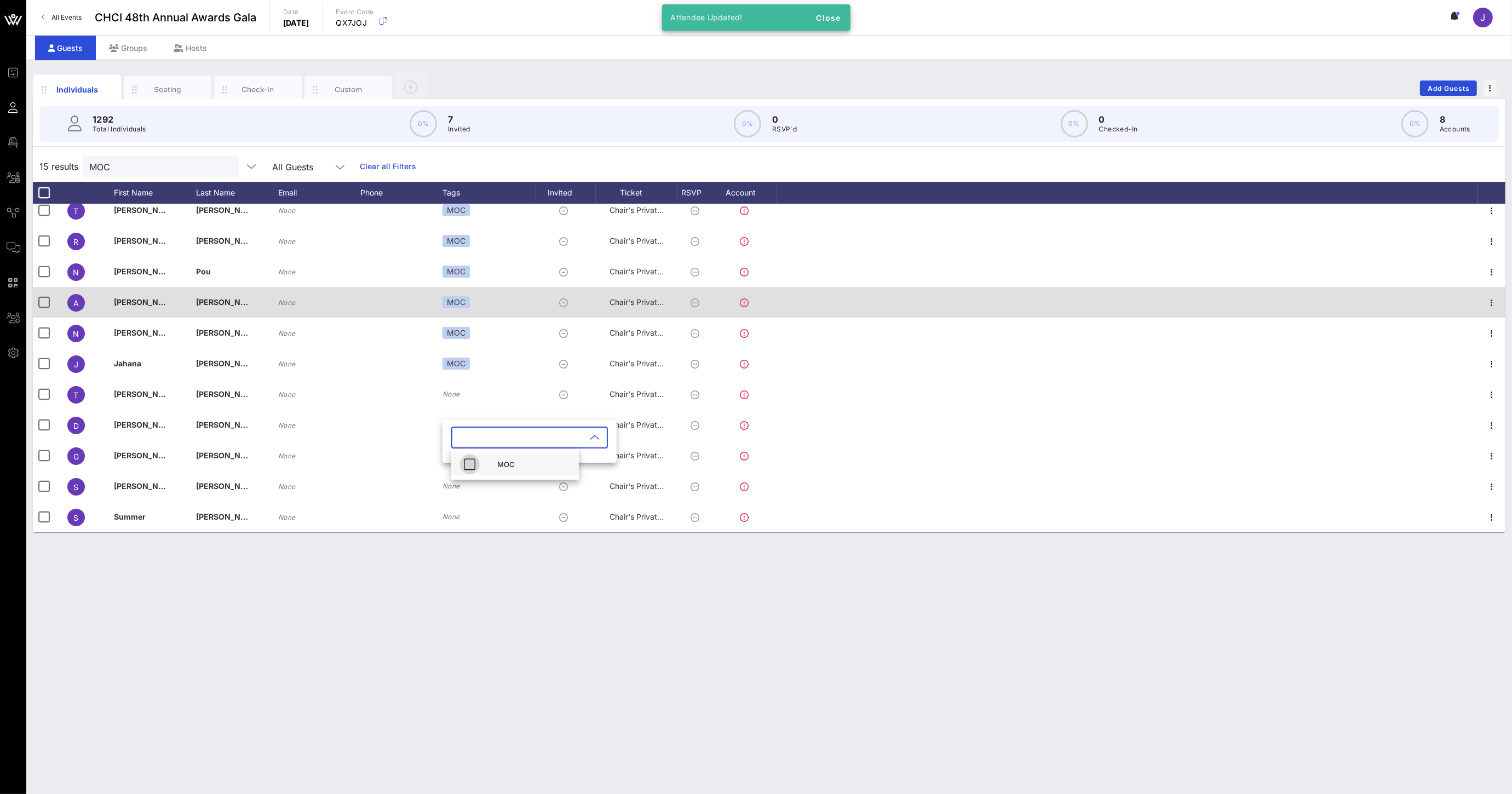
click at [475, 469] on icon "button" at bounding box center [470, 464] width 13 height 13
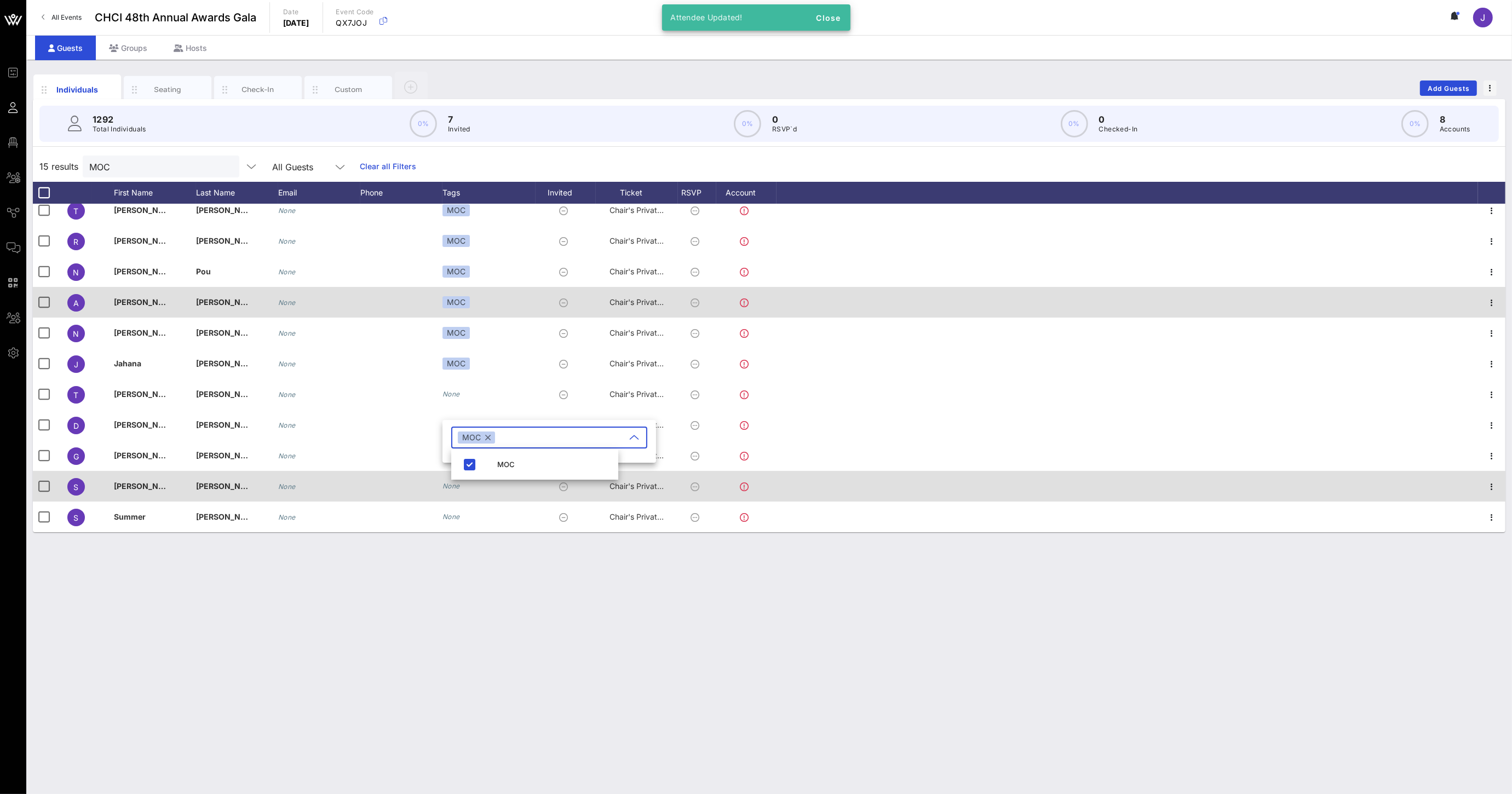
click at [457, 494] on div "None" at bounding box center [489, 486] width 93 height 30
click at [455, 490] on div "None" at bounding box center [451, 486] width 18 height 11
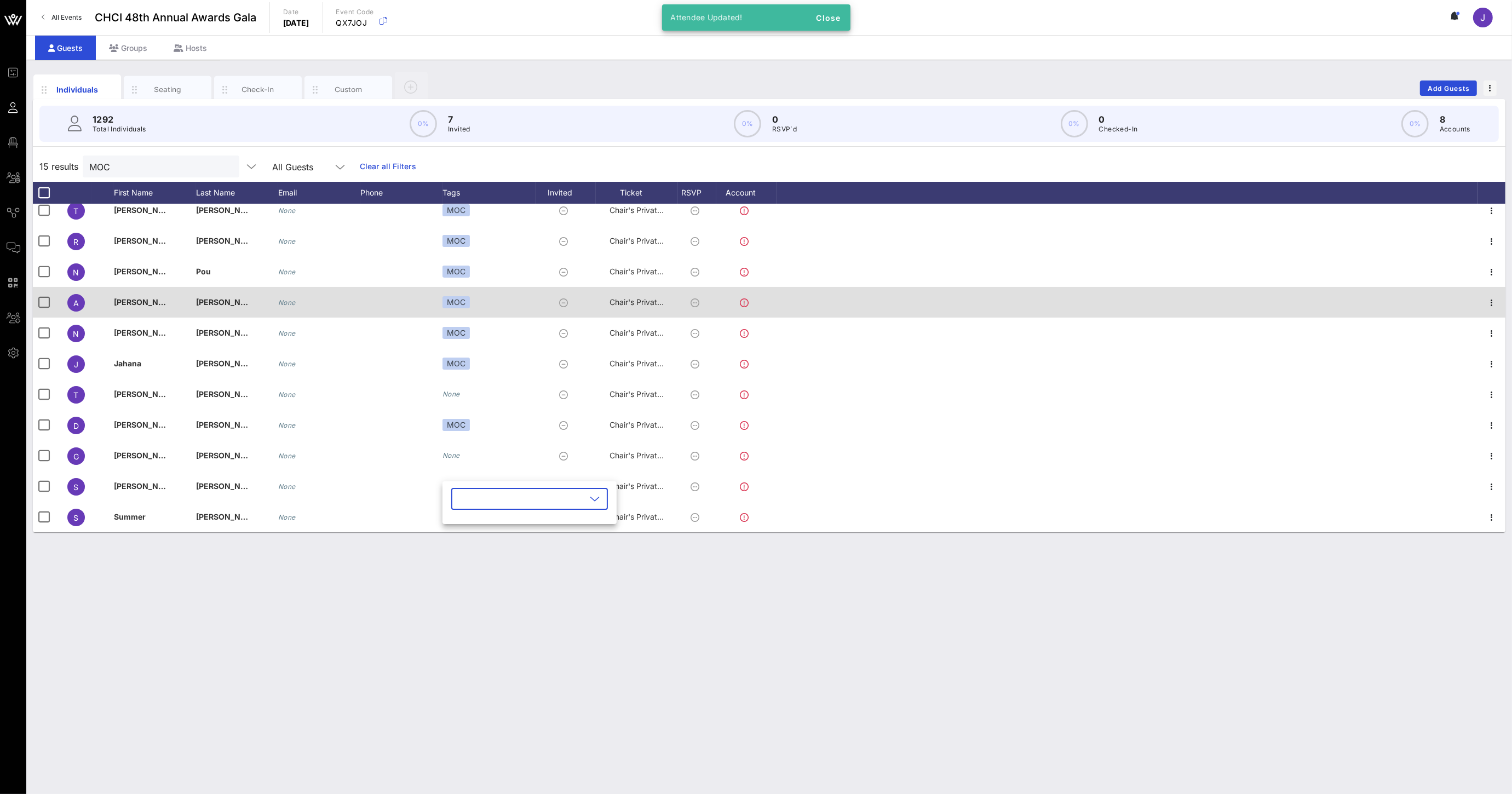
click at [483, 498] on input "text" at bounding box center [521, 498] width 128 height 18
click at [472, 523] on icon "button" at bounding box center [470, 526] width 13 height 13
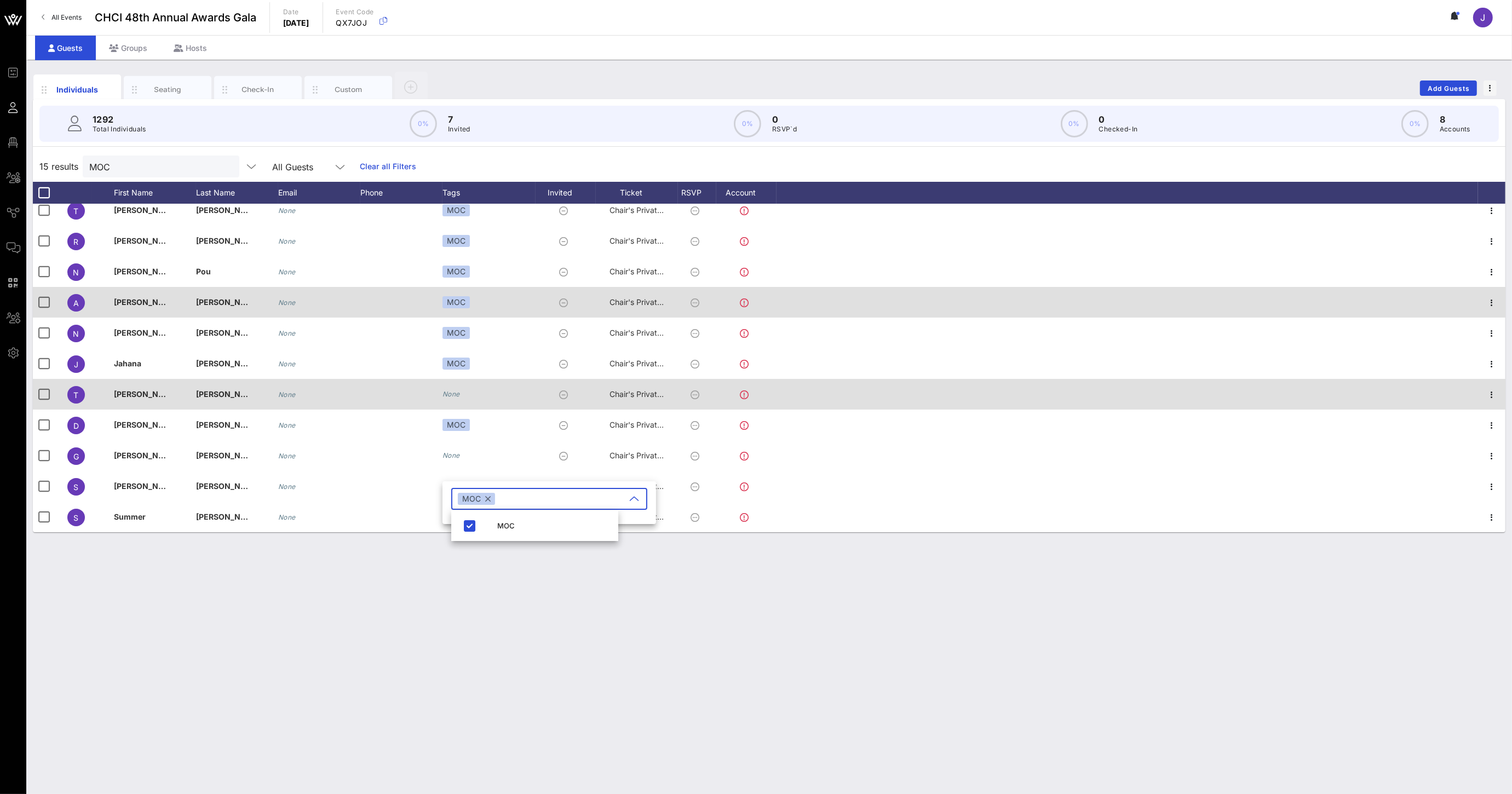
click at [454, 387] on div "None" at bounding box center [489, 394] width 93 height 30
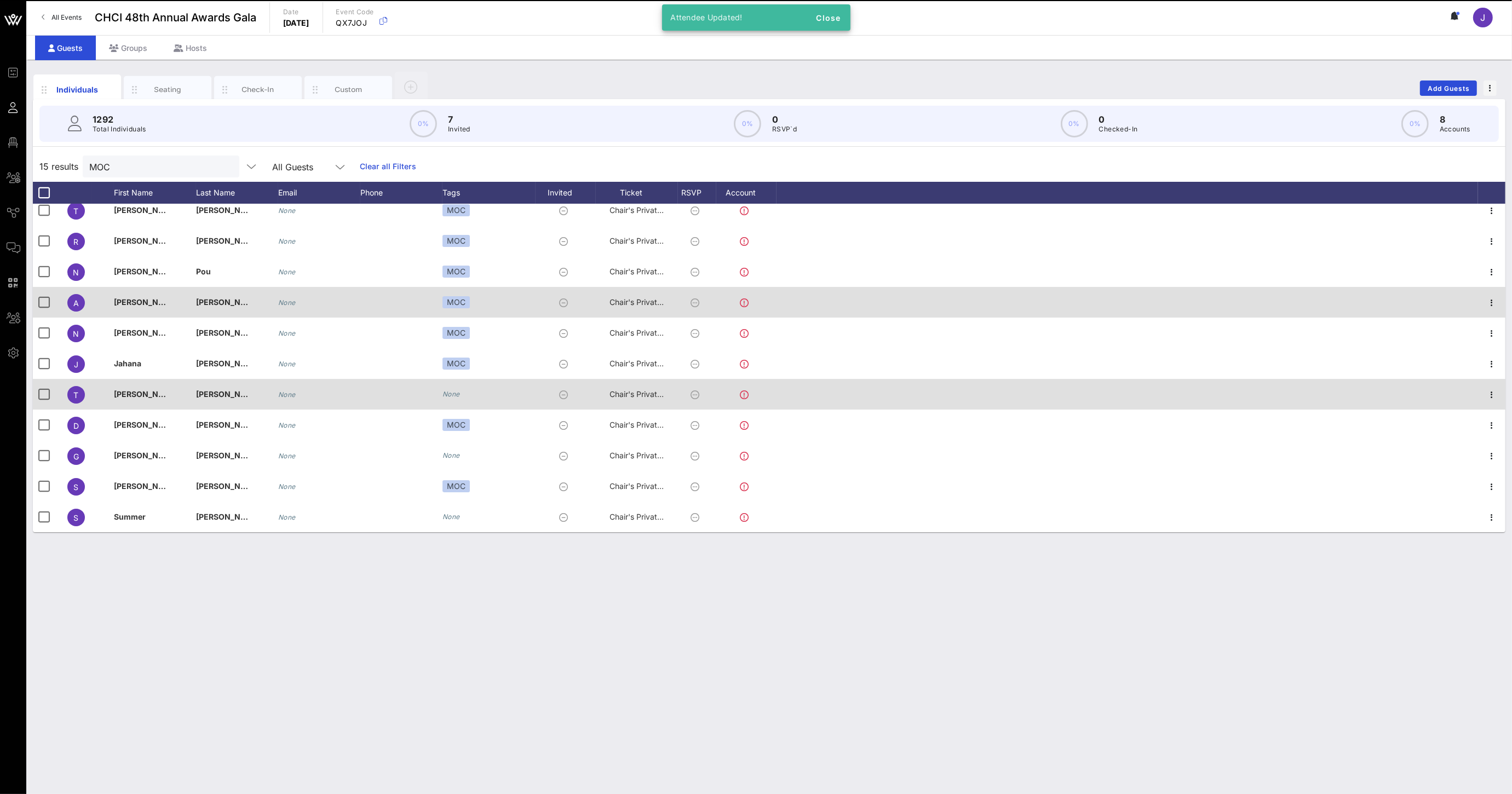
click at [455, 391] on icon "None" at bounding box center [451, 394] width 18 height 8
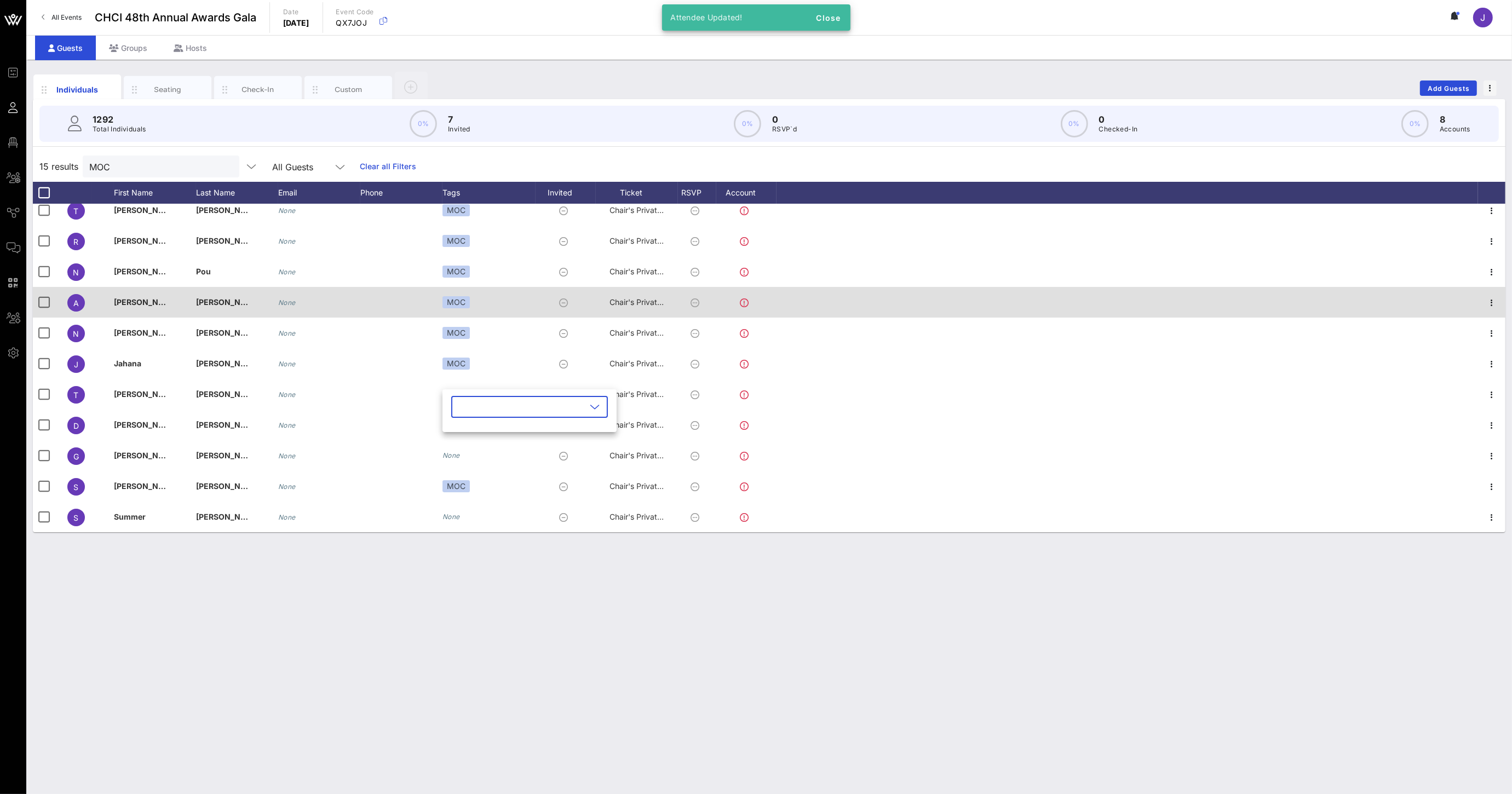
click at [464, 402] on input "text" at bounding box center [521, 406] width 128 height 18
click at [480, 433] on div "MOC" at bounding box center [515, 434] width 127 height 22
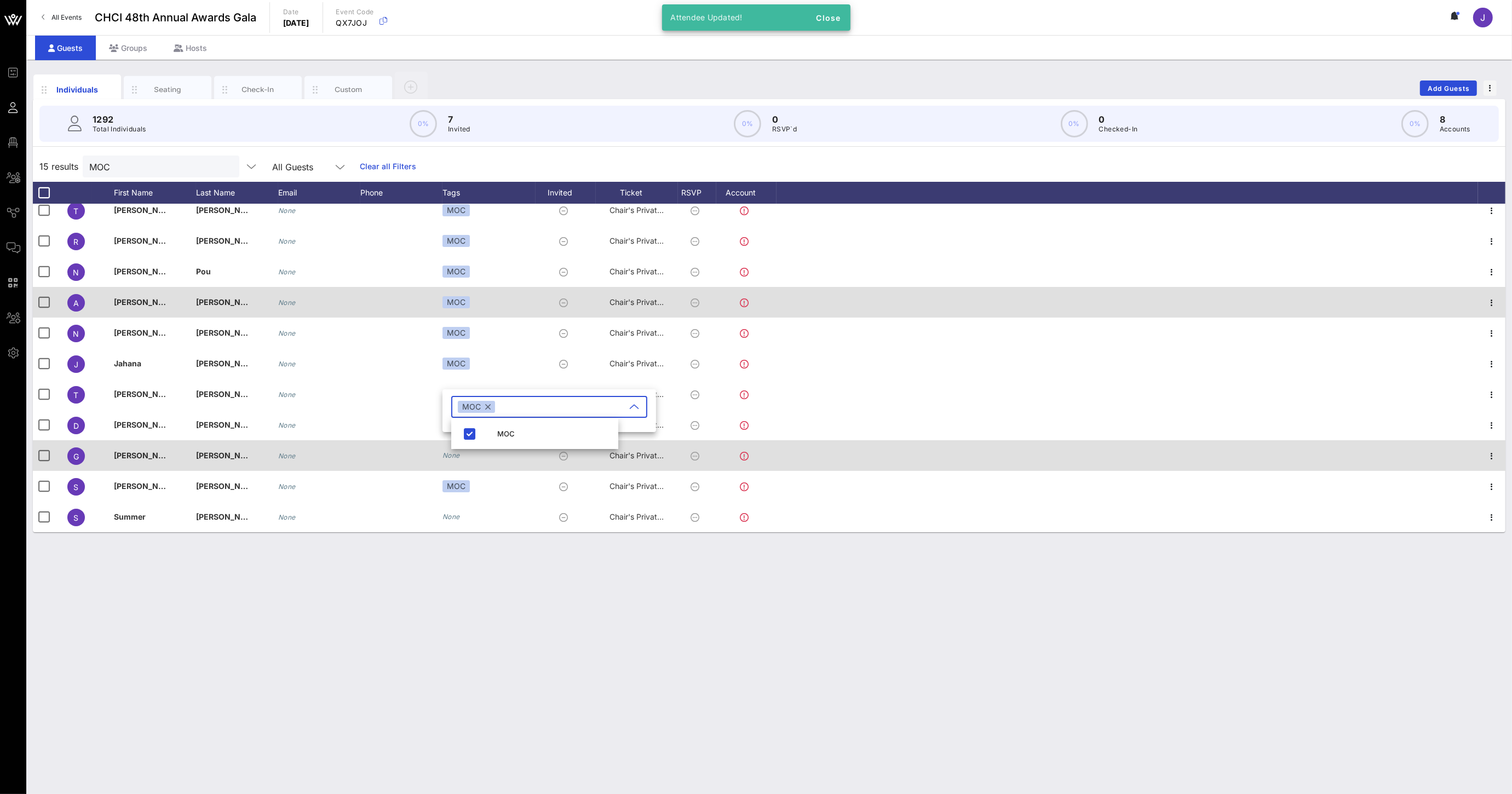
click at [451, 456] on icon "None" at bounding box center [451, 455] width 18 height 8
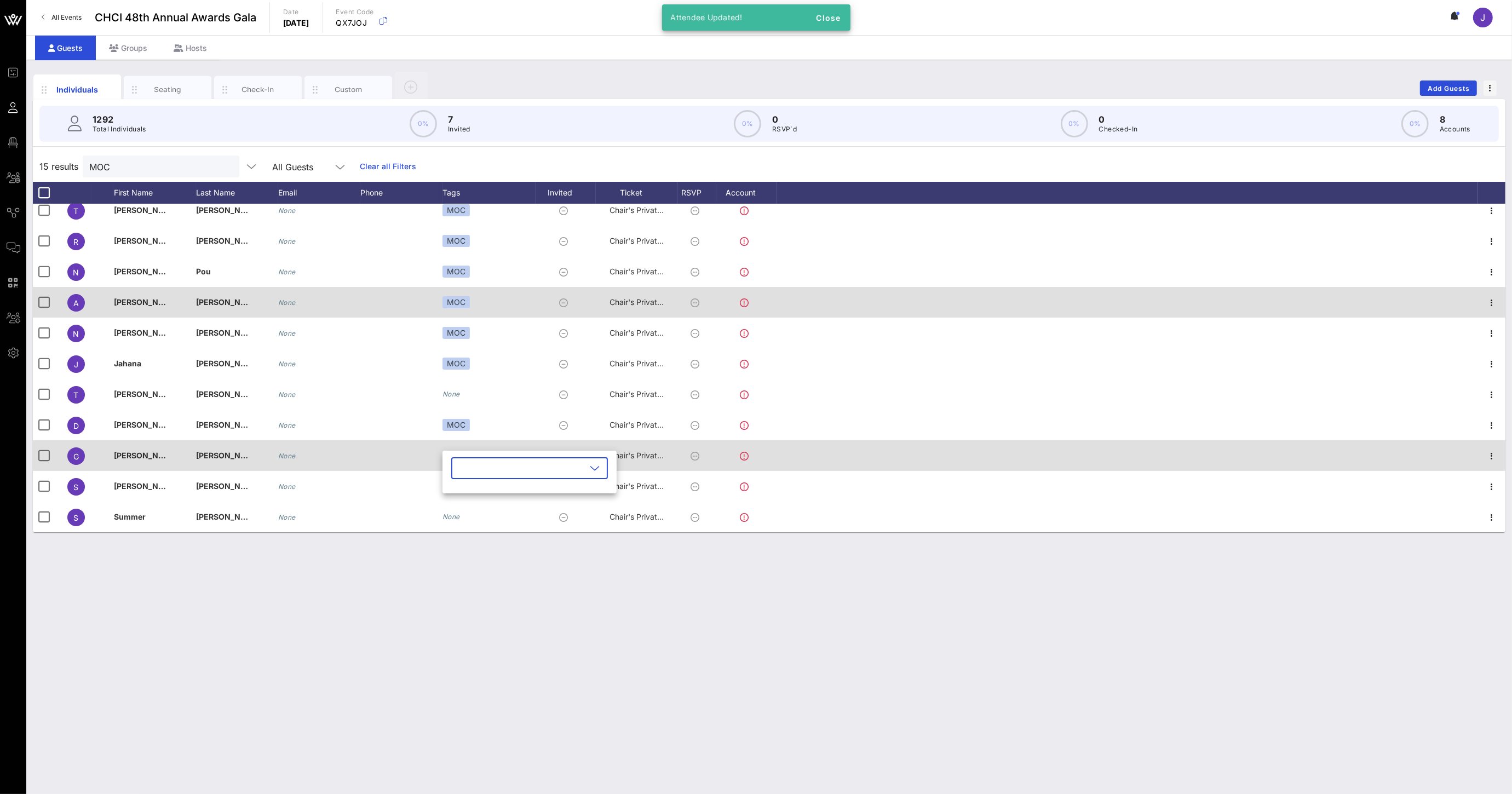
click at [451, 457] on div "​" at bounding box center [529, 468] width 157 height 22
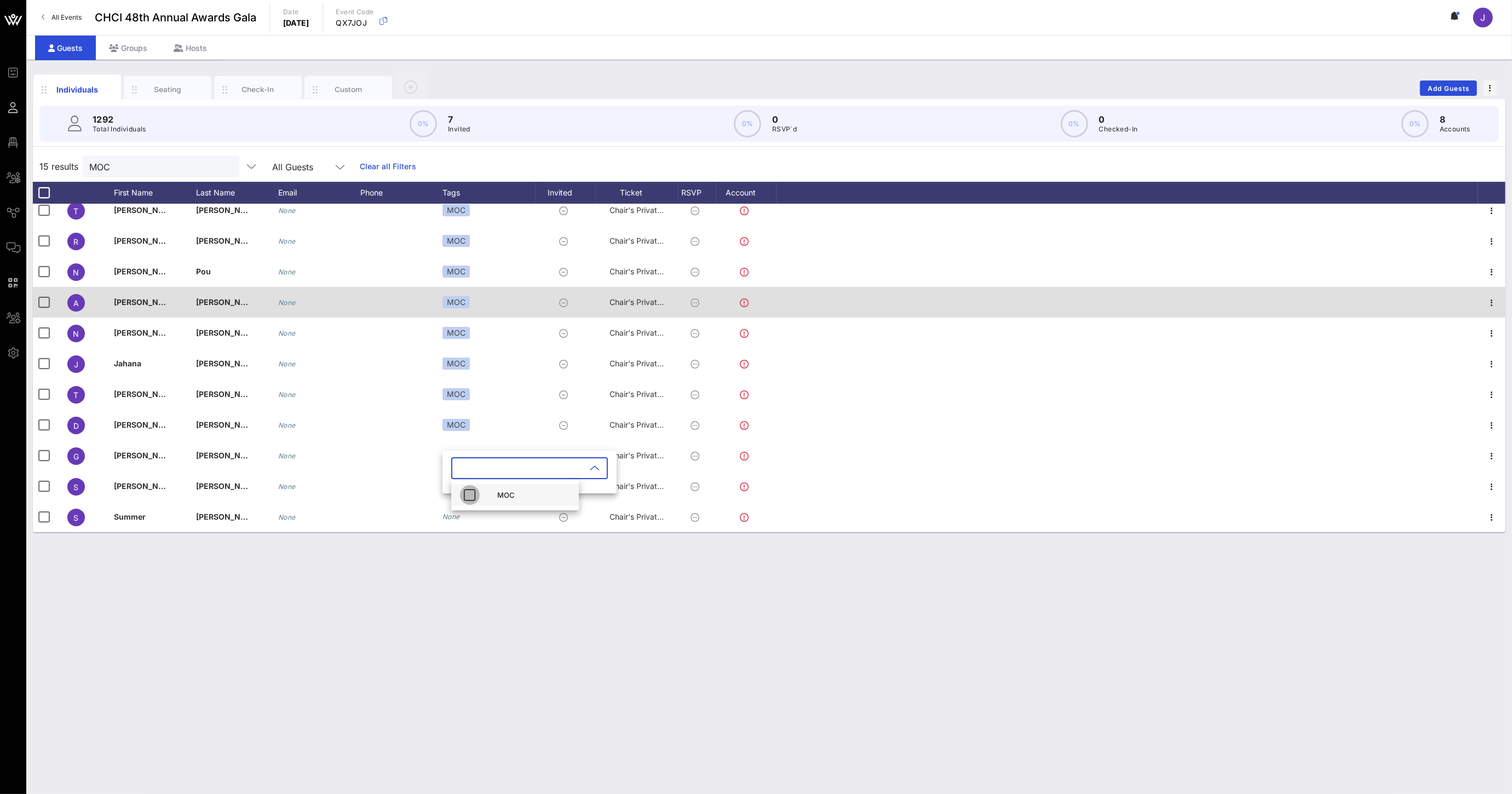
click at [470, 494] on icon "button" at bounding box center [470, 495] width 13 height 13
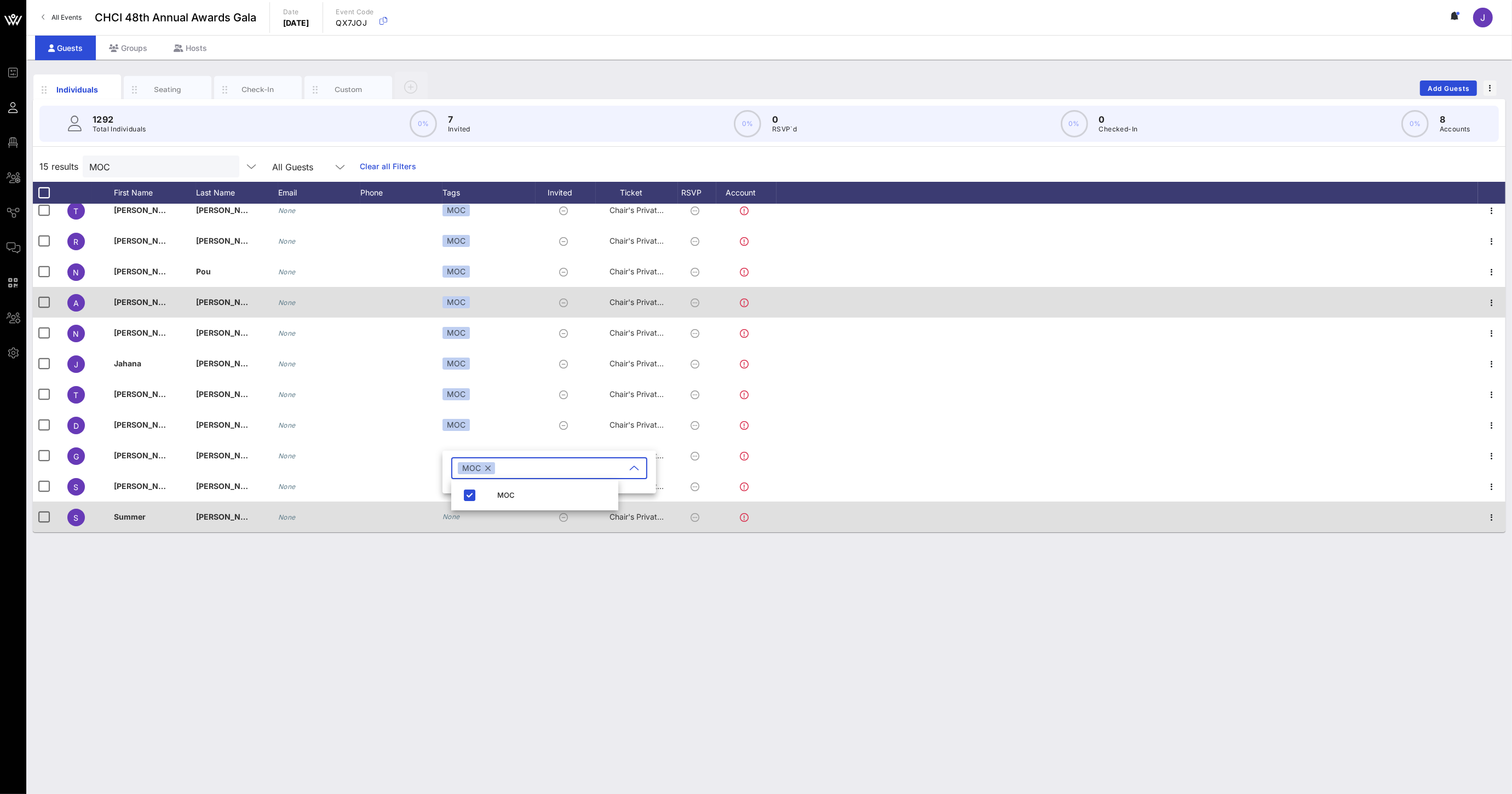
click at [454, 522] on div "None" at bounding box center [451, 517] width 18 height 11
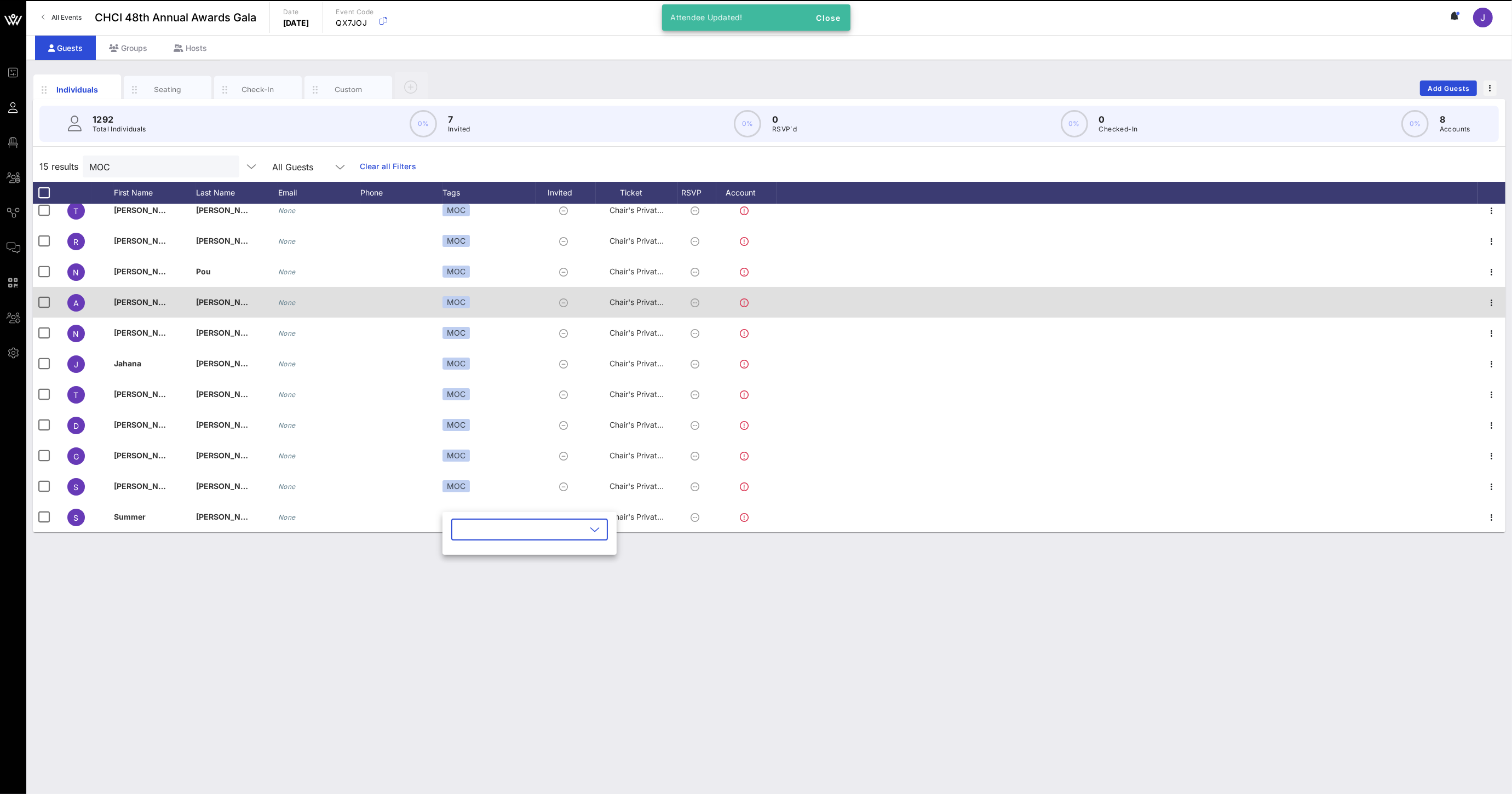
click at [464, 529] on input "text" at bounding box center [521, 530] width 128 height 18
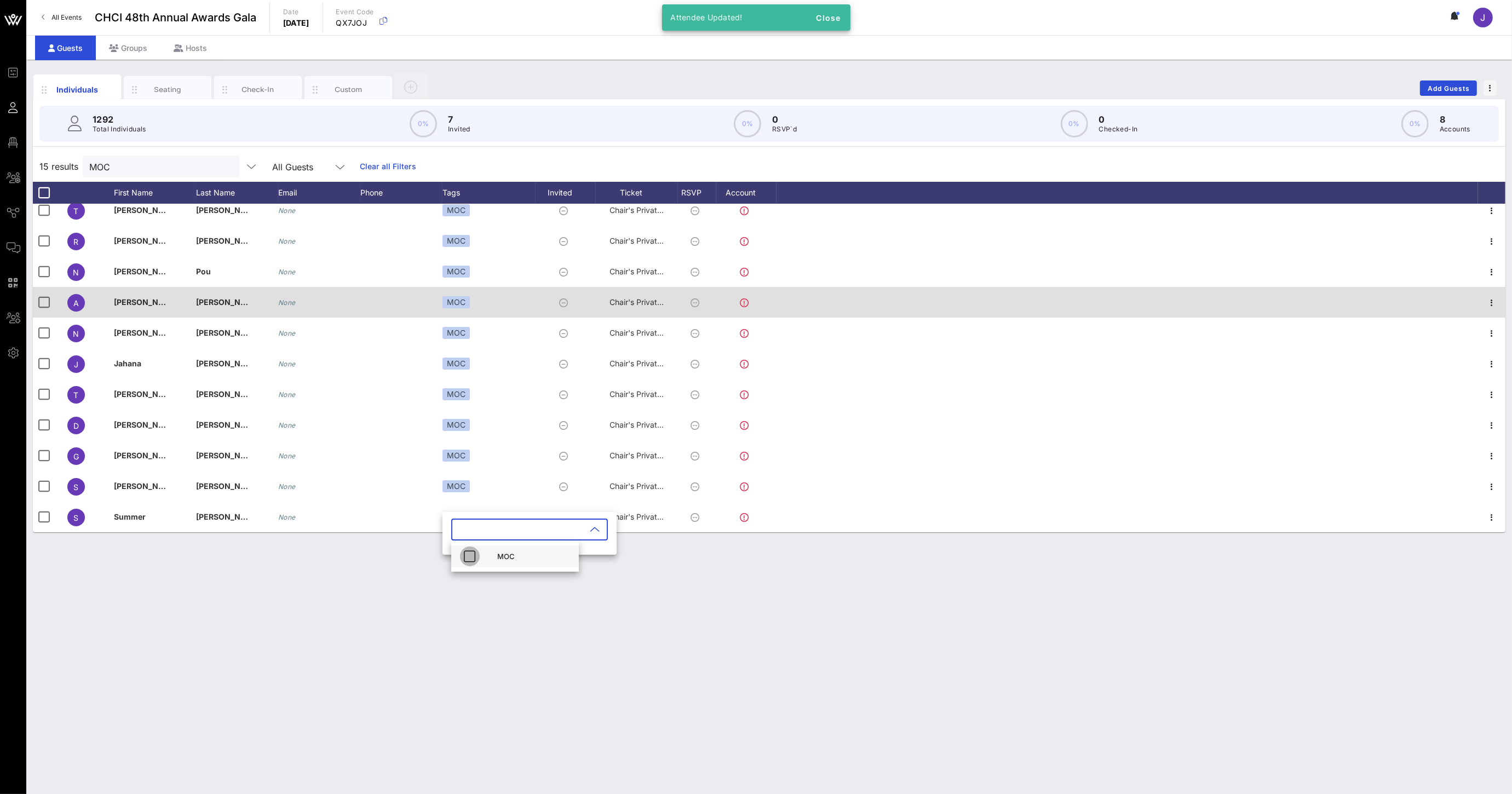
click at [472, 554] on icon "button" at bounding box center [470, 556] width 13 height 13
click at [655, 684] on div "Individuals Seating Check-In Custom Add Guests 1292 Total Individuals 0% 7 Invi…" at bounding box center [769, 427] width 1485 height 734
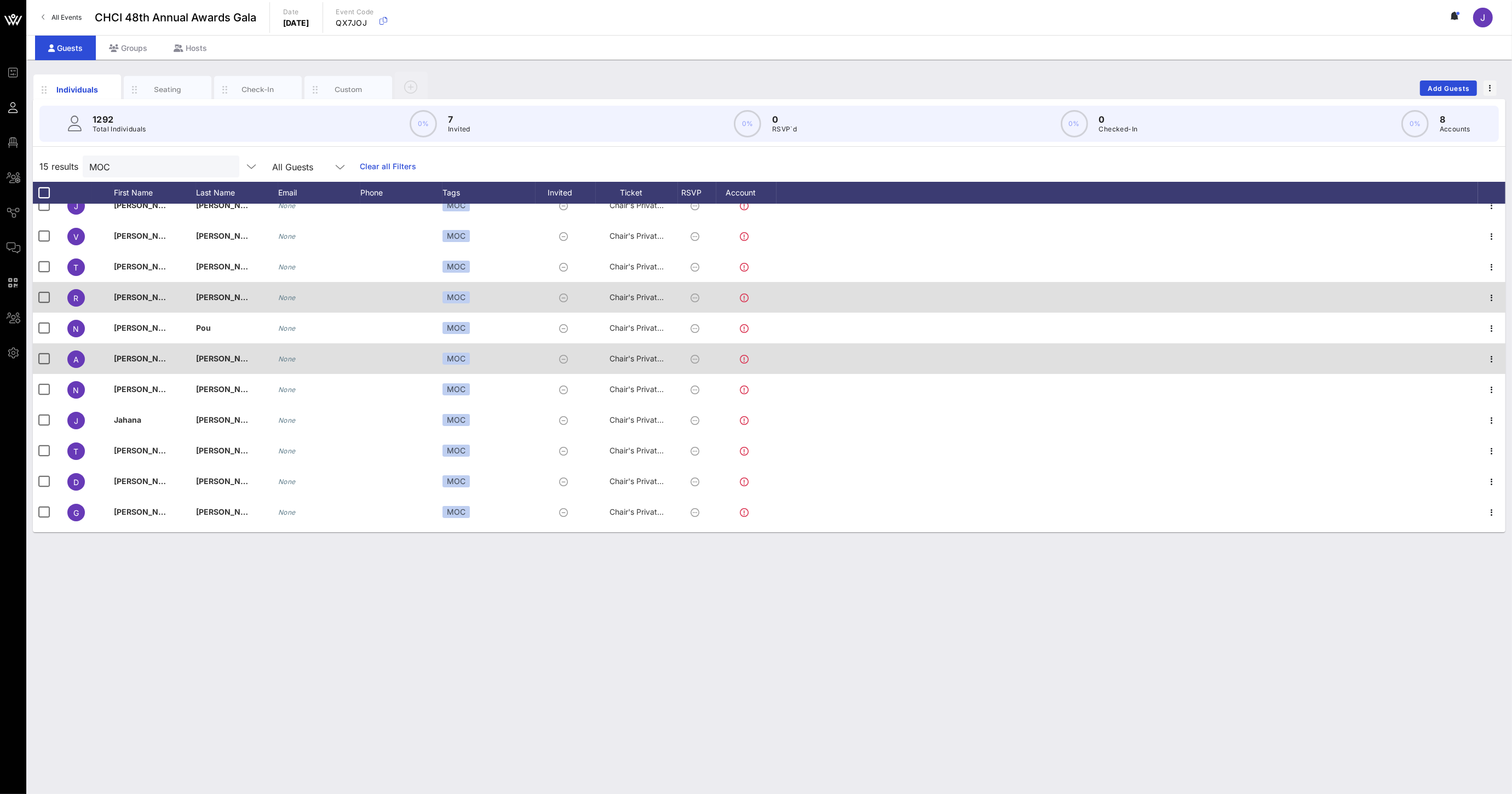
scroll to position [0, 0]
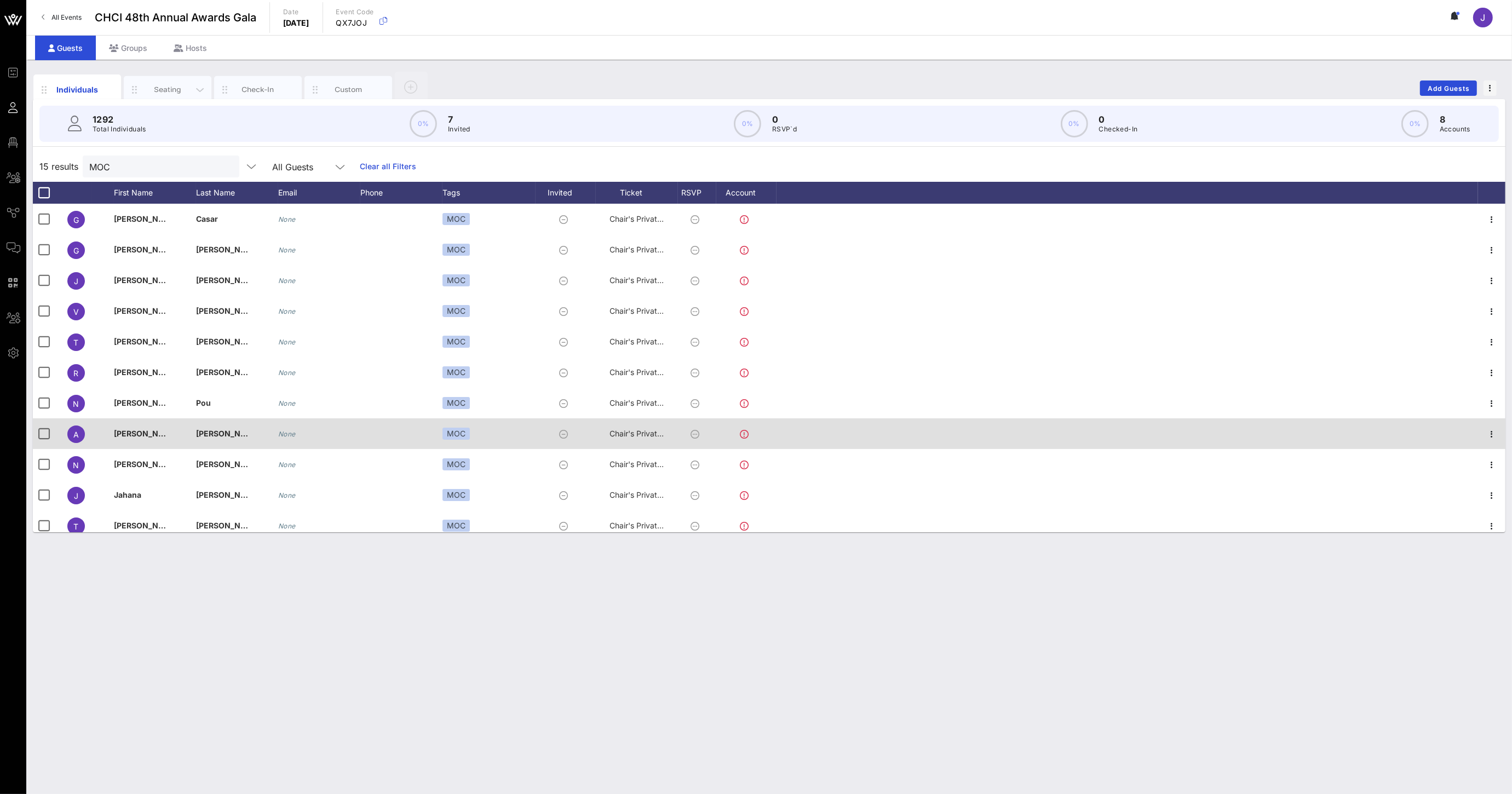
click at [178, 91] on div "Seating" at bounding box center [168, 89] width 49 height 10
